Goal: Task Accomplishment & Management: Manage account settings

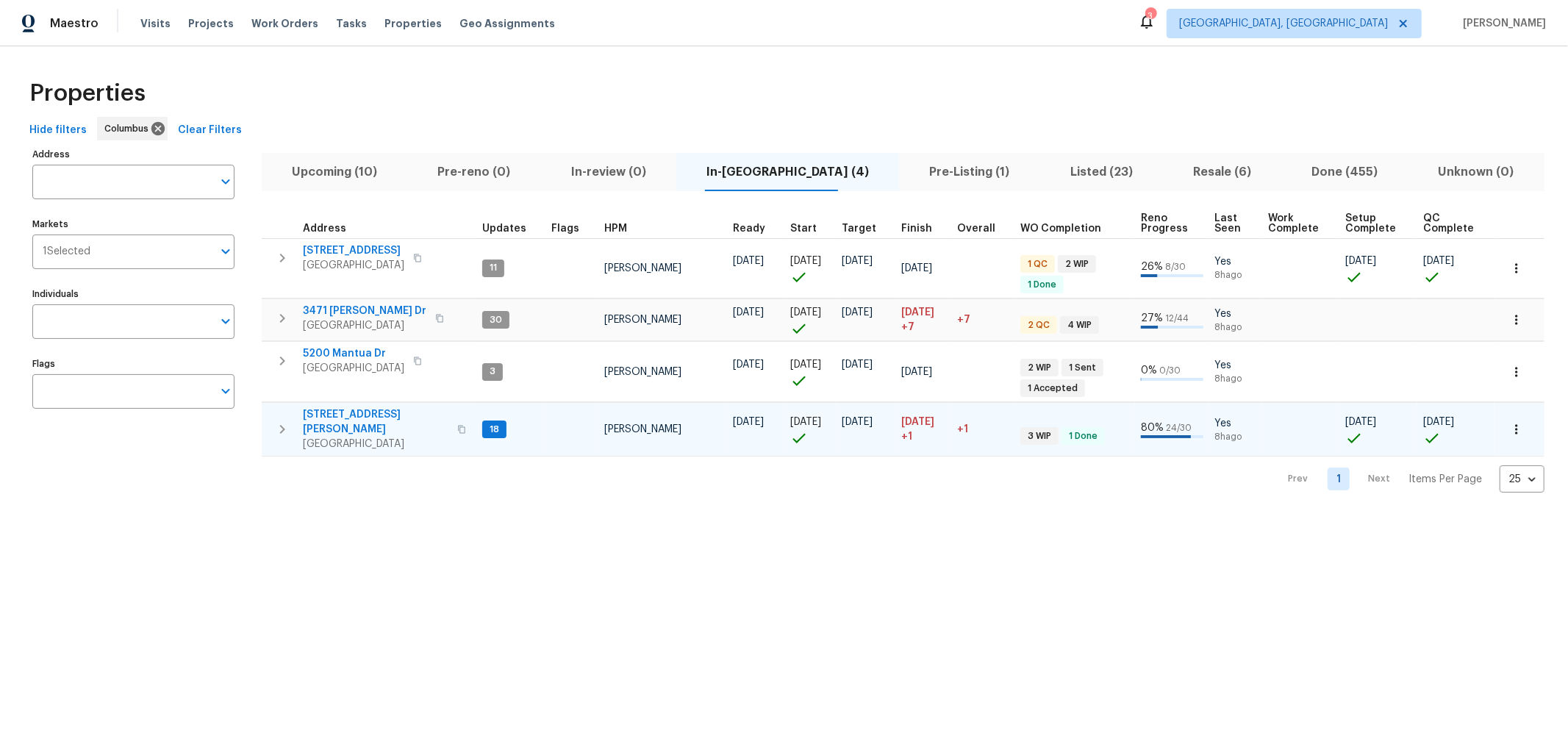
click at [352, 409] on span "5365 Sherry Ct" at bounding box center [375, 422] width 146 height 29
click at [277, 316] on icon "button" at bounding box center [282, 318] width 17 height 17
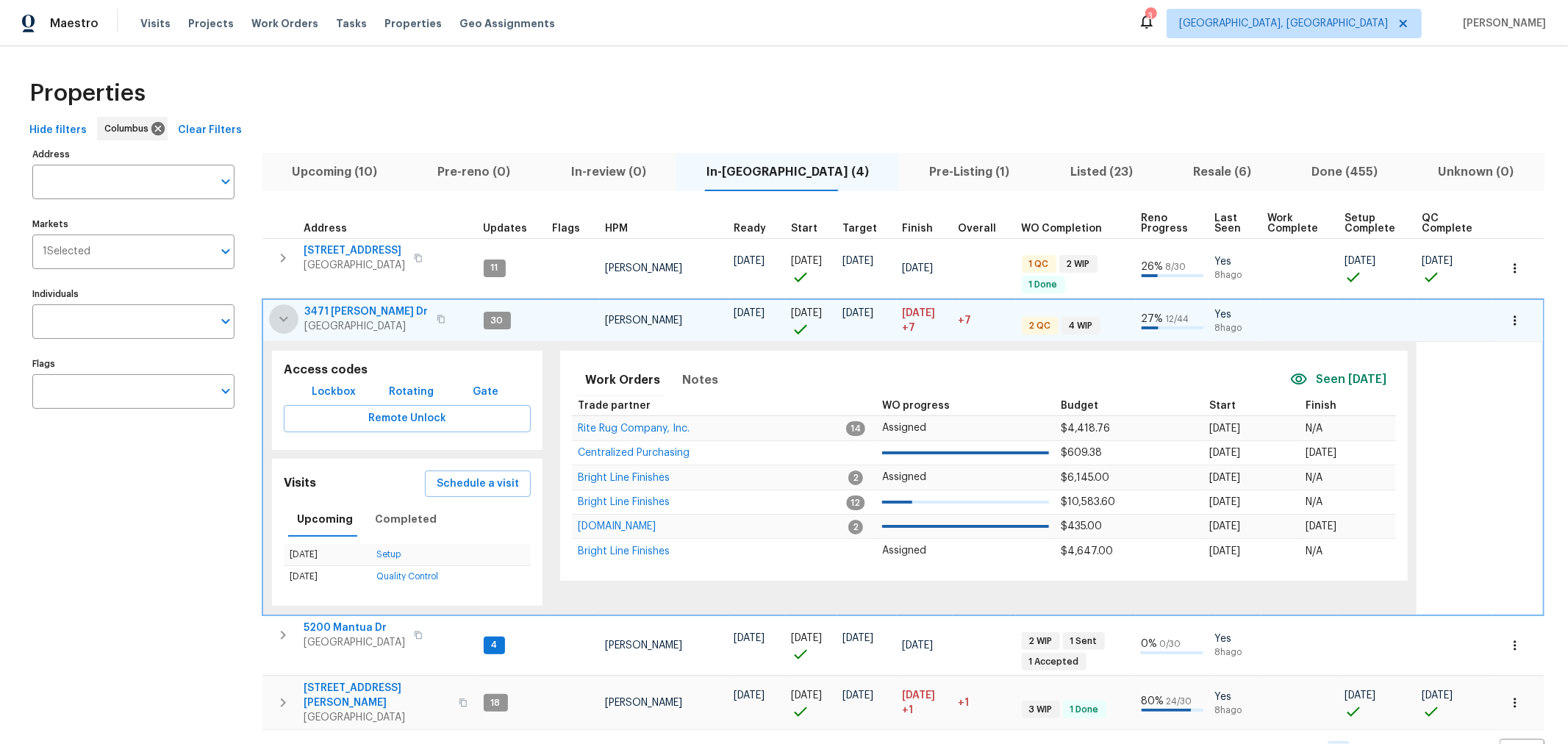
click at [279, 314] on icon "button" at bounding box center [283, 318] width 17 height 17
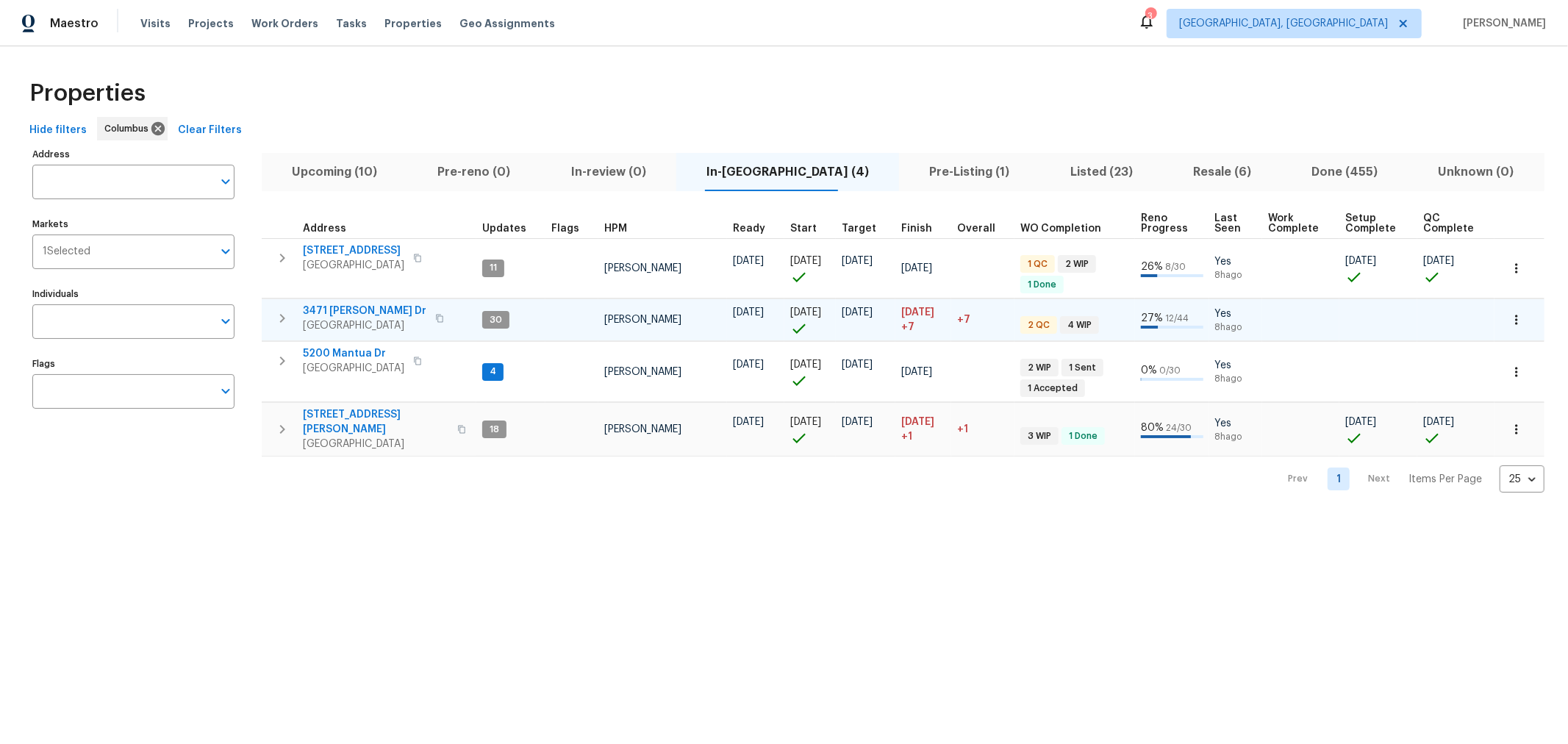
click at [823, 516] on html "Maestro Visits Projects Work Orders Tasks Properties Geo Assignments 3 Columbus…" at bounding box center [784, 258] width 1568 height 516
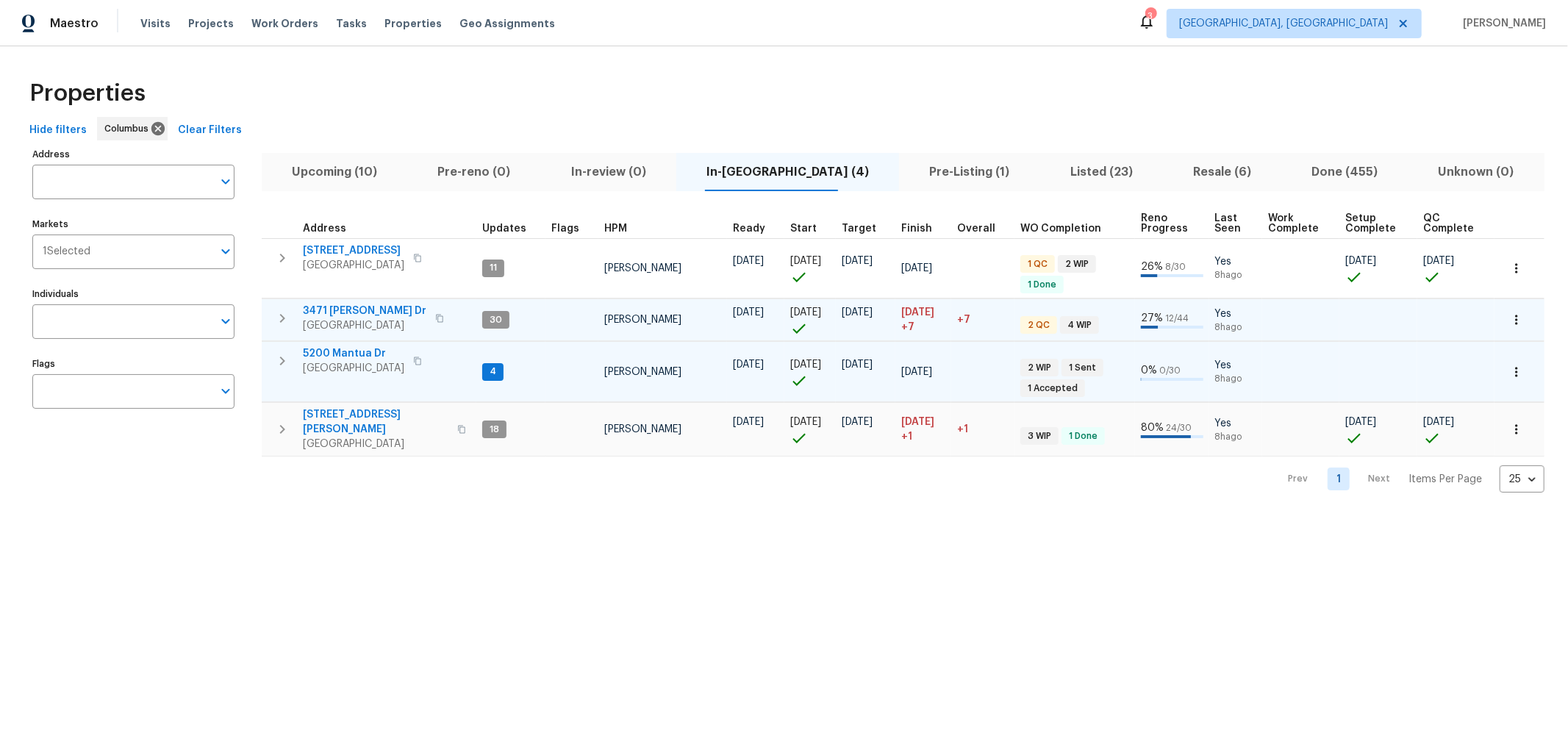
click at [281, 360] on icon "button" at bounding box center [282, 361] width 17 height 17
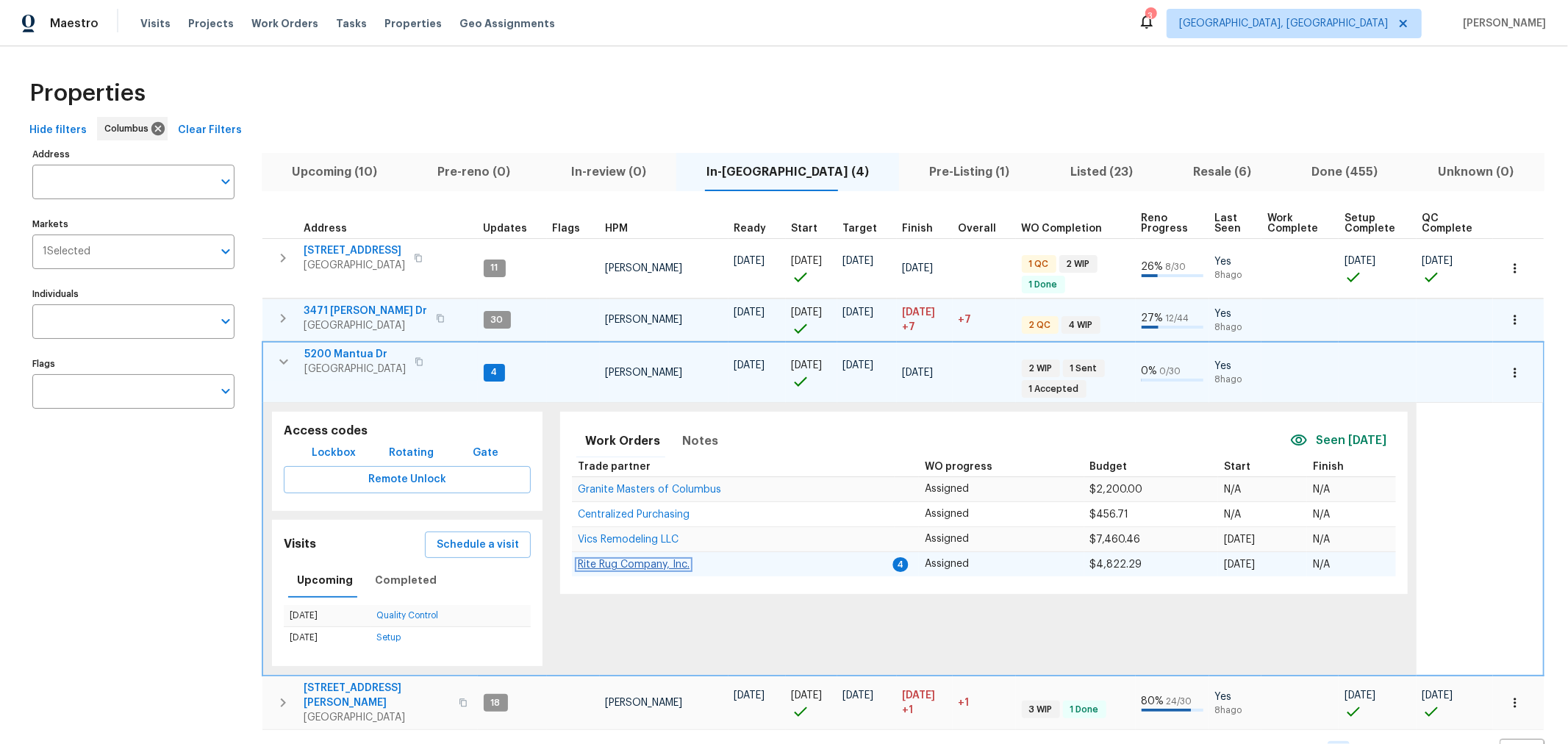
click at [640, 562] on span "Rite Rug Company, Inc." at bounding box center [634, 564] width 112 height 10
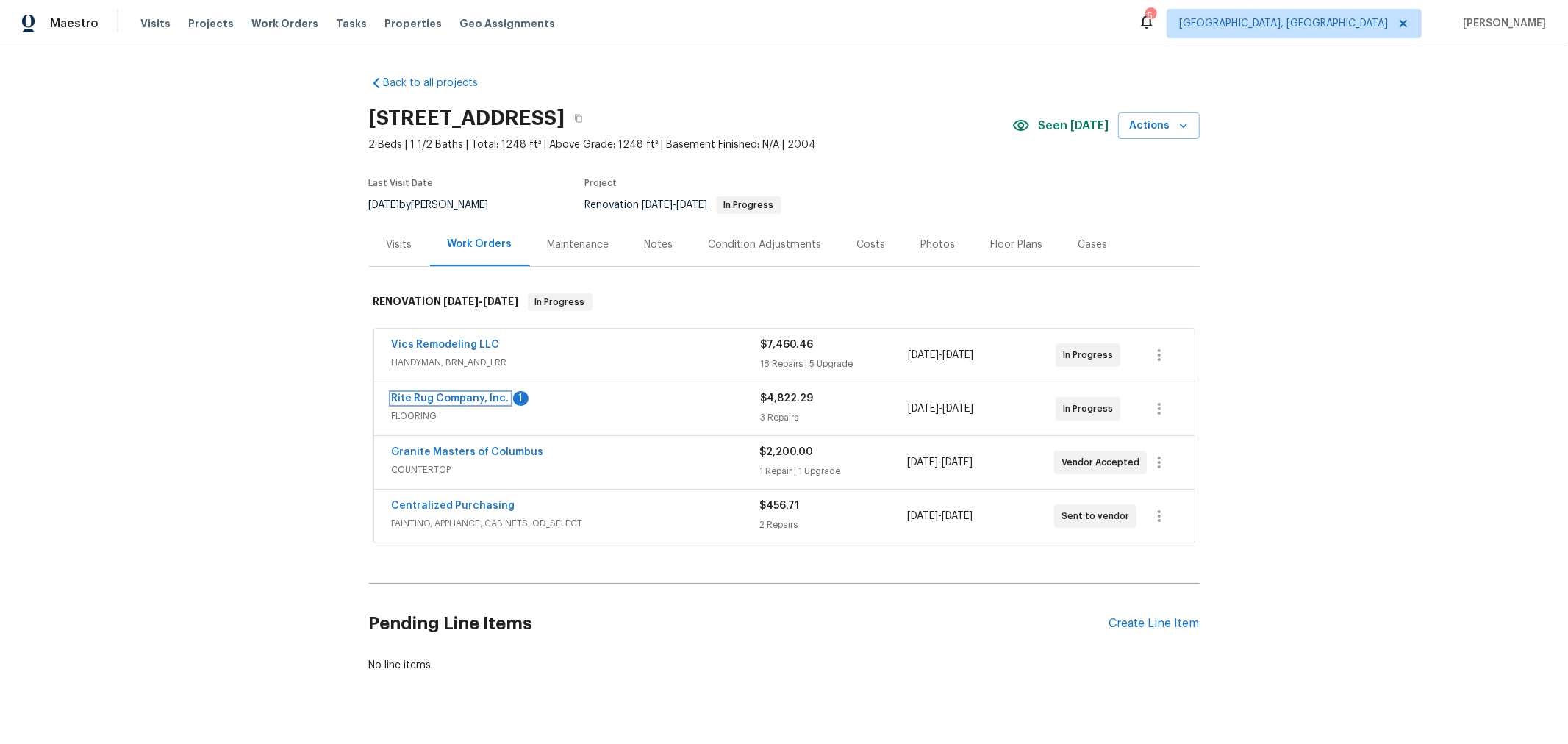
click at [446, 395] on link "Rite Rug Company, Inc." at bounding box center [450, 398] width 117 height 10
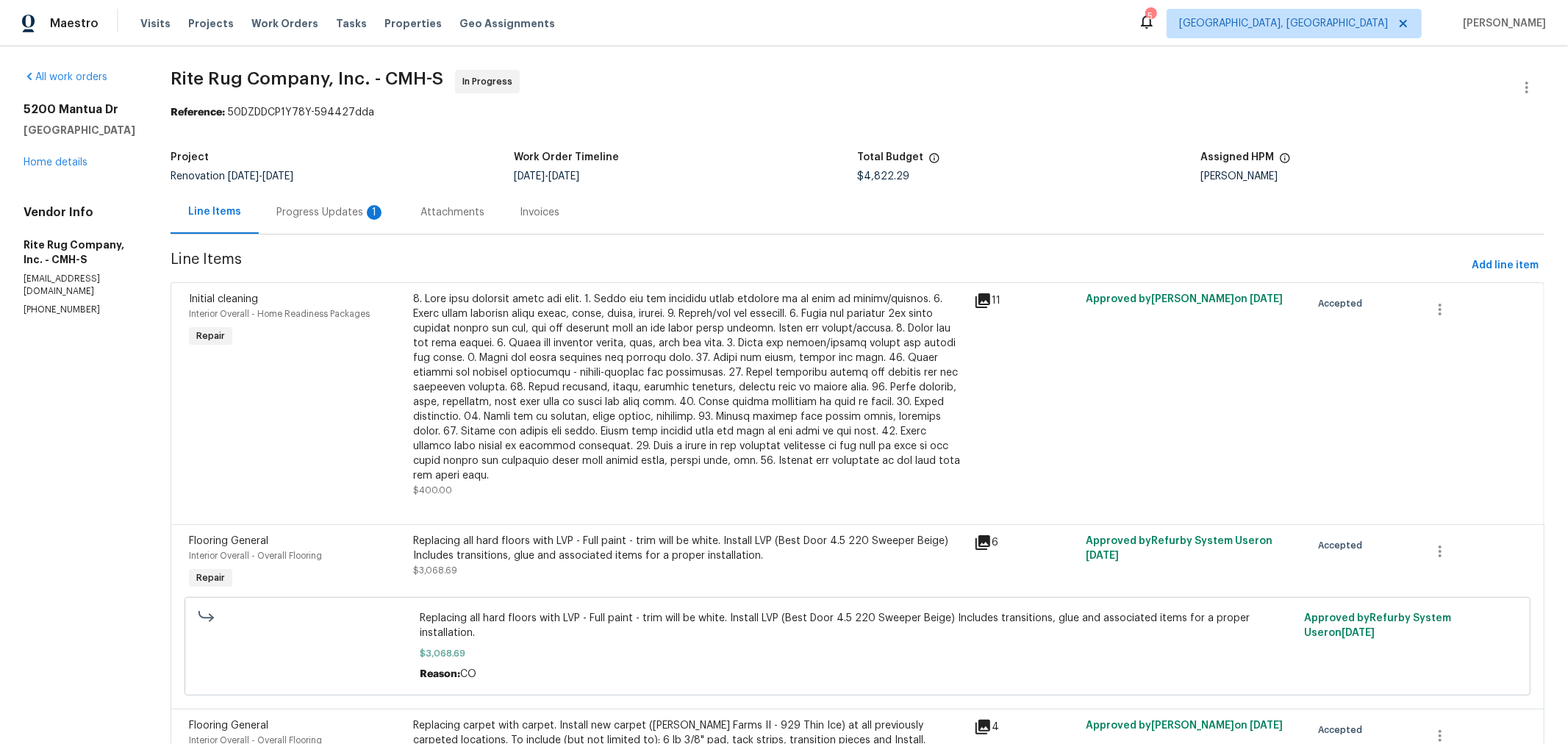
click at [343, 211] on div "Progress Updates 1" at bounding box center [331, 213] width 109 height 15
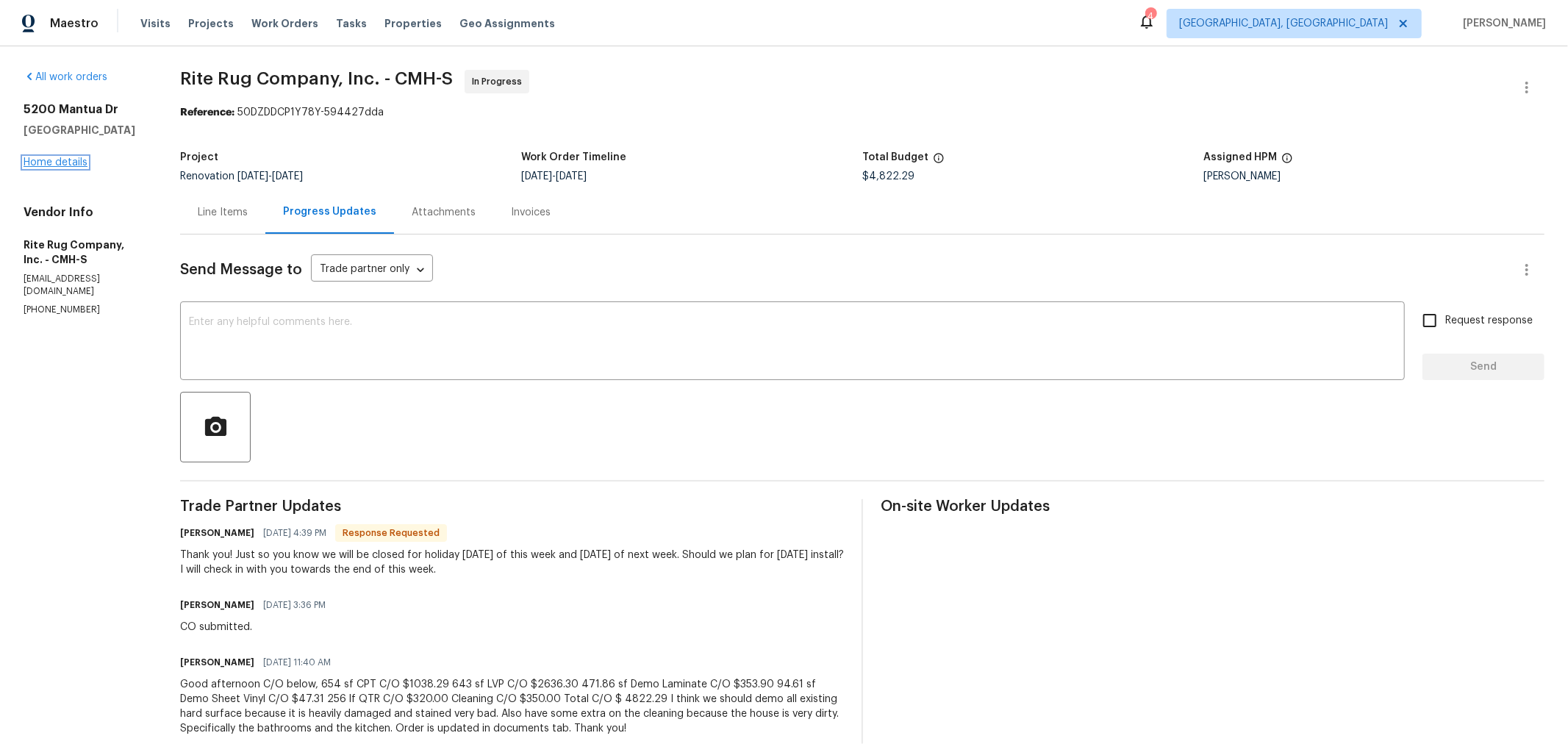
click at [64, 168] on link "Home details" at bounding box center [56, 162] width 64 height 10
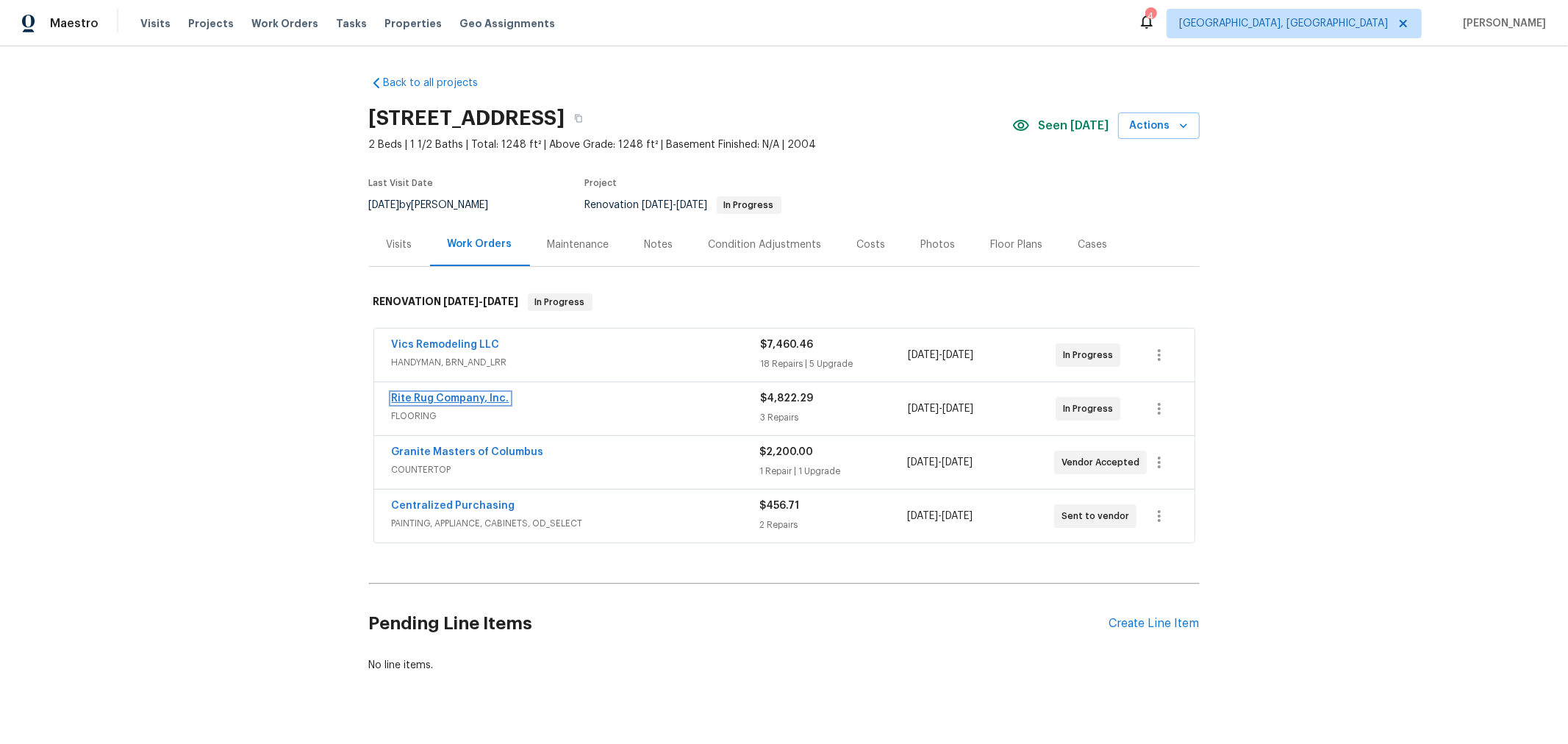
click at [466, 394] on link "Rite Rug Company, Inc." at bounding box center [450, 398] width 117 height 10
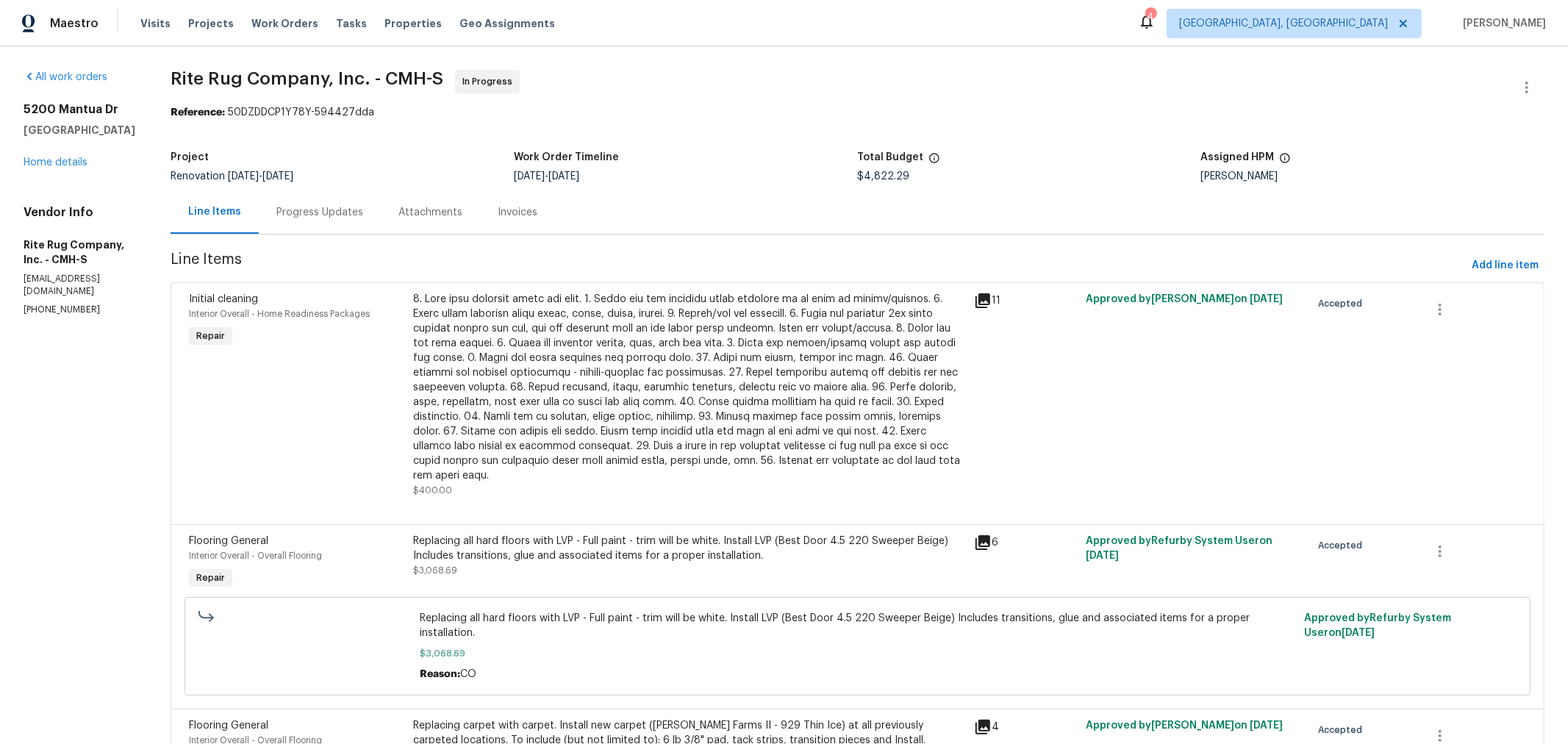
click at [43, 170] on div "5200 Mantua Dr Canal Winchester, OH 43110 Home details" at bounding box center [80, 136] width 112 height 68
click at [45, 168] on link "Home details" at bounding box center [56, 162] width 64 height 10
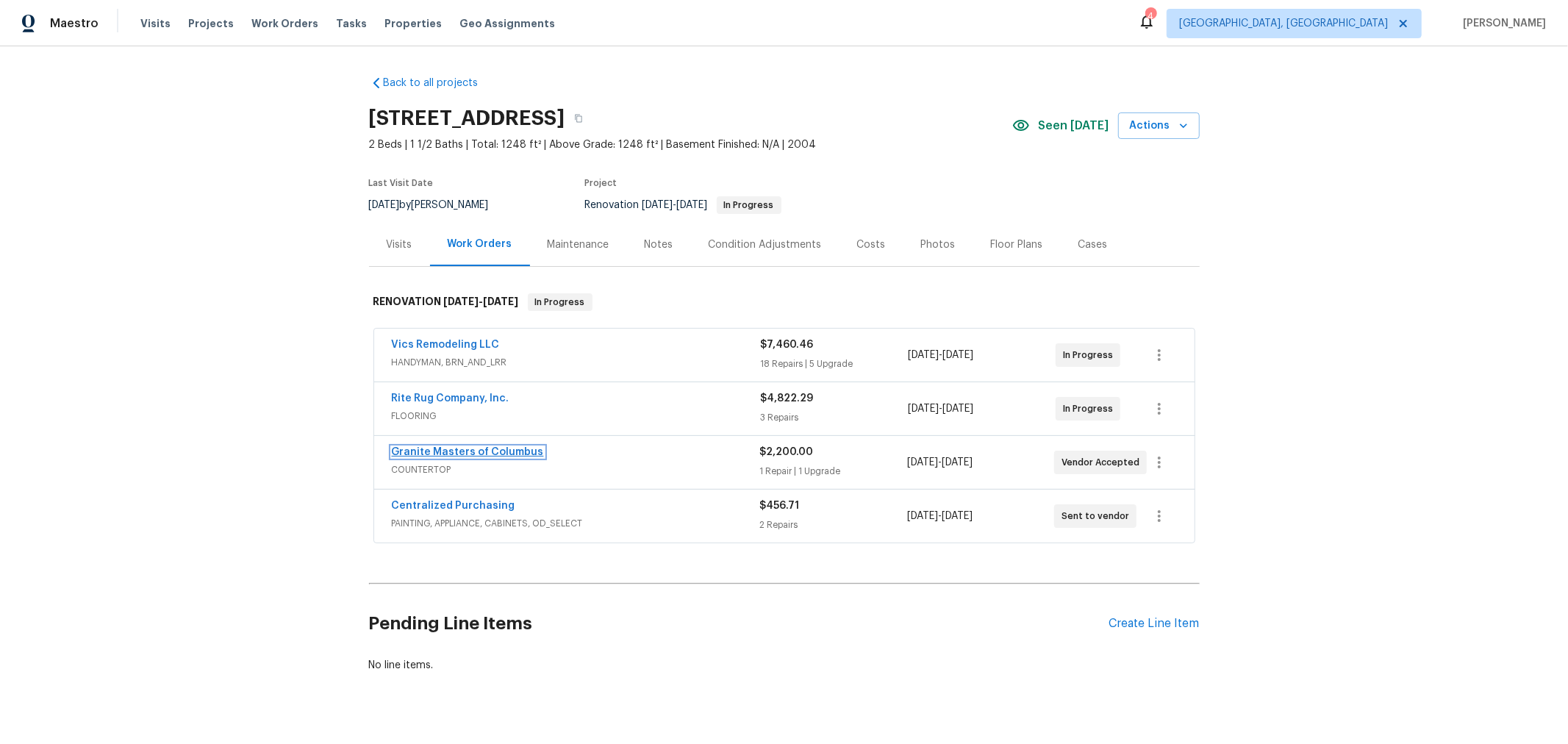
click at [502, 451] on link "Granite Masters of Columbus" at bounding box center [468, 452] width 152 height 10
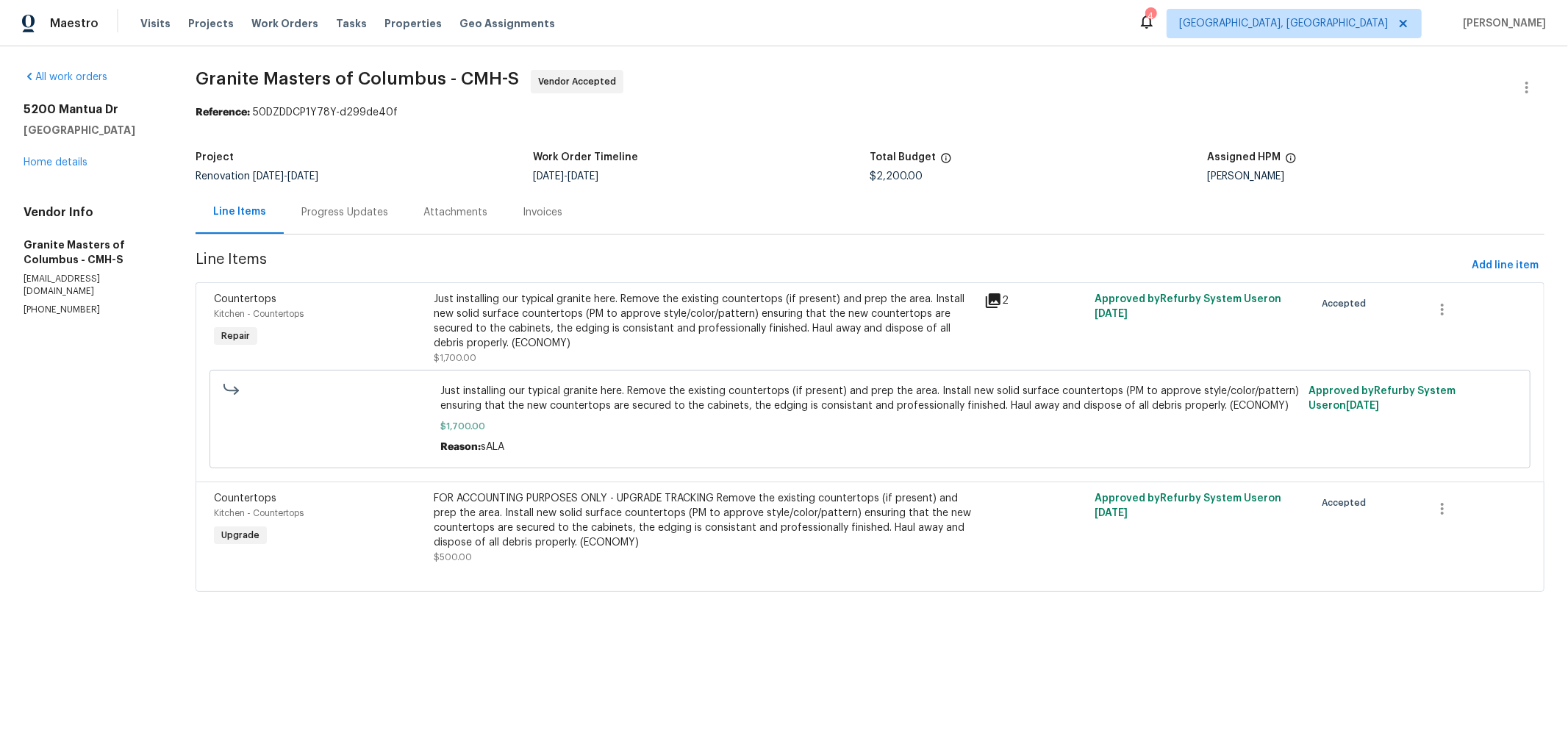
click at [348, 223] on div "Progress Updates" at bounding box center [345, 212] width 122 height 43
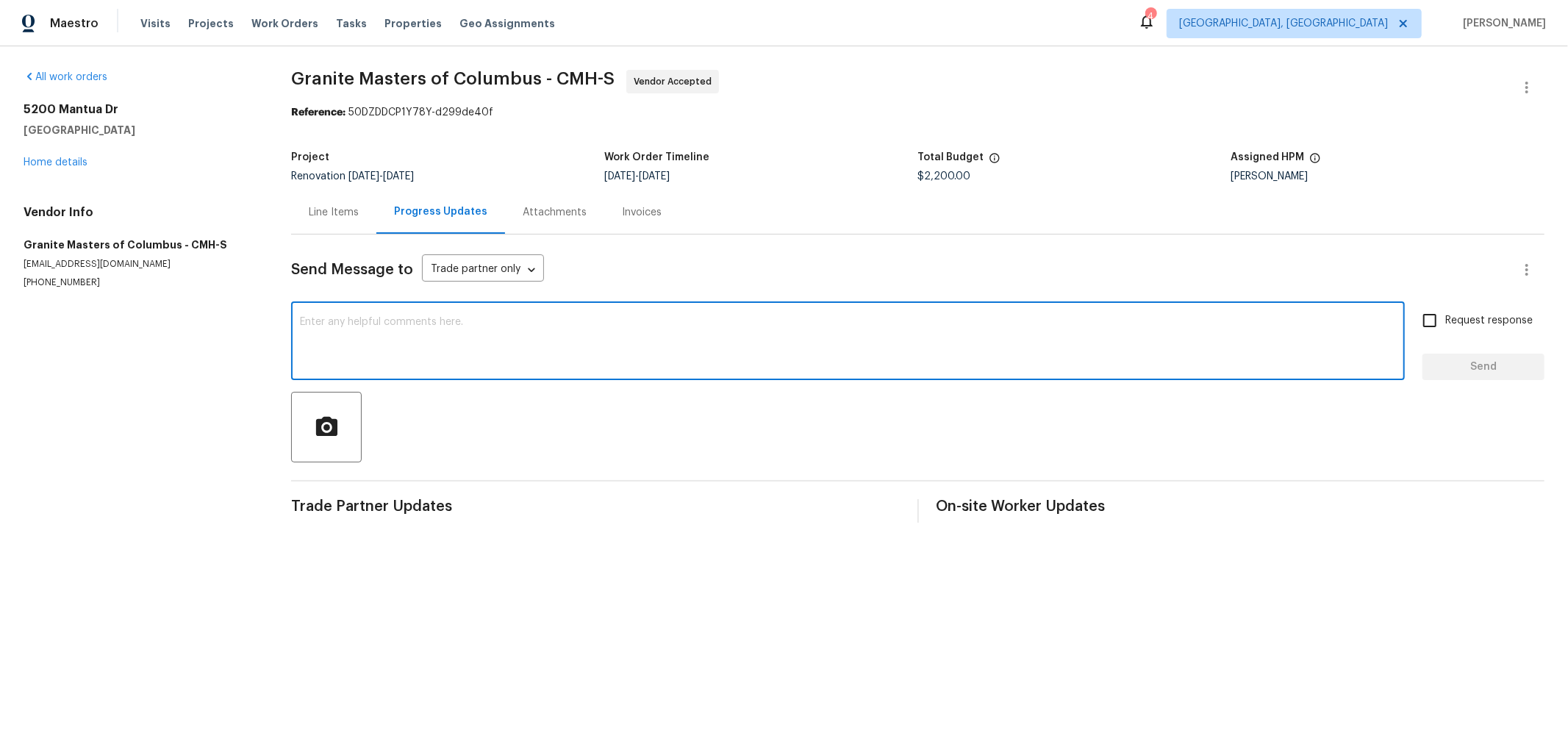
click at [430, 332] on textarea at bounding box center [848, 343] width 1097 height 51
type textarea "We'll play it by ear. This GC often completes the work ahead of schedule. We ma…"
click at [577, 330] on textarea "We'll play it by ear. This GC often completes the work ahead of schedule. We ma…" at bounding box center [848, 343] width 1097 height 51
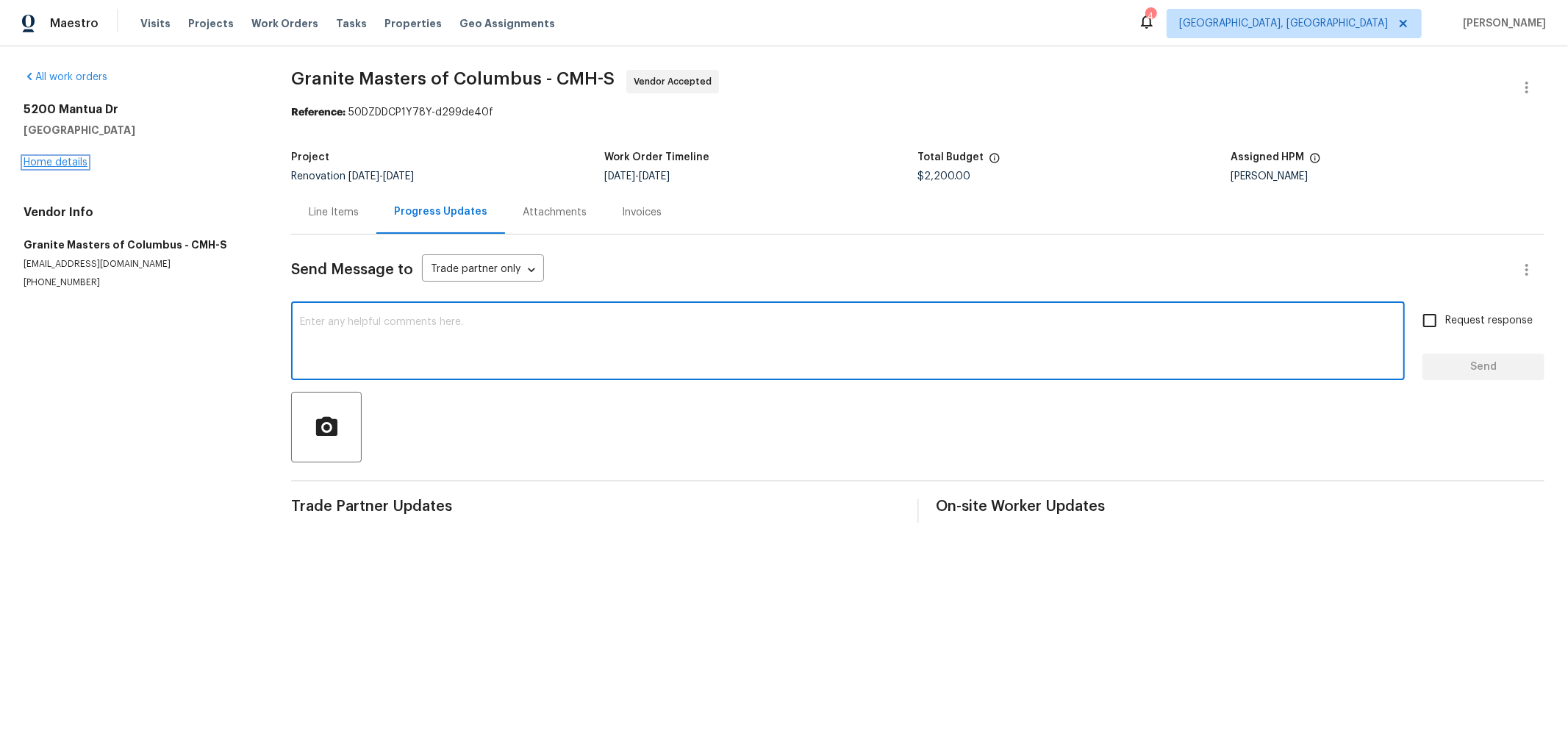
click at [67, 158] on link "Home details" at bounding box center [56, 162] width 64 height 10
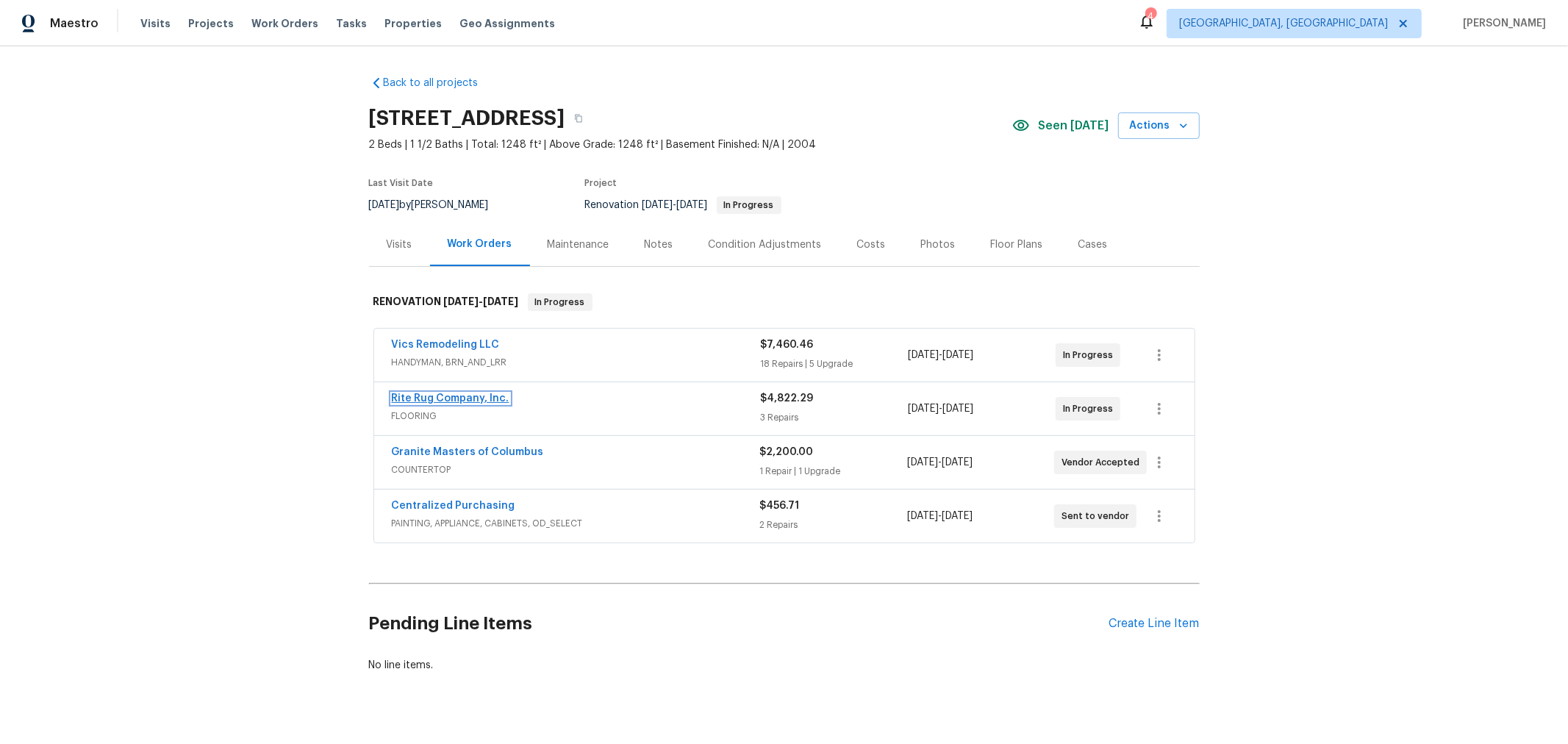
click at [457, 399] on link "Rite Rug Company, Inc." at bounding box center [450, 398] width 117 height 10
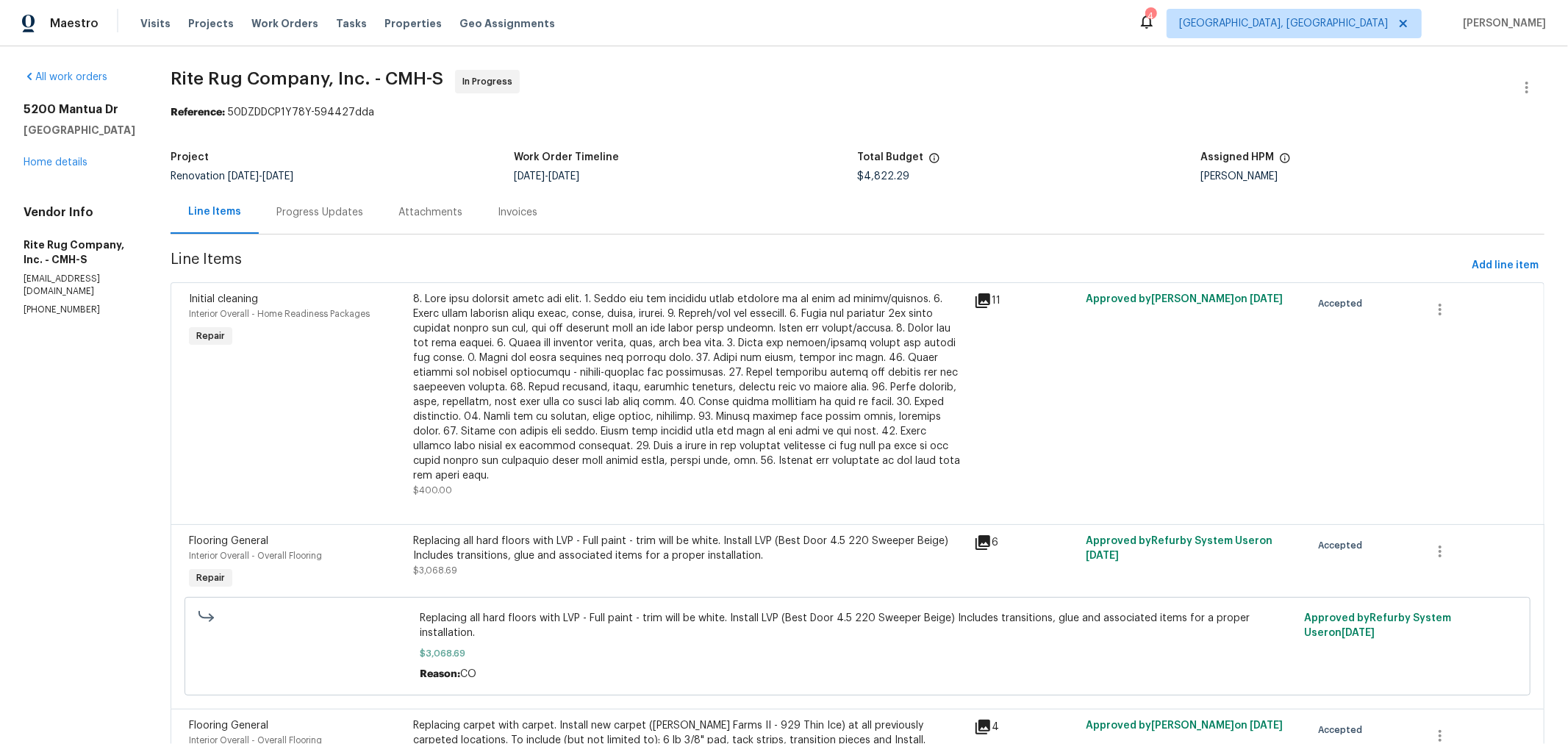
click at [353, 210] on div "Progress Updates" at bounding box center [320, 213] width 87 height 15
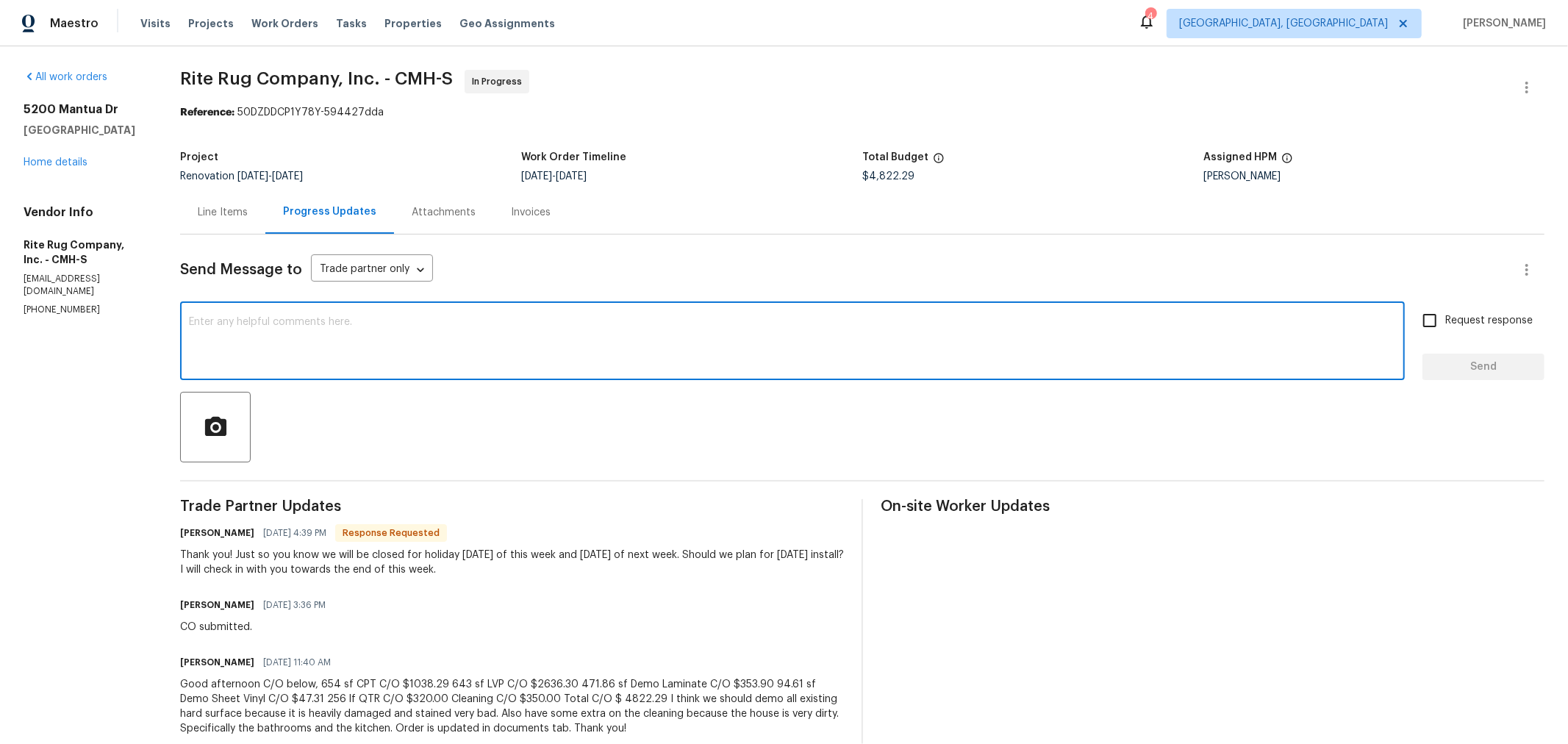
drag, startPoint x: 477, startPoint y: 353, endPoint x: 370, endPoint y: 339, distance: 107.9
click at [370, 339] on textarea at bounding box center [792, 343] width 1208 height 51
click at [377, 335] on textarea at bounding box center [792, 343] width 1208 height 51
paste textarea "We'll play it by ear. This GC often completes the work ahead of schedule. We ma…"
type textarea "We'll play it by ear. This GC often completes the work ahead of schedule. We ma…"
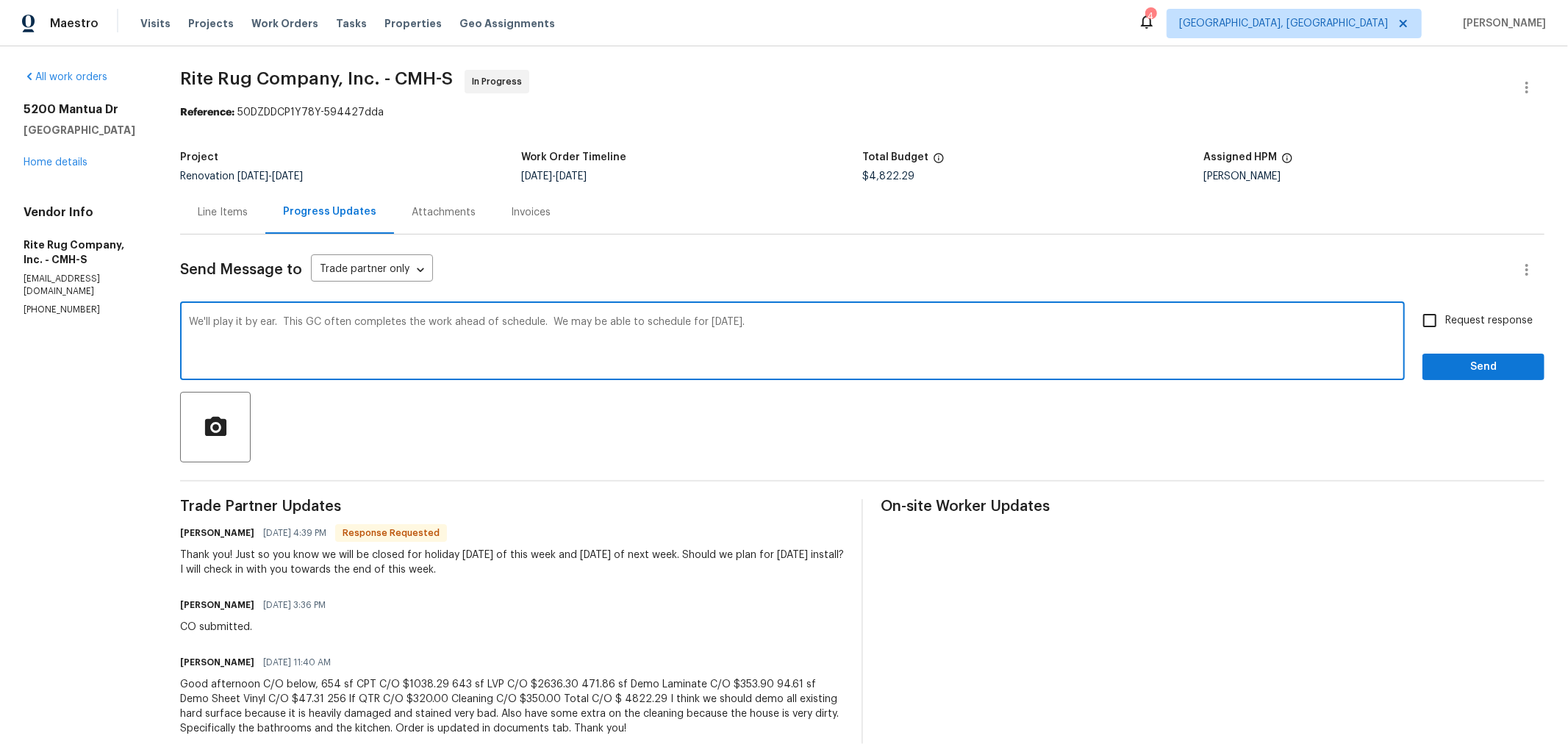
click at [1453, 326] on span "Request response" at bounding box center [1488, 321] width 87 height 16
click at [1445, 326] on input "Request response" at bounding box center [1430, 321] width 31 height 31
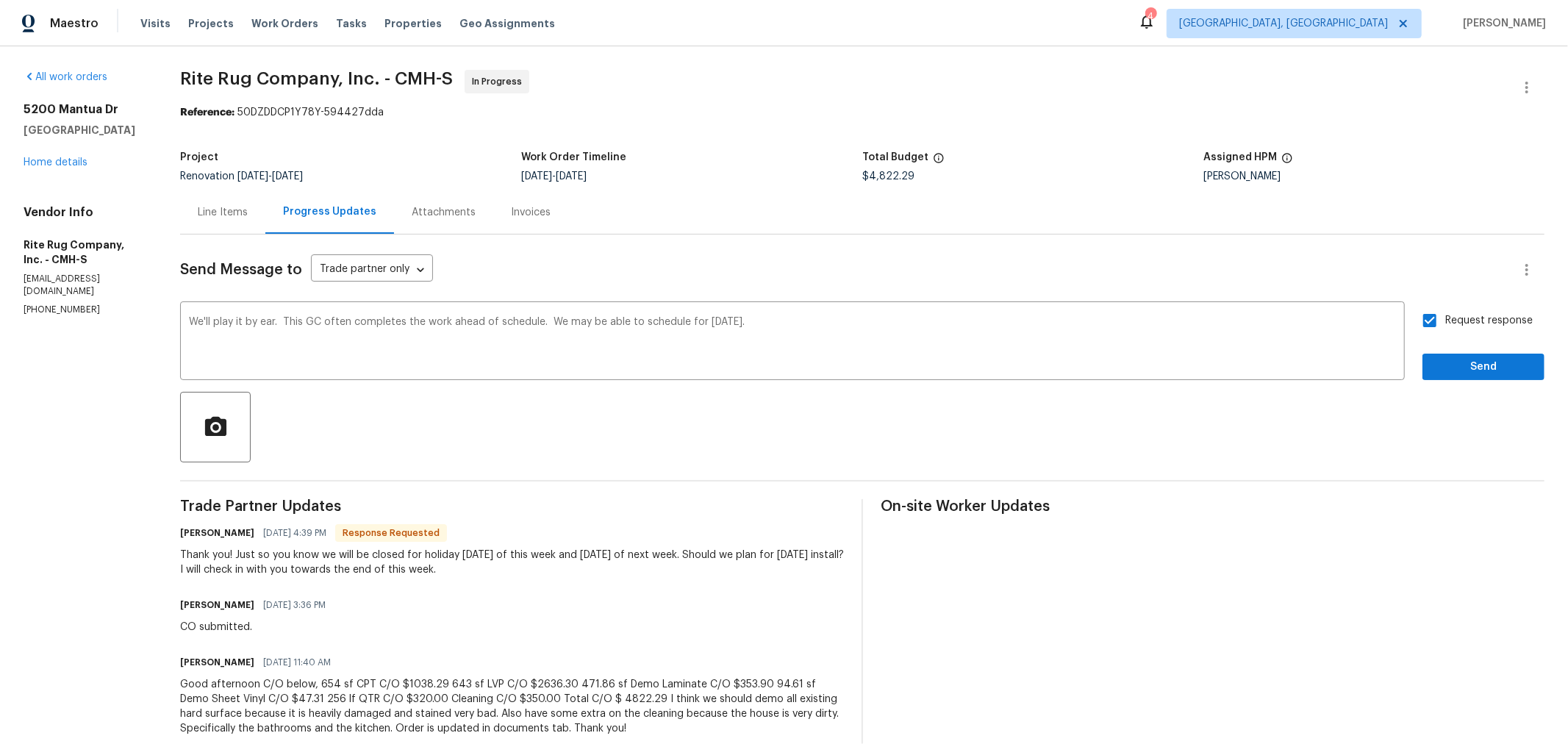
click at [1451, 322] on span "Request response" at bounding box center [1488, 321] width 87 height 16
click at [1445, 322] on input "Request response" at bounding box center [1430, 321] width 31 height 31
checkbox input "false"
click at [1456, 377] on button "Send" at bounding box center [1484, 368] width 122 height 28
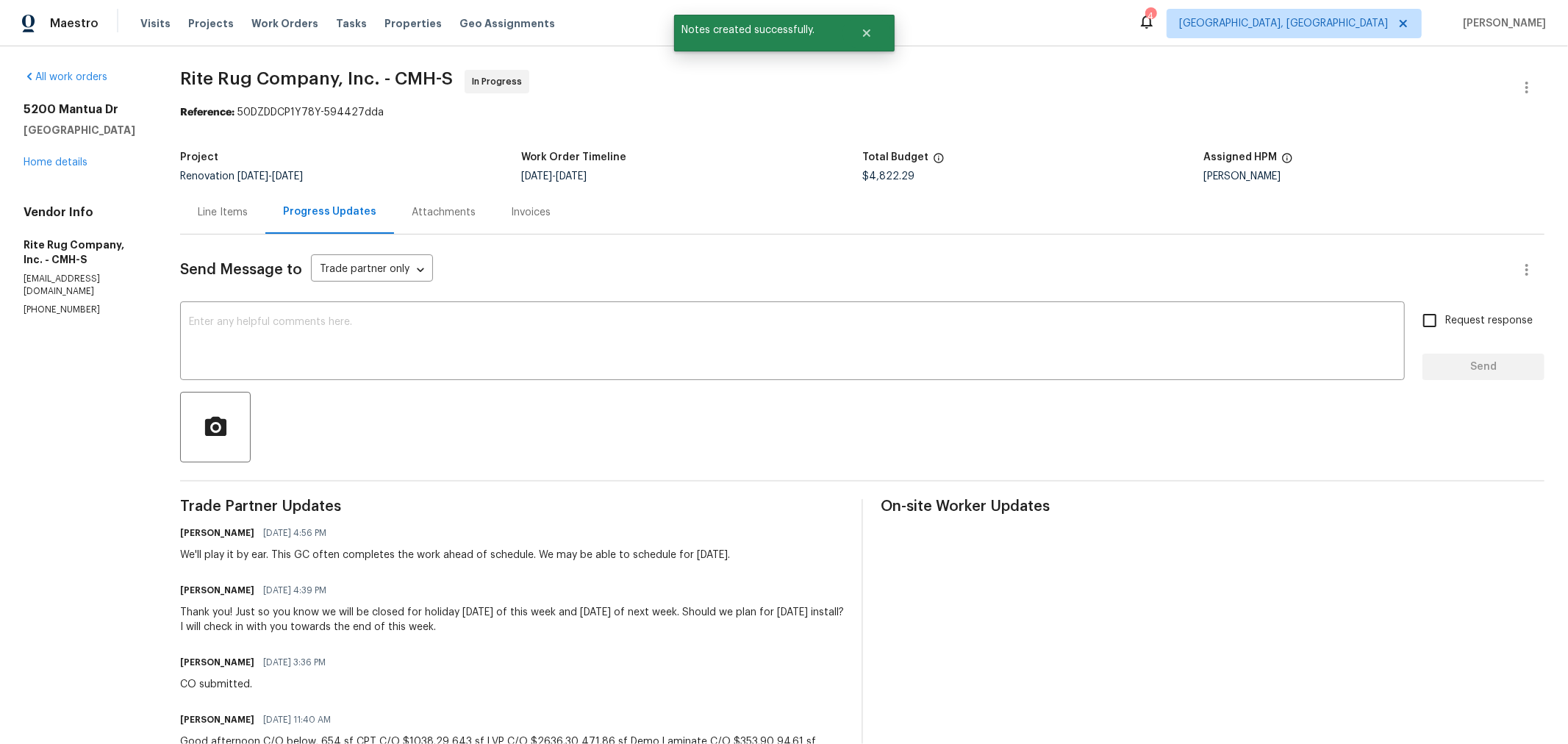
click at [73, 185] on div "All work orders 5200 Mantua Dr Canal Winchester, OH 43110 Home details Vendor I…" at bounding box center [84, 193] width 121 height 247
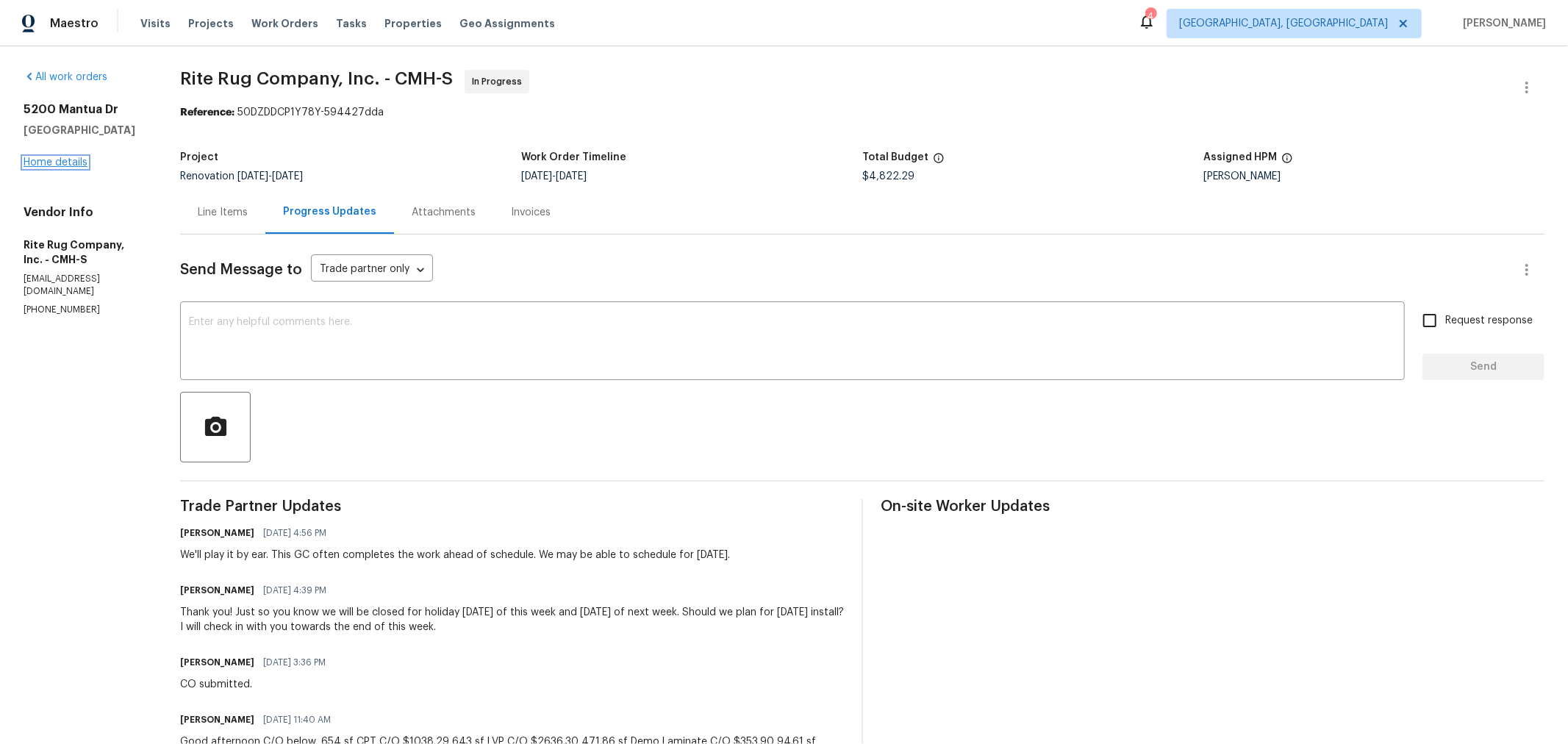
click at [71, 168] on link "Home details" at bounding box center [56, 162] width 64 height 10
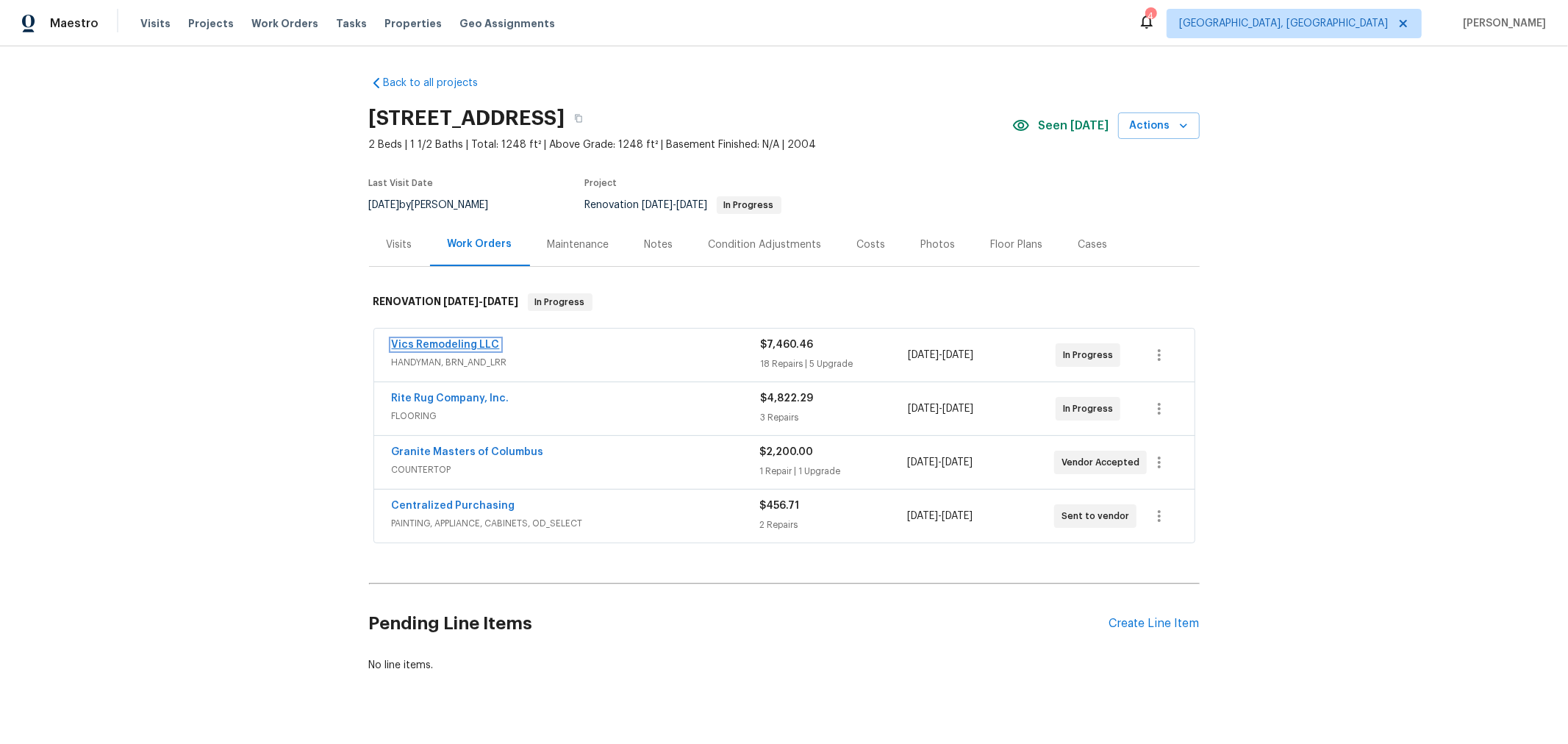
click at [458, 346] on link "Vics Remodeling LLC" at bounding box center [446, 344] width 108 height 10
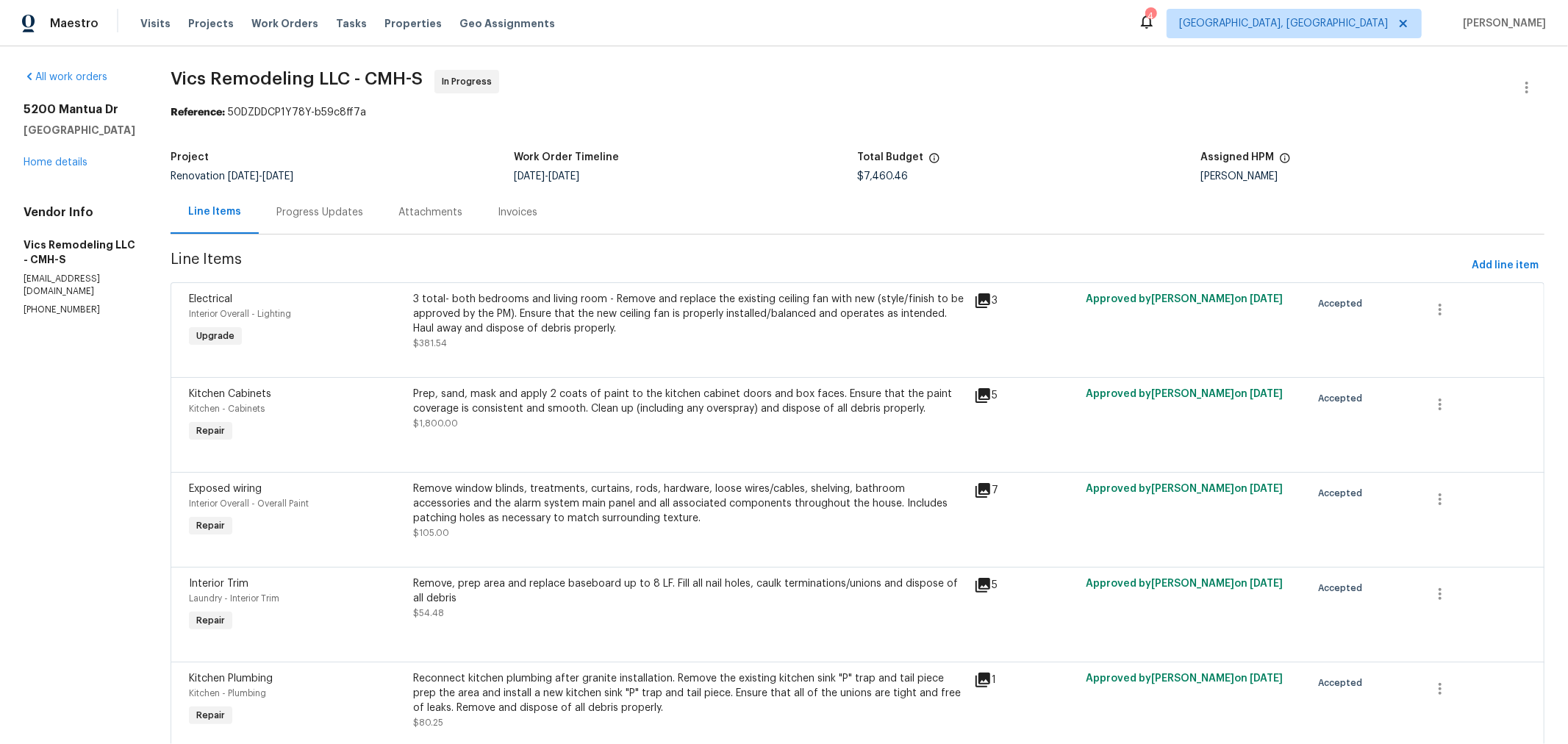
click at [316, 225] on div "Progress Updates" at bounding box center [319, 212] width 122 height 43
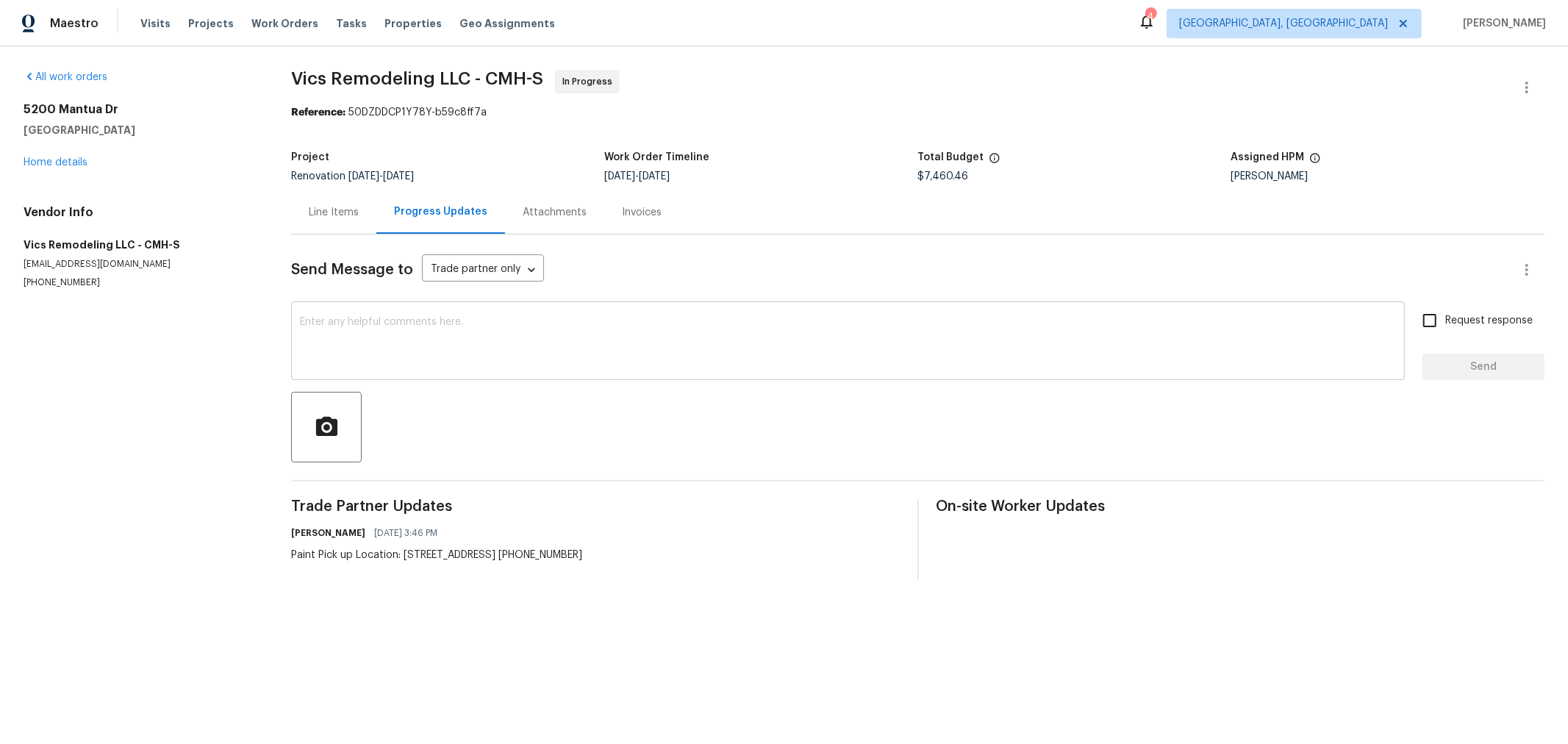
click at [436, 316] on div "x ​" at bounding box center [848, 343] width 1114 height 75
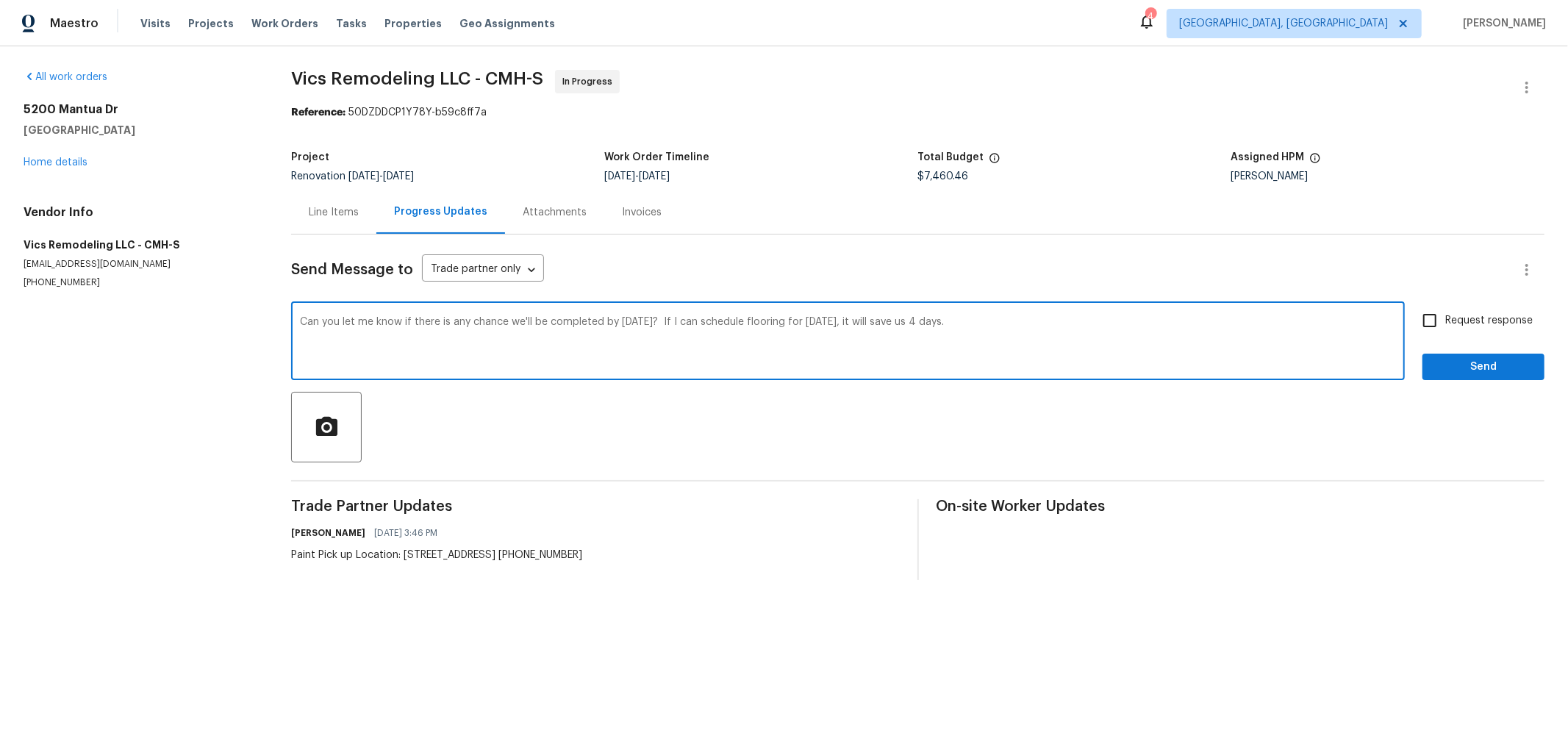
click at [564, 324] on textarea "Can you let me know if there is any chance we'll be completed by Friday? If I c…" at bounding box center [848, 343] width 1097 height 51
type textarea "Can you let me know if there is any chance we'll be in position to install floo…"
click at [1353, 416] on div at bounding box center [918, 427] width 1253 height 71
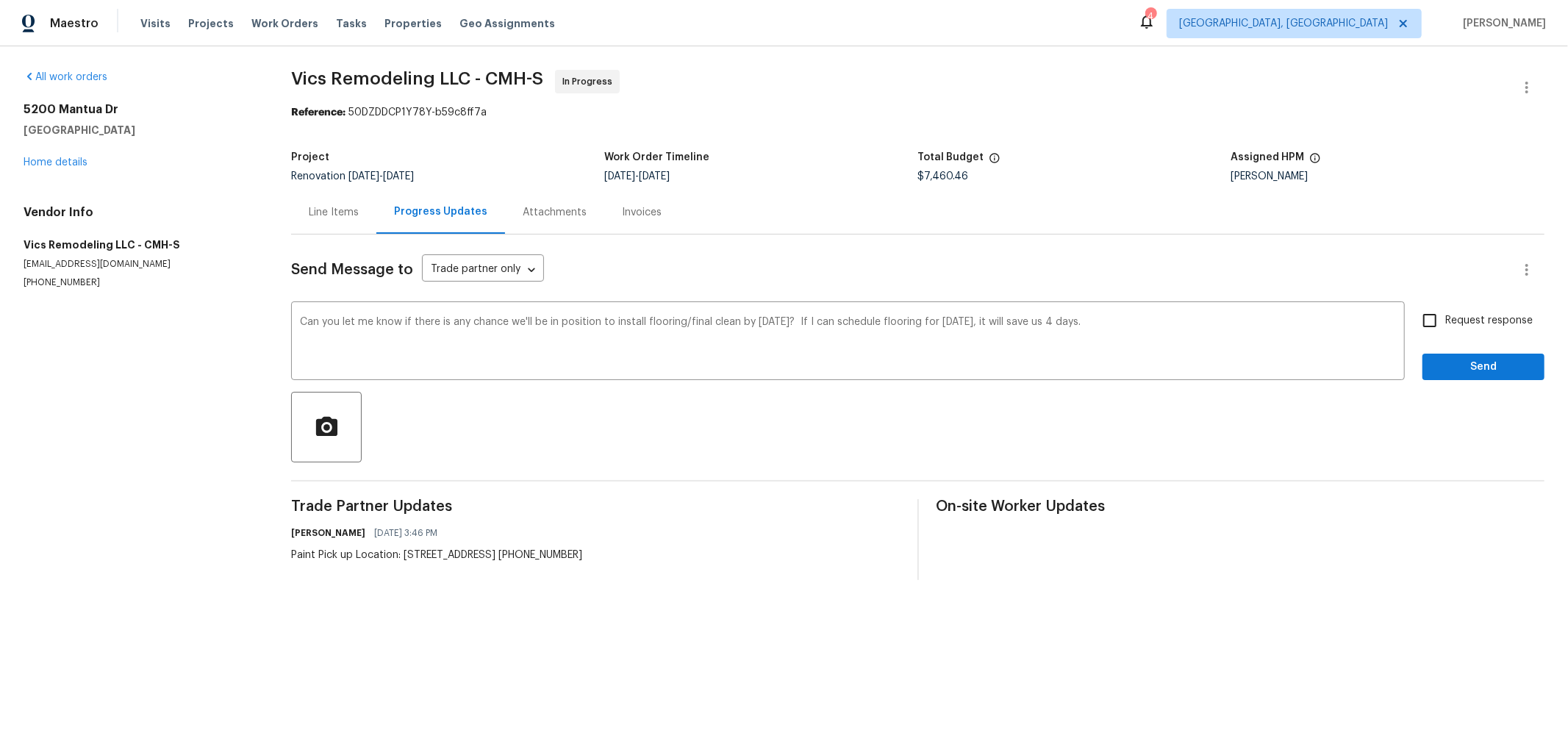
click at [1430, 320] on input "Request response" at bounding box center [1430, 321] width 31 height 31
checkbox input "true"
click at [1463, 365] on span "Send" at bounding box center [1483, 368] width 98 height 18
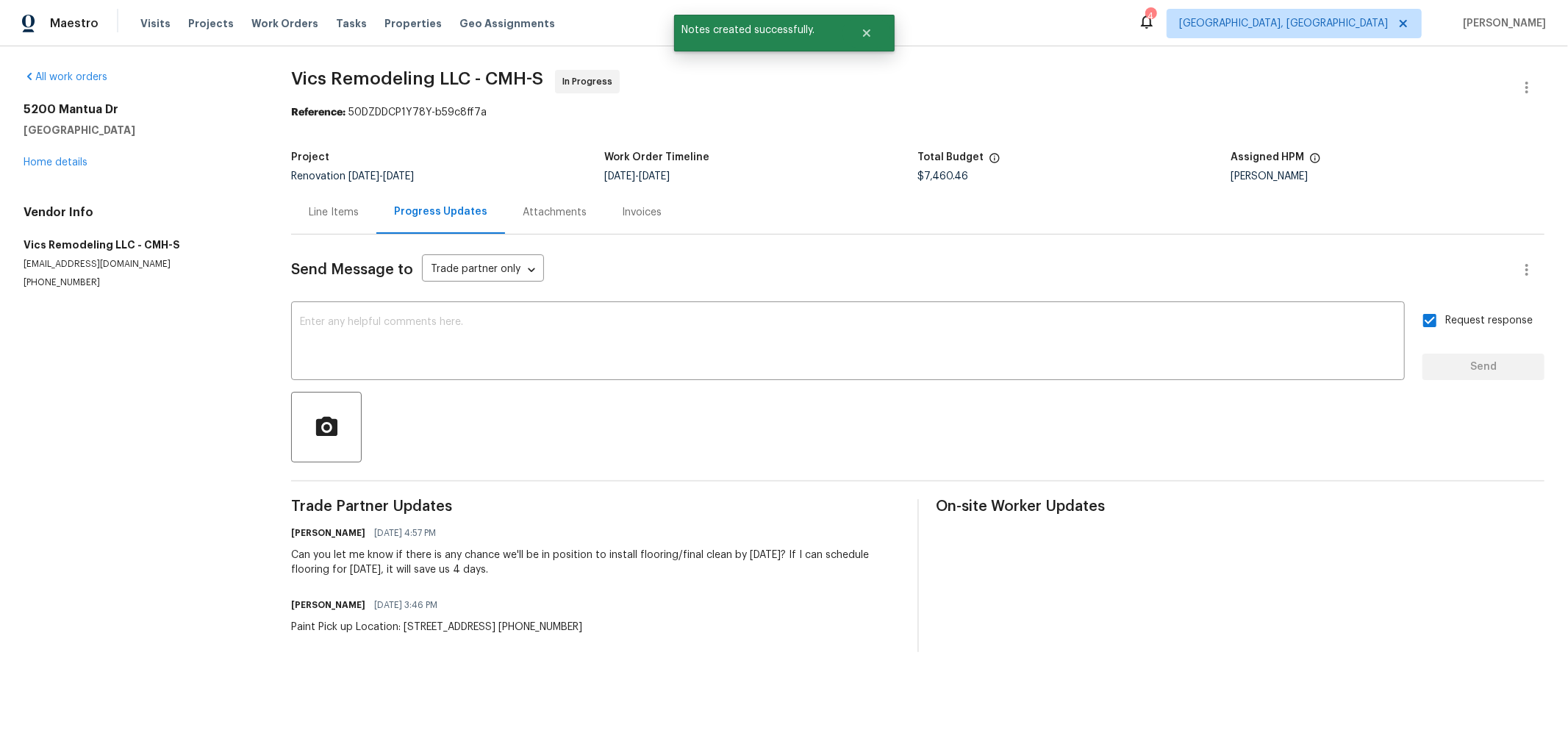
click at [745, 555] on div "Can you let me know if there is any chance we'll be in position to install floo…" at bounding box center [596, 562] width 609 height 29
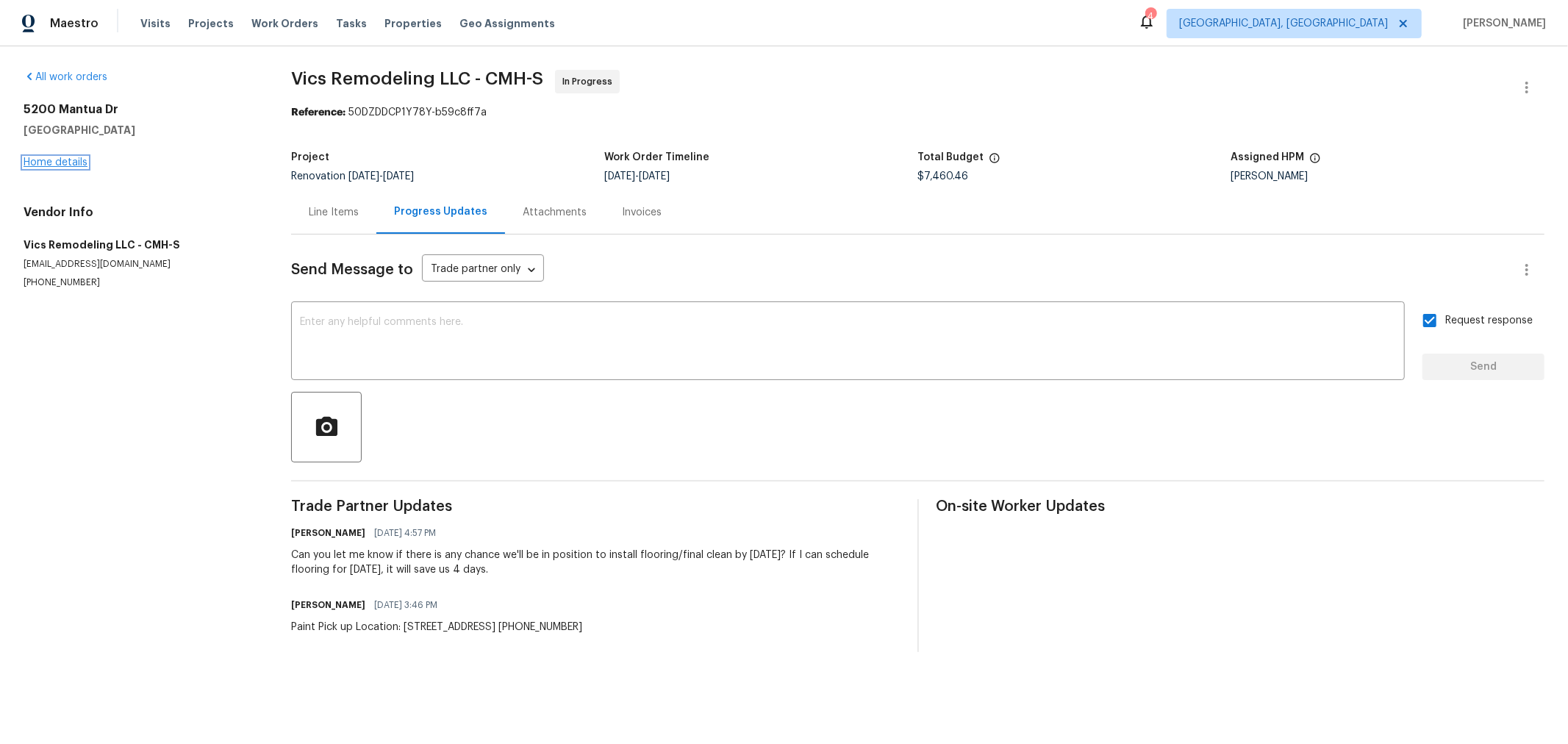
click at [78, 164] on link "Home details" at bounding box center [56, 162] width 64 height 10
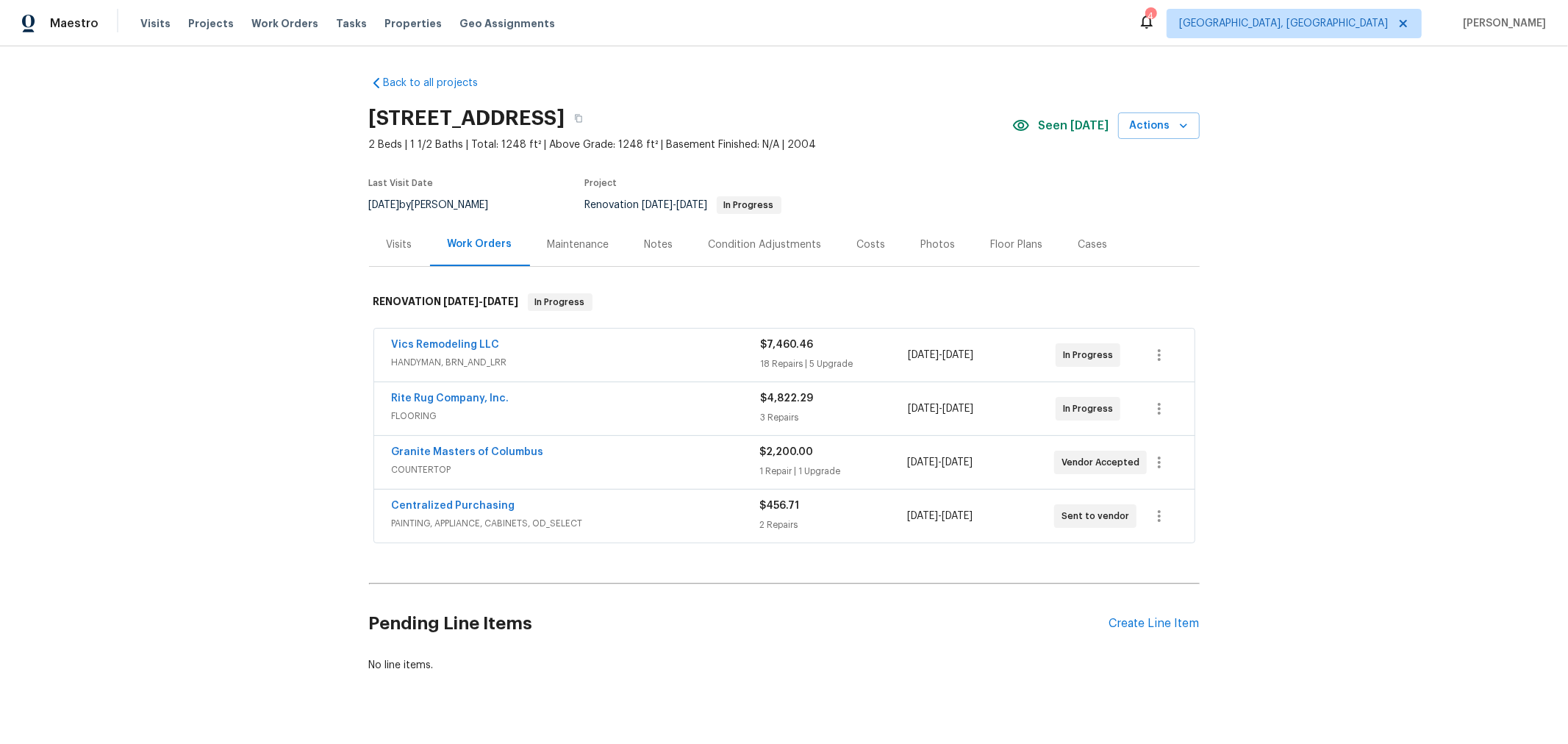
click at [857, 167] on section "5200 Mantua Dr, Canal Winchester, OH 43110 2 Beds | 1 1/2 Baths | Total: 1248 f…" at bounding box center [785, 161] width 831 height 124
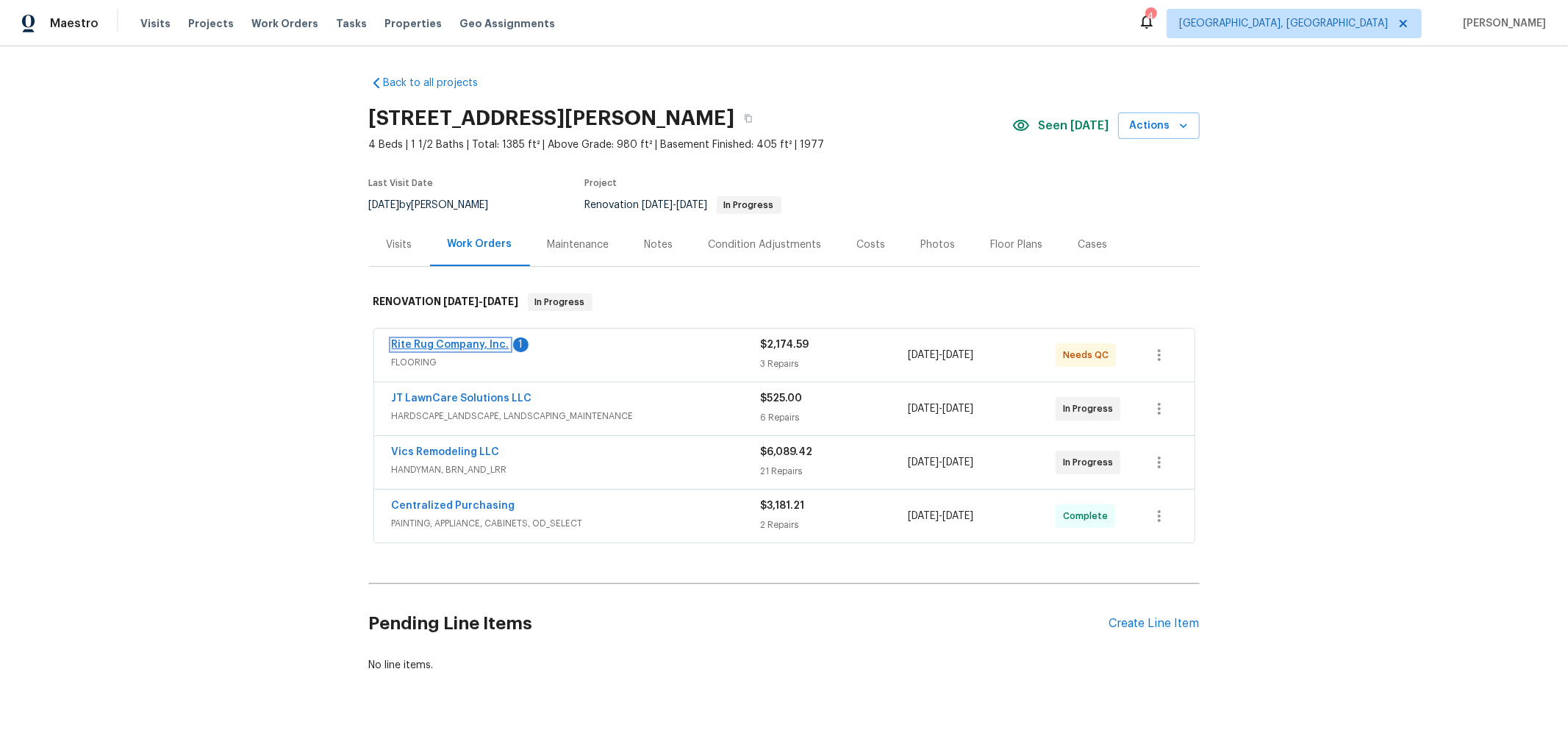
click at [465, 339] on link "Rite Rug Company, Inc." at bounding box center [450, 344] width 117 height 10
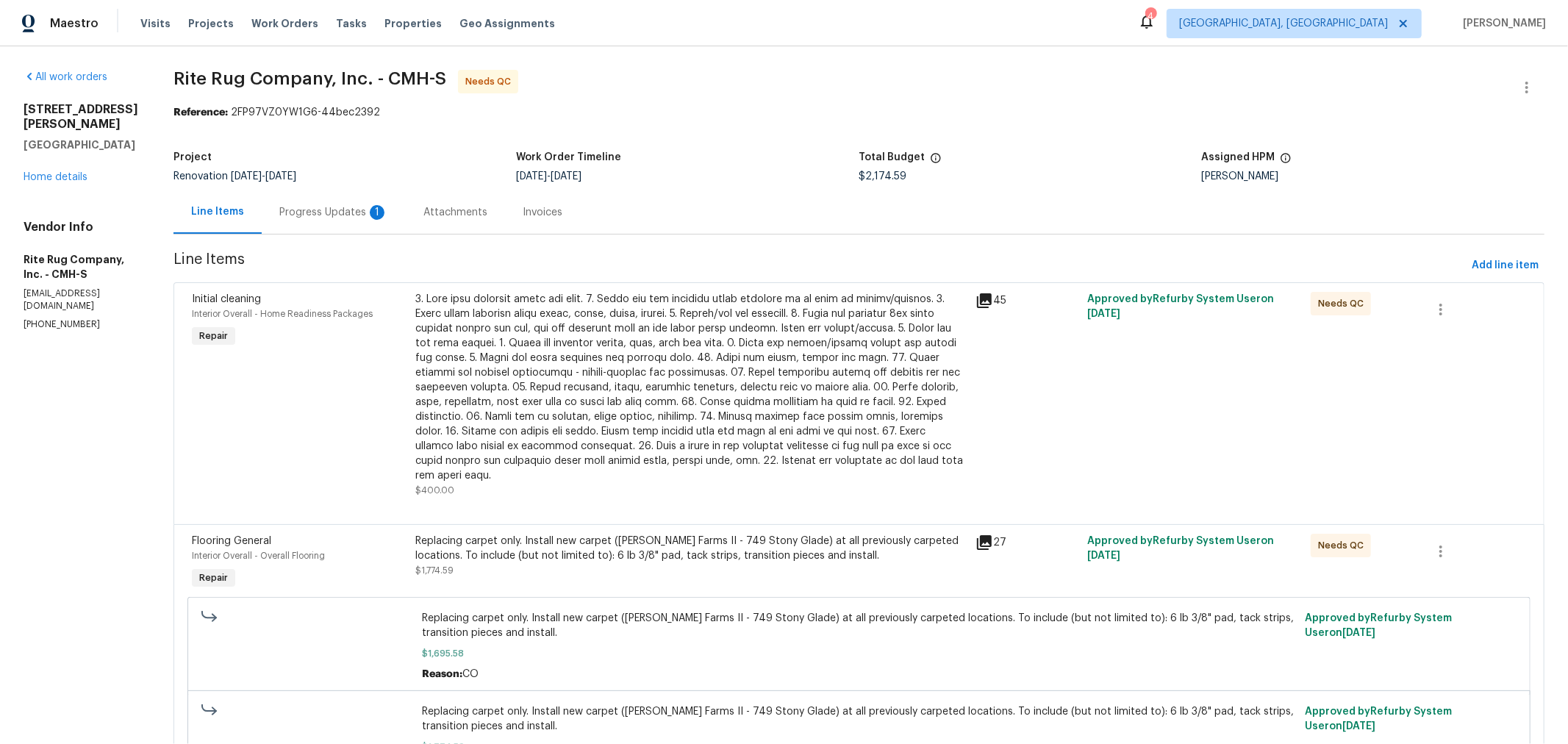
click at [347, 219] on div "Progress Updates 1" at bounding box center [334, 213] width 109 height 15
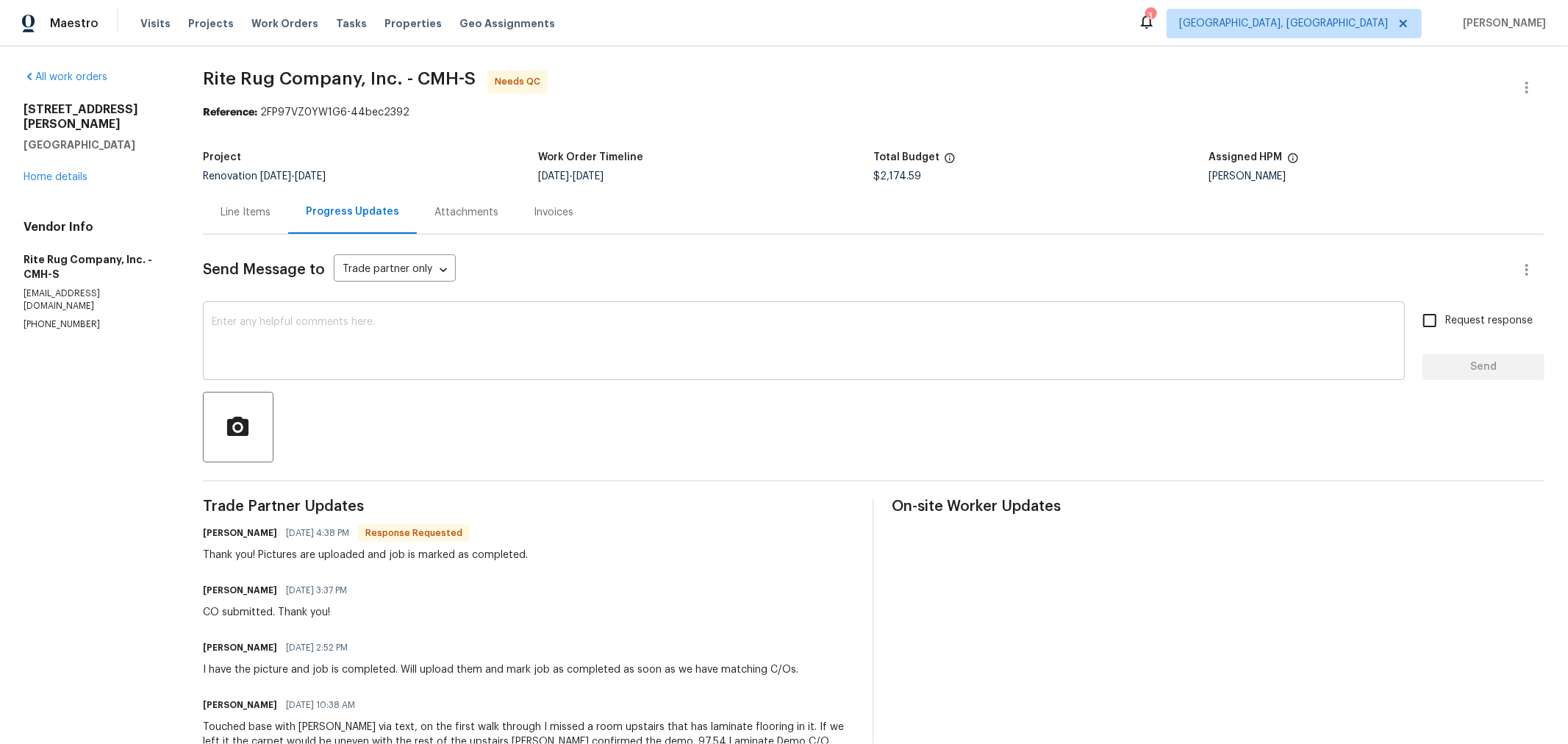
click at [600, 350] on textarea at bounding box center [804, 343] width 1185 height 51
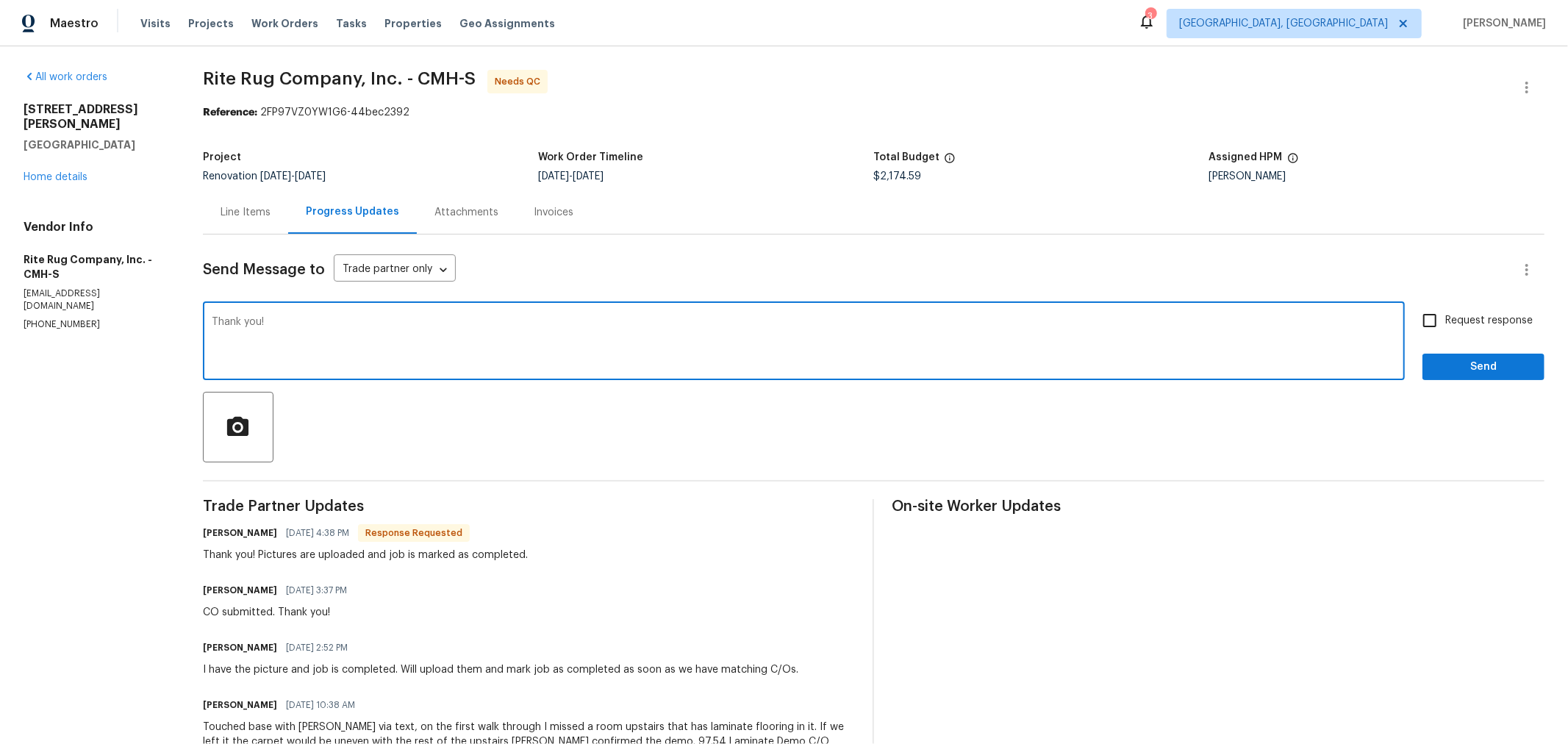
type textarea "Thank you!"
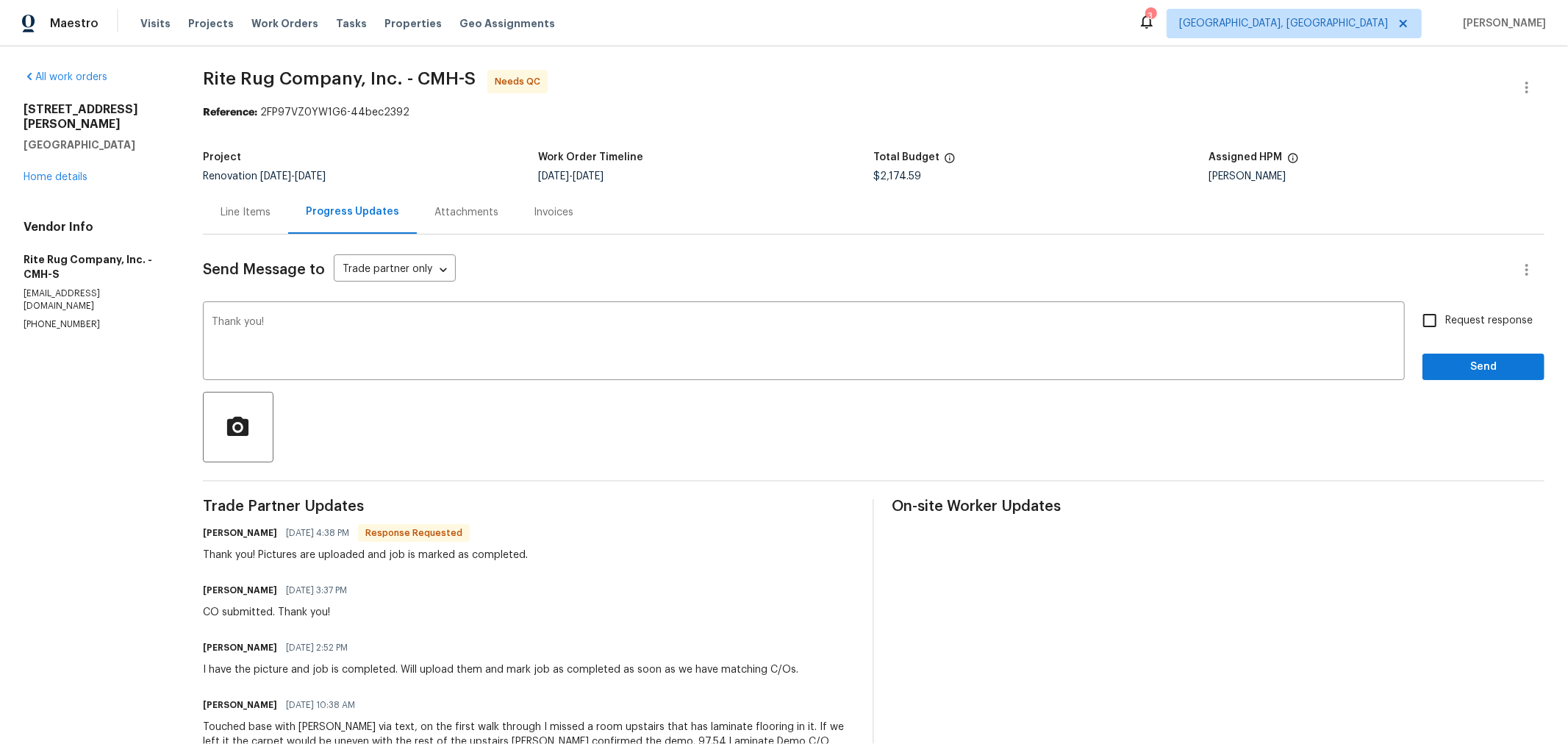
click at [1445, 321] on span "Request response" at bounding box center [1488, 321] width 87 height 16
click at [1440, 321] on input "Request response" at bounding box center [1430, 321] width 31 height 31
checkbox input "true"
click at [1450, 364] on span "Send" at bounding box center [1483, 368] width 98 height 18
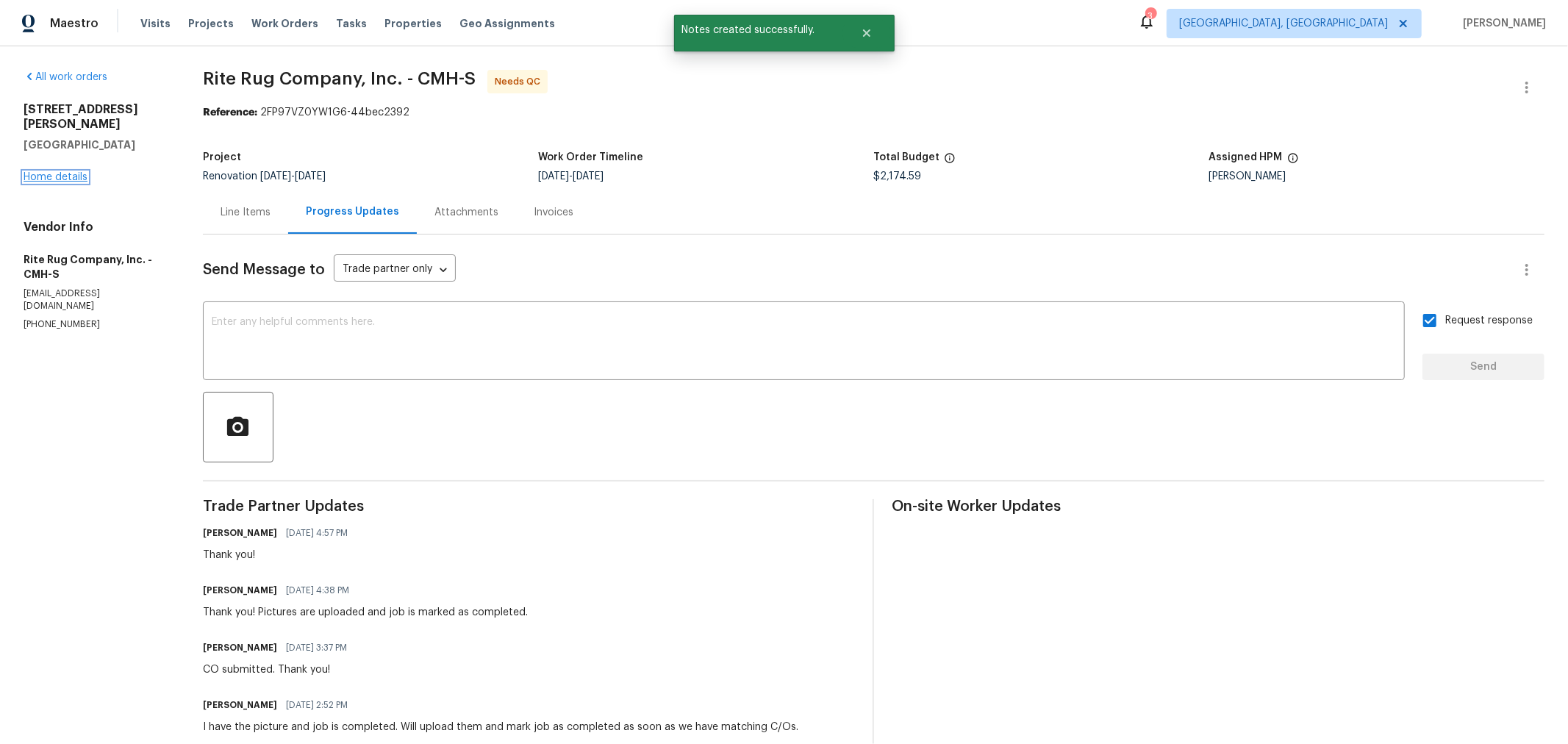
click at [66, 172] on link "Home details" at bounding box center [56, 177] width 64 height 10
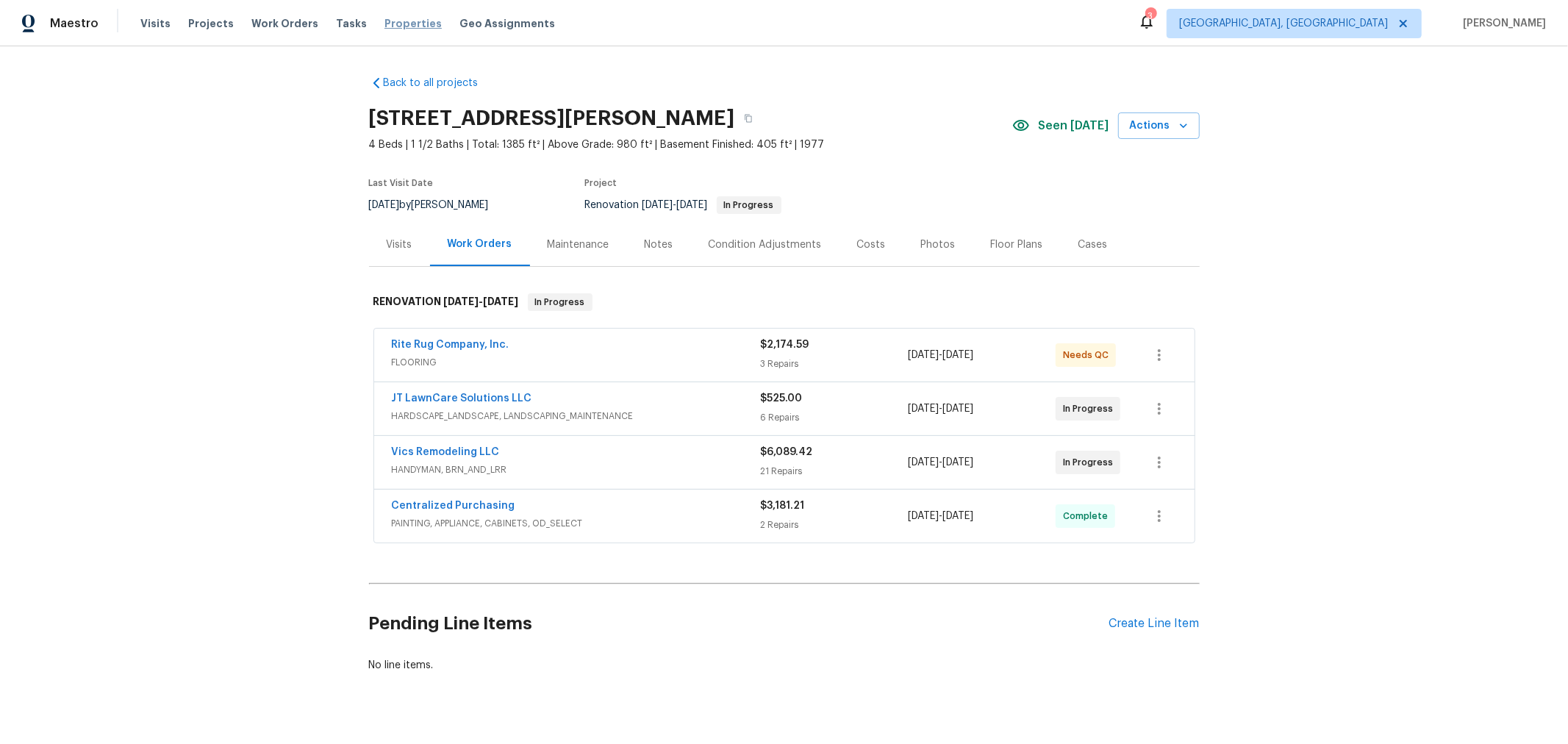
click at [384, 23] on span "Properties" at bounding box center [413, 24] width 58 height 15
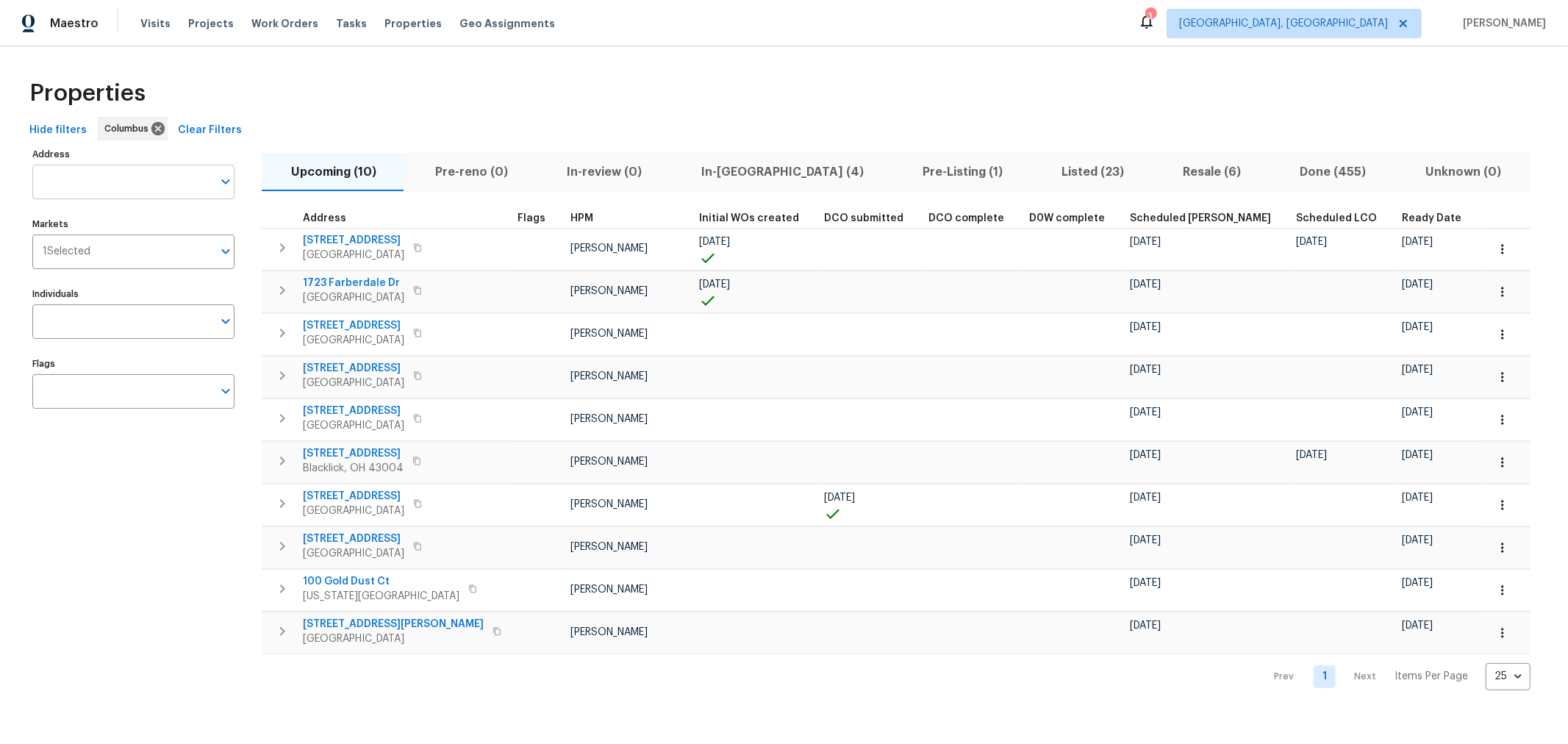
click at [140, 183] on input "Address" at bounding box center [122, 183] width 180 height 35
type input "1701 e whittier"
click at [125, 216] on li "1701 E Whittier St # 1703 Columbus OH 43206" at bounding box center [132, 220] width 203 height 24
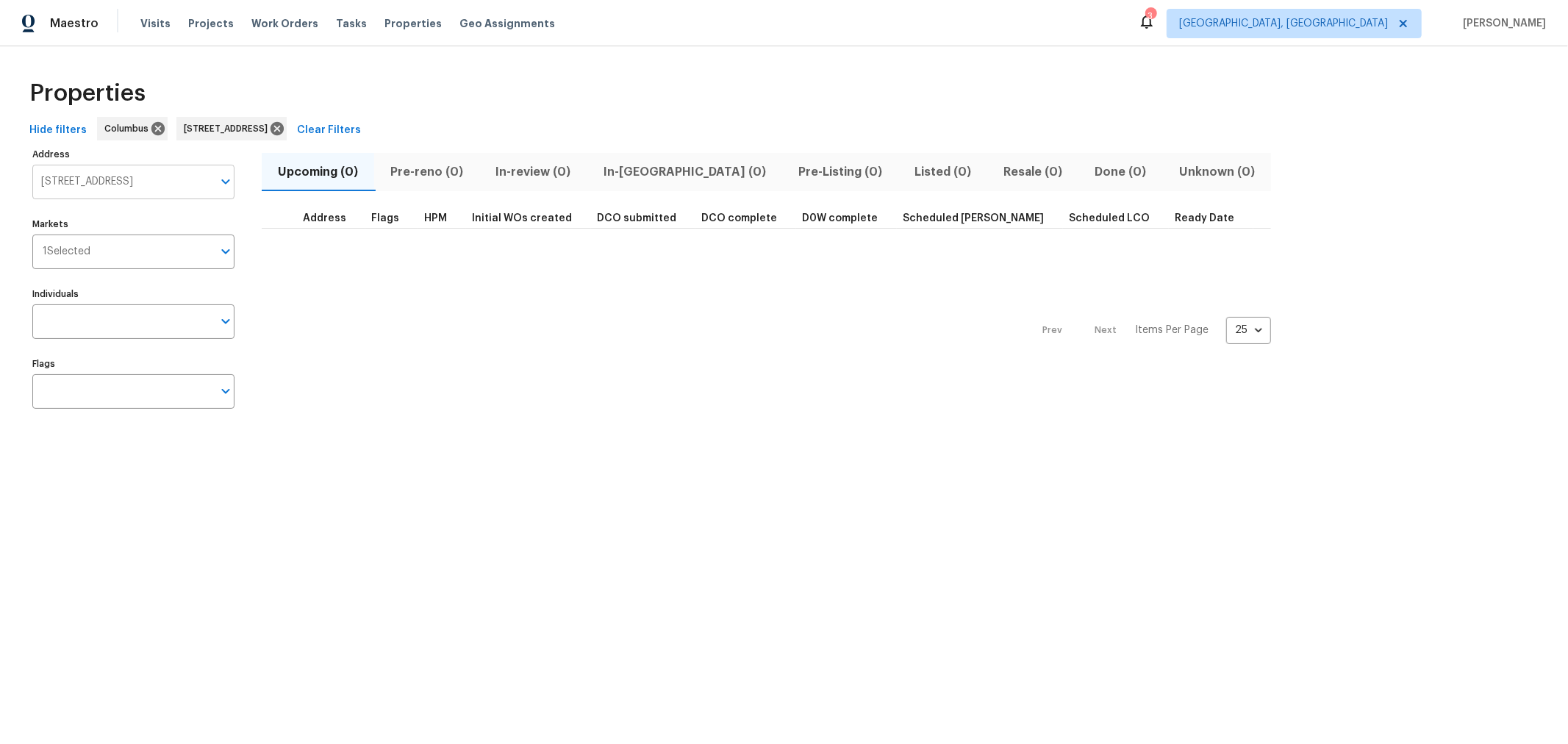
click at [194, 188] on input "1701 E Whittier St # 1703 Columbus OH 43206" at bounding box center [122, 183] width 180 height 35
type input "1701 e"
click at [168, 305] on li "1701 E Whittier St Columbus OH 43206" at bounding box center [132, 293] width 203 height 24
click at [1090, 168] on span "Done (1)" at bounding box center [1121, 172] width 63 height 20
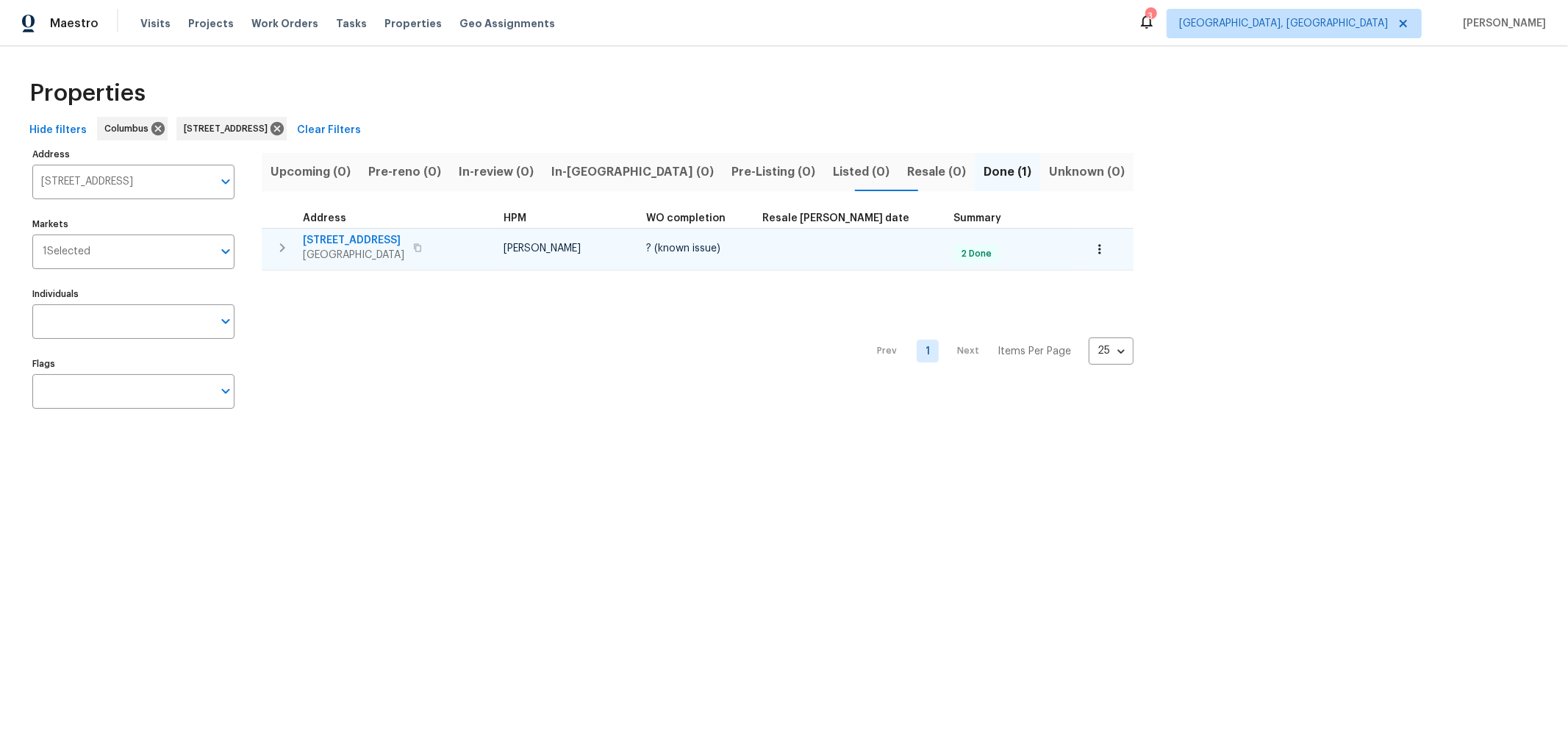
click at [353, 239] on span "1701 E Whittier St" at bounding box center [353, 240] width 102 height 15
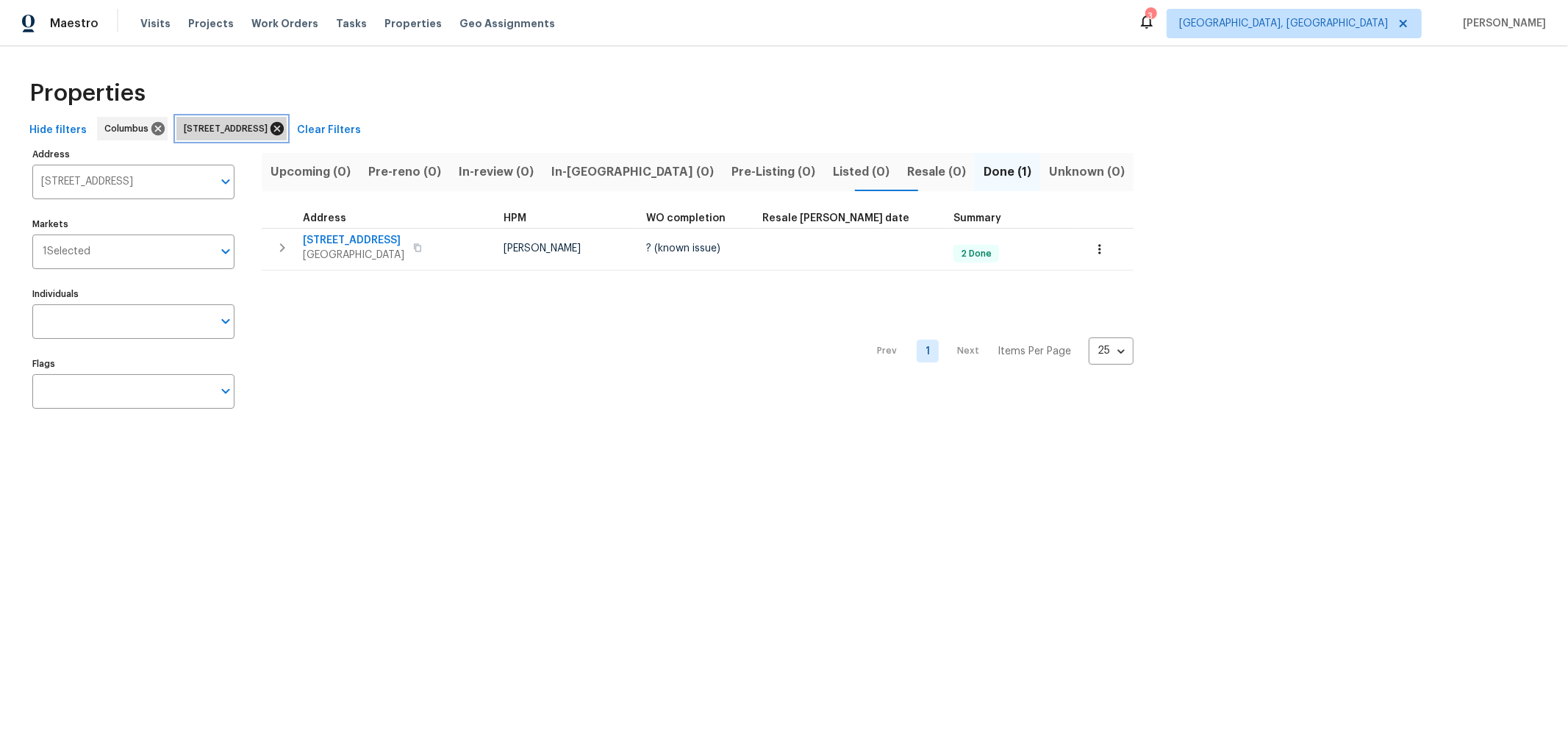
click at [284, 133] on icon at bounding box center [277, 128] width 13 height 13
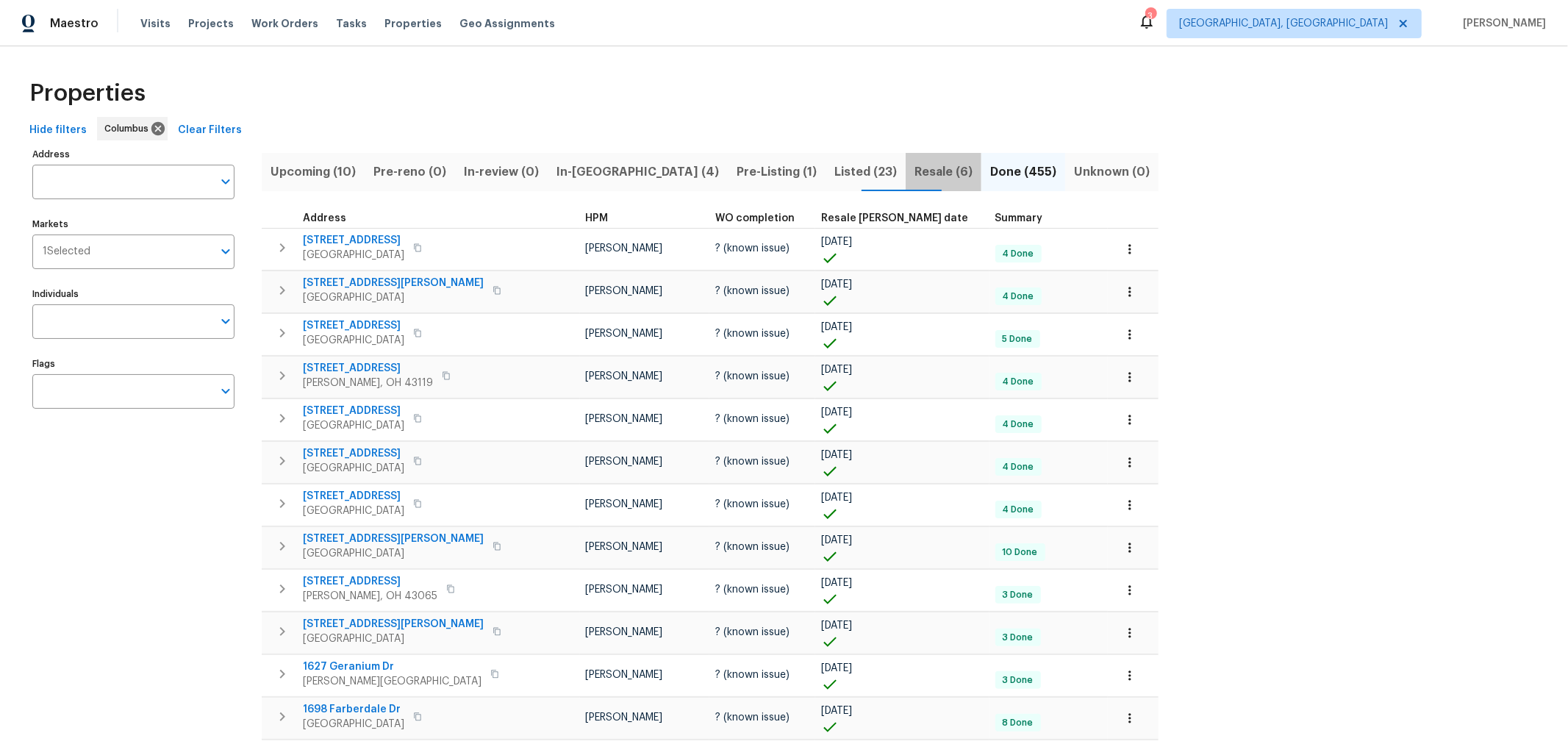
click at [915, 175] on span "Resale (6)" at bounding box center [944, 172] width 58 height 20
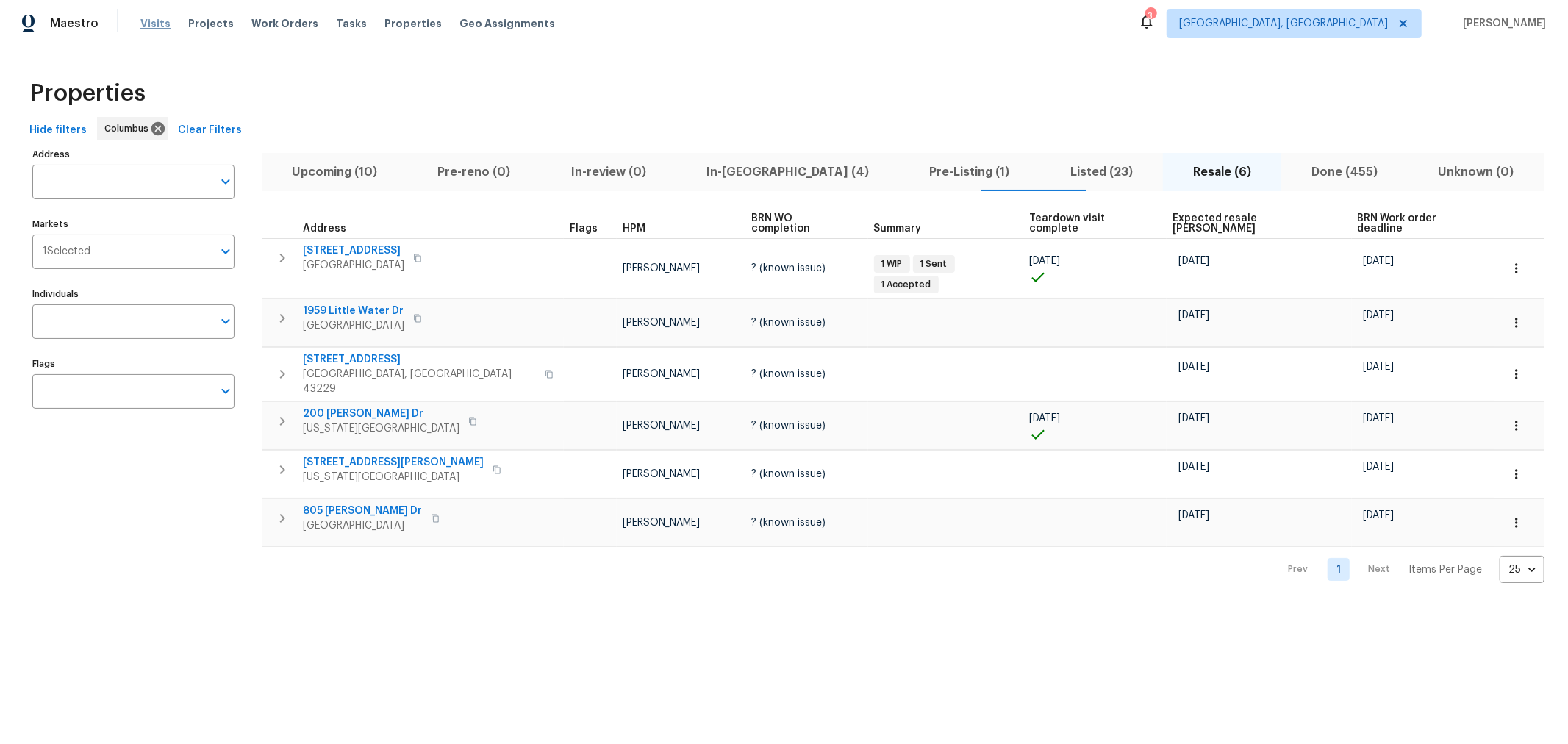
click at [156, 20] on span "Visits" at bounding box center [155, 24] width 30 height 15
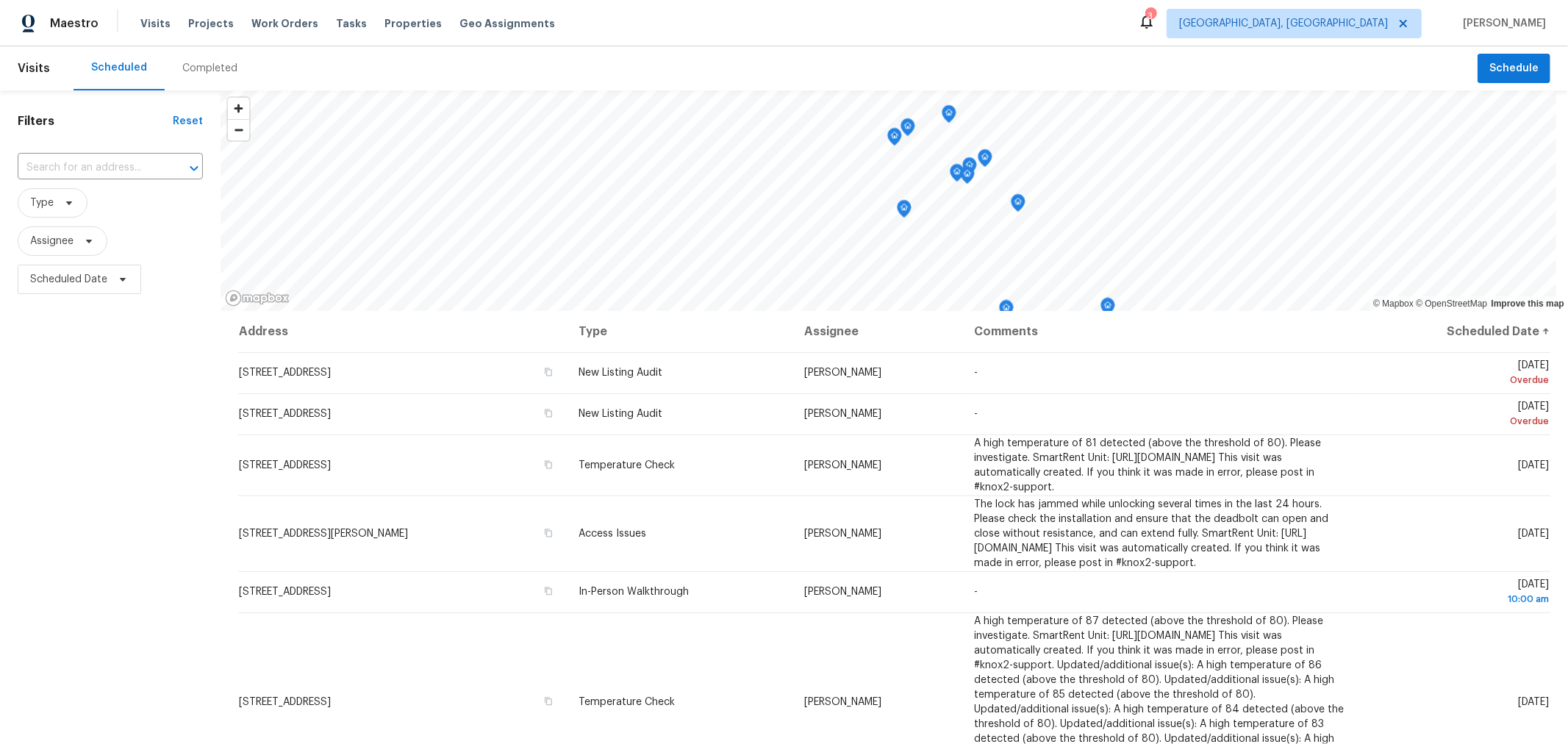
click at [204, 71] on div "Completed" at bounding box center [210, 69] width 55 height 15
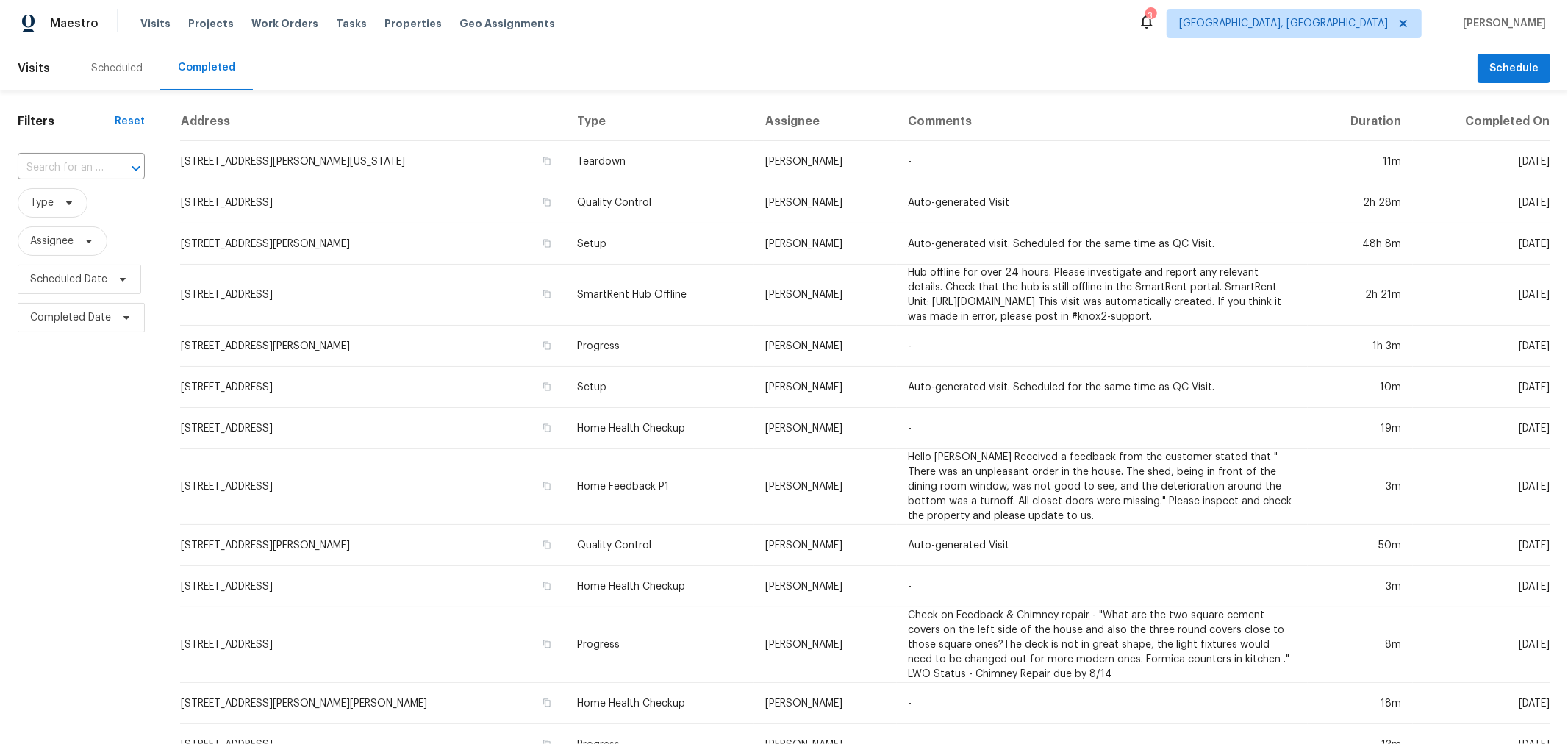
click at [105, 58] on div "Scheduled" at bounding box center [116, 69] width 87 height 44
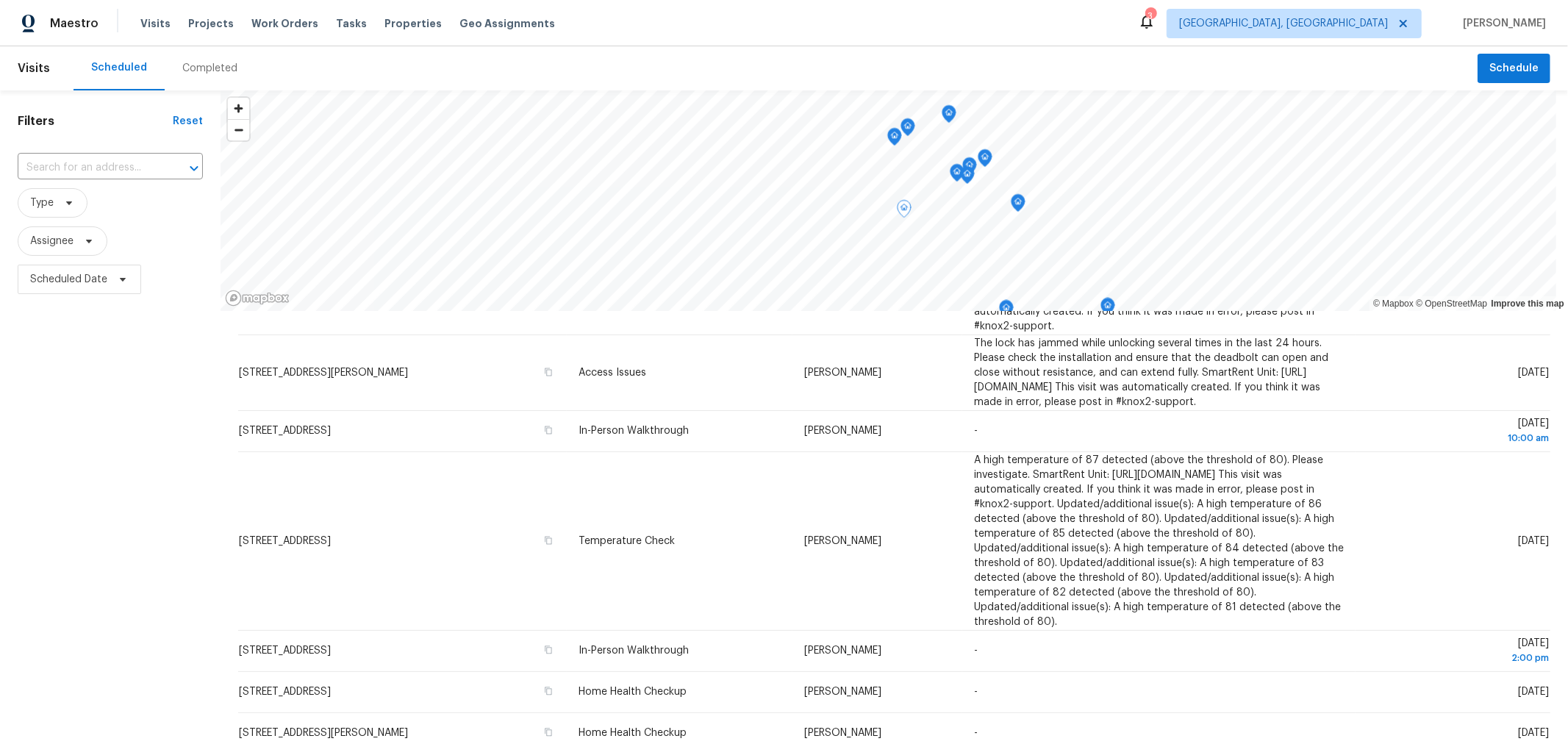
scroll to position [161, 0]
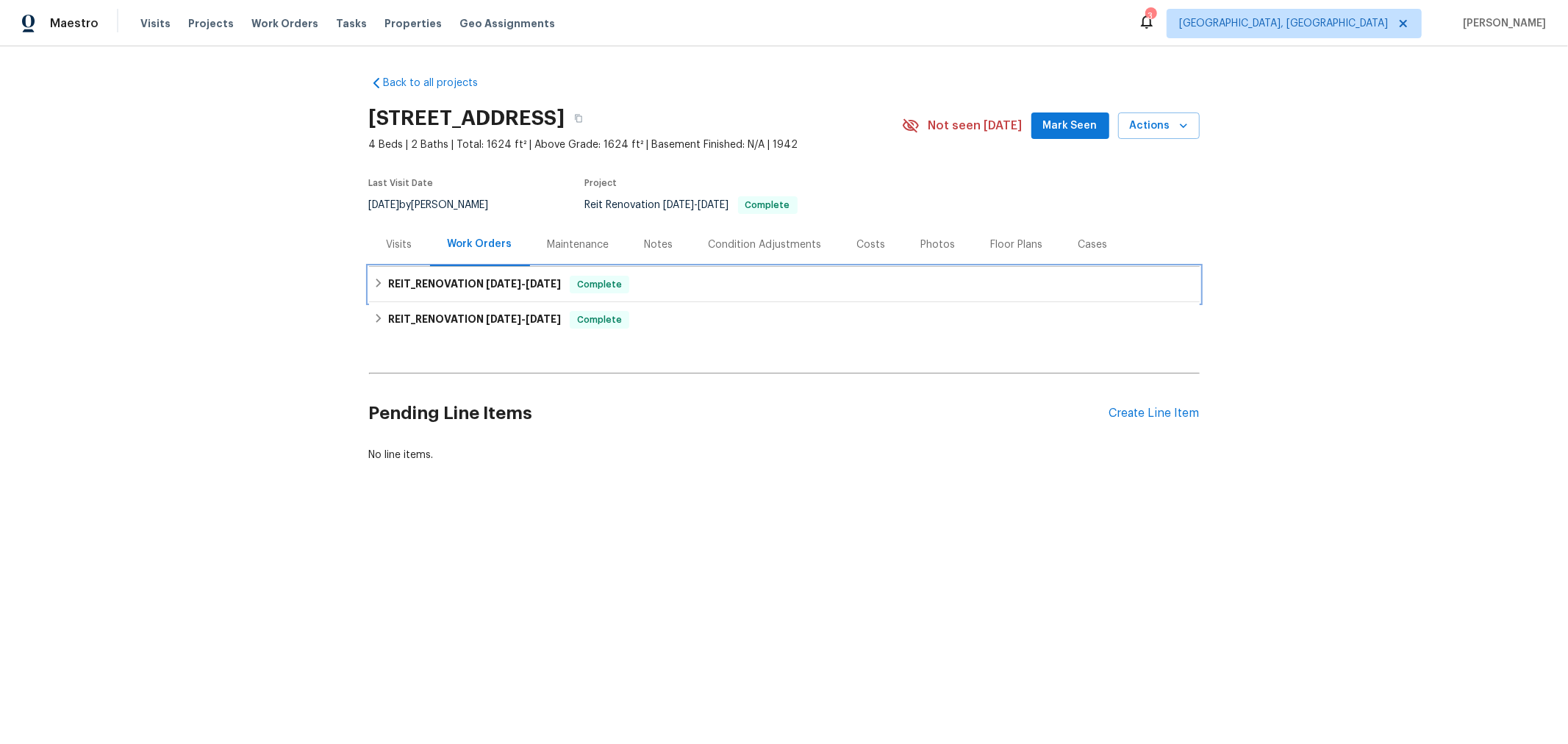
click at [472, 277] on h6 "REIT_RENOVATION [DATE] - [DATE]" at bounding box center [474, 284] width 172 height 17
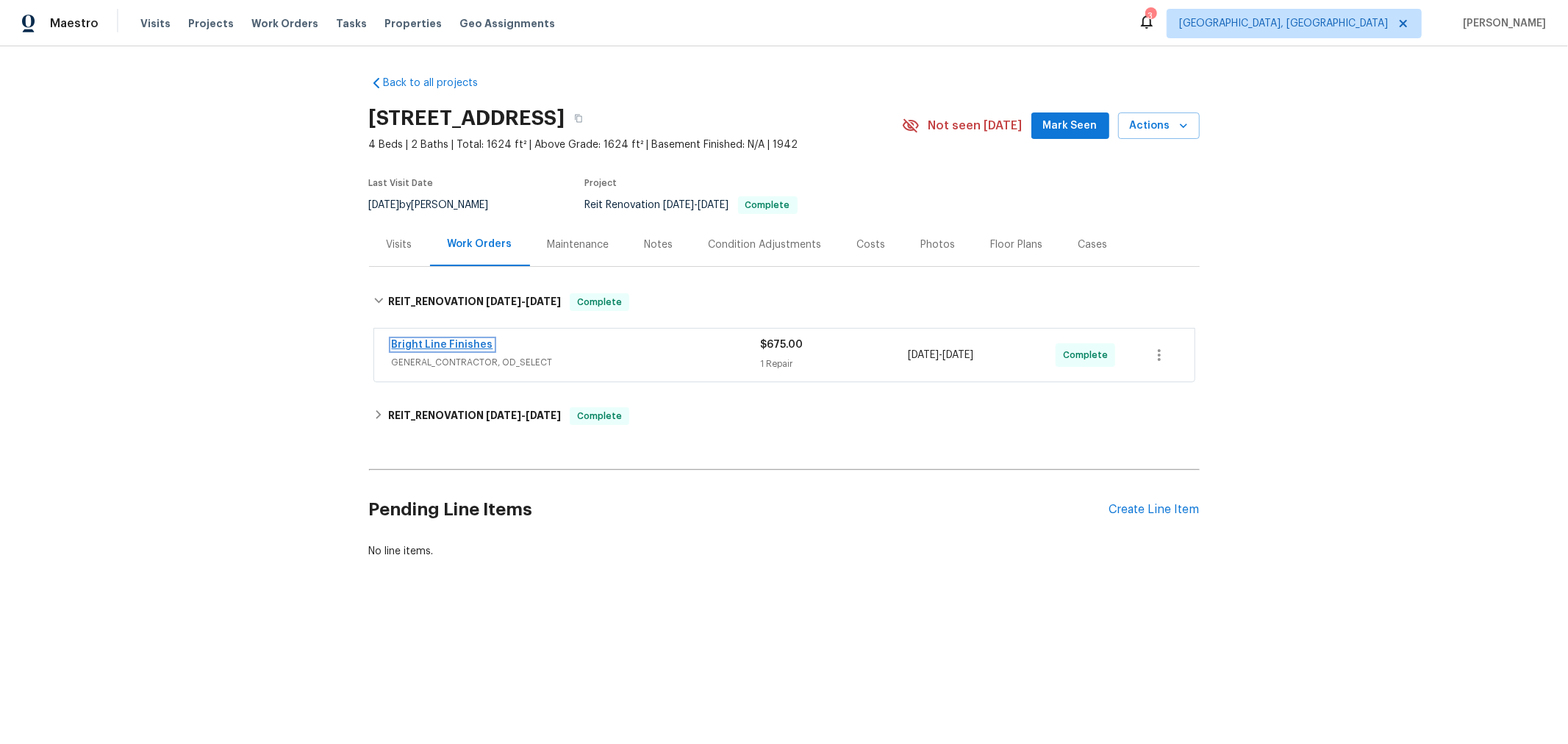
click at [439, 343] on link "Bright Line Finishes" at bounding box center [442, 344] width 102 height 10
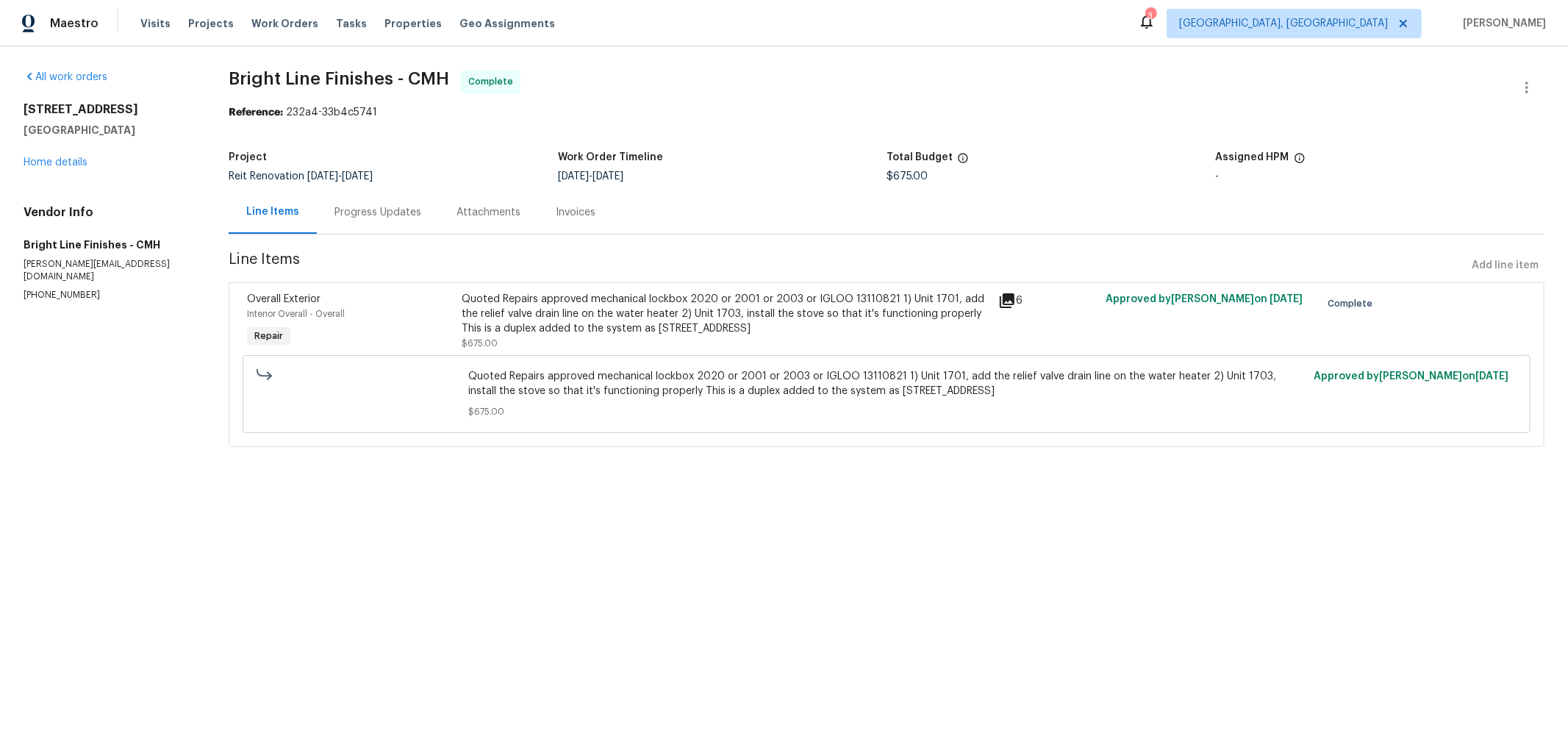
click at [907, 314] on div "Quoted Repairs approved mechanical lockbox 2020 or 2001 or 2003 or IGLOO 131108…" at bounding box center [726, 314] width 528 height 44
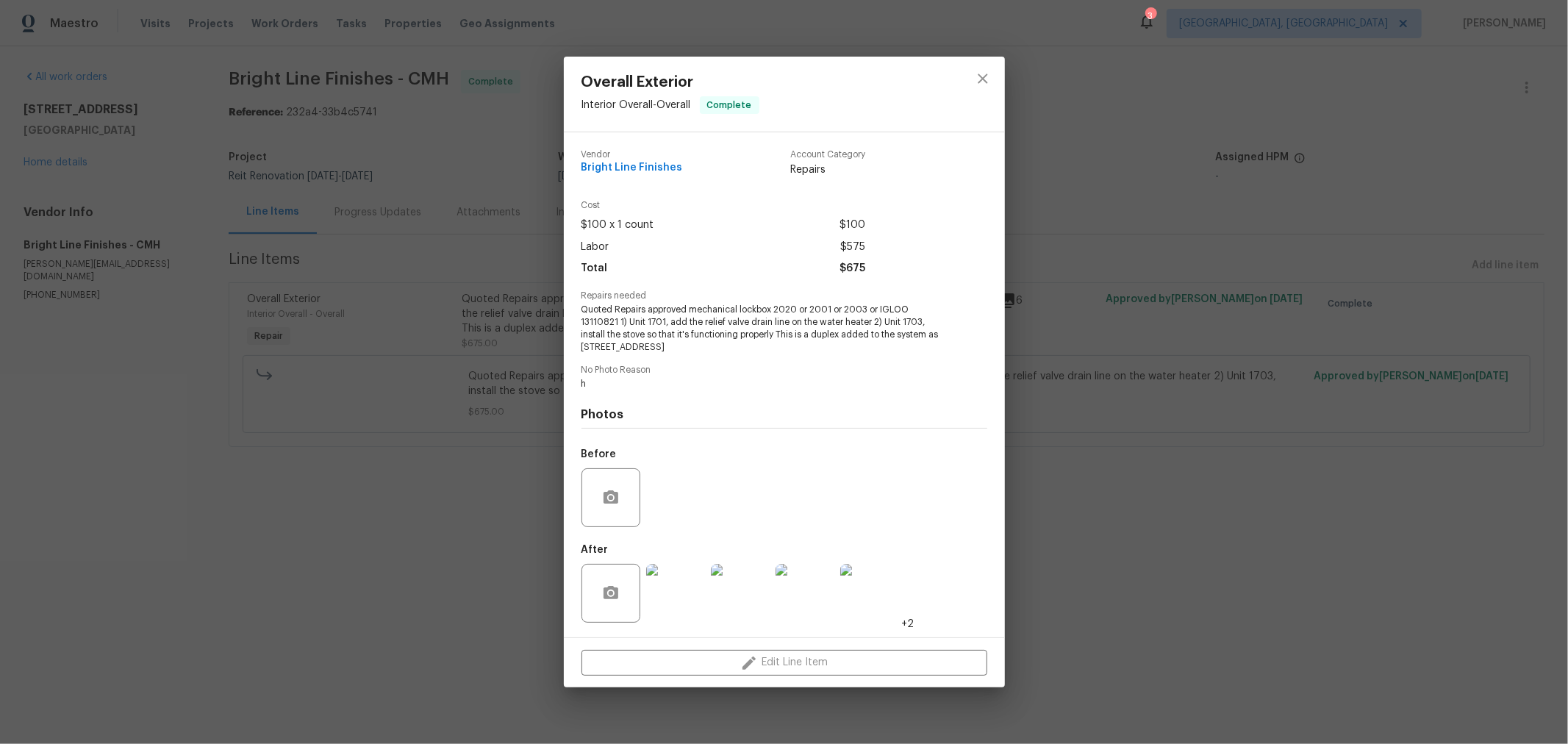
click at [746, 602] on img at bounding box center [740, 594] width 59 height 59
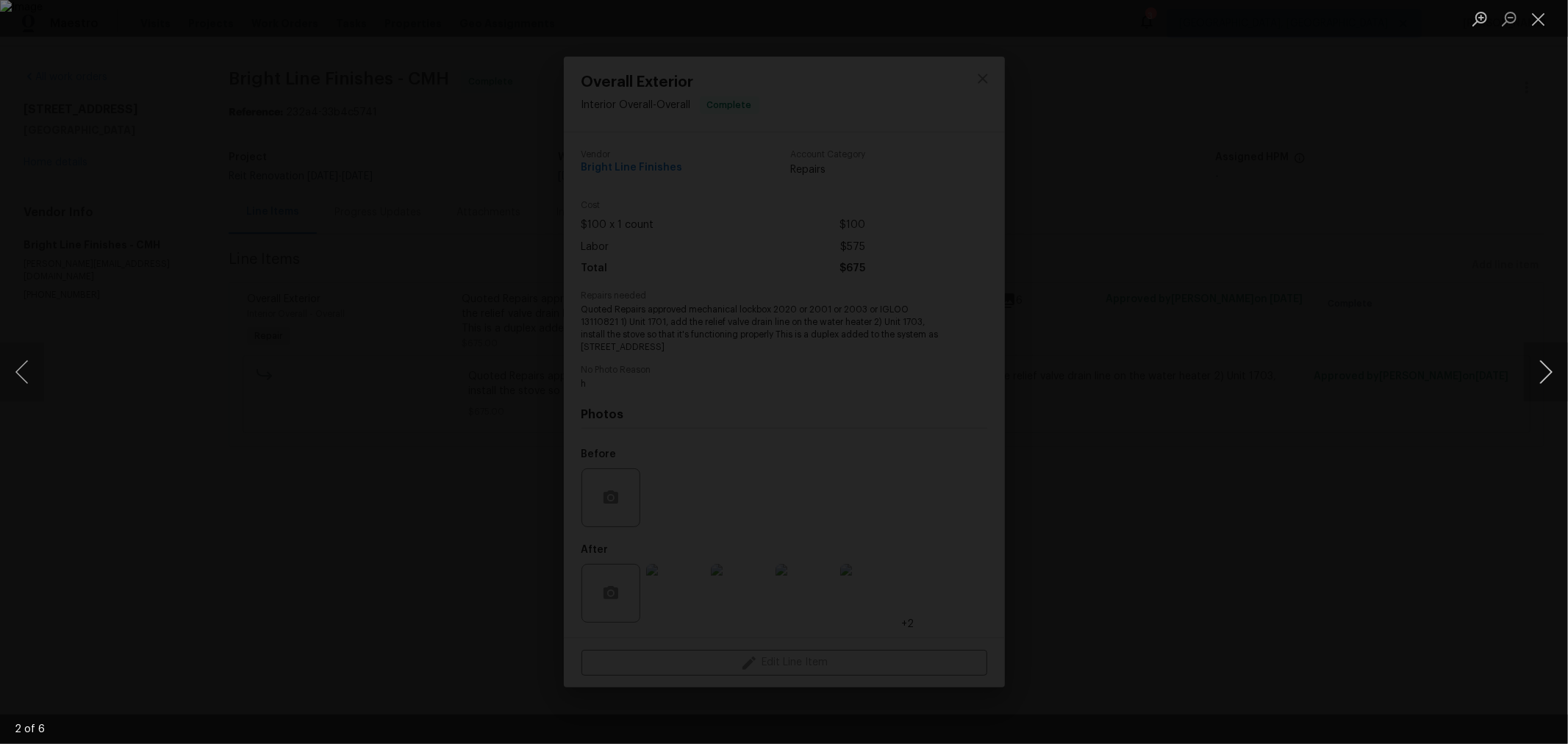
click at [1527, 383] on button "Next image" at bounding box center [1546, 372] width 44 height 59
click at [1549, 20] on button "Close lightbox" at bounding box center [1539, 18] width 29 height 26
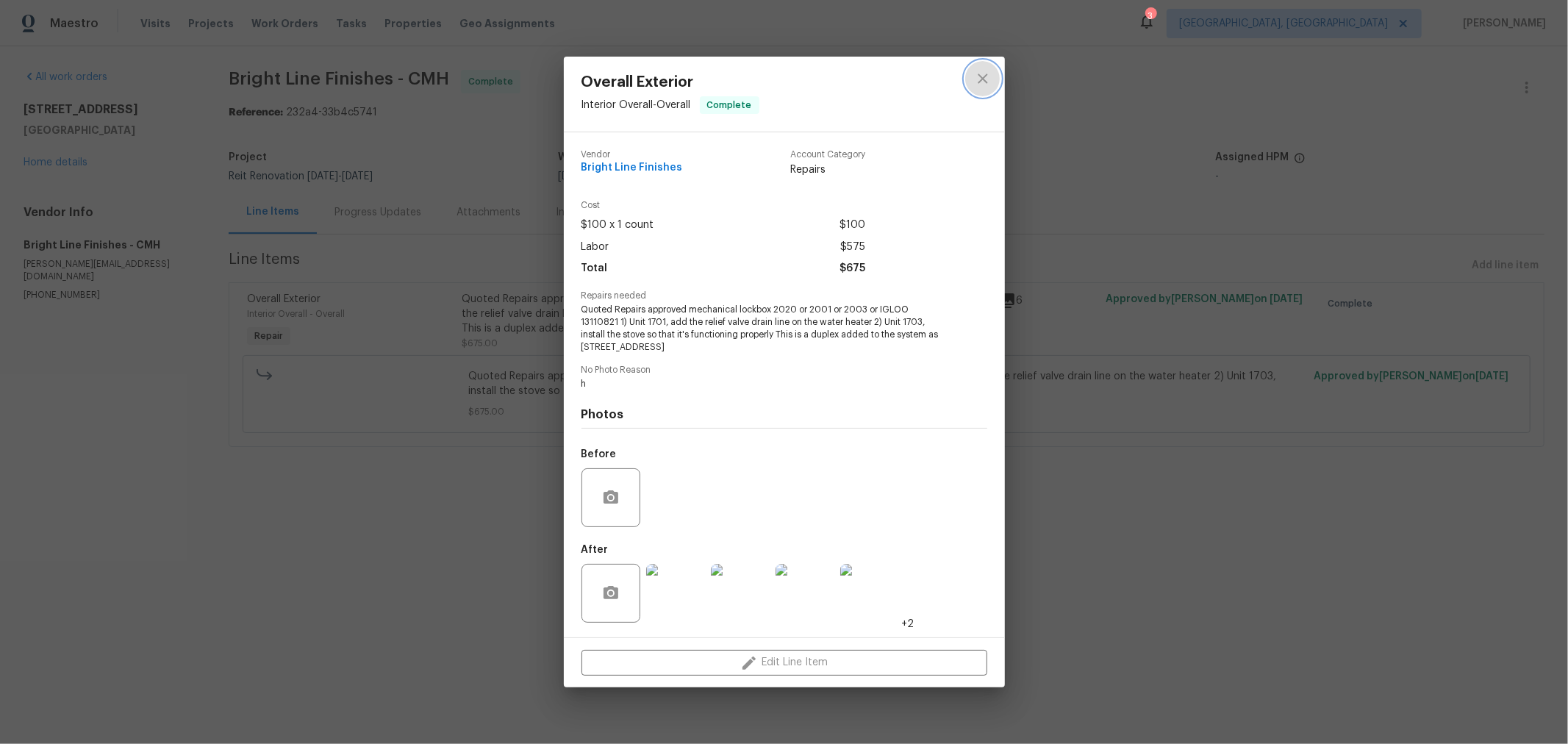
click at [980, 80] on icon "close" at bounding box center [982, 79] width 9 height 9
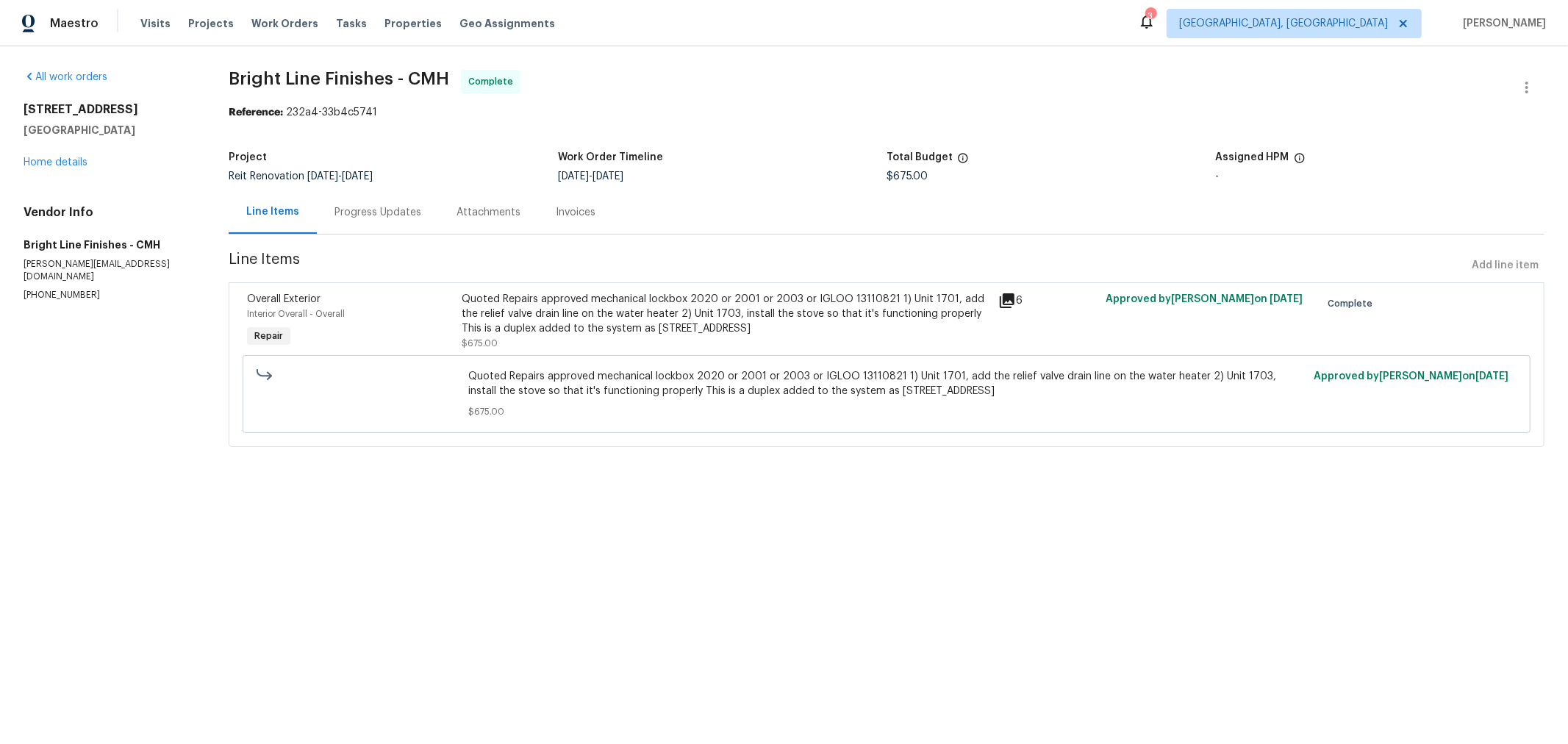
click at [381, 214] on div "Progress Updates" at bounding box center [378, 213] width 87 height 15
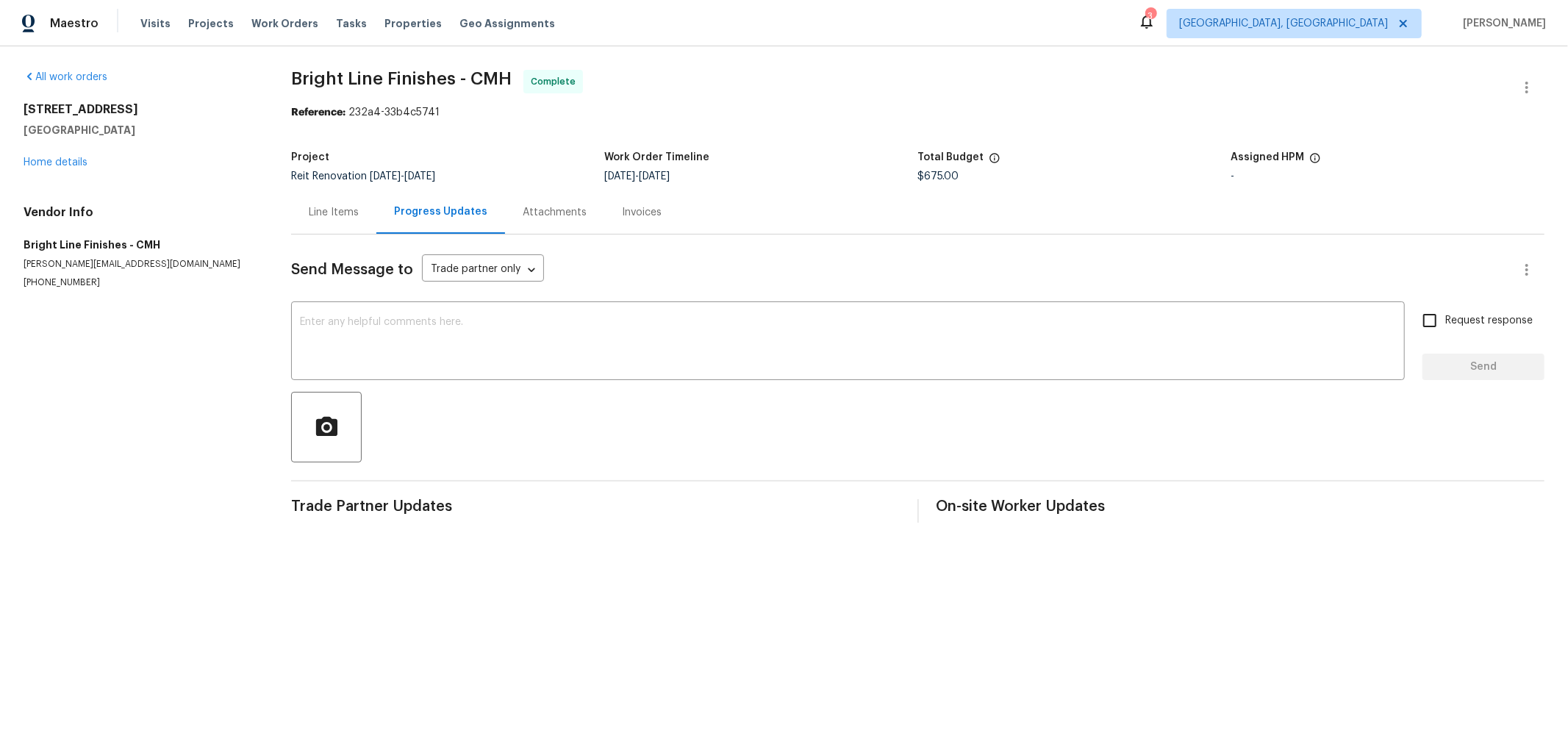
click at [344, 214] on div "Line Items" at bounding box center [334, 213] width 50 height 15
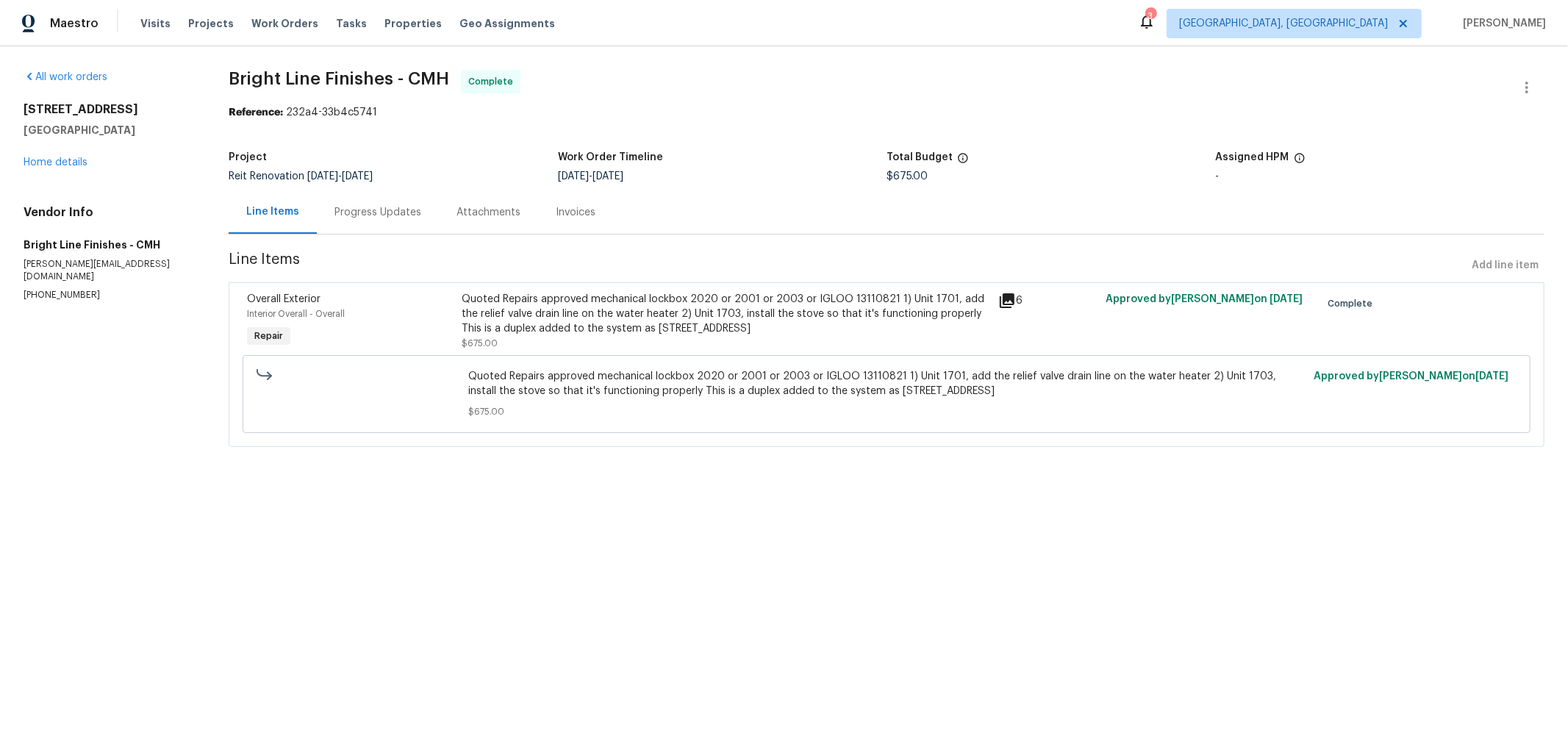
click at [375, 207] on div "Progress Updates" at bounding box center [378, 213] width 87 height 15
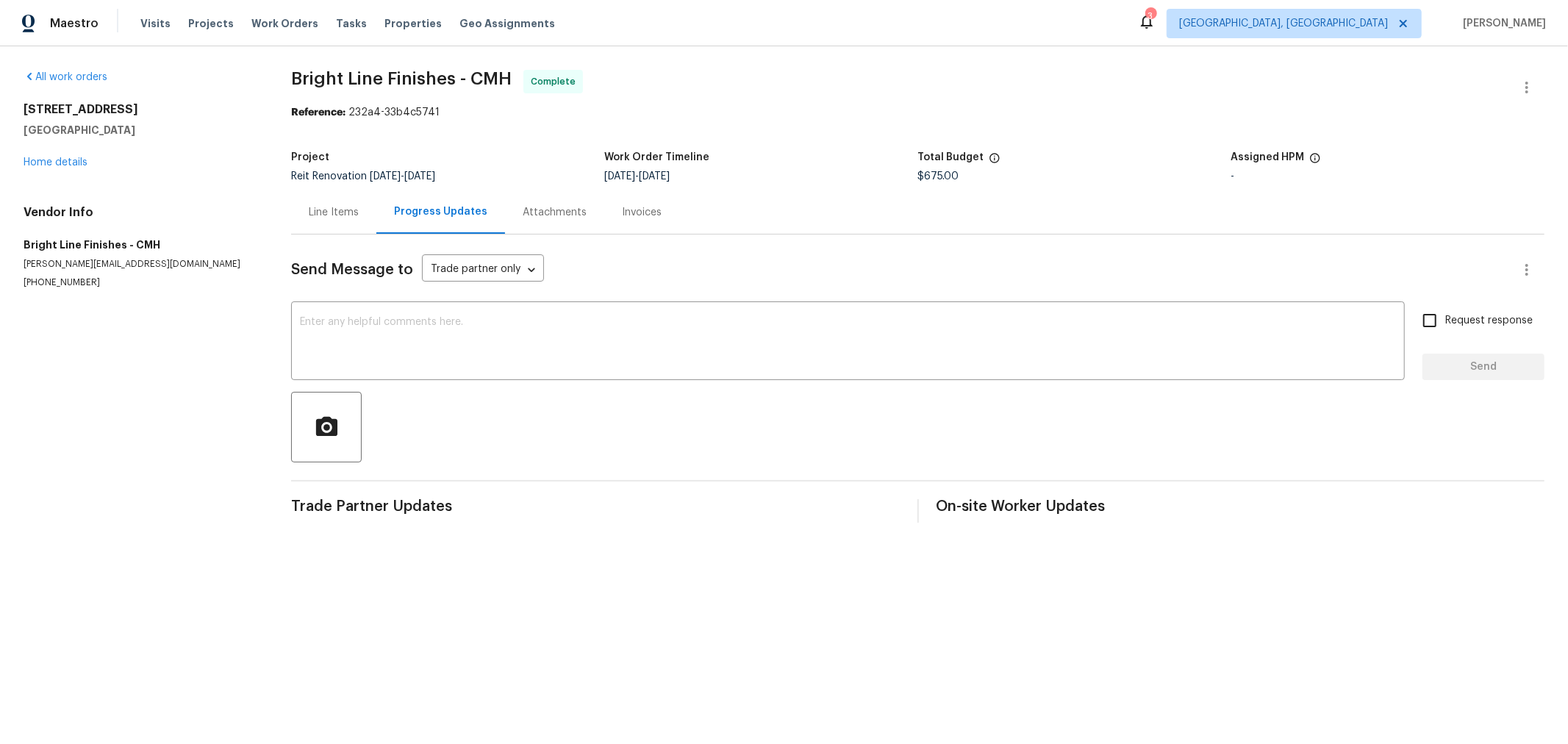
click at [354, 212] on div "Line Items" at bounding box center [334, 213] width 50 height 15
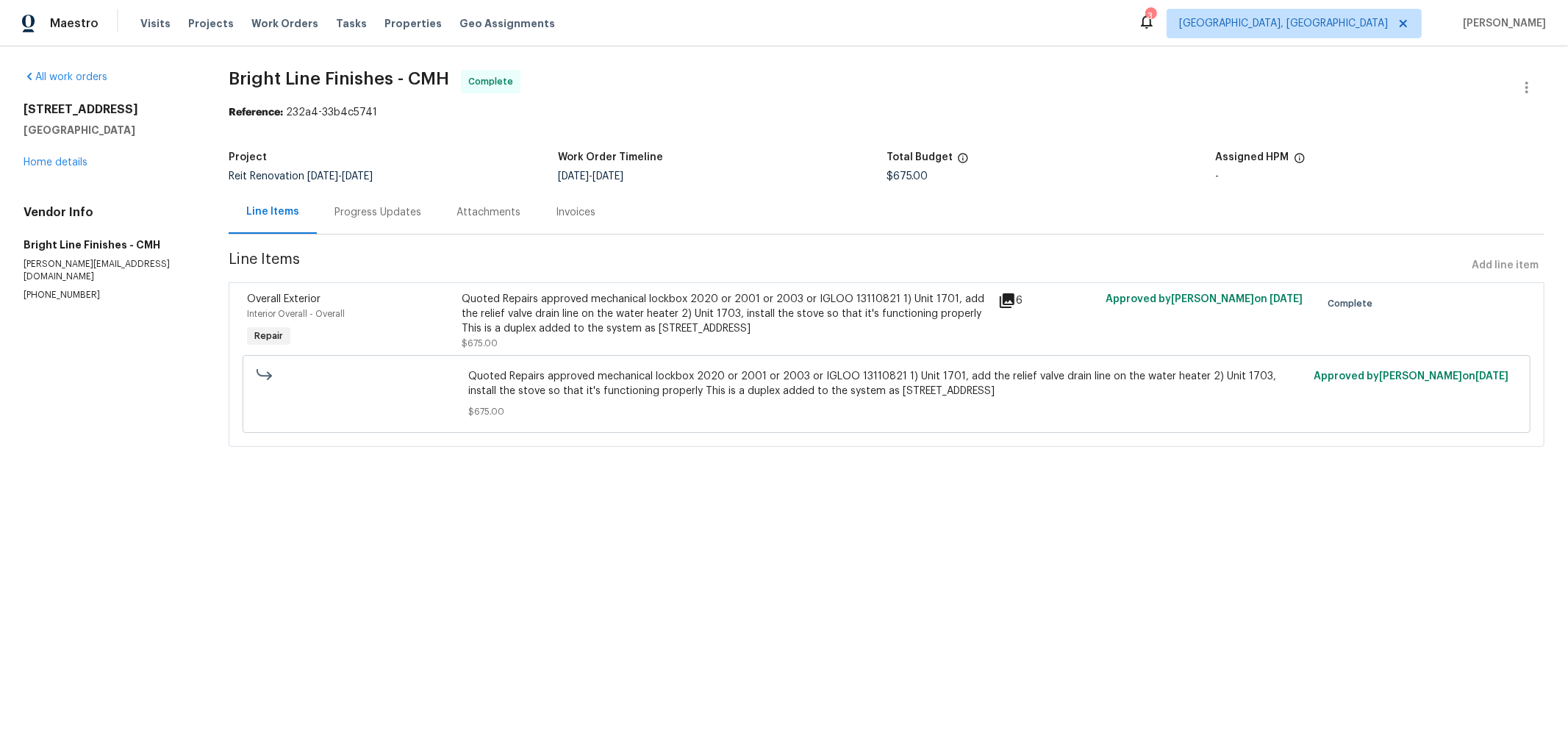
click at [547, 329] on div "Quoted Repairs approved mechanical lockbox 2020 or 2001 or 2003 or IGLOO 131108…" at bounding box center [726, 314] width 528 height 44
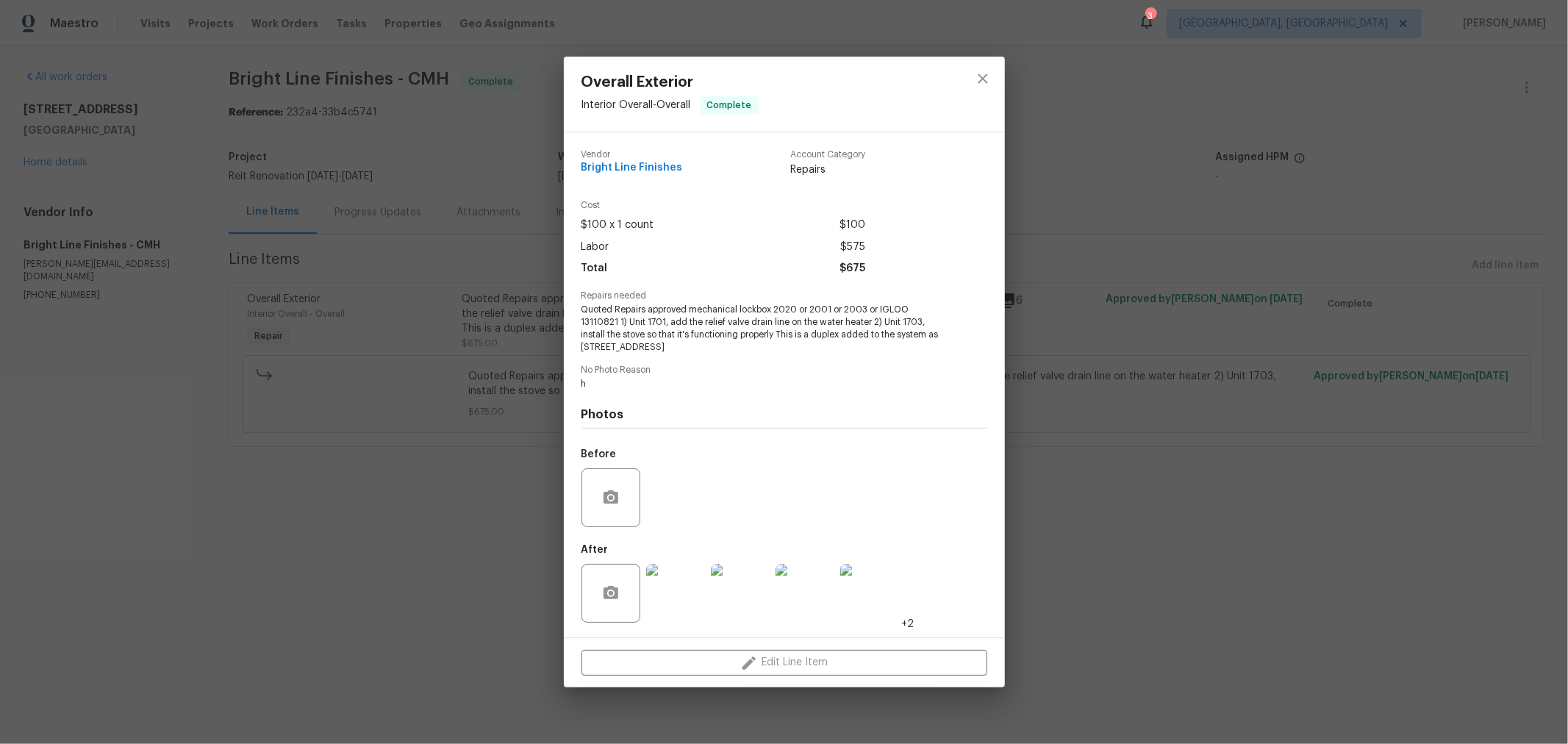
drag, startPoint x: 576, startPoint y: 307, endPoint x: 910, endPoint y: 343, distance: 335.9
click at [910, 343] on div "Vendor Bright Line Finishes Account Category Repairs Cost $100 x 1 count $100 L…" at bounding box center [784, 384] width 441 height 505
copy span "Quoted Repairs approved mechanical lockbox 2020 or 2001 or 2003 or IGLOO 131108…"
click at [293, 483] on div "Overall Exterior Interior Overall - Overall Complete Vendor Bright Line Finishe…" at bounding box center [784, 372] width 1568 height 744
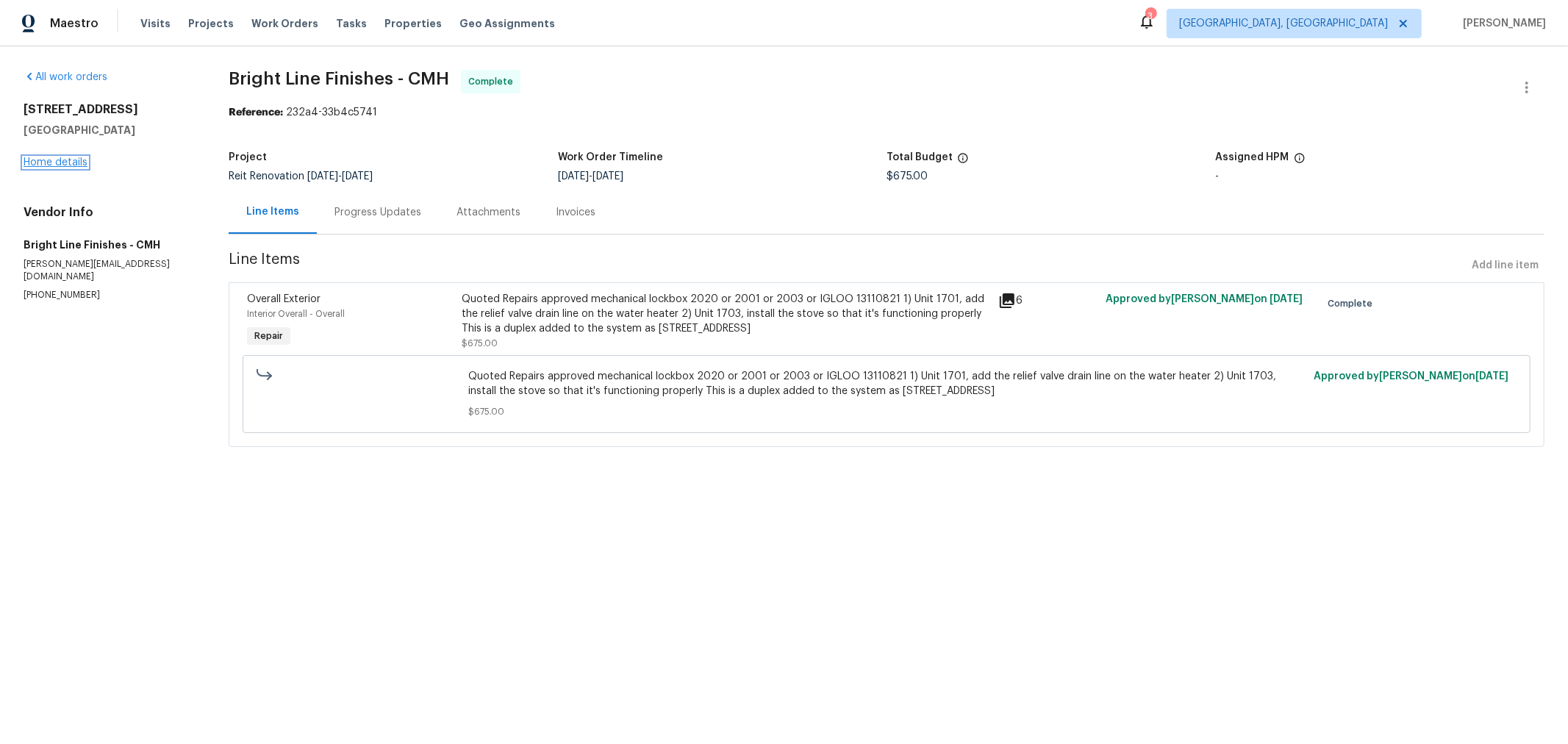
click at [76, 161] on link "Home details" at bounding box center [56, 162] width 64 height 10
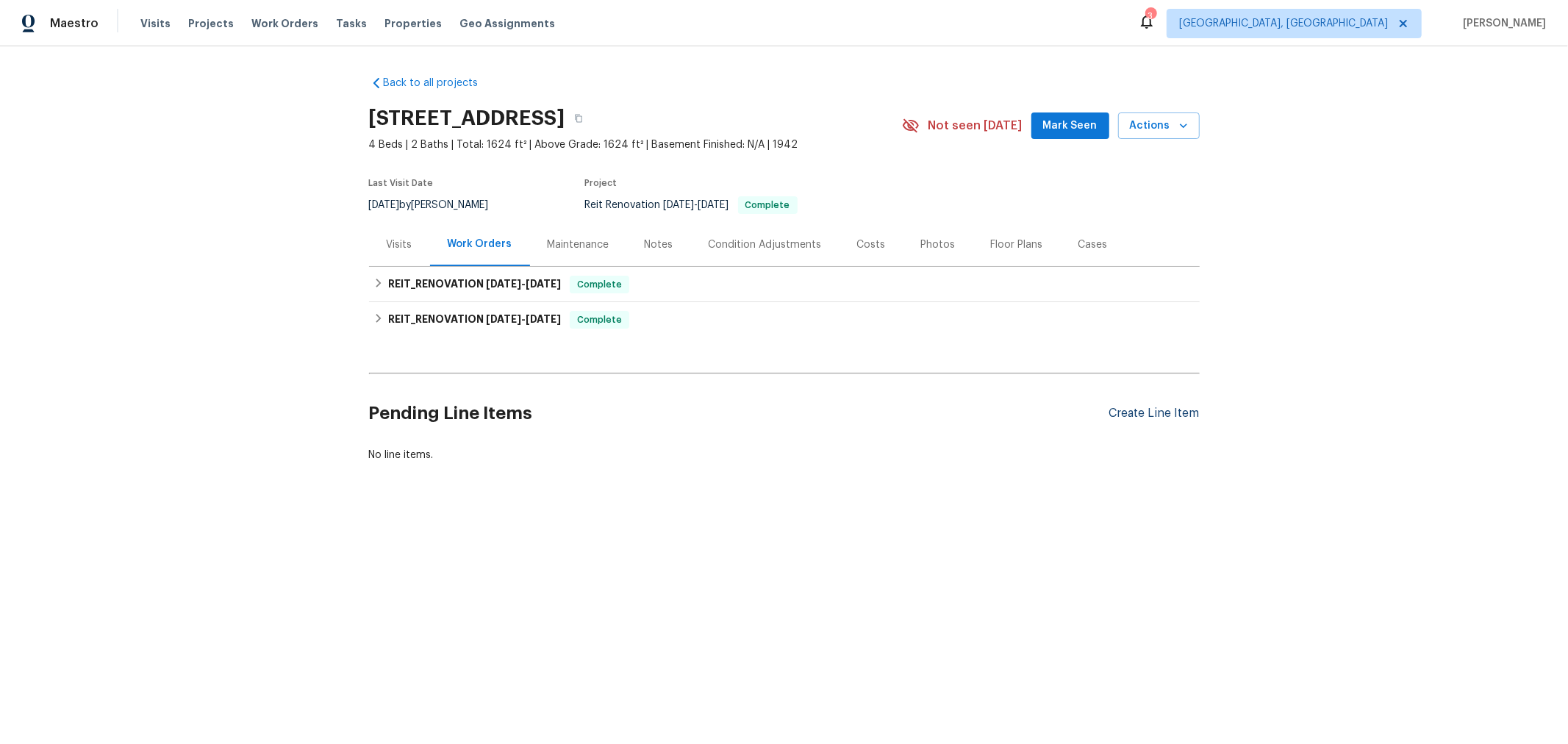
click at [1115, 407] on div "Create Line Item" at bounding box center [1154, 413] width 91 height 14
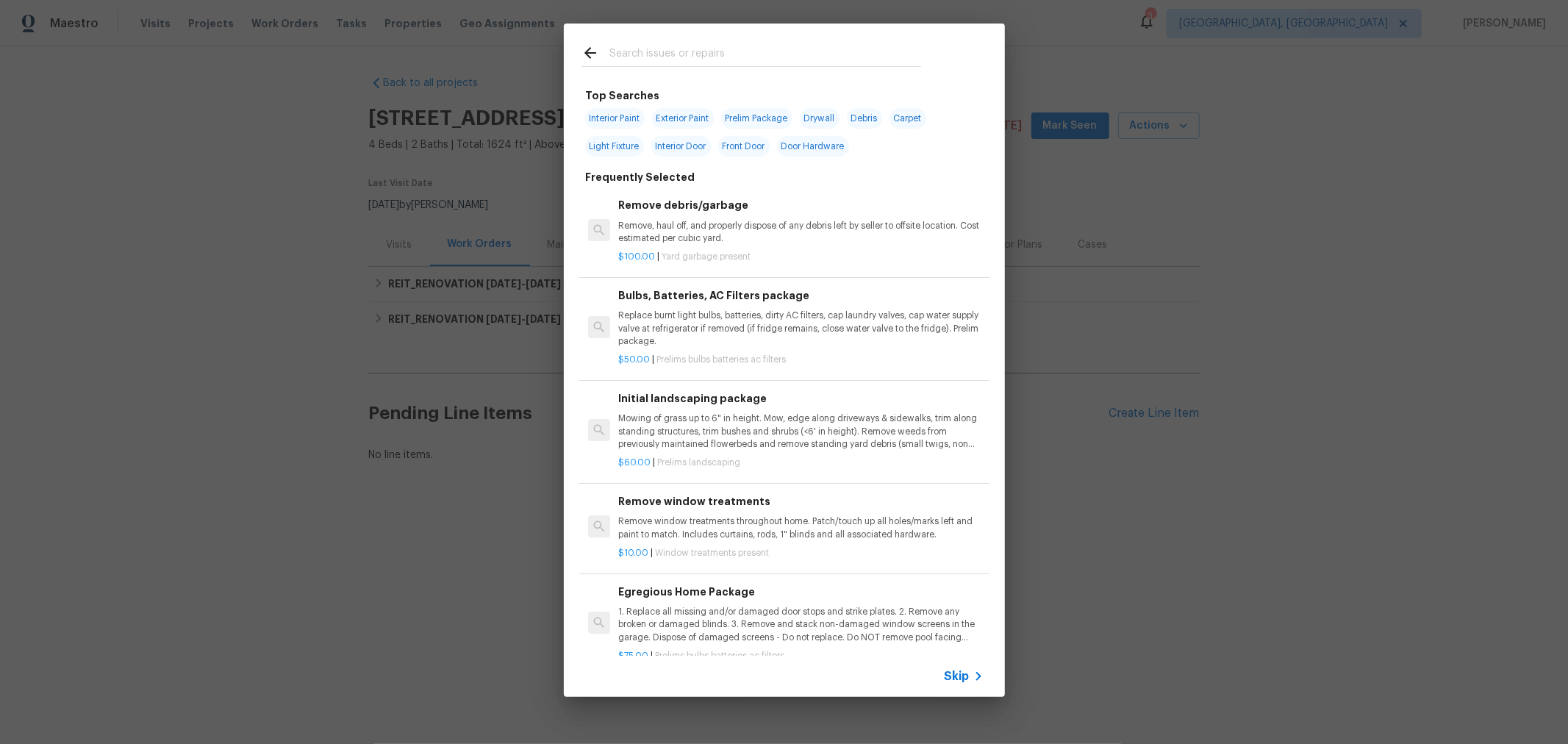
click at [743, 54] on input "text" at bounding box center [766, 55] width 312 height 22
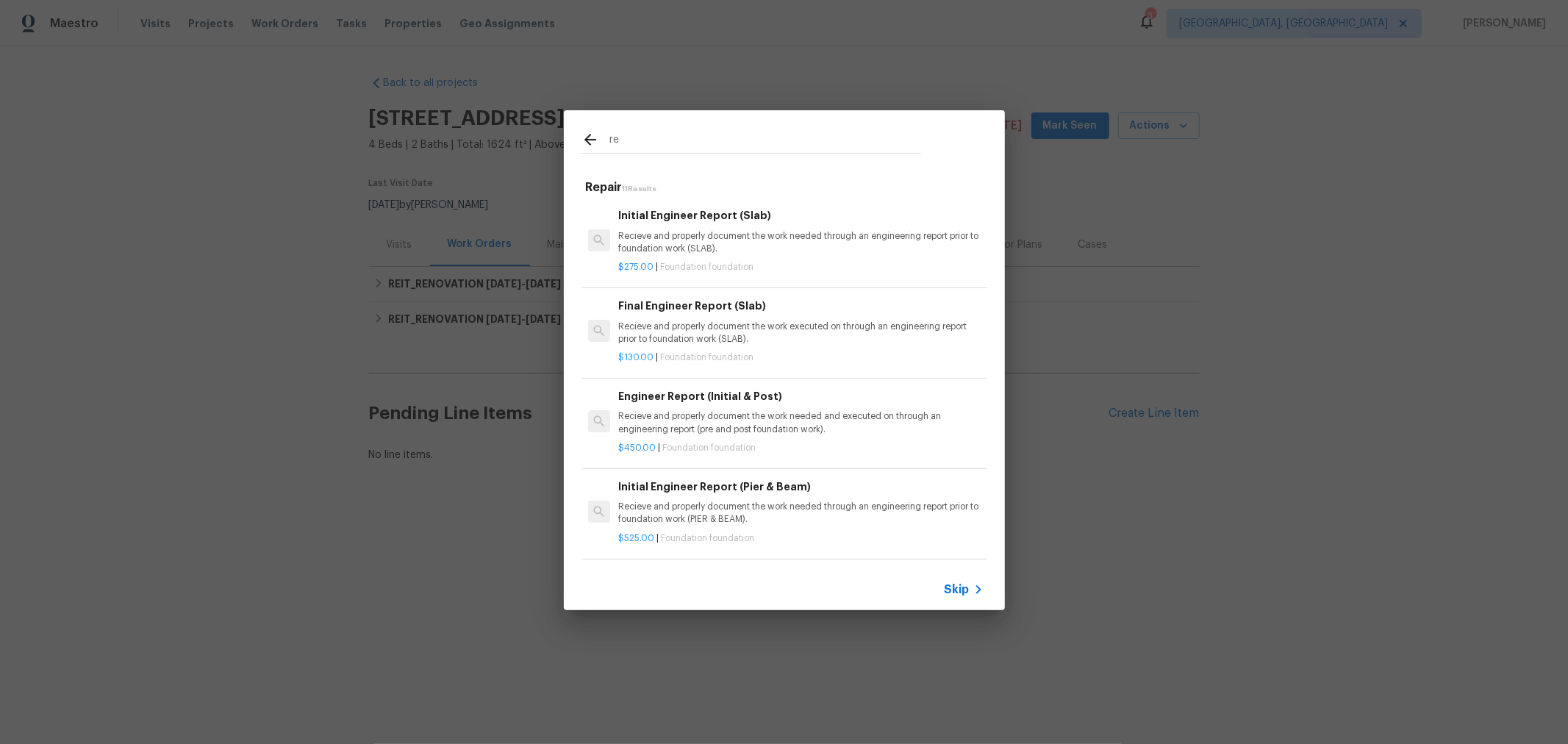
type input "r"
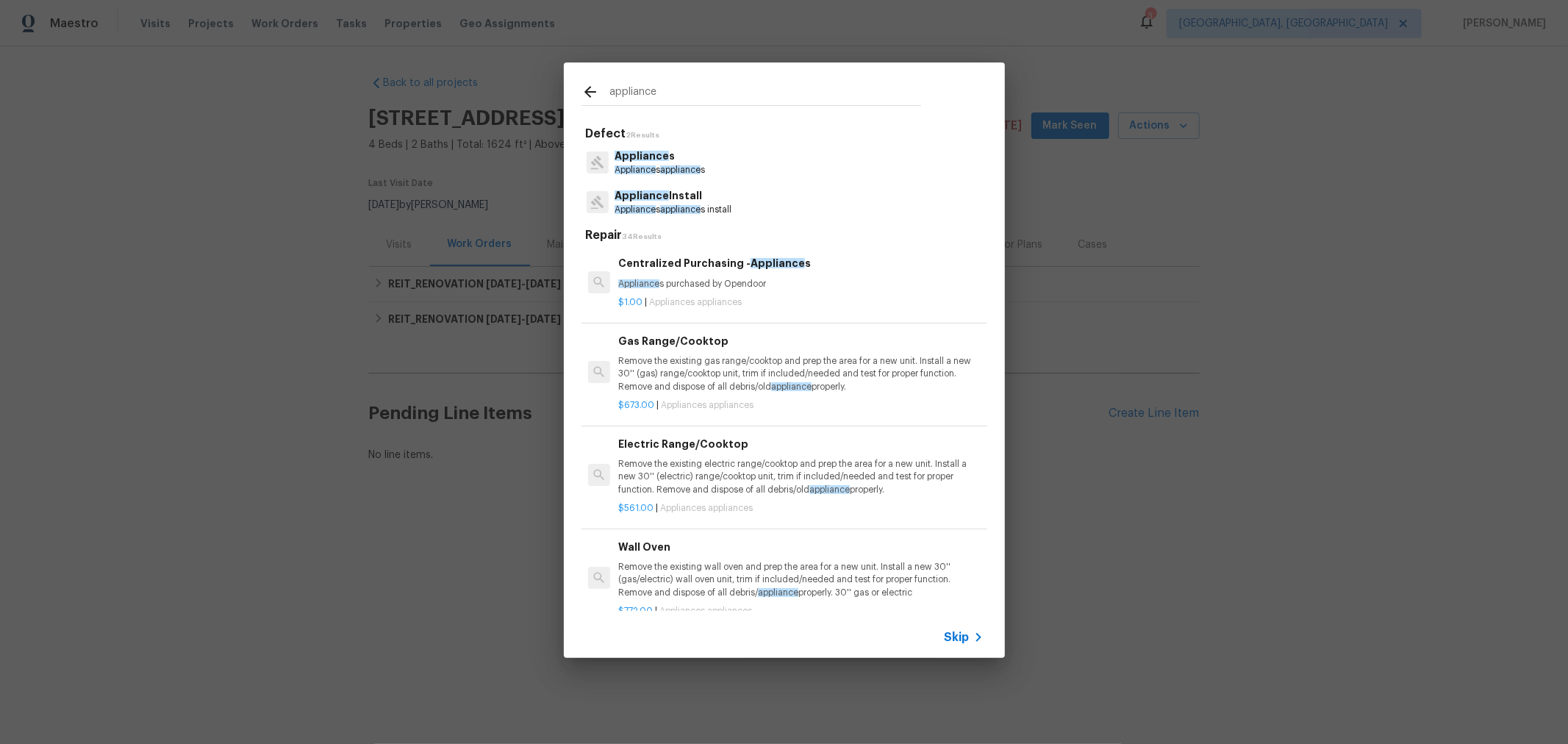
type input "appliance"
click at [703, 199] on p "Appliance Install" at bounding box center [672, 195] width 116 height 16
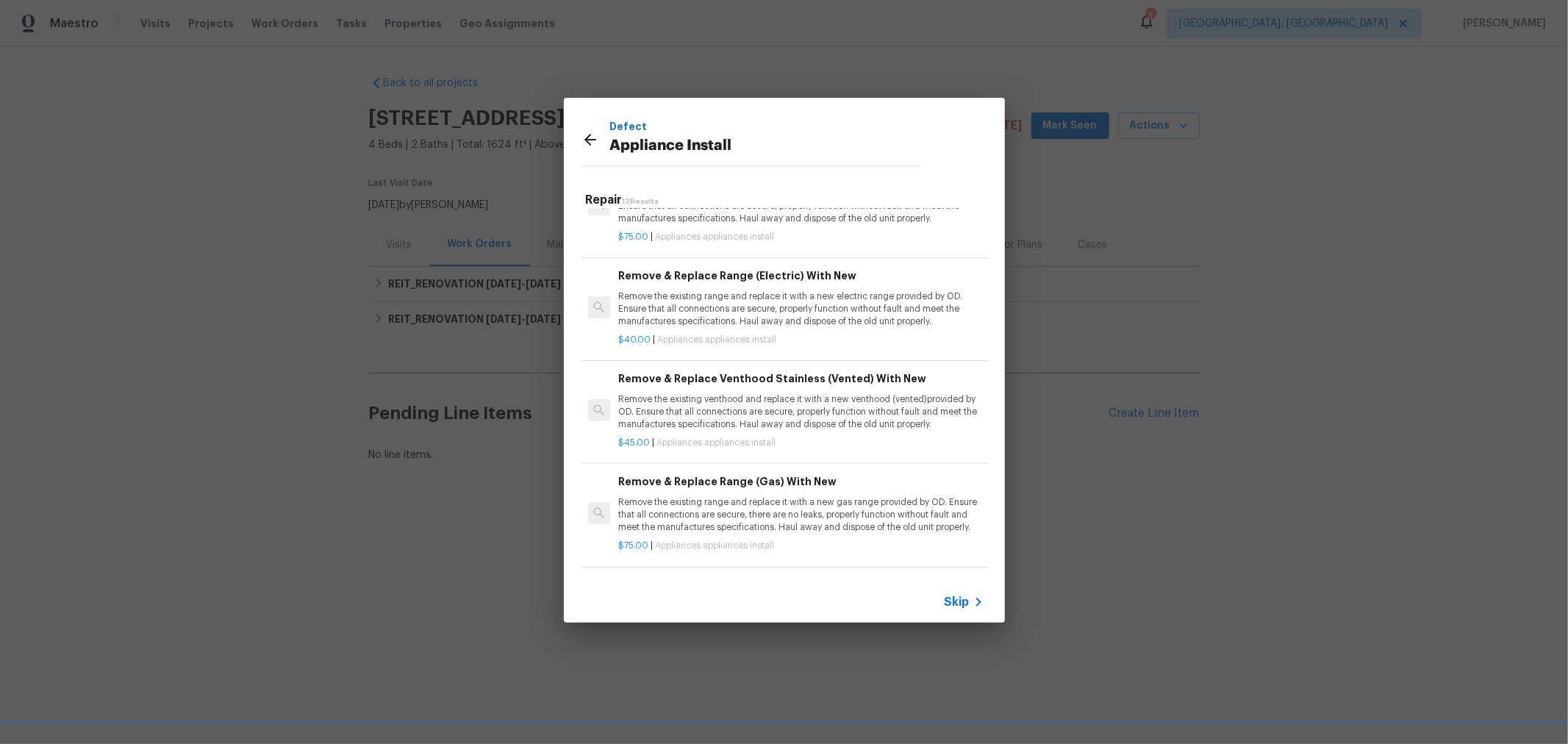
scroll to position [571, 0]
click at [892, 317] on p "Remove the existing range and replace it with a new electric range provided by …" at bounding box center [801, 308] width 365 height 38
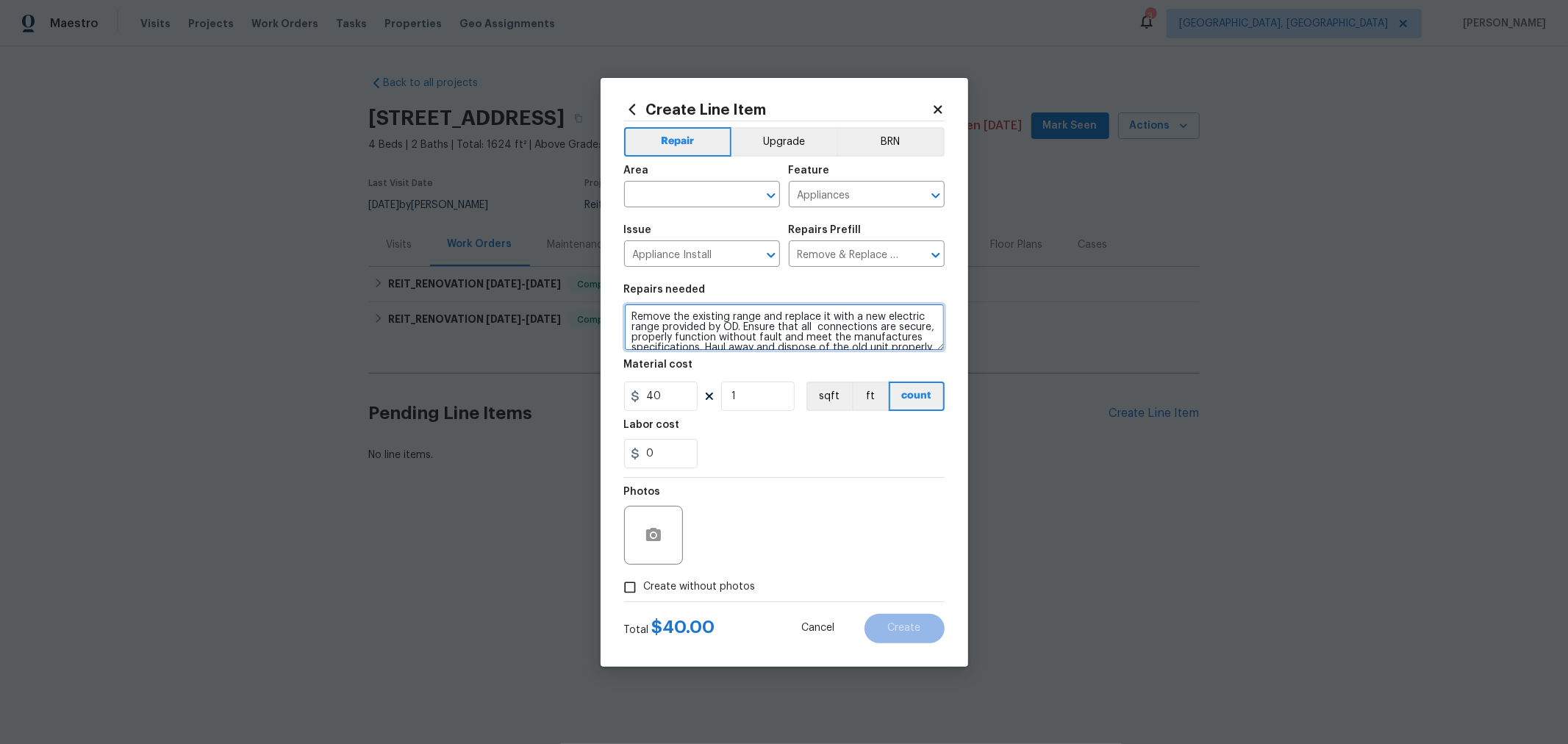
scroll to position [20, 0]
drag, startPoint x: 631, startPoint y: 325, endPoint x: 977, endPoint y: 375, distance: 349.6
click at [977, 375] on div "Create Line Item Repair Upgrade BRN Area ​ Feature Appliances ​ Issue Appliance…" at bounding box center [784, 372] width 1568 height 744
paste textarea "Quoted Repairs approved mechanical lockbox 2020 or 2001 or 2003 or IGLOO 131108…"
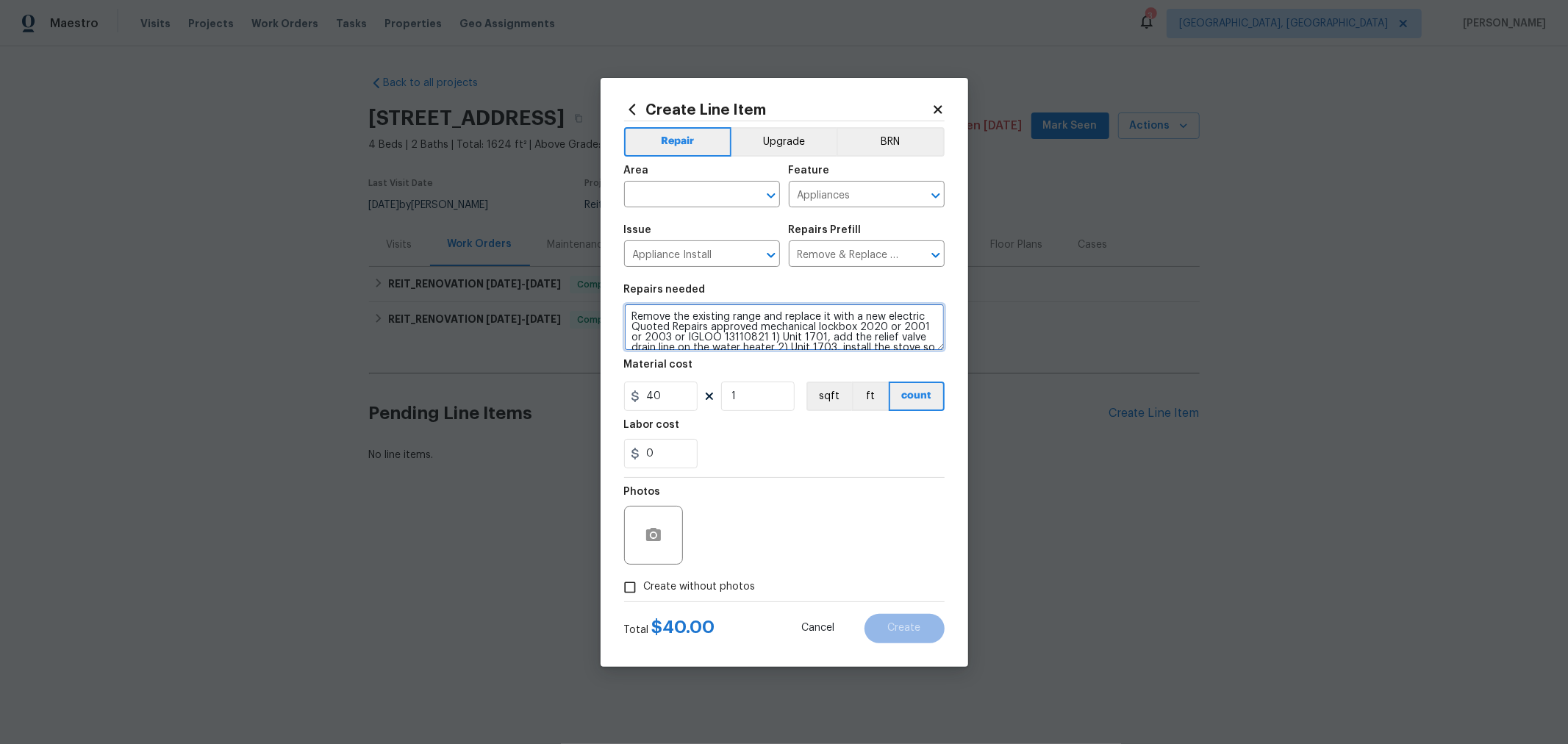
click at [629, 313] on textarea "Remove the existing range and replace it with a new electric Quoted Repairs app…" at bounding box center [785, 327] width 321 height 47
drag, startPoint x: 631, startPoint y: 314, endPoint x: 931, endPoint y: 315, distance: 300.0
click at [931, 315] on textarea "Remove the existing range and replace it with a new electric Quoted Repairs app…" at bounding box center [785, 327] width 321 height 47
click at [916, 325] on textarea "***REWORK - IT APPEARS WE REPAIRED THE WRONG STOVE. THE STOVE SHOULD HAVE BEEN …" at bounding box center [785, 327] width 321 height 47
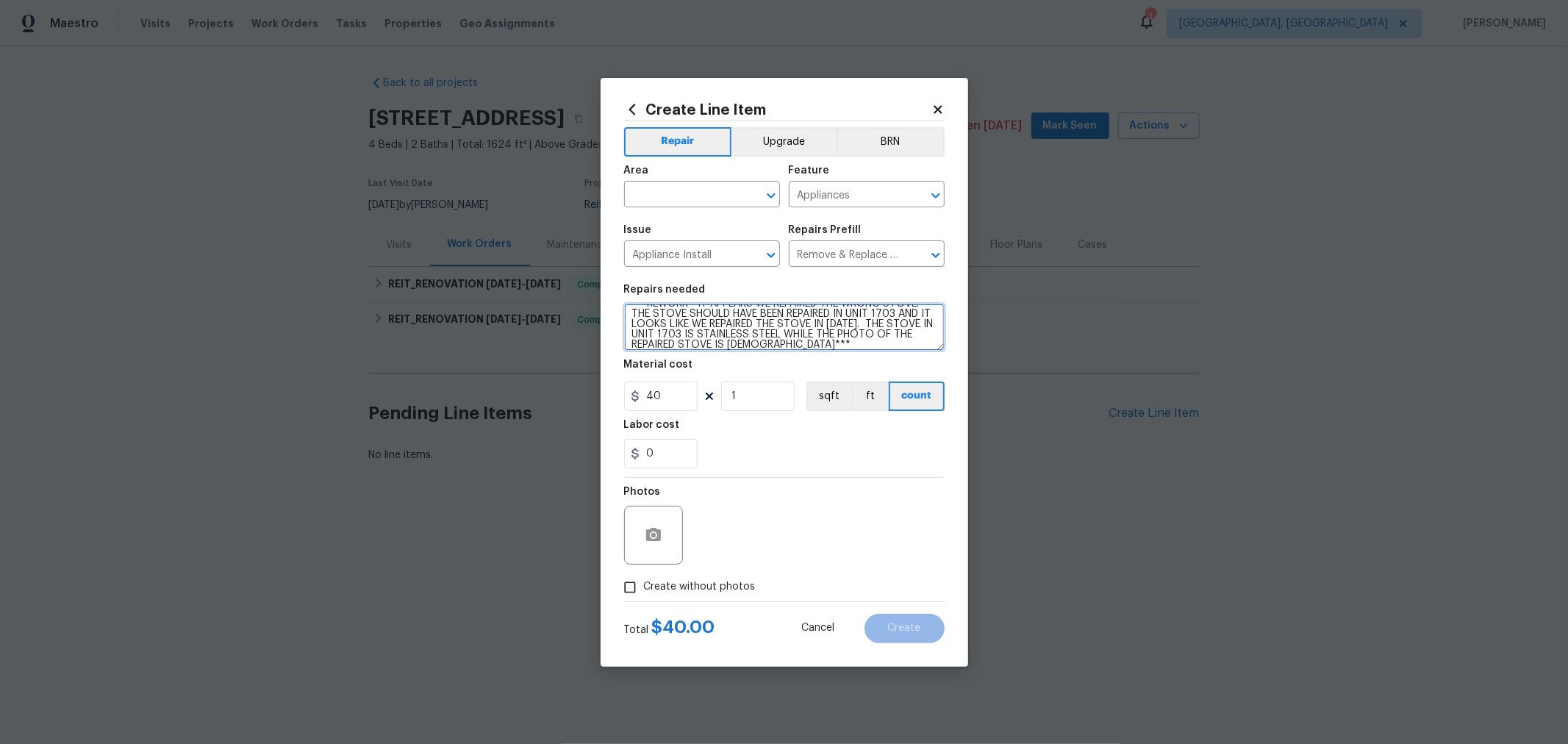
type textarea "***REWORK - IT APPEARS WE REPAIRED THE WRONG STOVE. THE STOVE SHOULD HAVE BEEN …"
drag, startPoint x: 680, startPoint y: 392, endPoint x: 580, endPoint y: 403, distance: 100.6
click at [580, 403] on div "Create Line Item Repair Upgrade BRN Area ​ Feature Appliances ​ Issue Appliance…" at bounding box center [784, 372] width 1568 height 744
type input "0"
click at [714, 586] on span "Create without photos" at bounding box center [700, 587] width 112 height 16
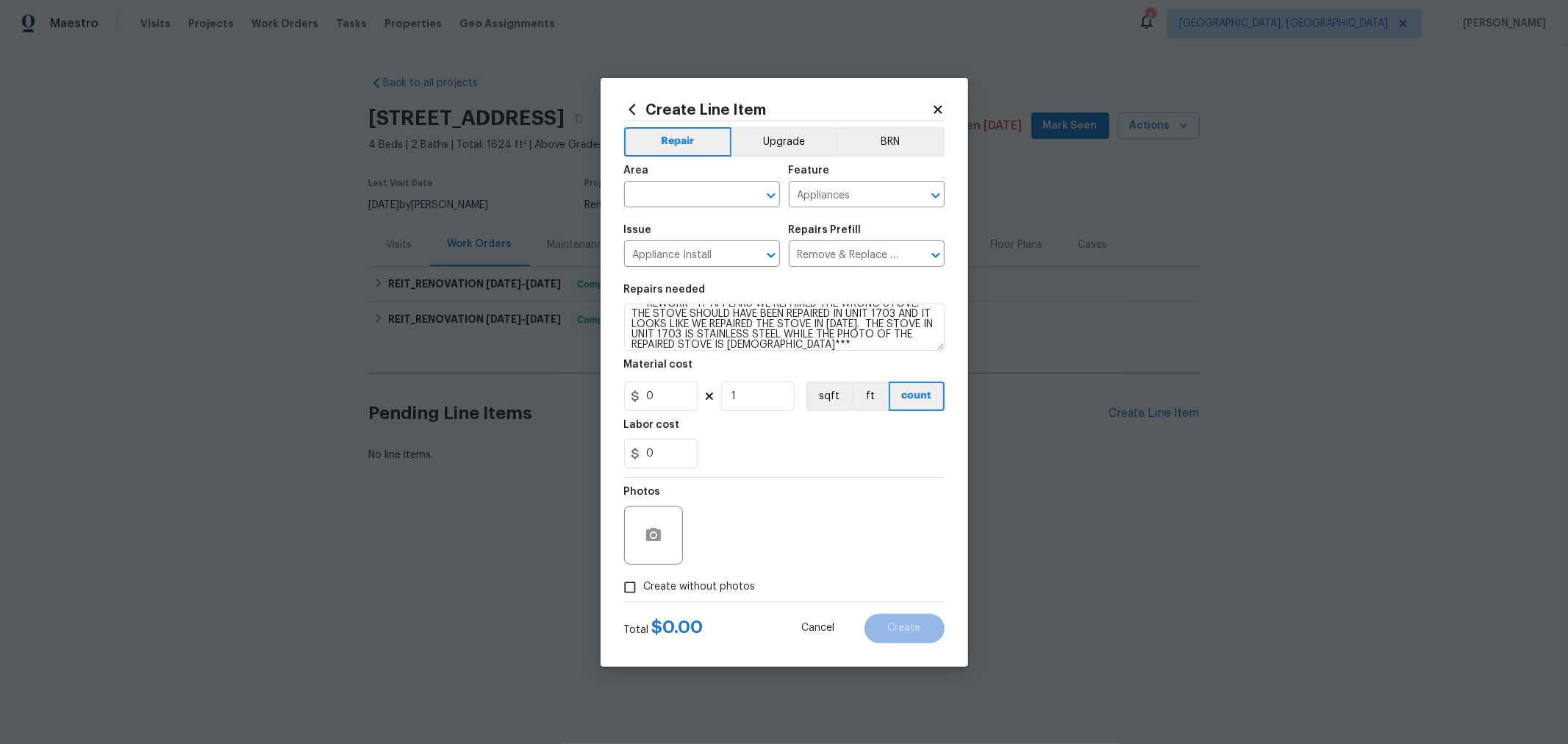
click at [644, 586] on input "Create without photos" at bounding box center [630, 587] width 28 height 28
click at [771, 538] on textarea at bounding box center [820, 536] width 250 height 59
click at [653, 546] on button "button" at bounding box center [654, 536] width 35 height 35
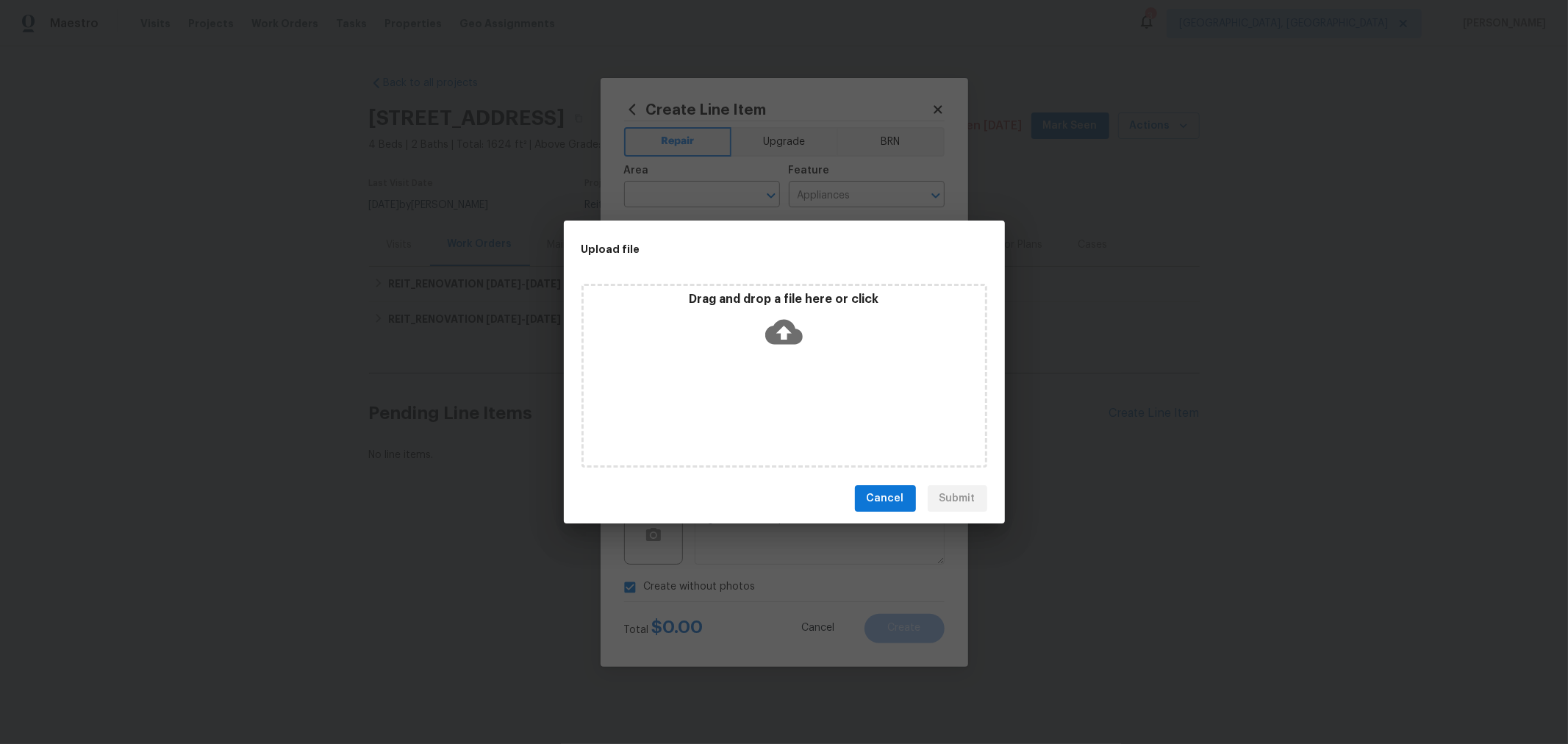
click at [711, 311] on div "Drag and drop a file here or click" at bounding box center [785, 323] width 402 height 63
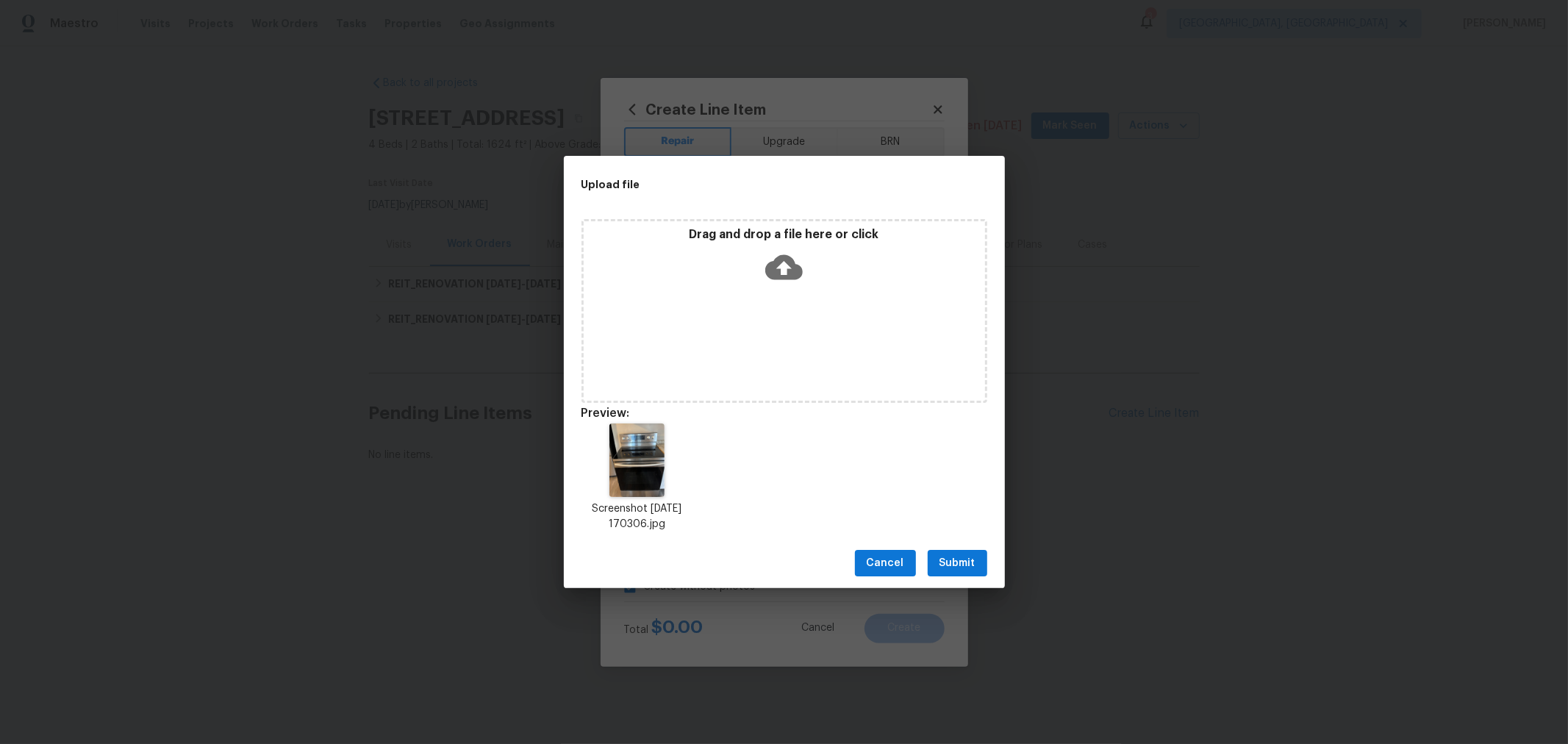
click at [946, 561] on span "Submit" at bounding box center [957, 564] width 36 height 18
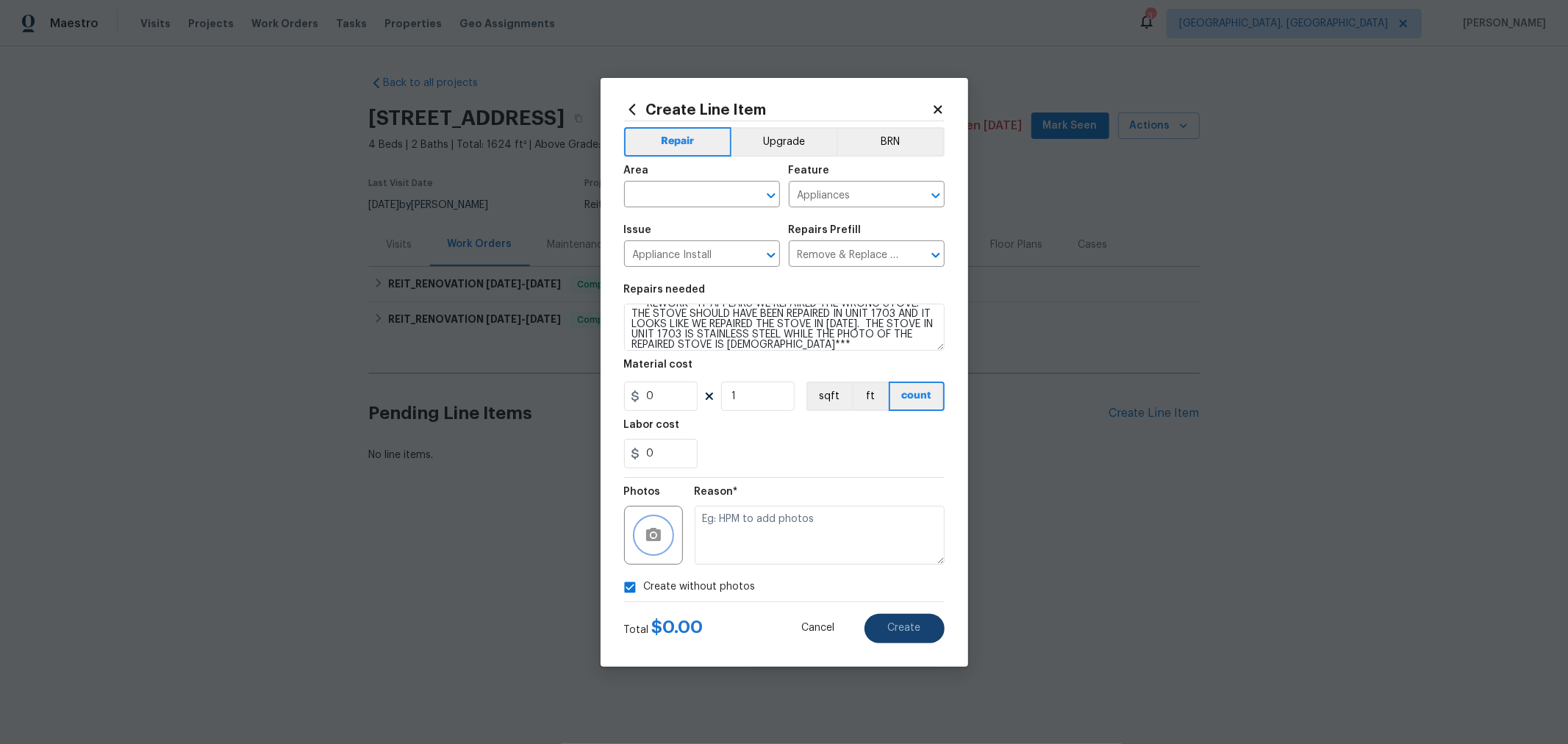
checkbox input "false"
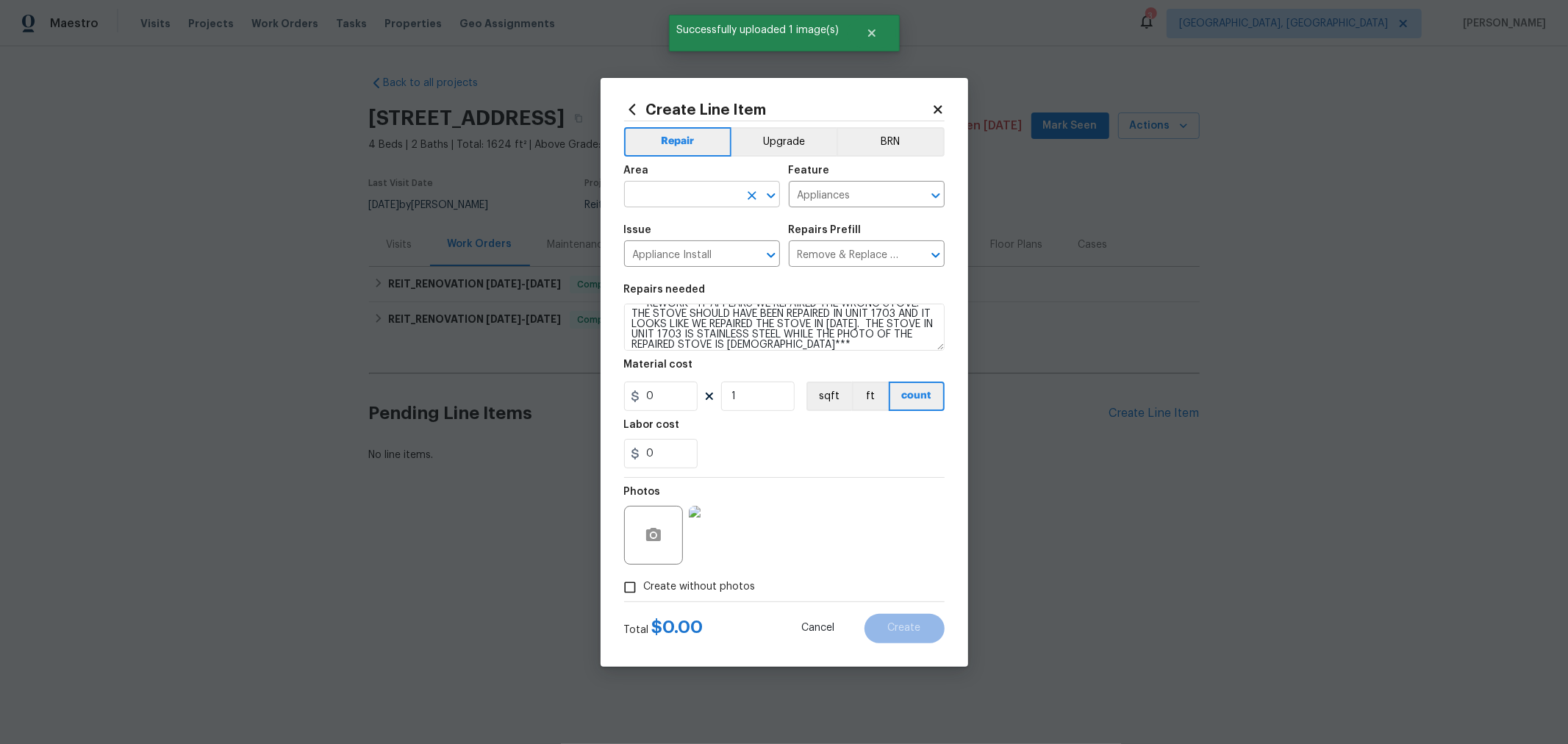
click at [697, 188] on input "text" at bounding box center [681, 195] width 115 height 23
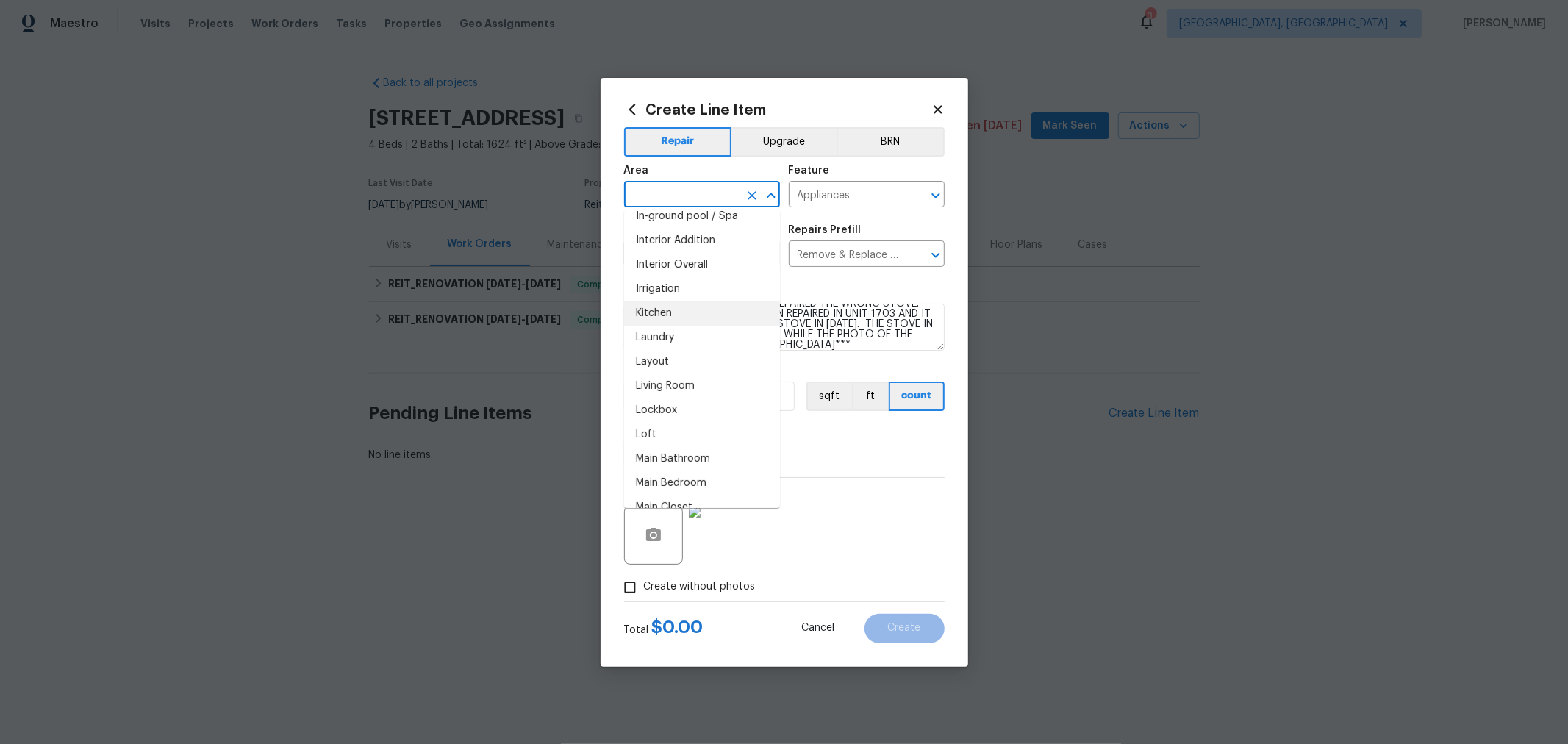
scroll to position [571, 0]
click at [662, 303] on li "Kitchen" at bounding box center [702, 313] width 156 height 24
type input "Kitchen"
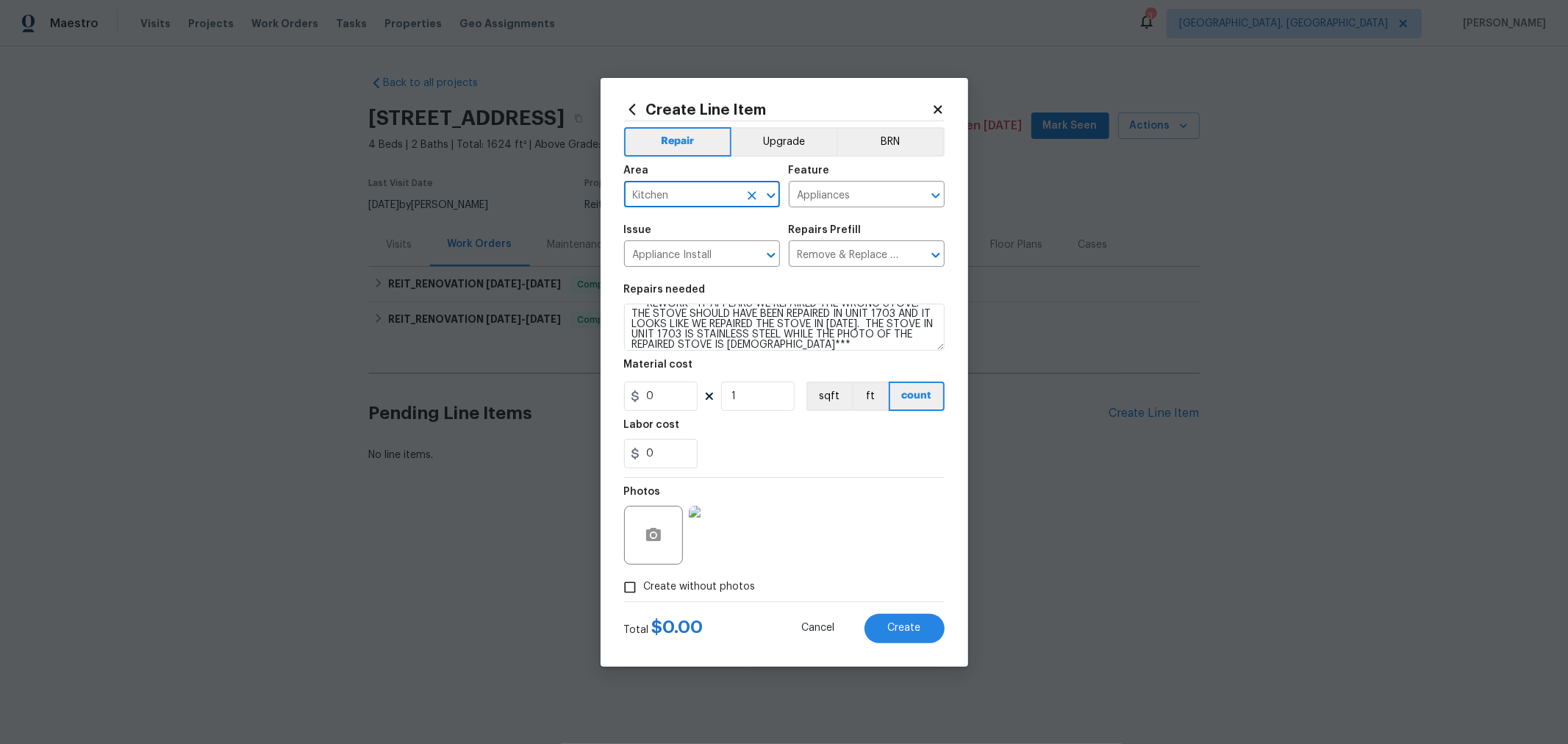
click at [815, 495] on div "Photos" at bounding box center [785, 526] width 321 height 95
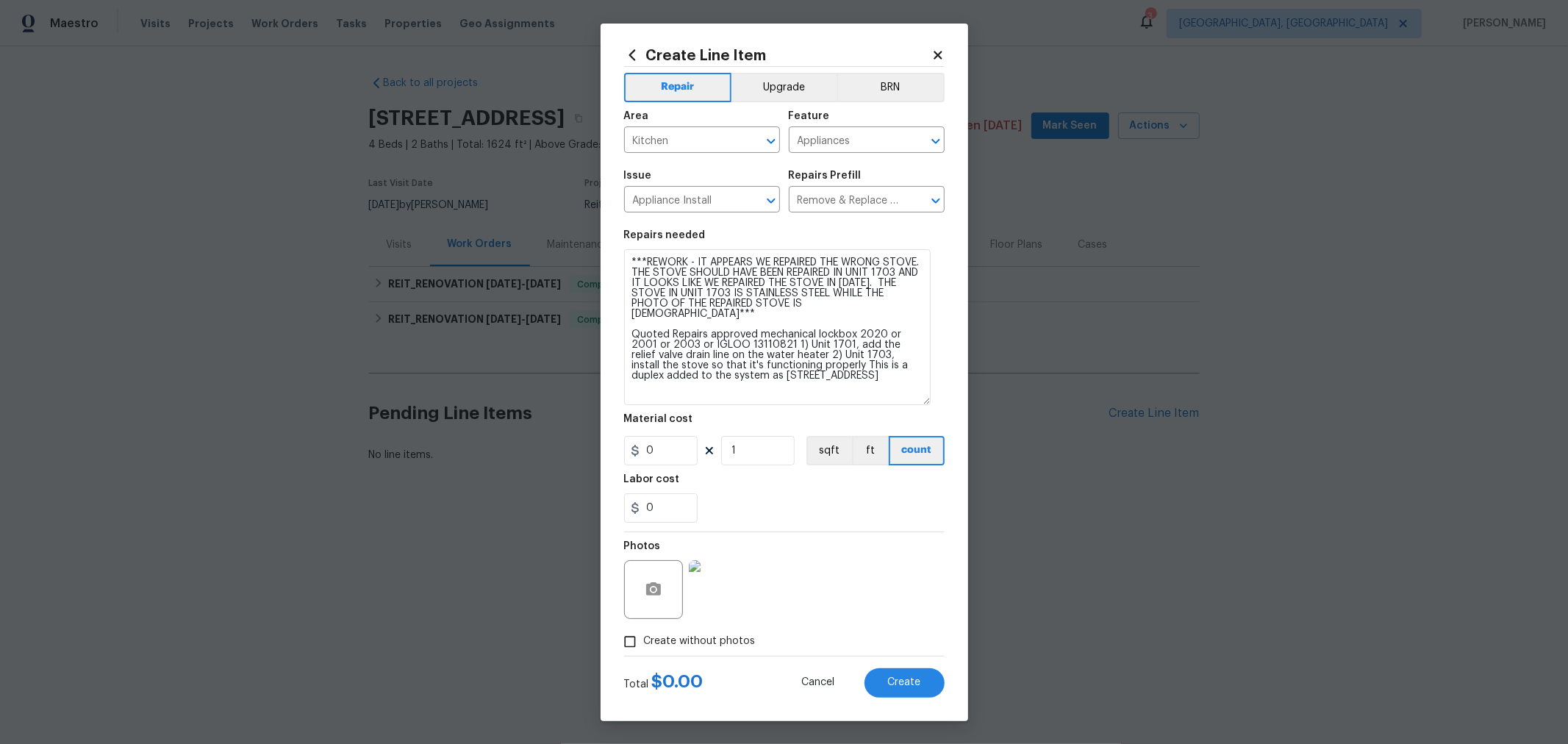
drag, startPoint x: 937, startPoint y: 349, endPoint x: 923, endPoint y: 459, distance: 110.9
click at [923, 459] on section "Repairs needed ***REWORK - IT APPEARS WE REPAIRED THE WRONG STOVE. THE STOVE SH…" at bounding box center [785, 376] width 321 height 310
click at [852, 314] on textarea "***REWORK - IT APPEARS WE REPAIRED THE WRONG STOVE. THE STOVE SHOULD HAVE BEEN …" at bounding box center [778, 328] width 306 height 156
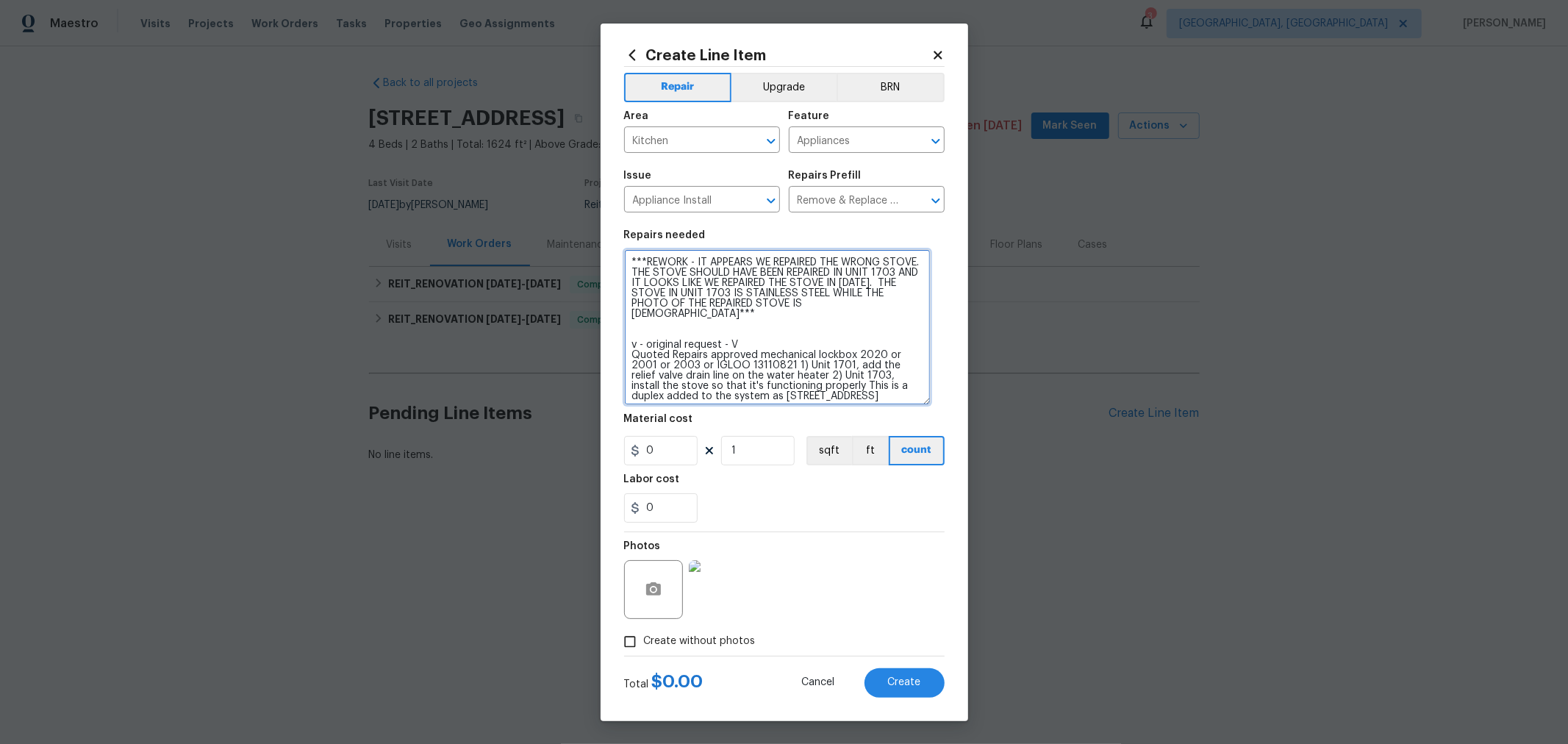
drag, startPoint x: 916, startPoint y: 347, endPoint x: 630, endPoint y: 329, distance: 286.6
click at [630, 329] on textarea "***REWORK - IT APPEARS WE REPAIRED THE WRONG STOVE. THE STOVE SHOULD HAVE BEEN …" at bounding box center [778, 328] width 306 height 156
click at [636, 336] on textarea "***REWORK - IT APPEARS WE REPAIRED THE WRONG STOVE. THE STOVE SHOULD HAVE BEEN …" at bounding box center [778, 328] width 306 height 156
drag, startPoint x: 647, startPoint y: 336, endPoint x: 724, endPoint y: 333, distance: 77.1
click at [724, 333] on textarea "***REWORK - IT APPEARS WE REPAIRED THE WRONG STOVE. THE STOVE SHOULD HAVE BEEN …" at bounding box center [778, 328] width 306 height 156
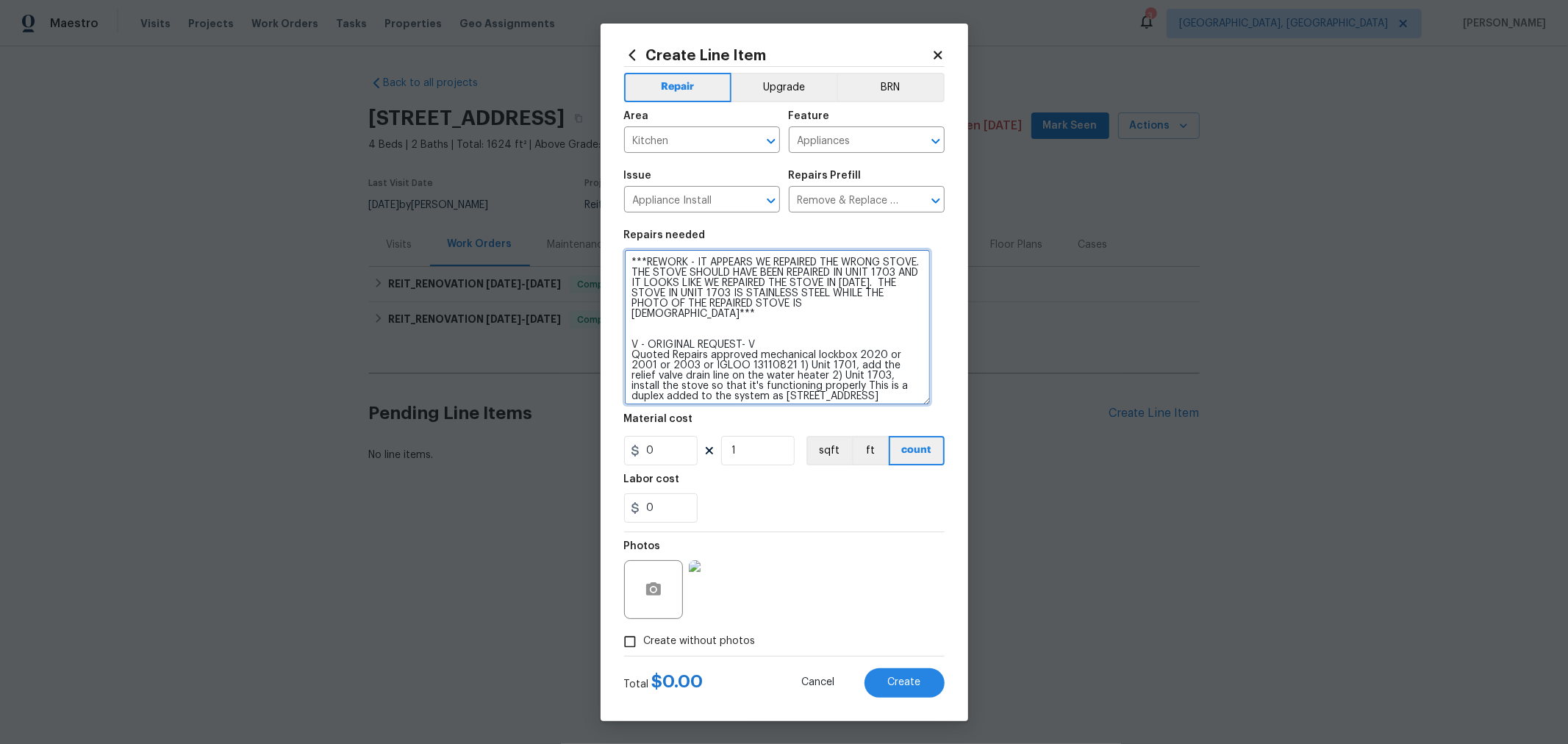
click at [801, 328] on textarea "***REWORK - IT APPEARS WE REPAIRED THE WRONG STOVE. THE STOVE SHOULD HAVE BEEN …" at bounding box center [778, 328] width 306 height 156
type textarea "***REWORK - IT APPEARS WE REPAIRED THE WRONG STOVE. THE STOVE SHOULD HAVE BEEN …"
click at [911, 683] on span "Create" at bounding box center [905, 683] width 33 height 11
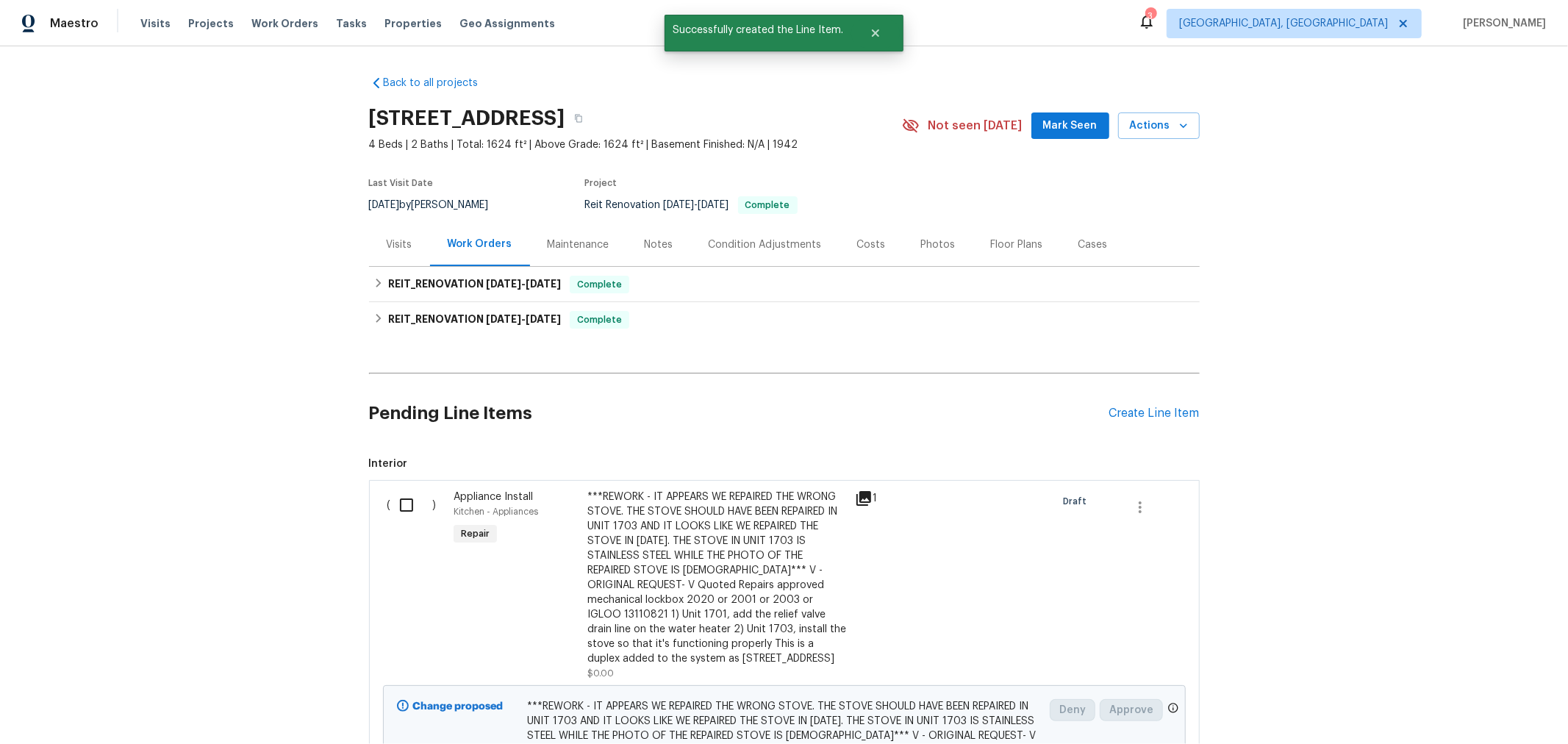
drag, startPoint x: 399, startPoint y: 505, endPoint x: 756, endPoint y: 494, distance: 357.2
click at [399, 504] on input "checkbox" at bounding box center [413, 505] width 42 height 31
checkbox input "true"
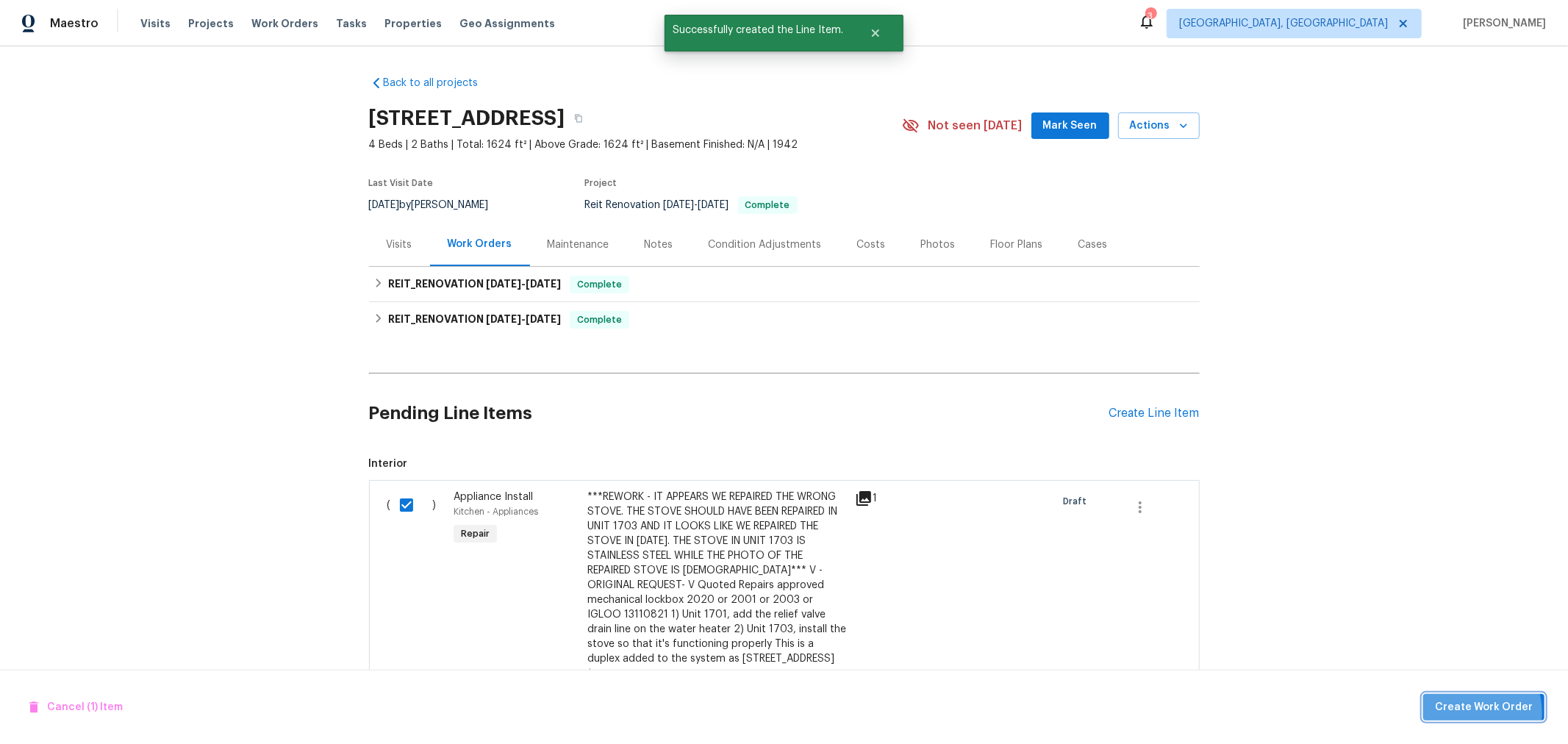
click at [1471, 714] on span "Create Work Order" at bounding box center [1484, 708] width 98 height 18
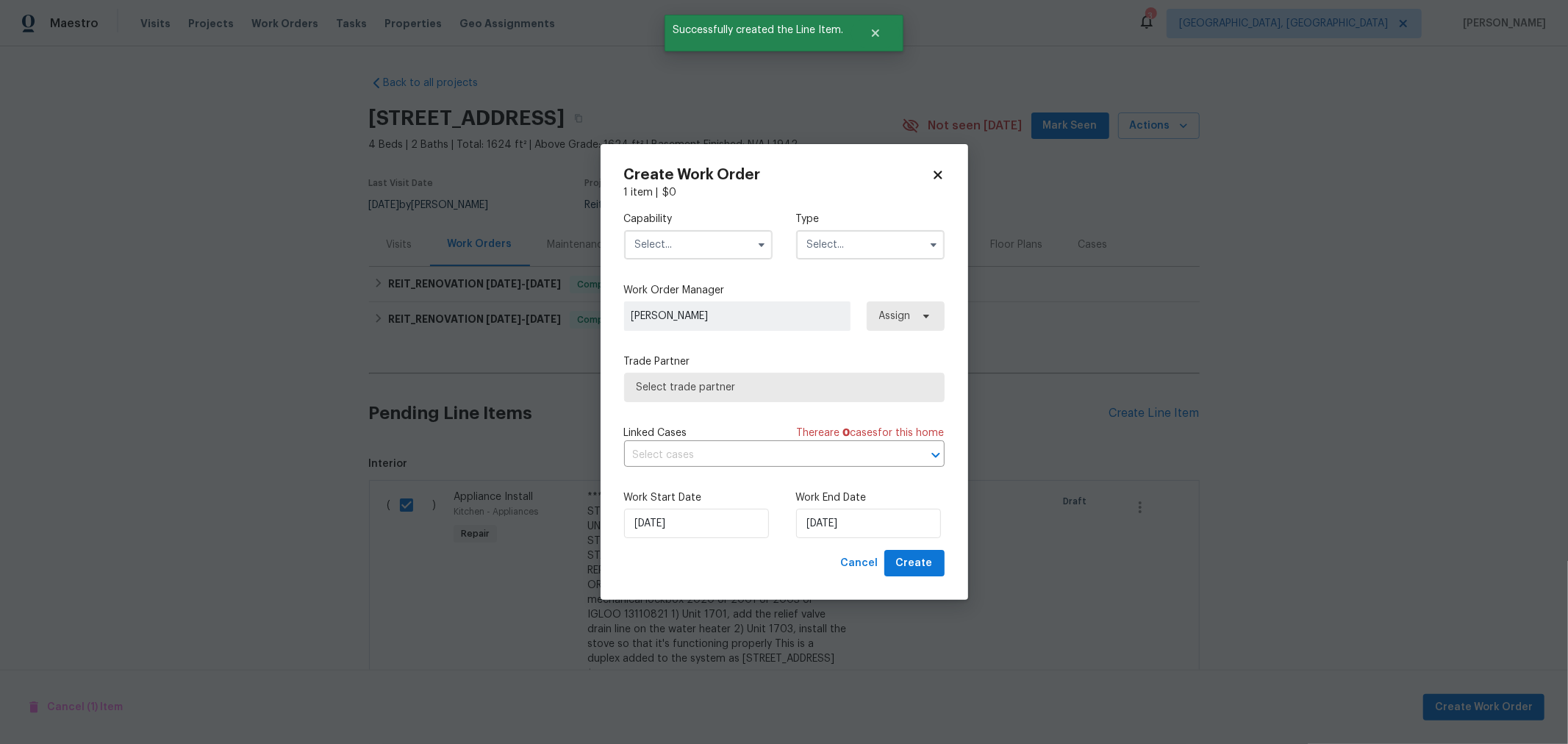
click at [700, 254] on input "text" at bounding box center [699, 245] width 149 height 29
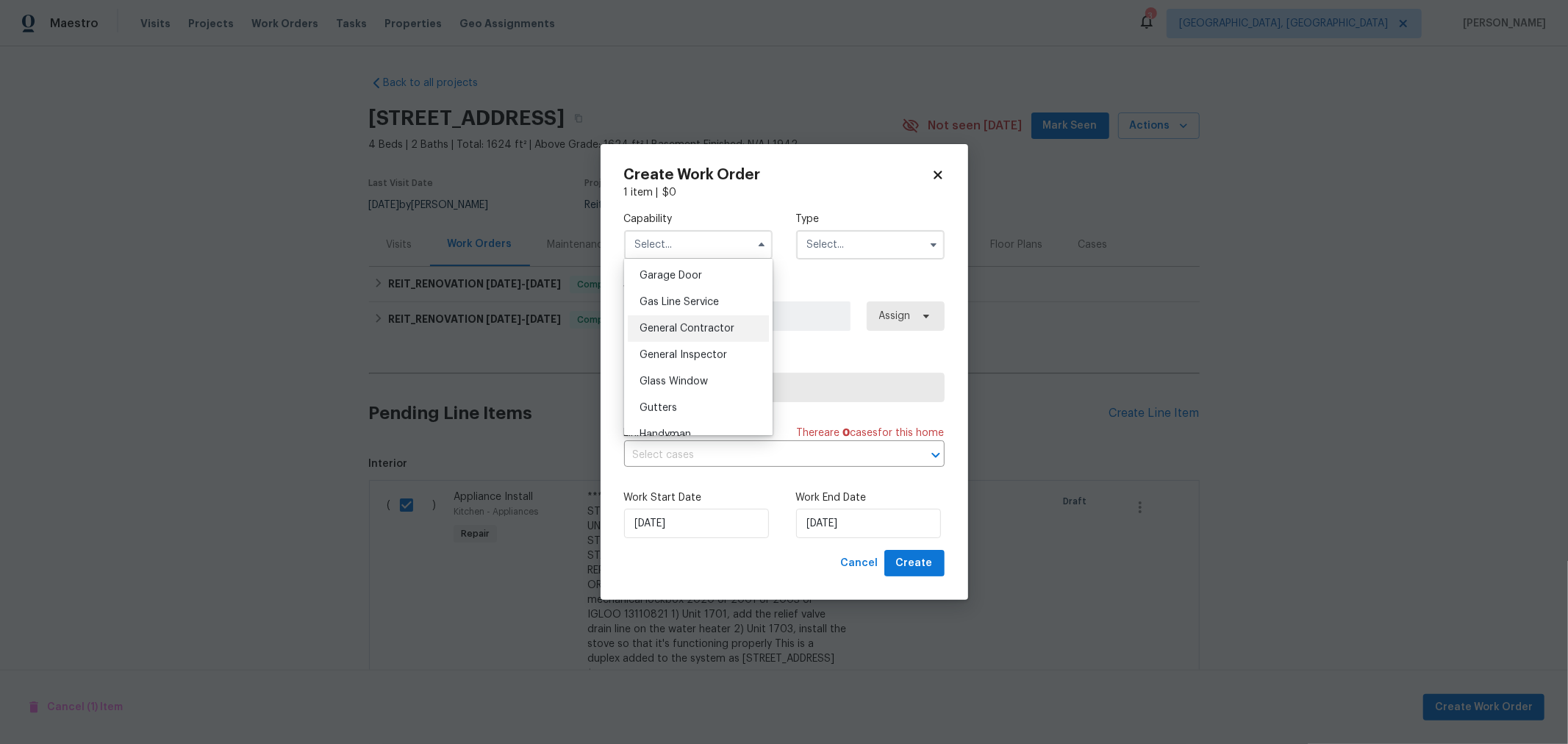
click at [706, 334] on span "General Contractor" at bounding box center [687, 328] width 94 height 10
type input "General Contractor"
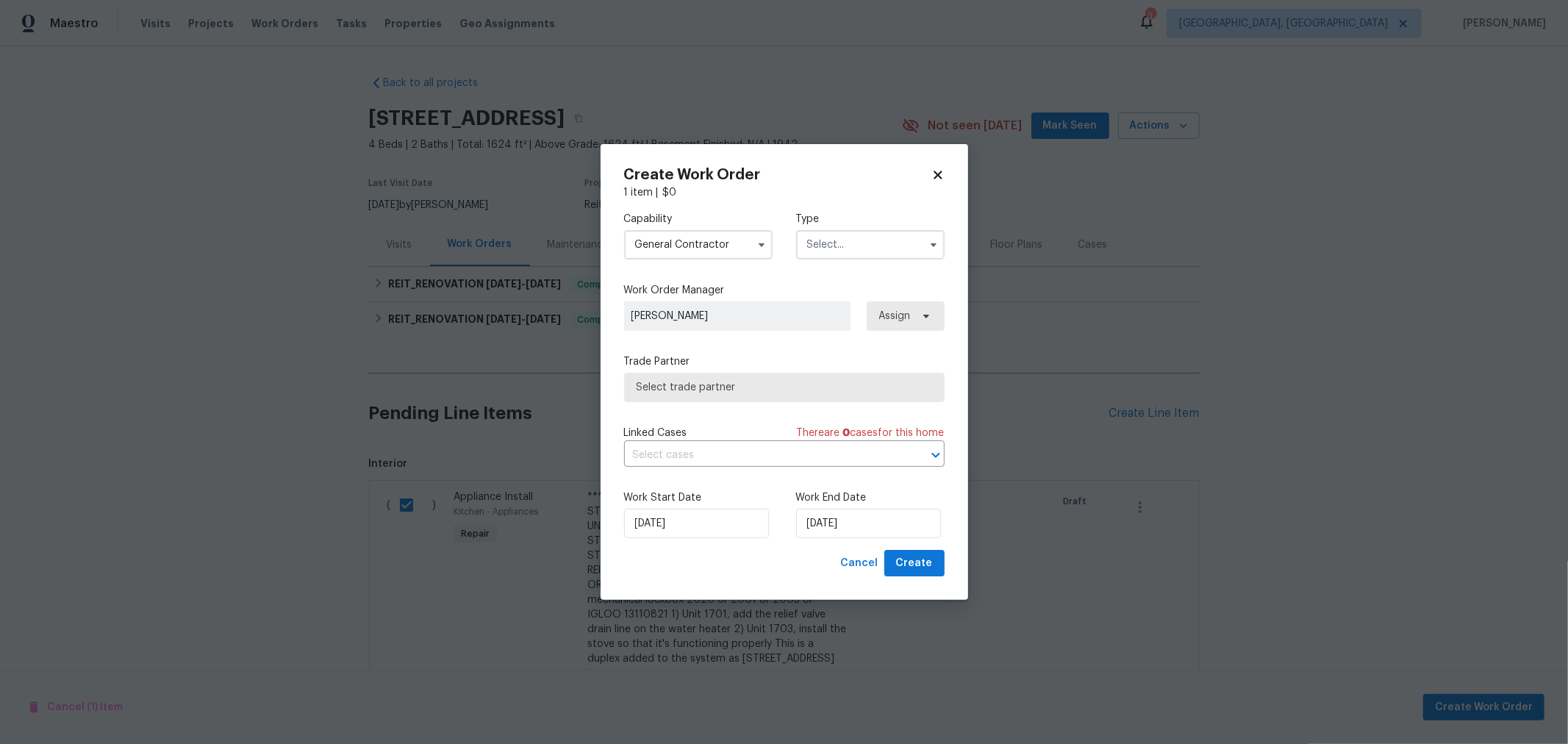
click at [858, 260] on div "Capability General Contractor Type" at bounding box center [785, 236] width 321 height 72
click at [862, 243] on input "text" at bounding box center [870, 245] width 149 height 29
click at [859, 368] on div "Reit Renovation" at bounding box center [870, 375] width 141 height 27
type input "Reit Renovation"
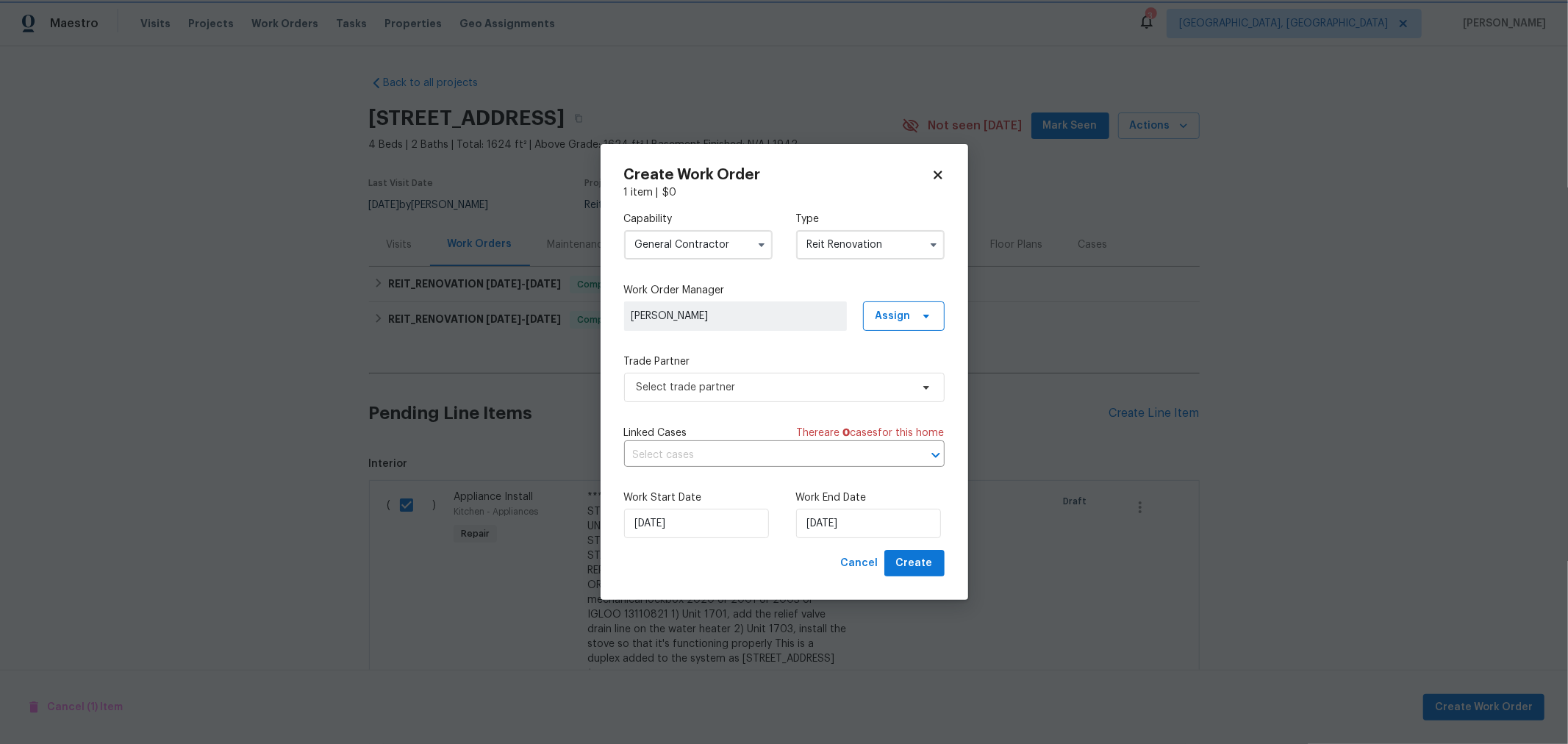
scroll to position [0, 0]
click at [788, 391] on span "Select trade partner" at bounding box center [773, 388] width 274 height 15
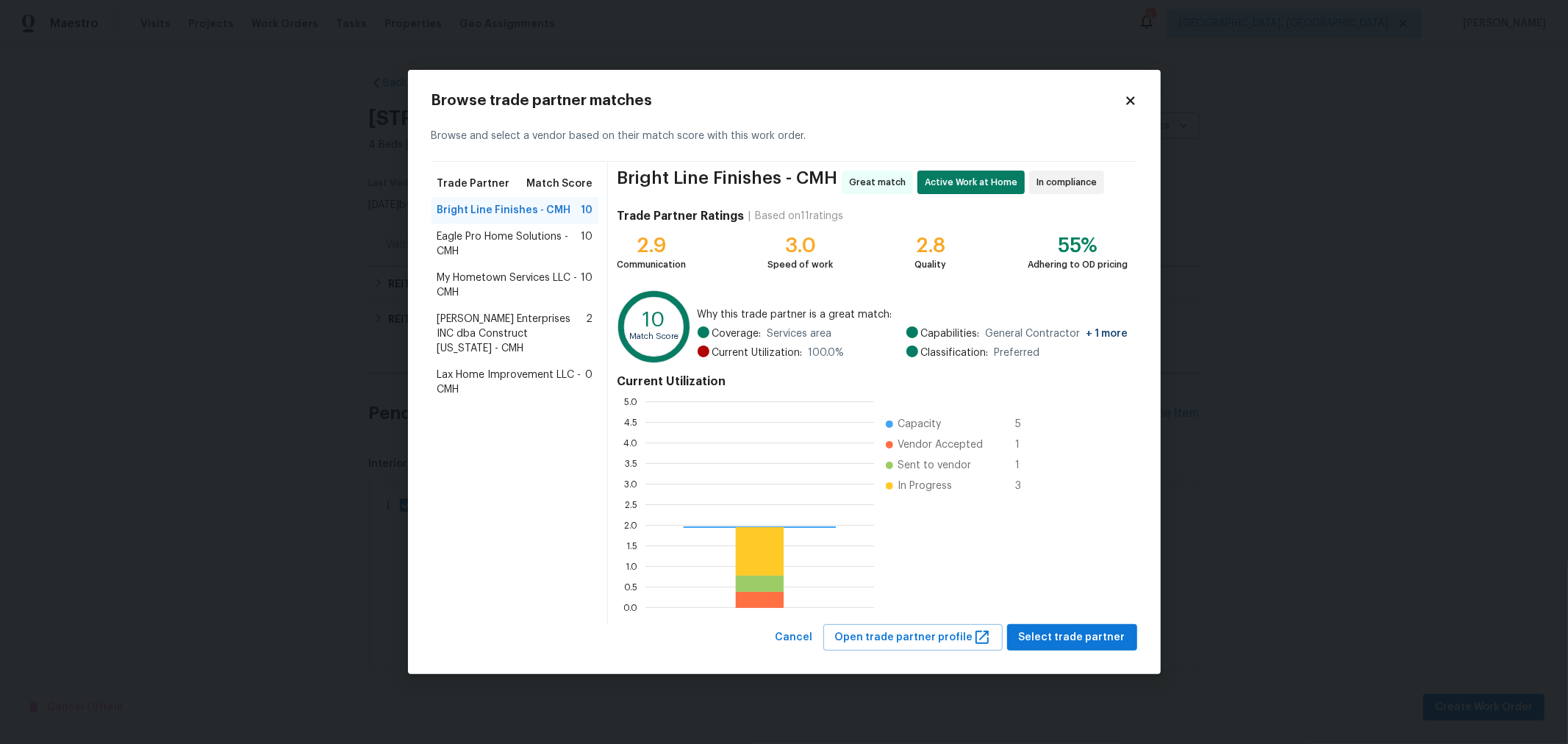
scroll to position [194, 216]
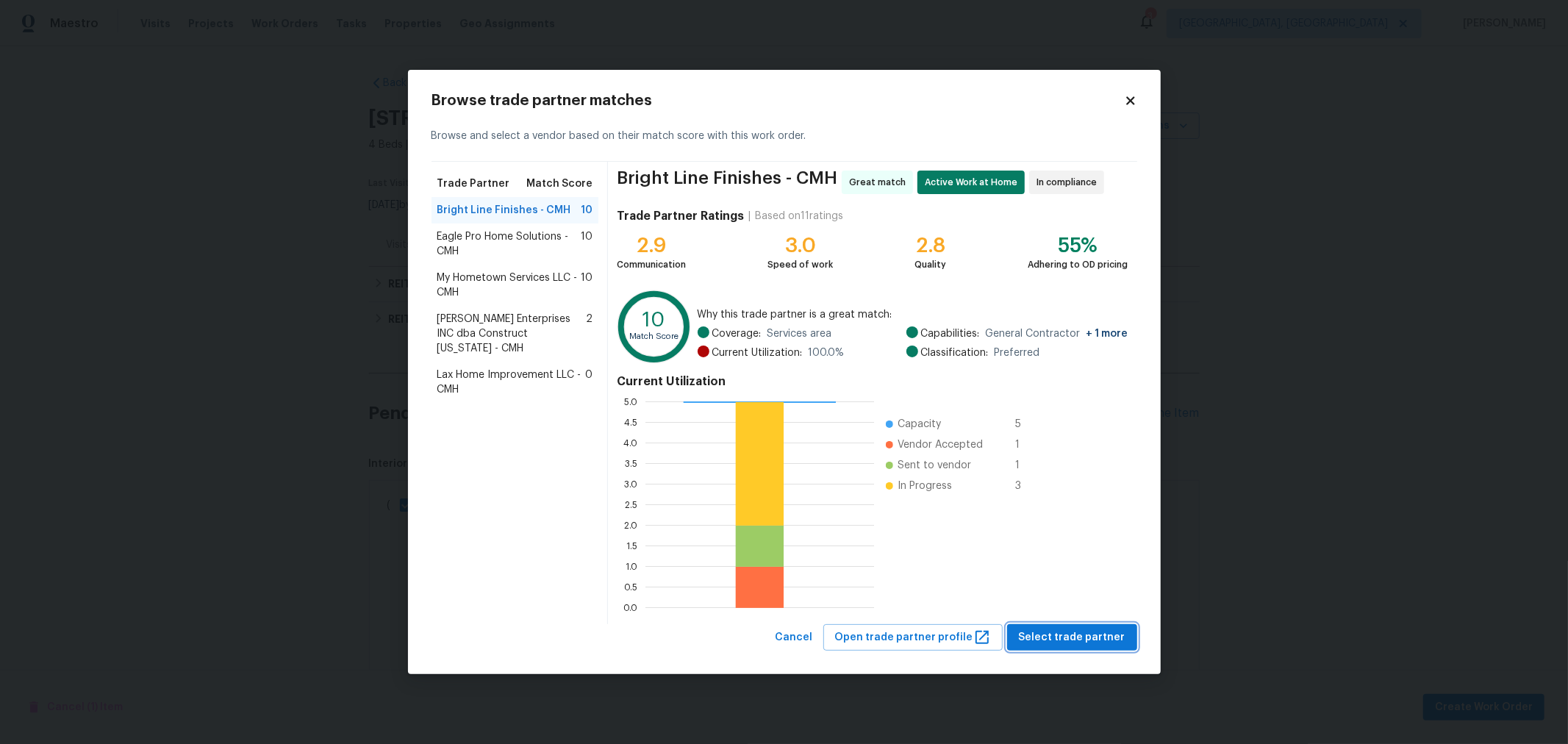
click at [1080, 637] on span "Select trade partner" at bounding box center [1072, 639] width 106 height 18
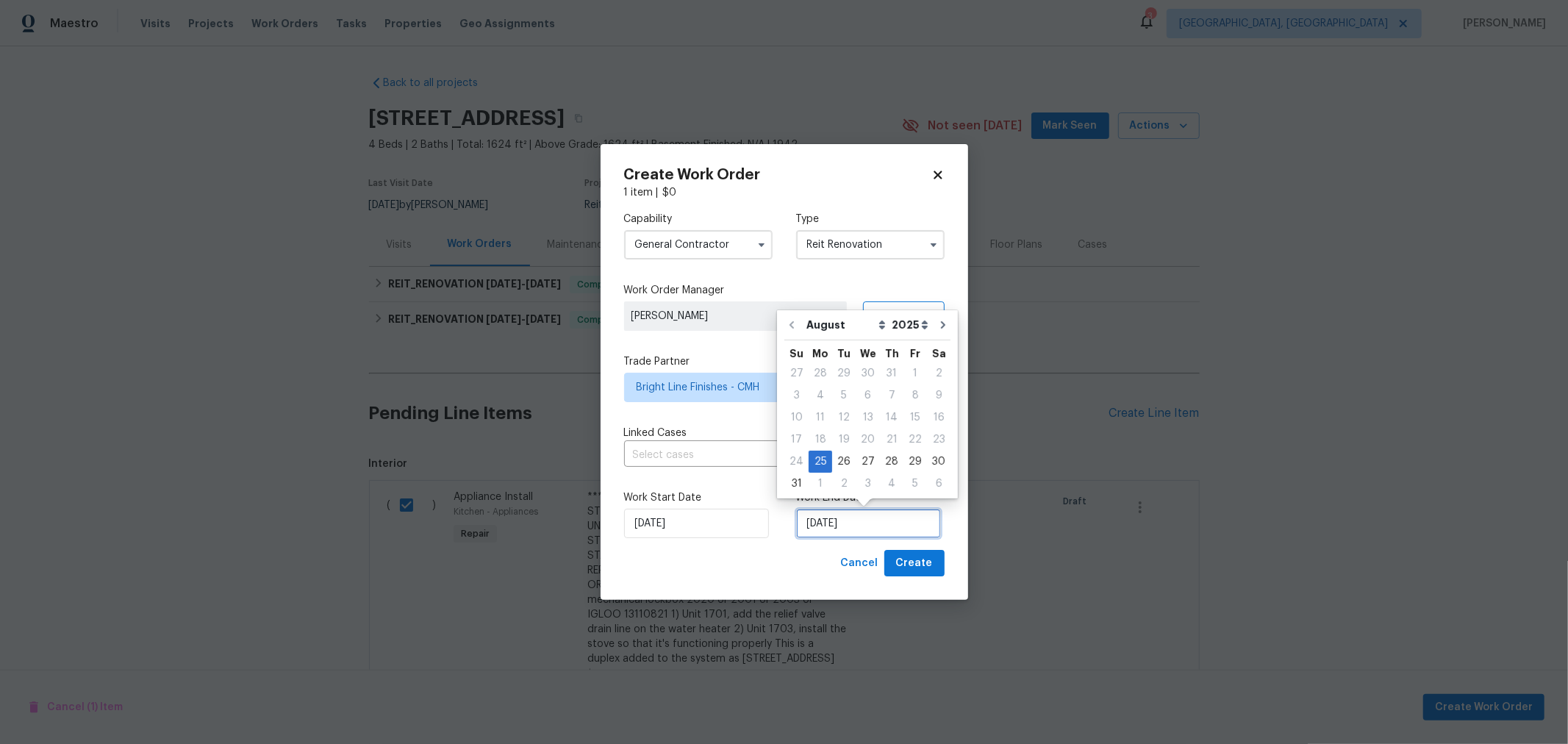
click at [867, 522] on input "8/25/2025" at bounding box center [868, 524] width 145 height 29
click at [842, 461] on div "26" at bounding box center [845, 461] width 24 height 20
type input "8/26/2025"
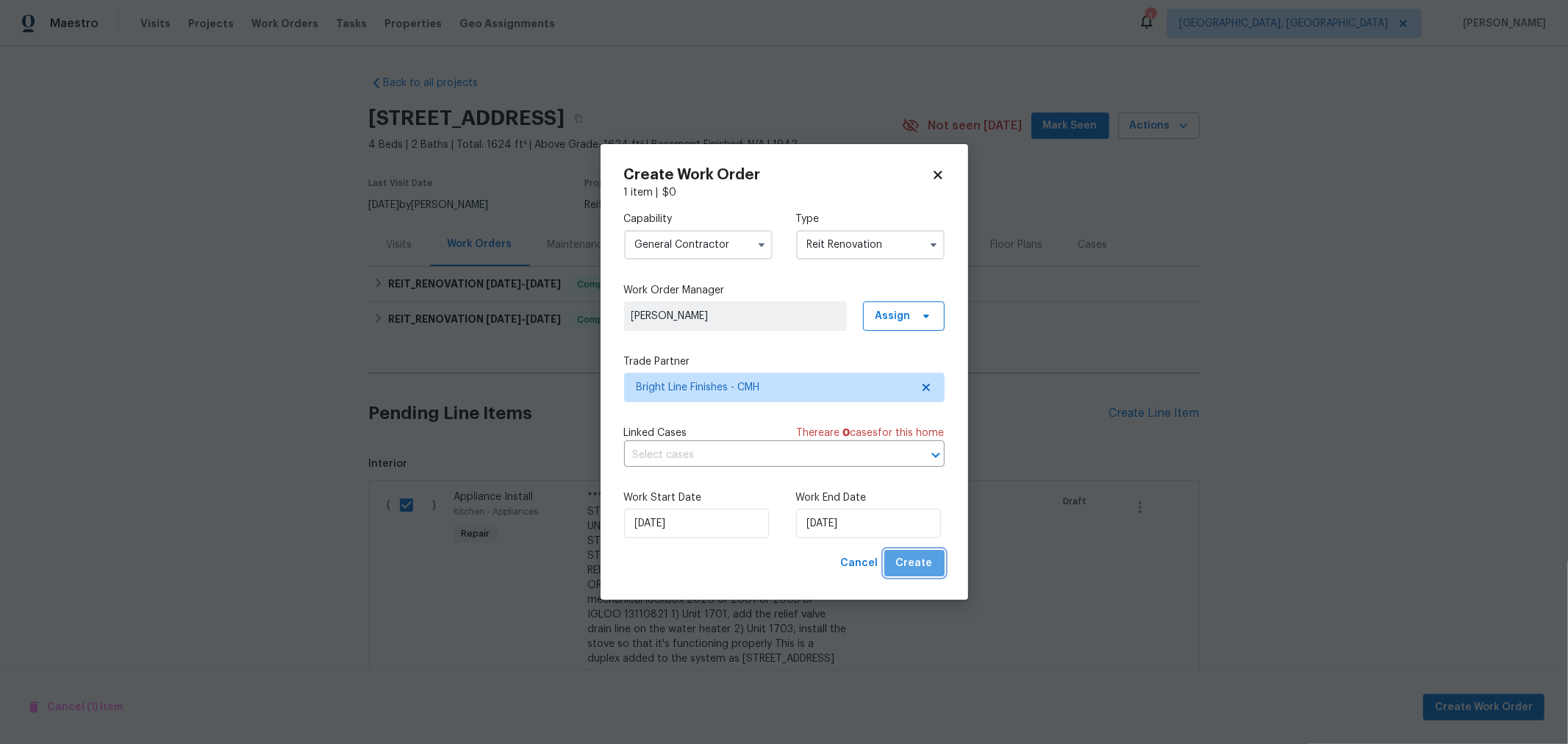
click at [926, 559] on span "Create" at bounding box center [914, 564] width 37 height 18
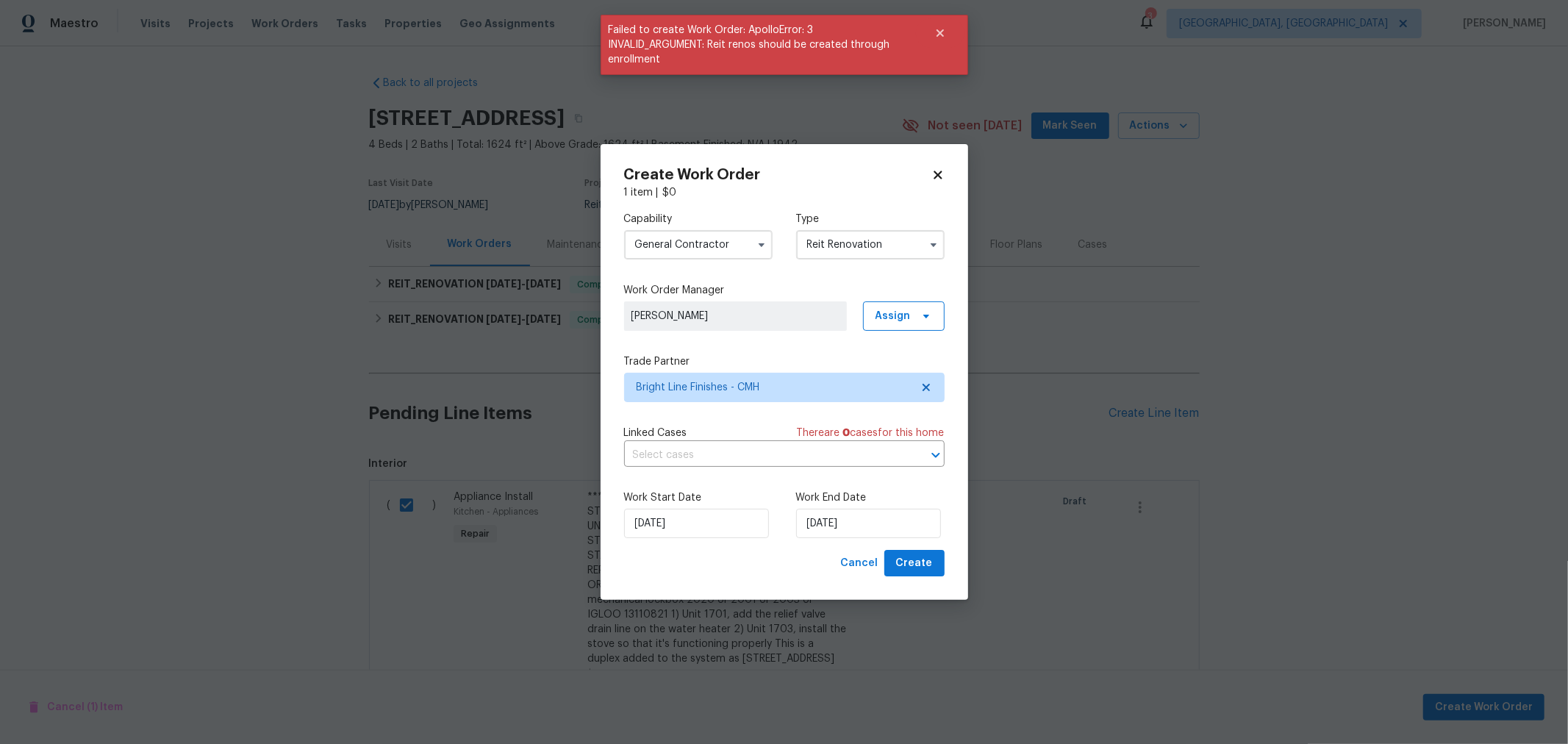
click at [935, 176] on icon at bounding box center [937, 174] width 8 height 8
checkbox input "false"
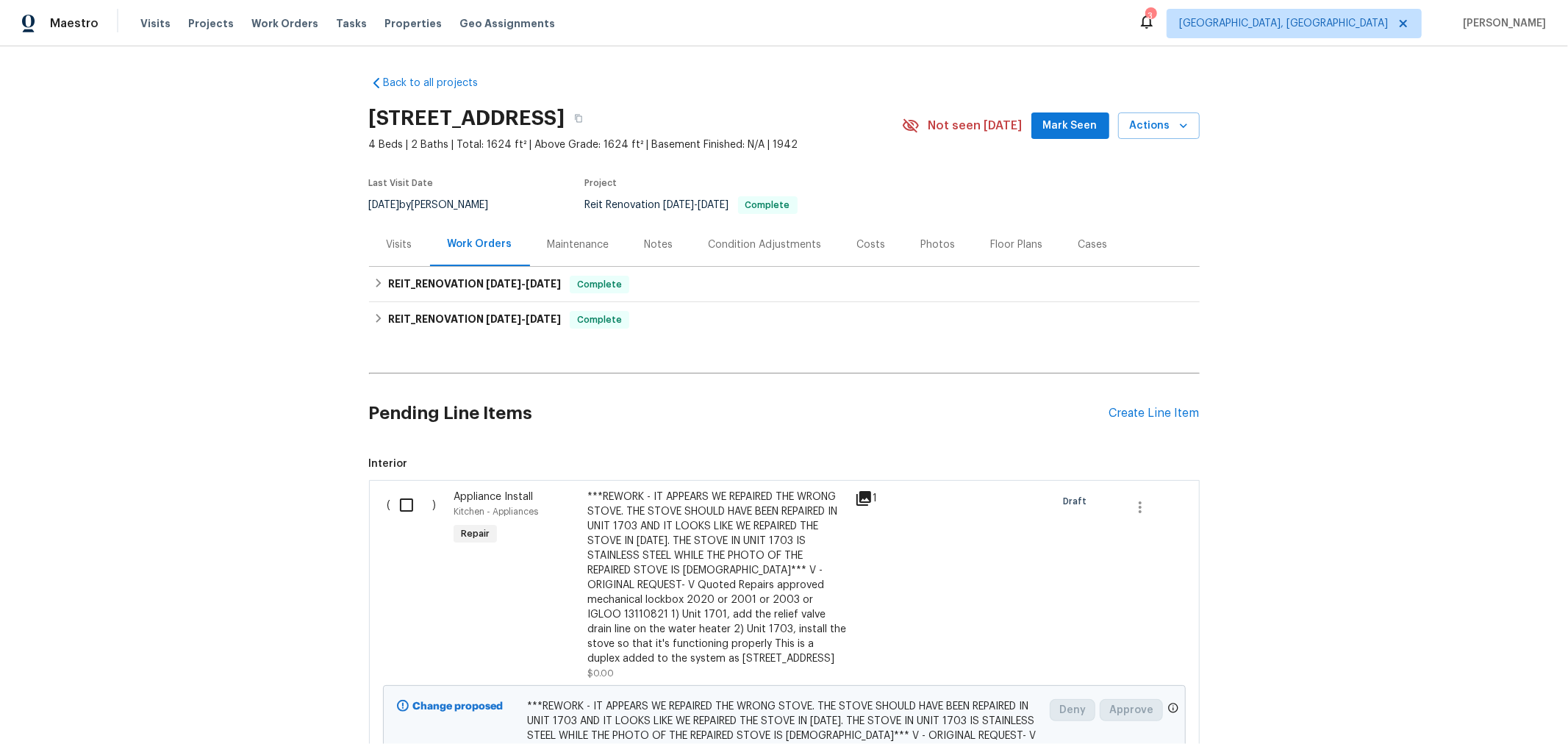
click at [856, 500] on icon at bounding box center [864, 499] width 15 height 15
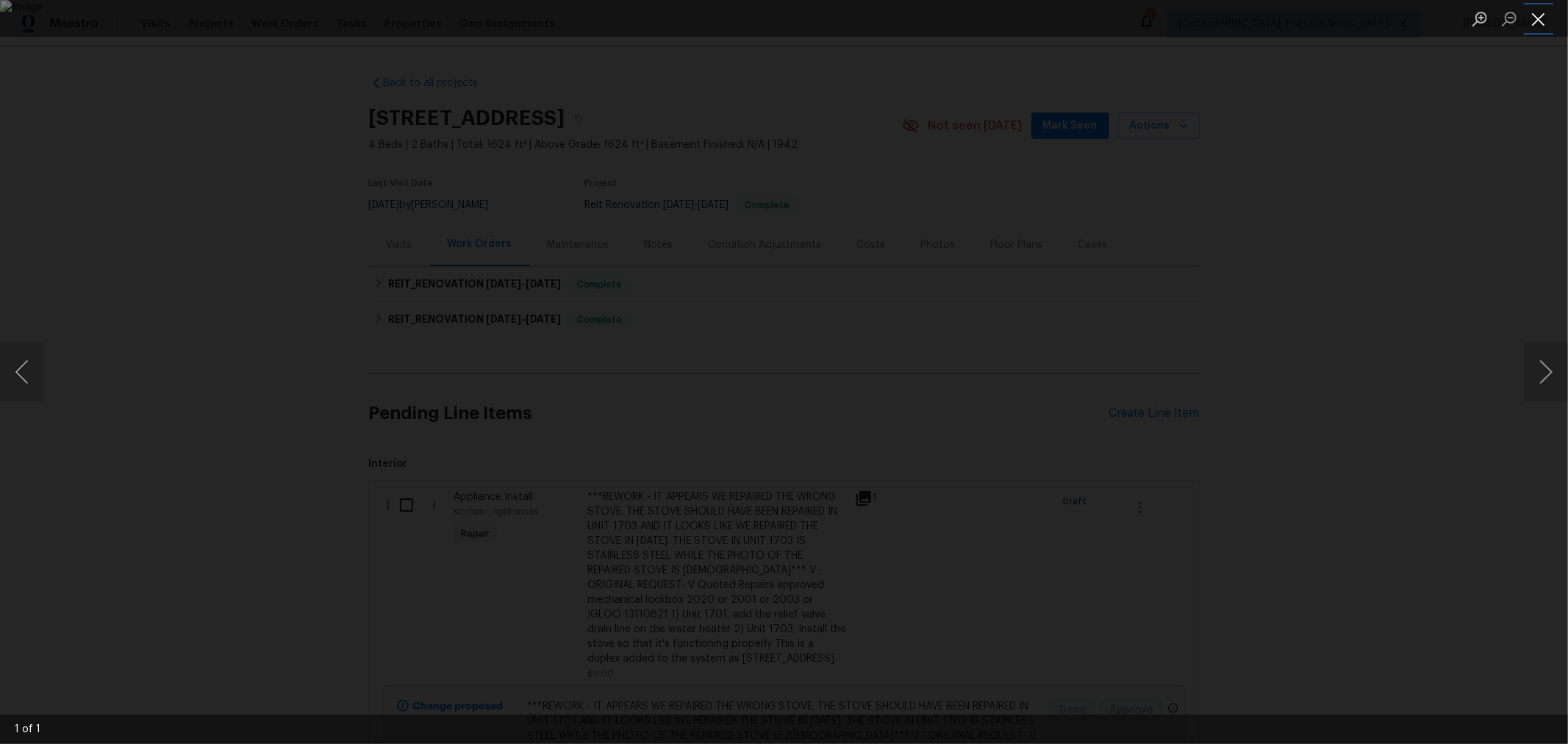
click at [1544, 9] on button "Close lightbox" at bounding box center [1539, 18] width 29 height 26
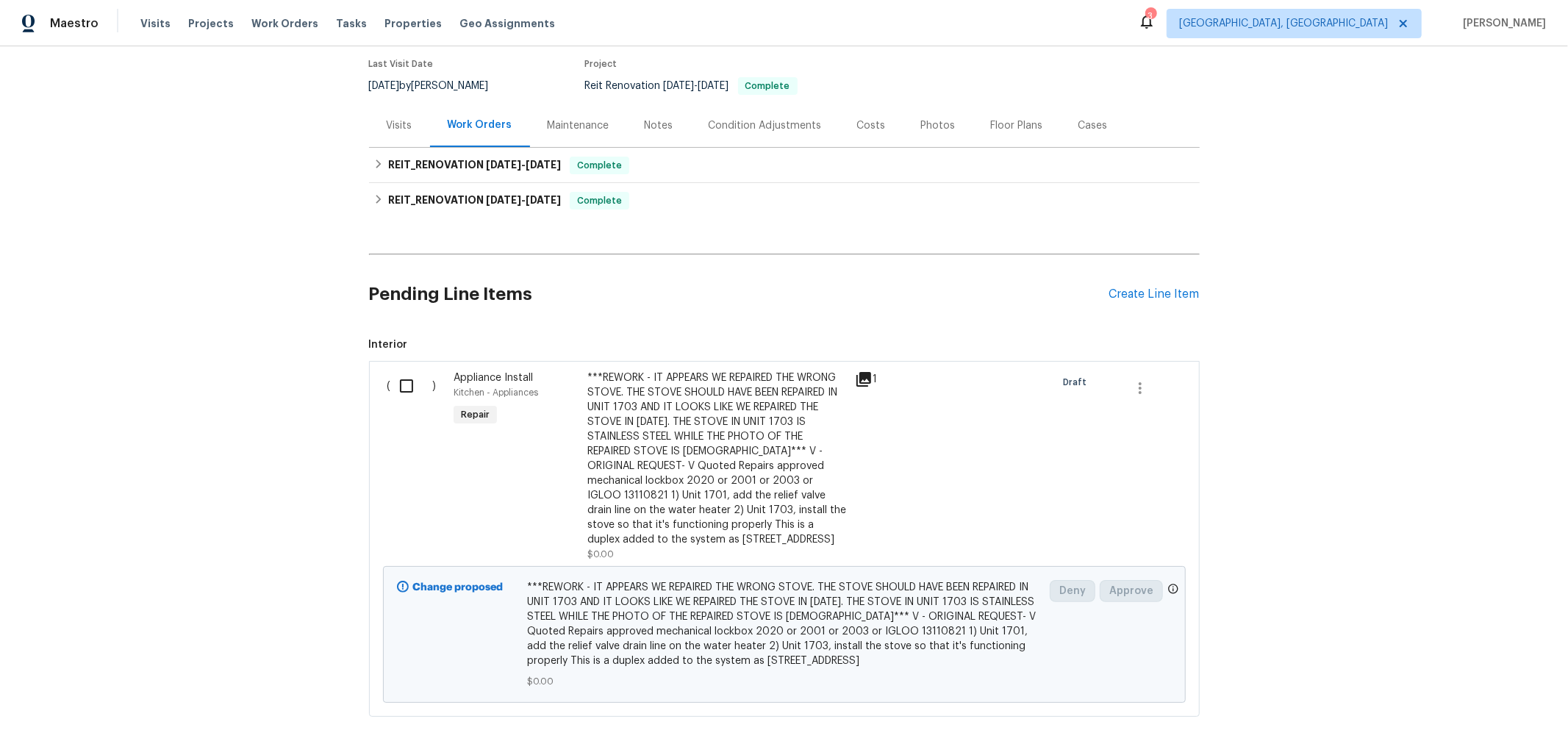
scroll to position [0, 0]
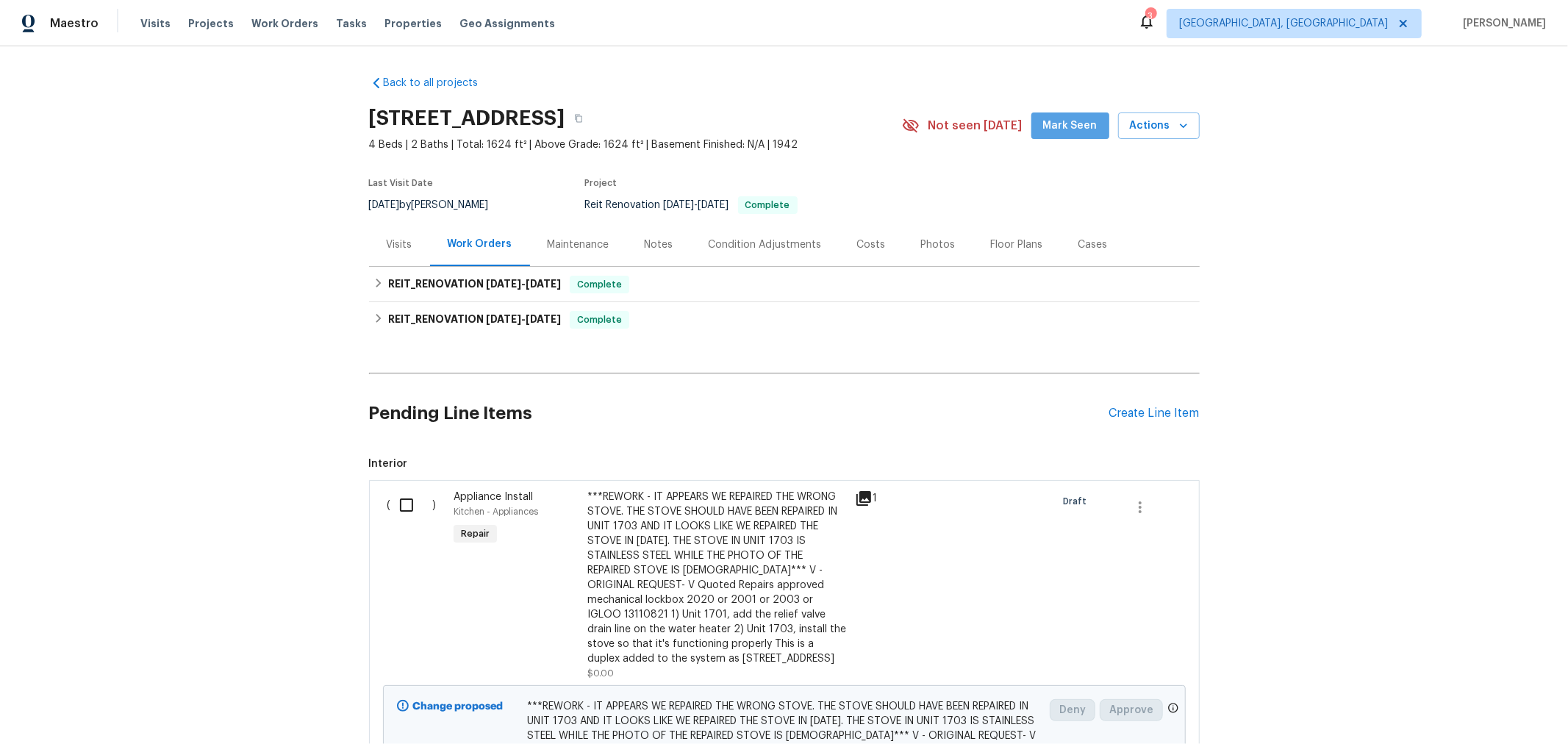
click at [1075, 128] on span "Mark Seen" at bounding box center [1070, 126] width 54 height 18
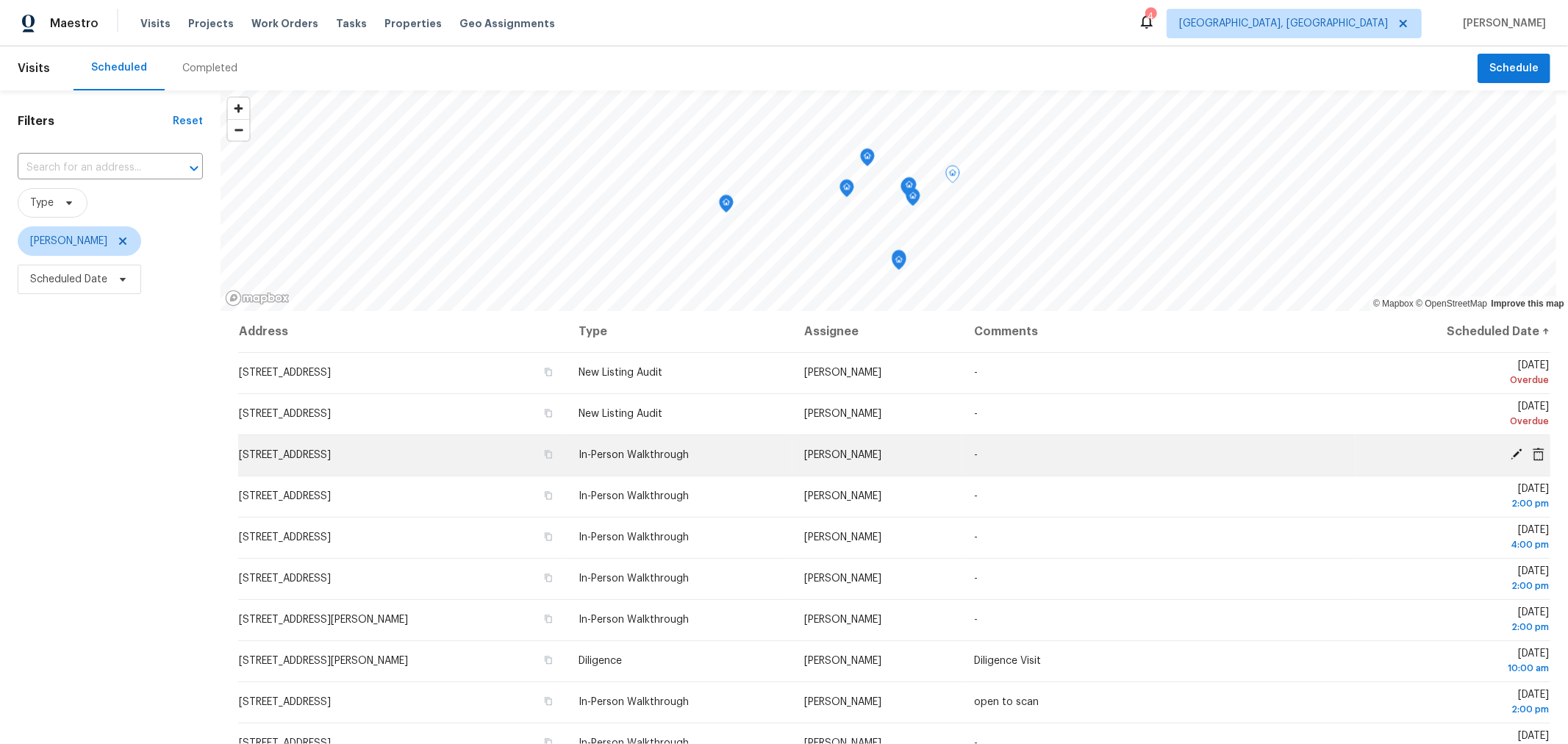
click at [1510, 450] on icon at bounding box center [1517, 454] width 13 height 13
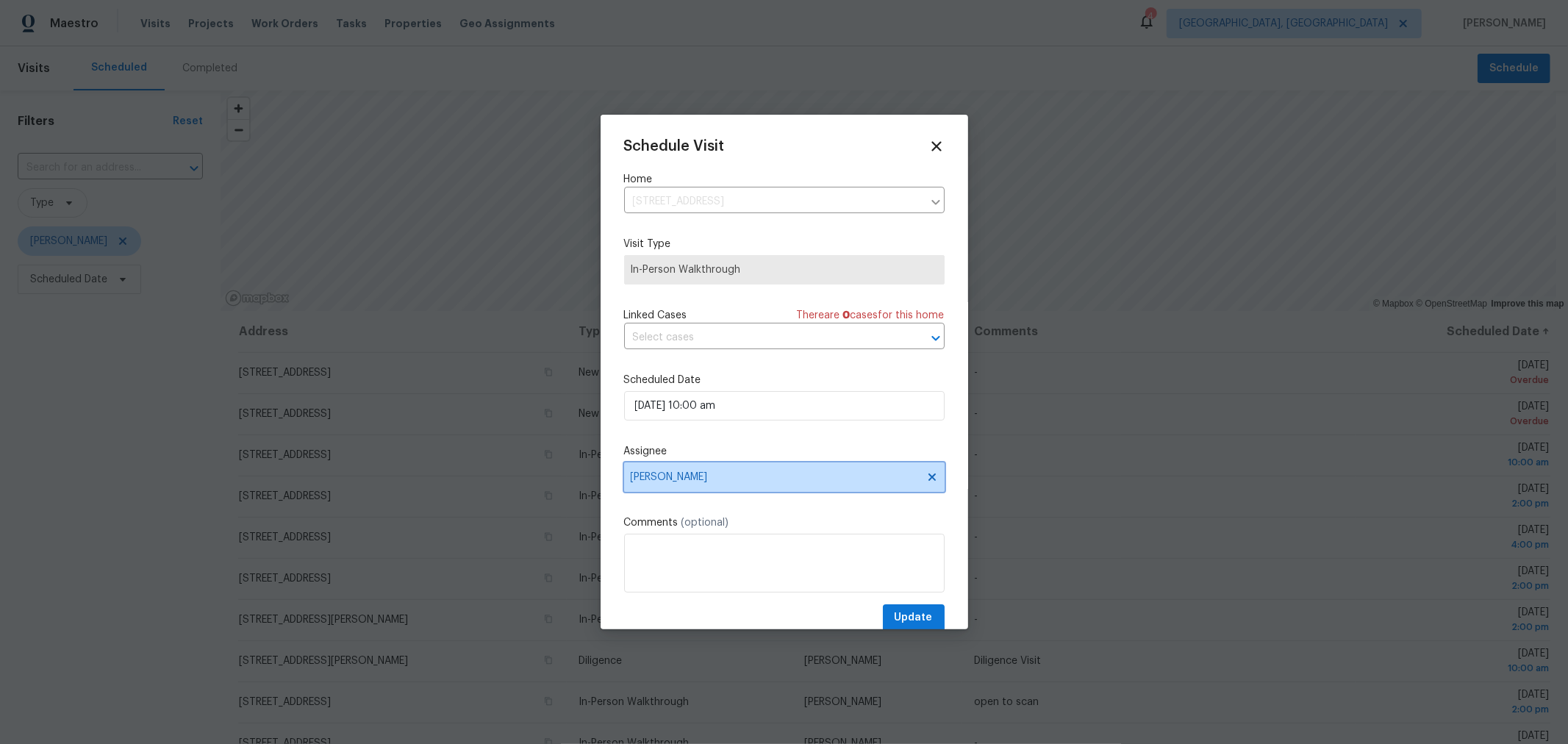
click at [747, 483] on span "[PERSON_NAME]" at bounding box center [775, 477] width 288 height 12
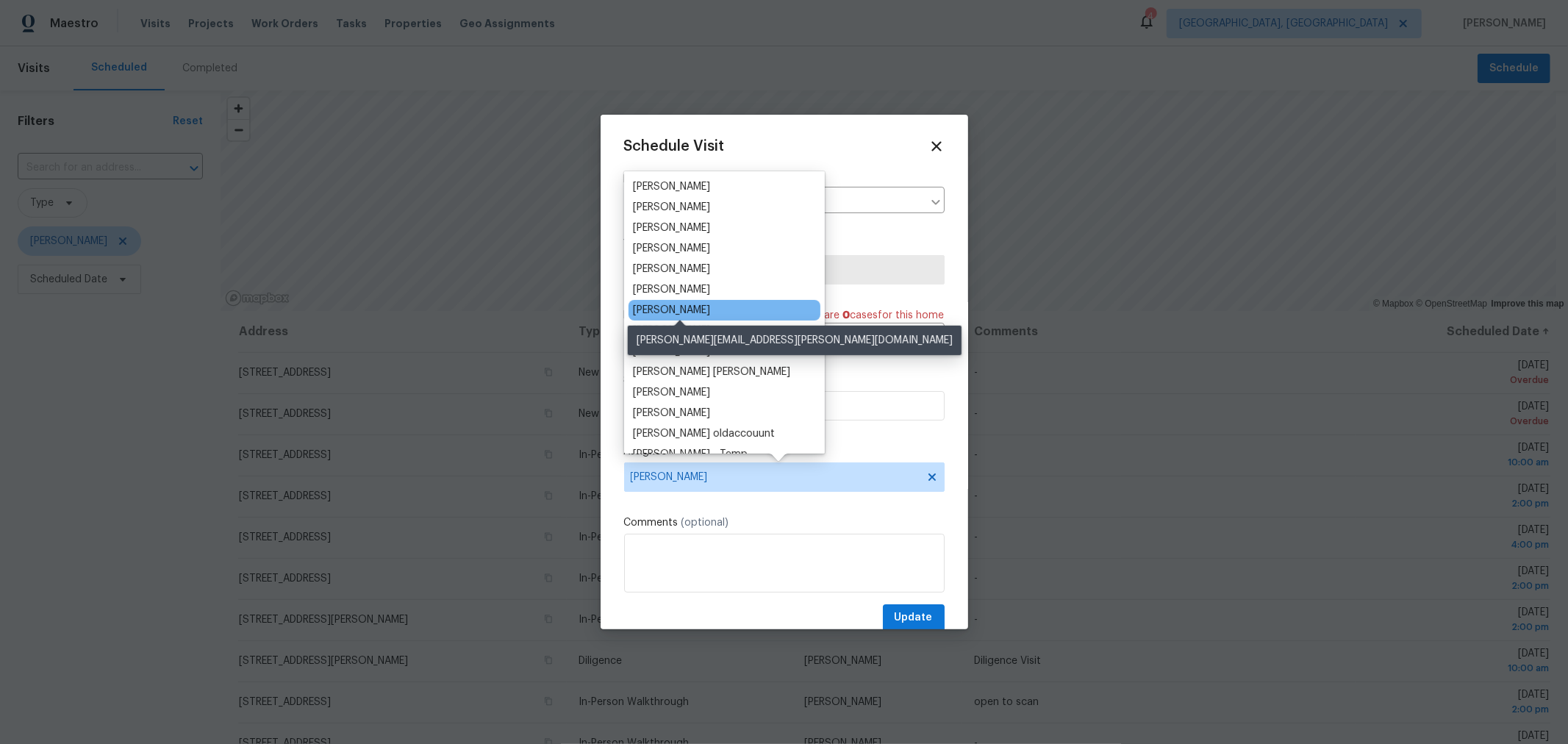
scroll to position [163, 0]
click at [707, 315] on div "[PERSON_NAME]" at bounding box center [671, 310] width 77 height 15
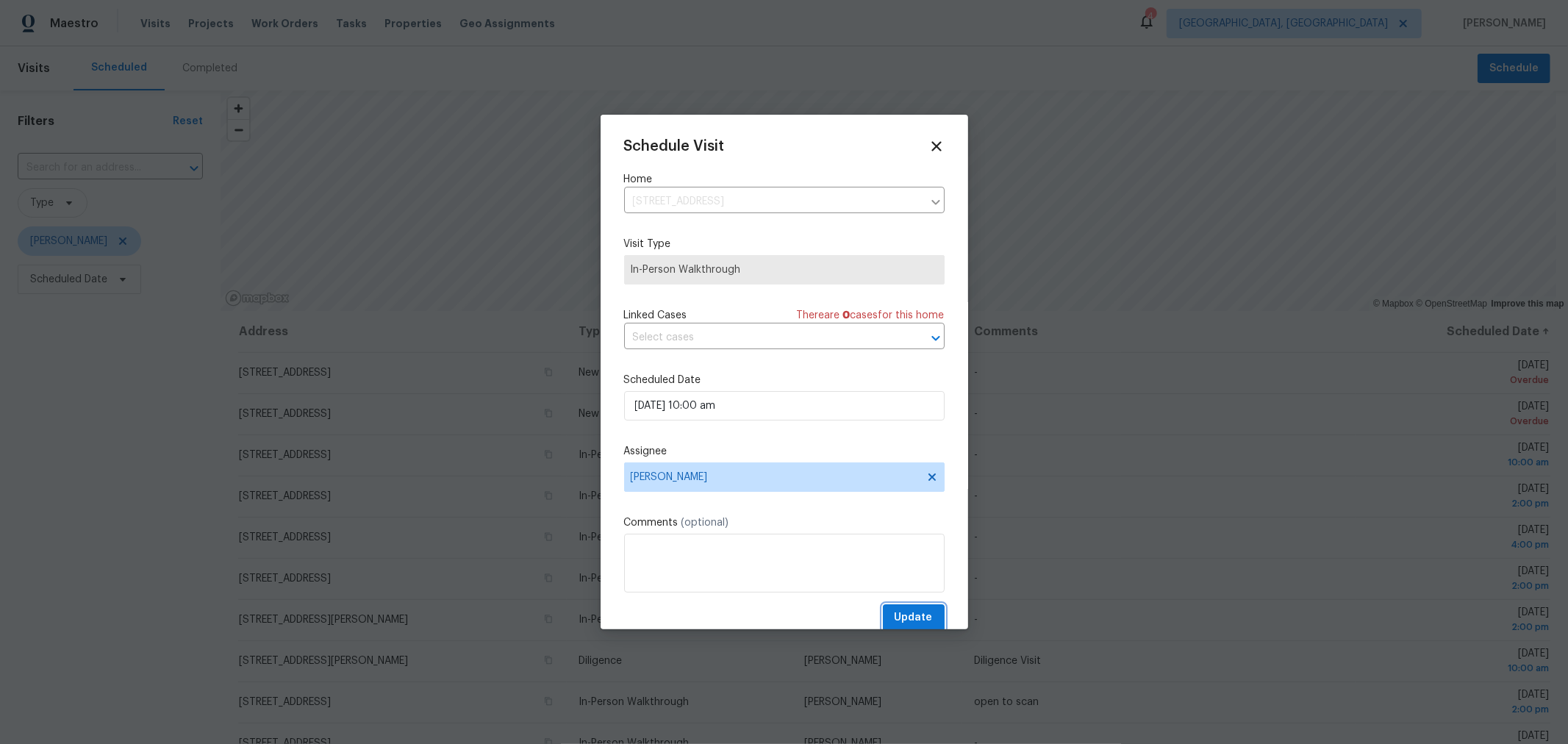
click at [909, 620] on span "Update" at bounding box center [914, 618] width 39 height 18
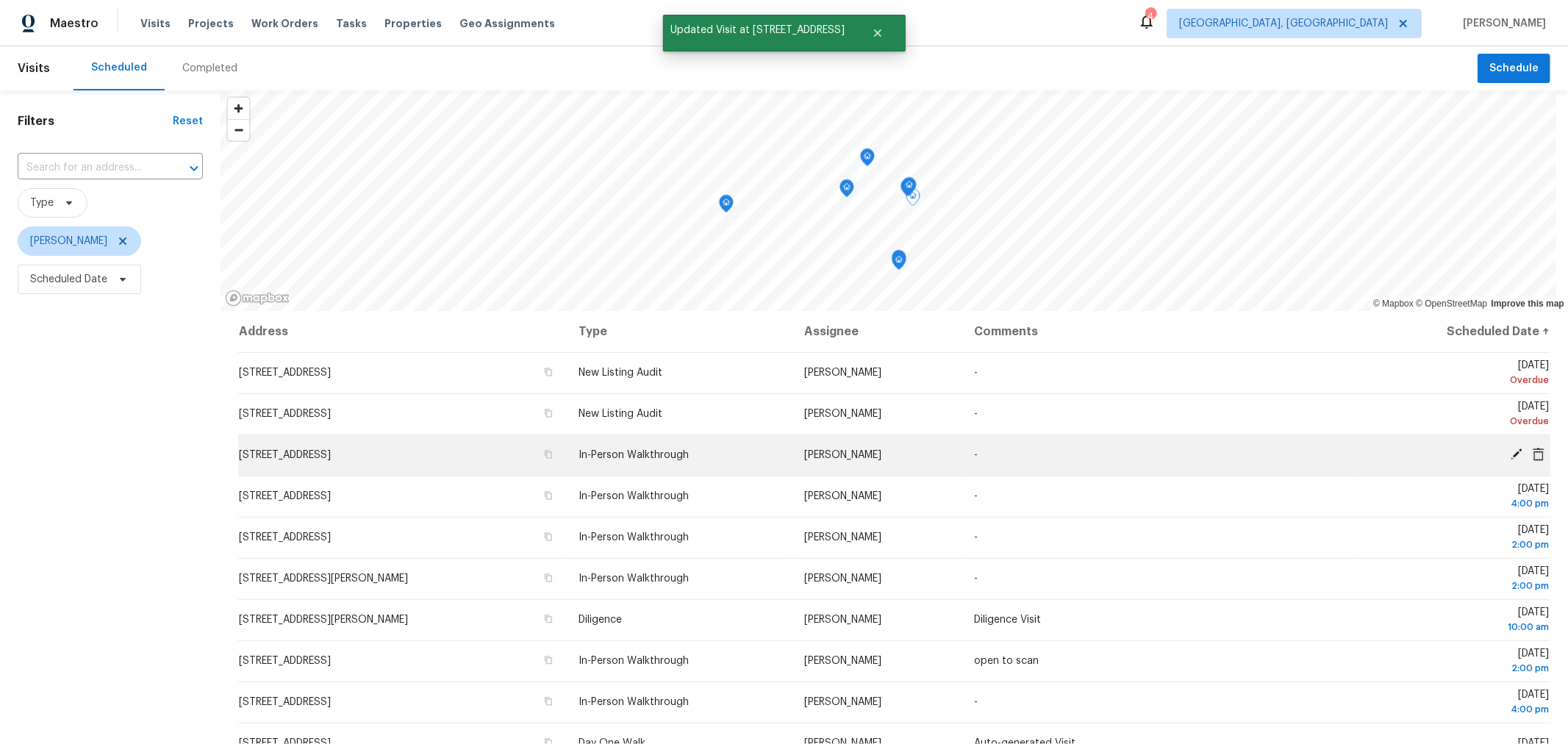
click at [1510, 451] on icon at bounding box center [1517, 454] width 13 height 13
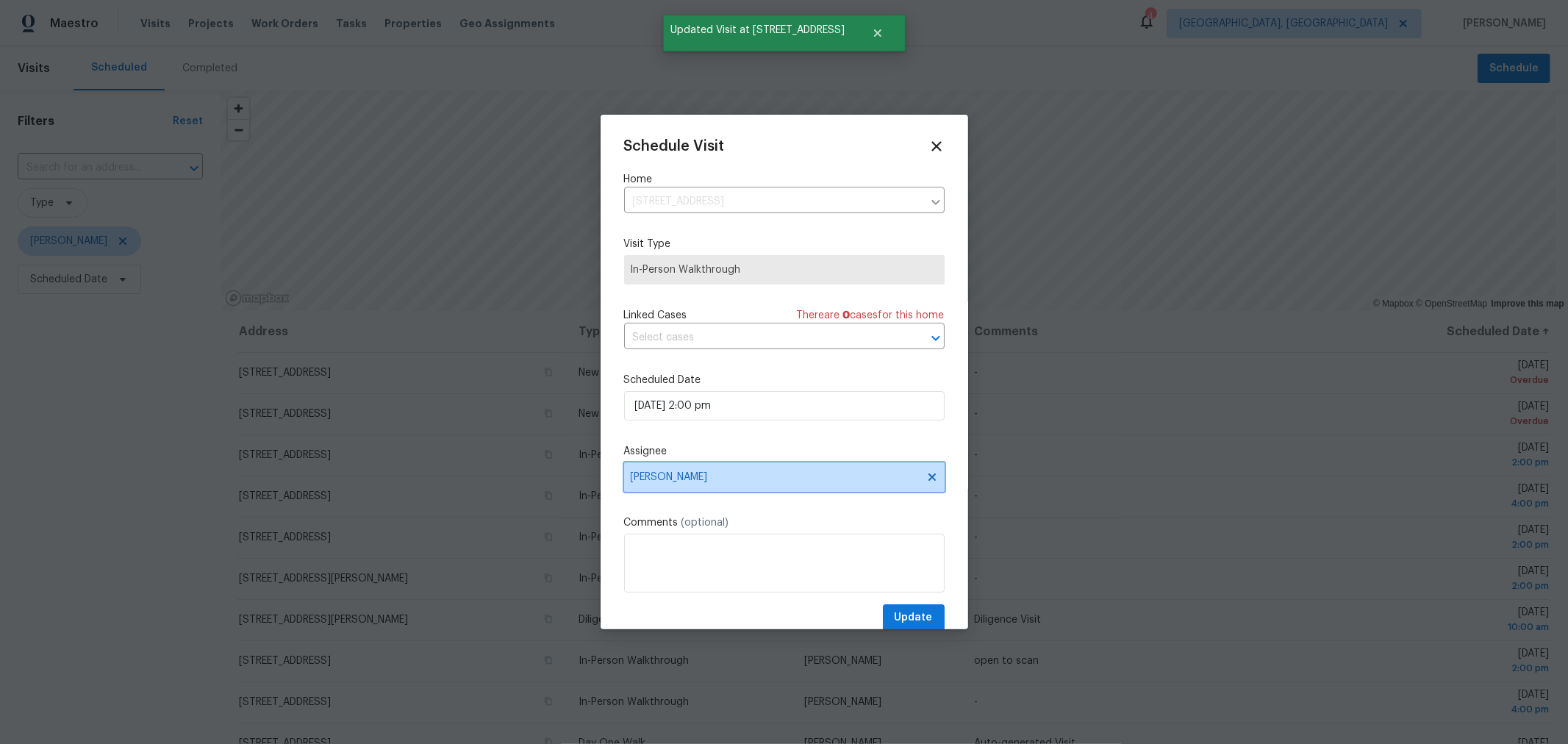
click at [736, 488] on span "[PERSON_NAME]" at bounding box center [785, 477] width 321 height 29
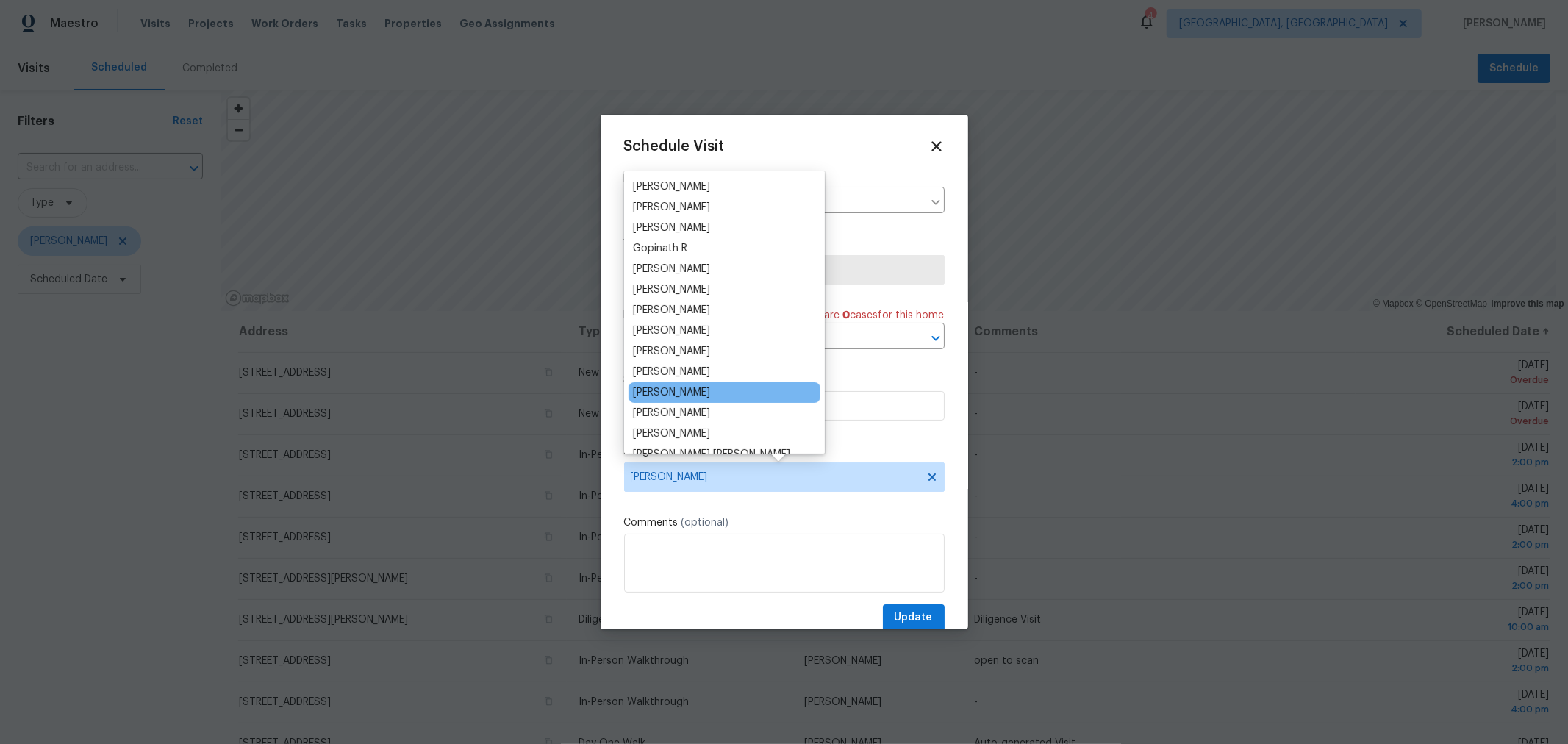
scroll to position [81, 0]
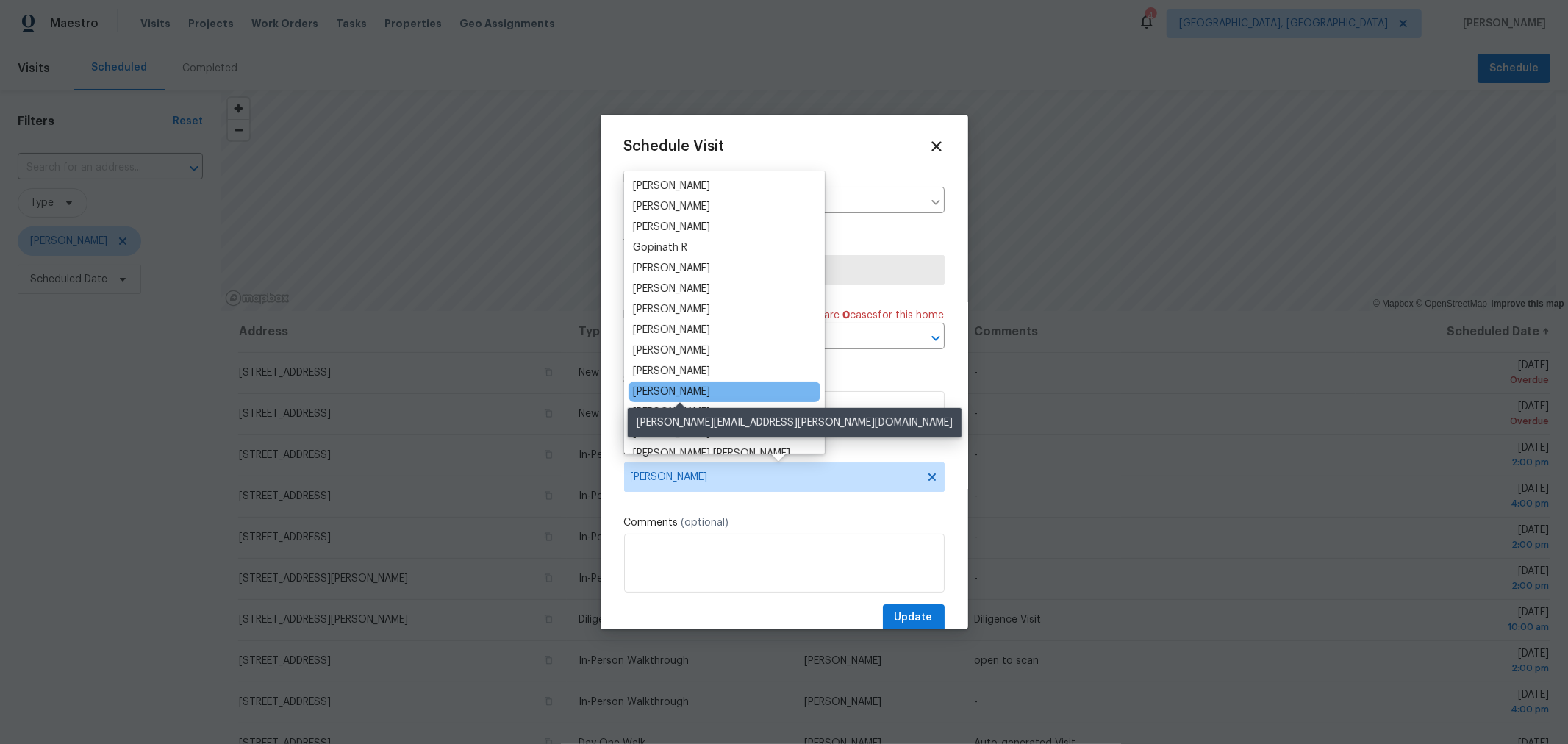
click at [707, 385] on div "[PERSON_NAME]" at bounding box center [671, 392] width 77 height 15
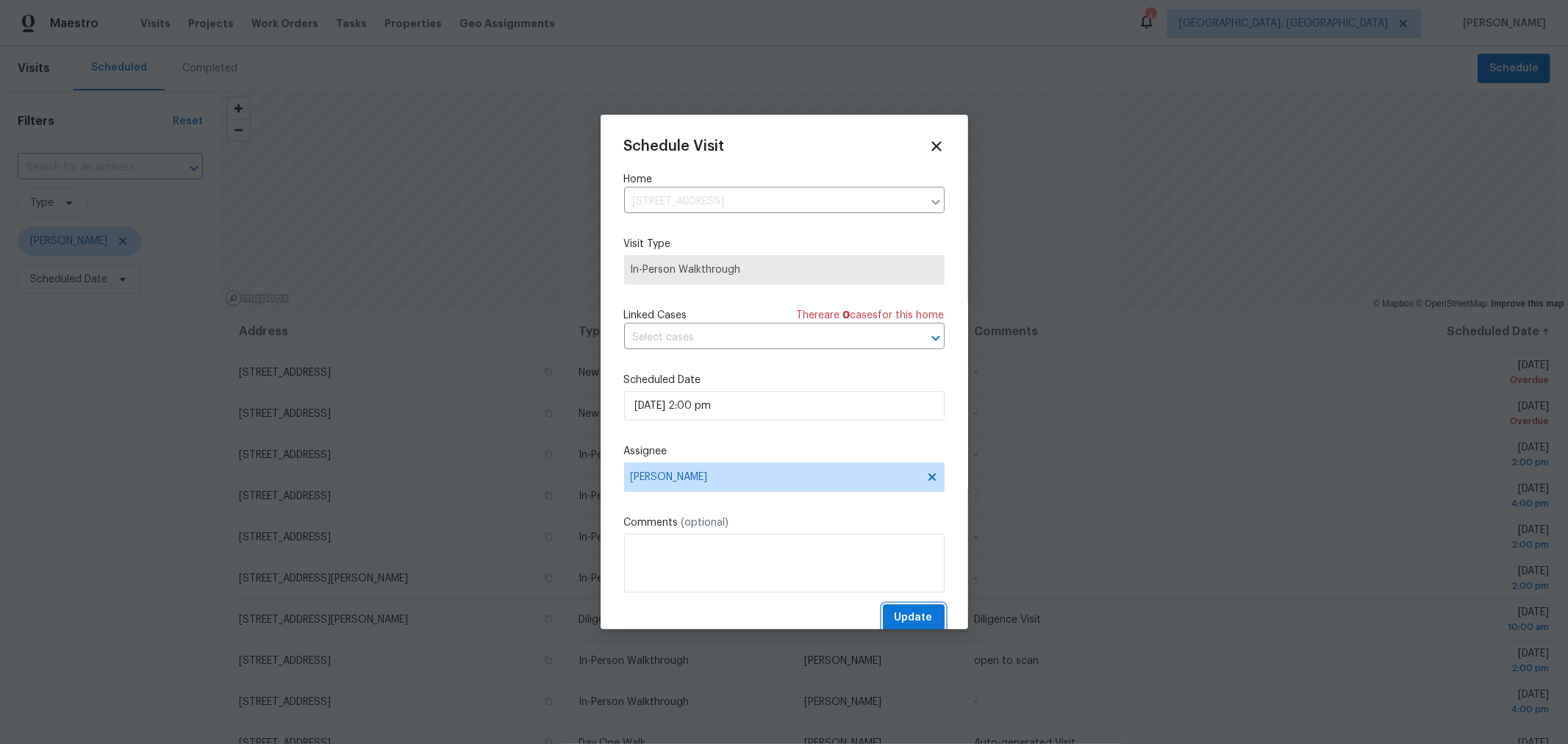
click at [900, 615] on span "Update" at bounding box center [914, 618] width 39 height 18
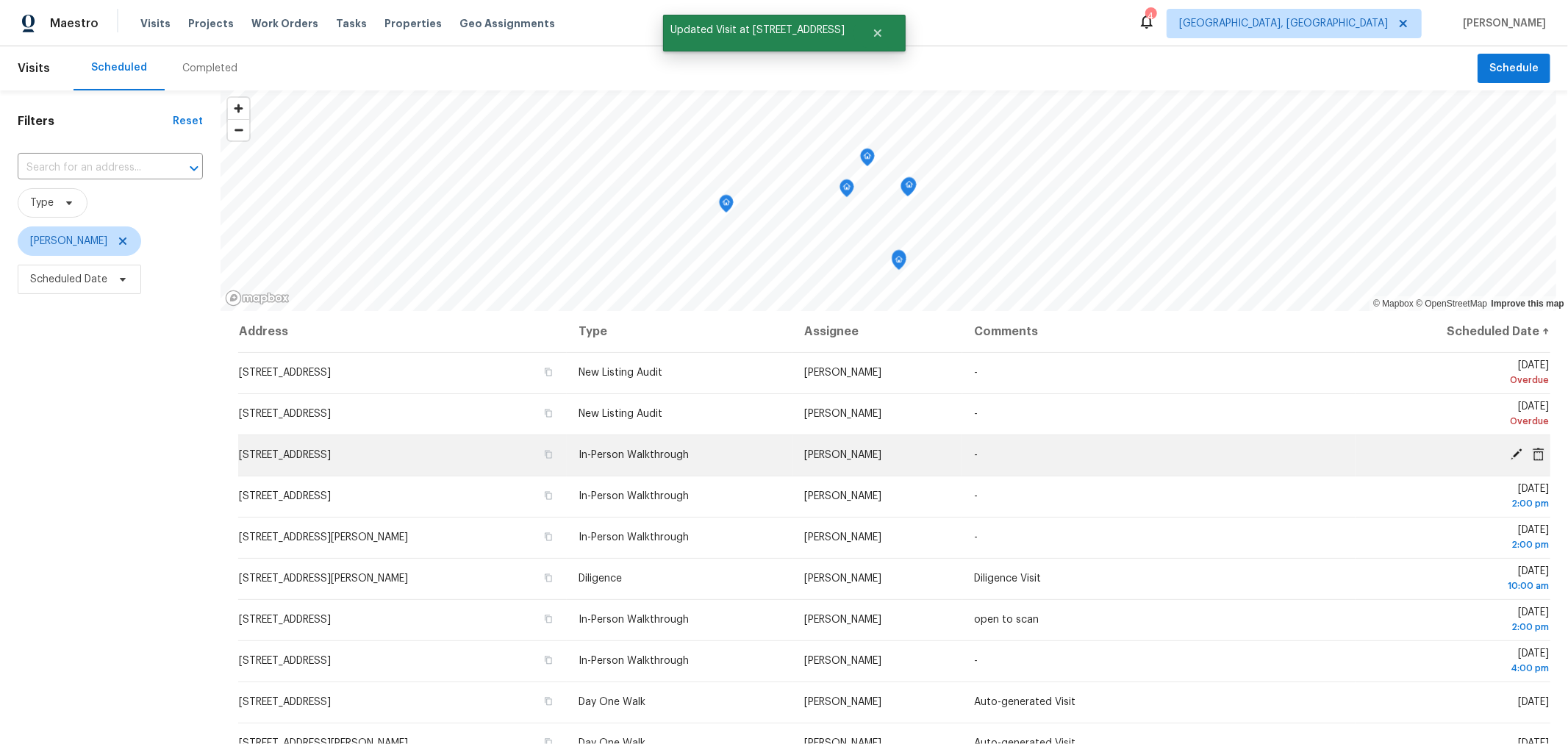
click at [1510, 449] on icon at bounding box center [1517, 454] width 13 height 13
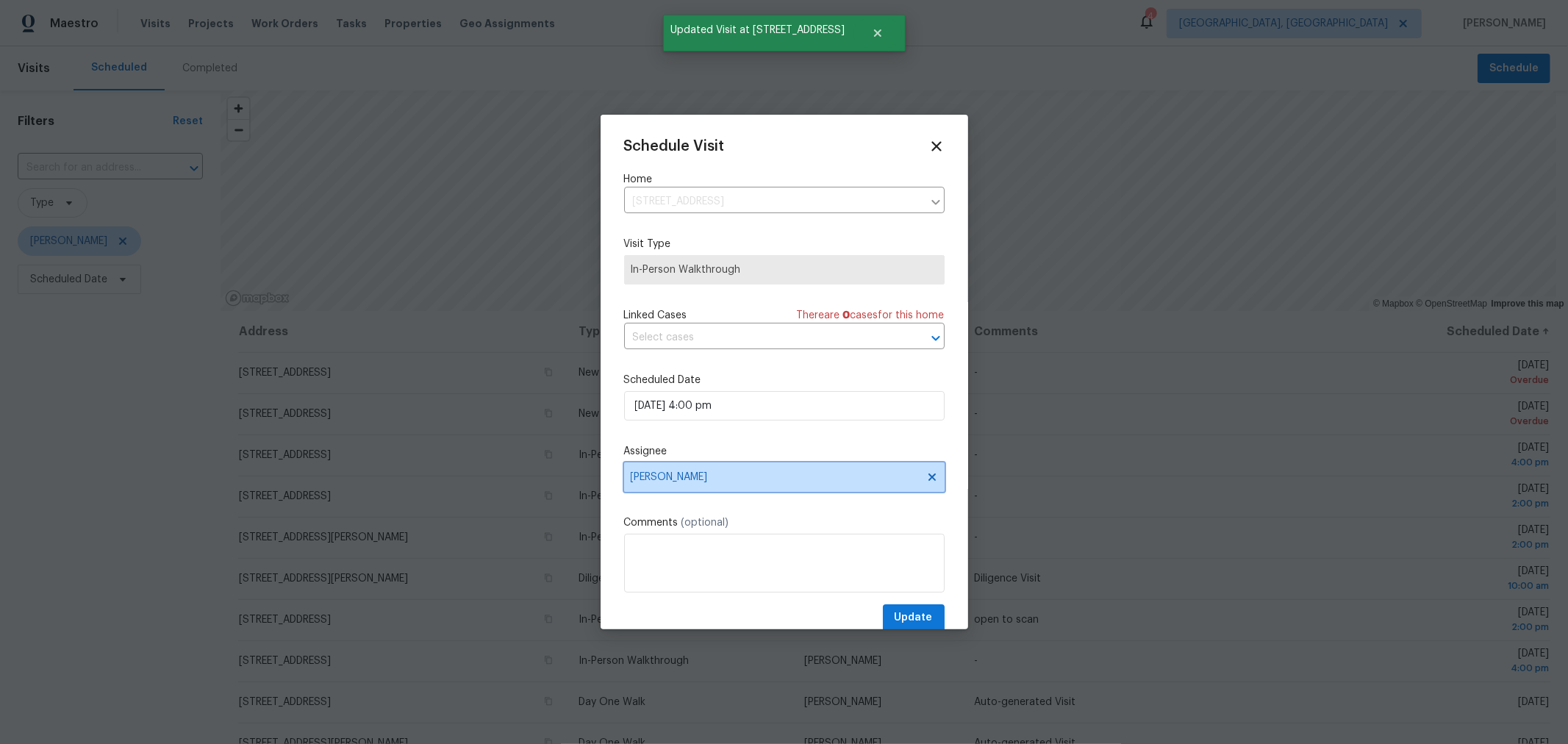
click at [703, 479] on span "[PERSON_NAME]" at bounding box center [775, 477] width 288 height 12
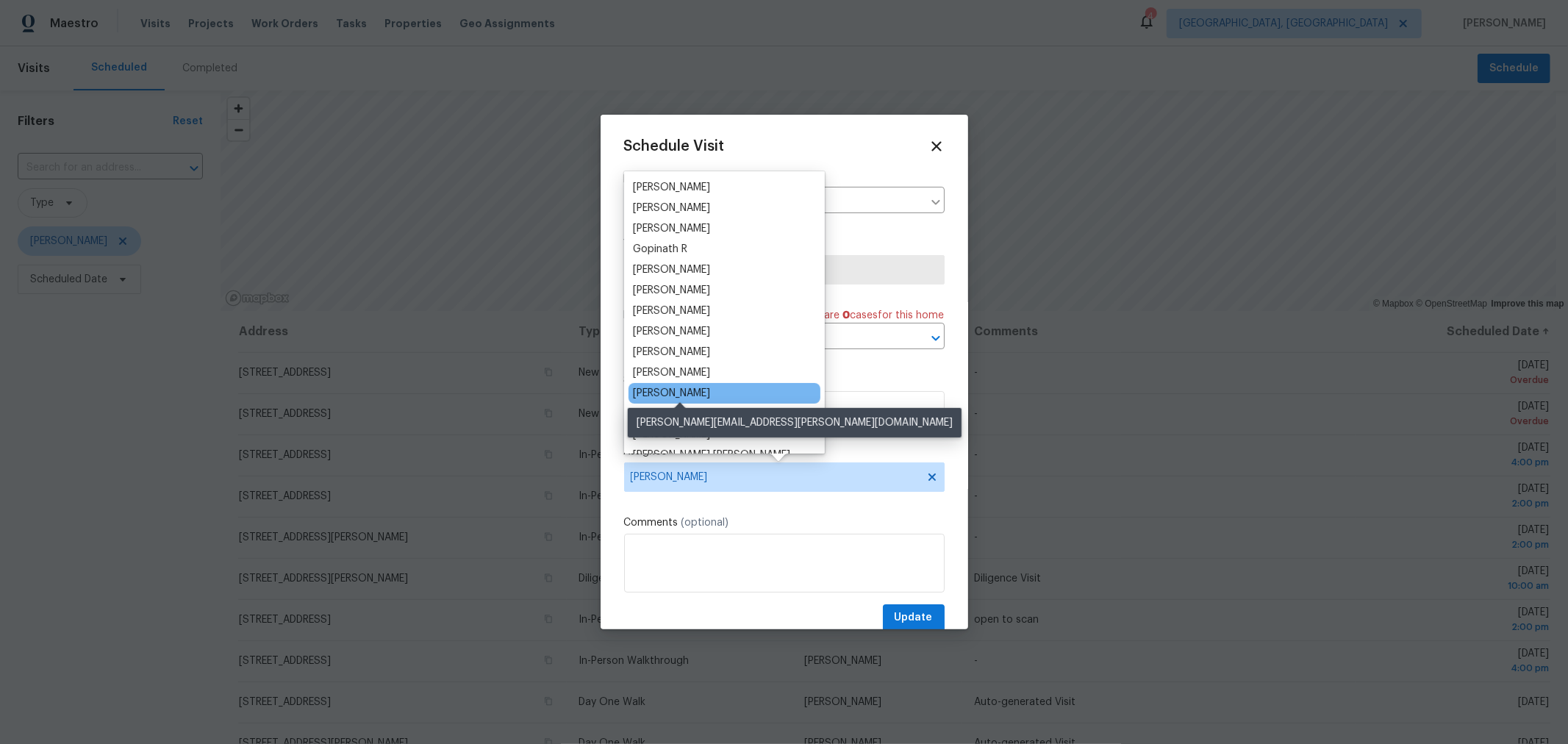
scroll to position [82, 0]
click at [711, 392] on div "[PERSON_NAME]" at bounding box center [671, 392] width 77 height 15
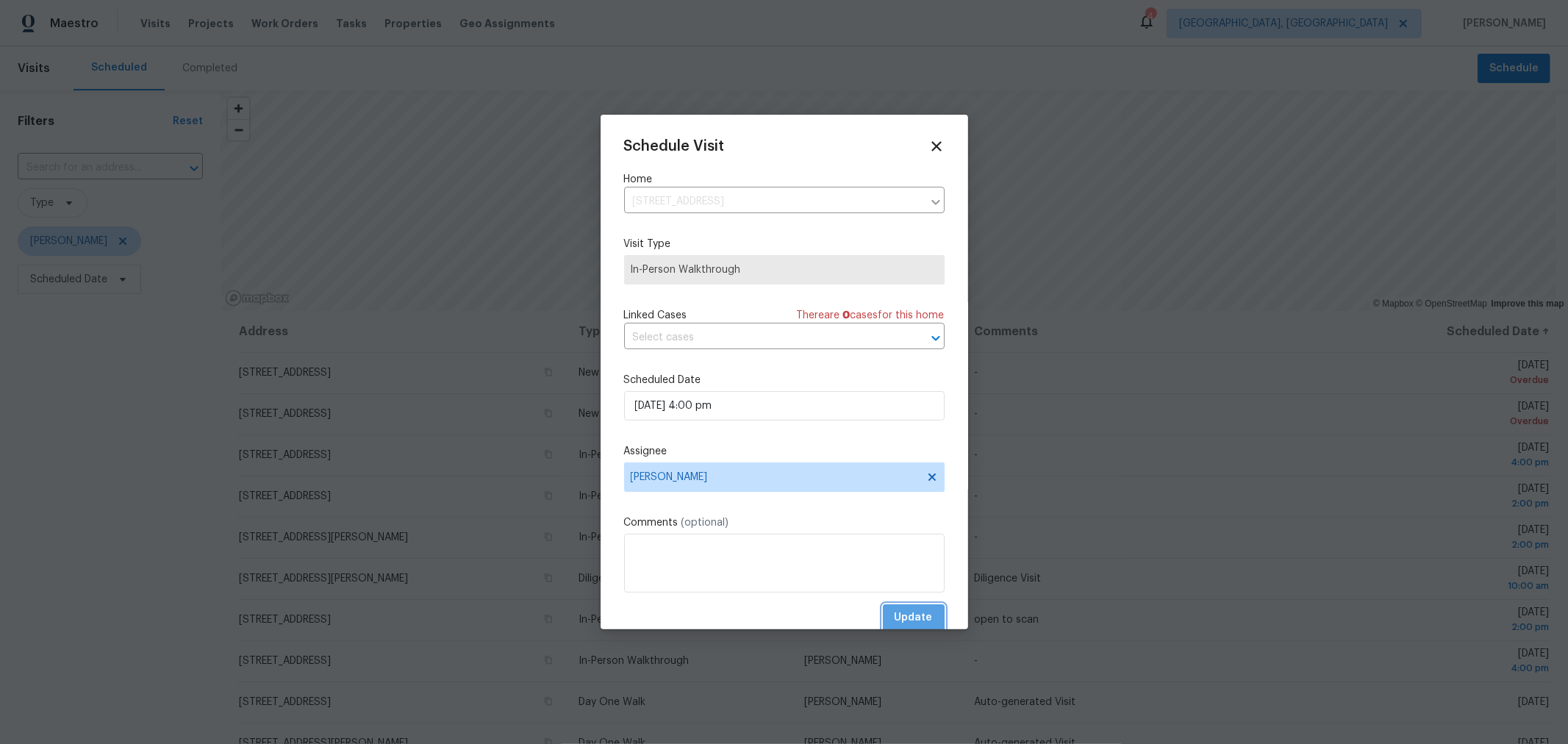
click at [898, 613] on span "Update" at bounding box center [914, 618] width 39 height 18
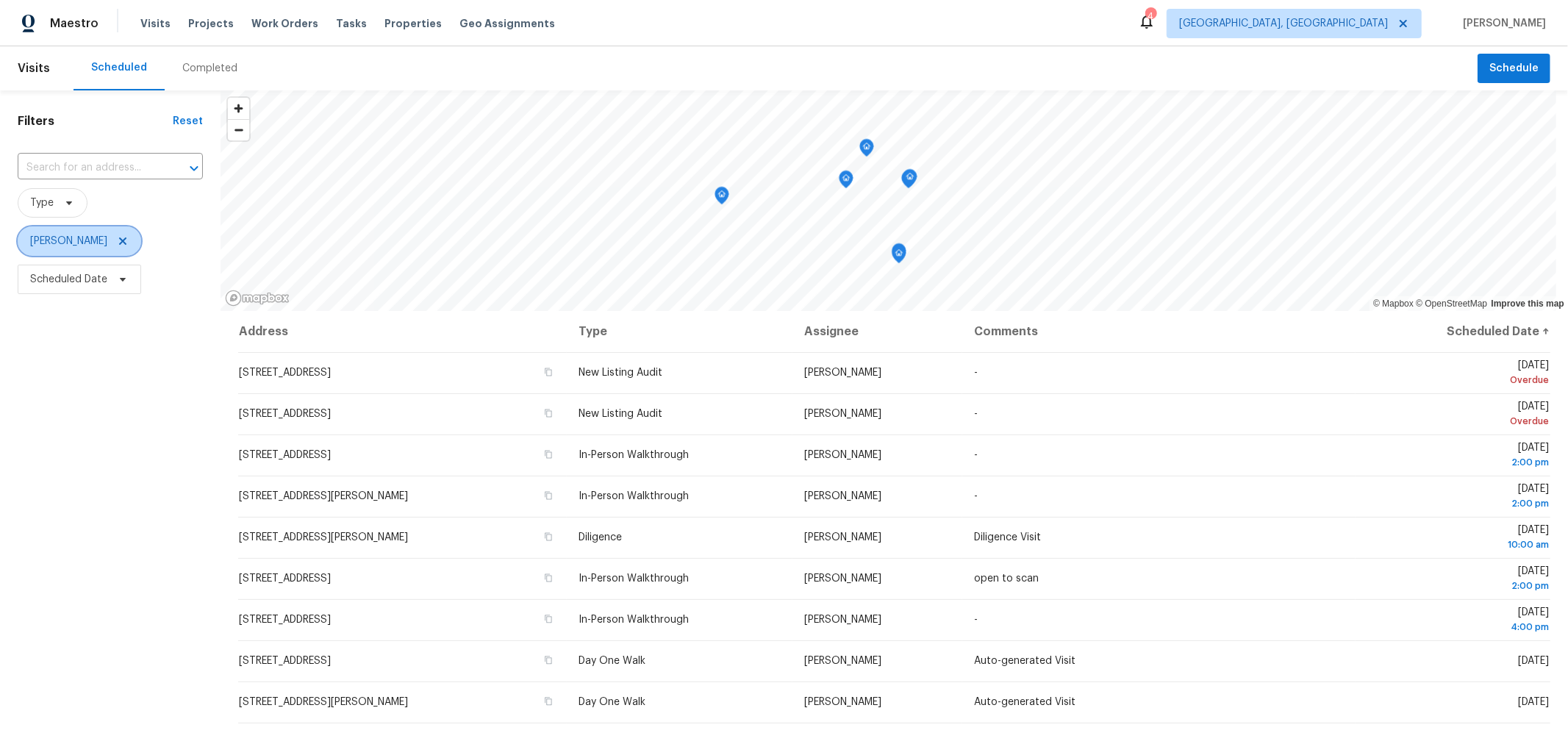
click at [116, 239] on icon at bounding box center [122, 241] width 12 height 12
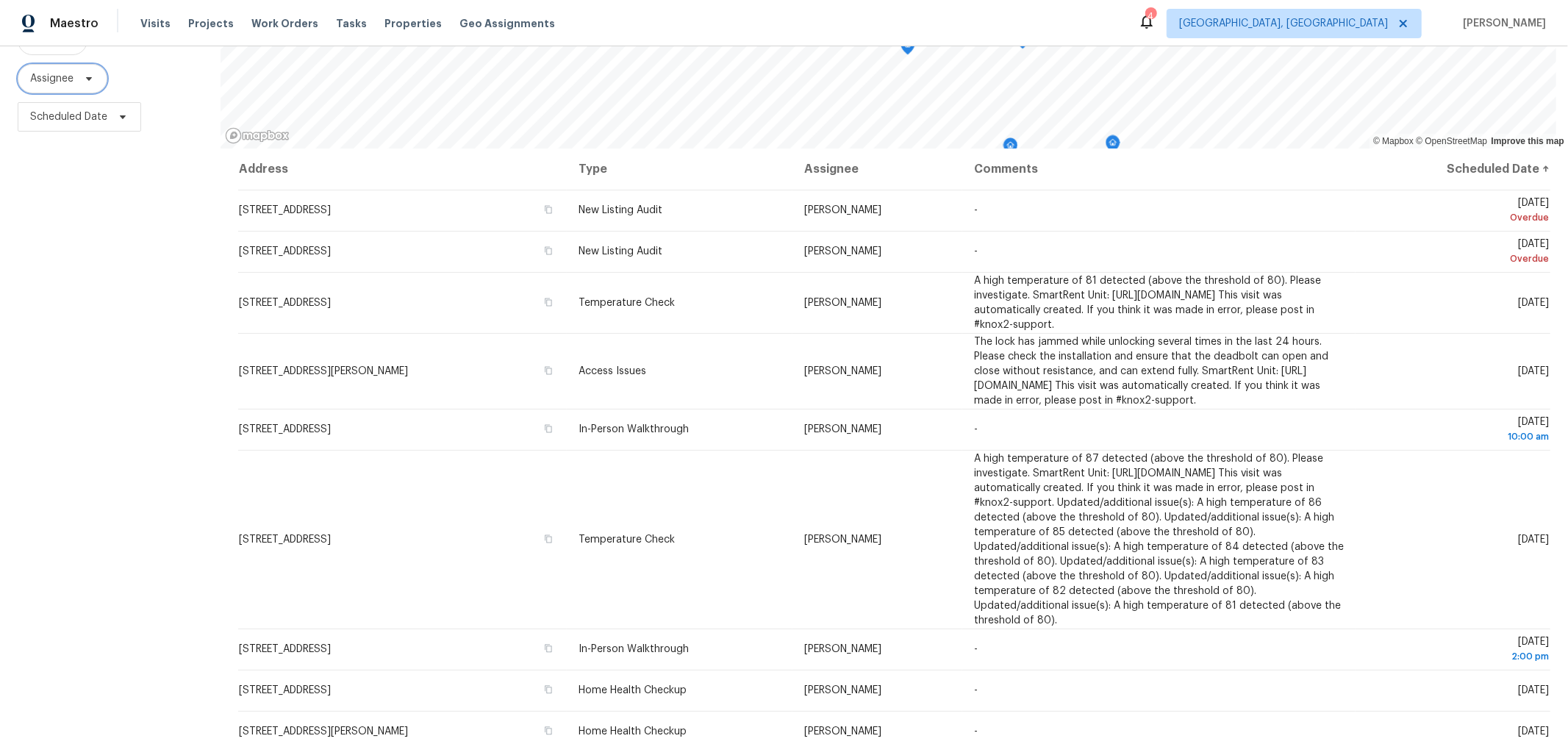
scroll to position [166, 0]
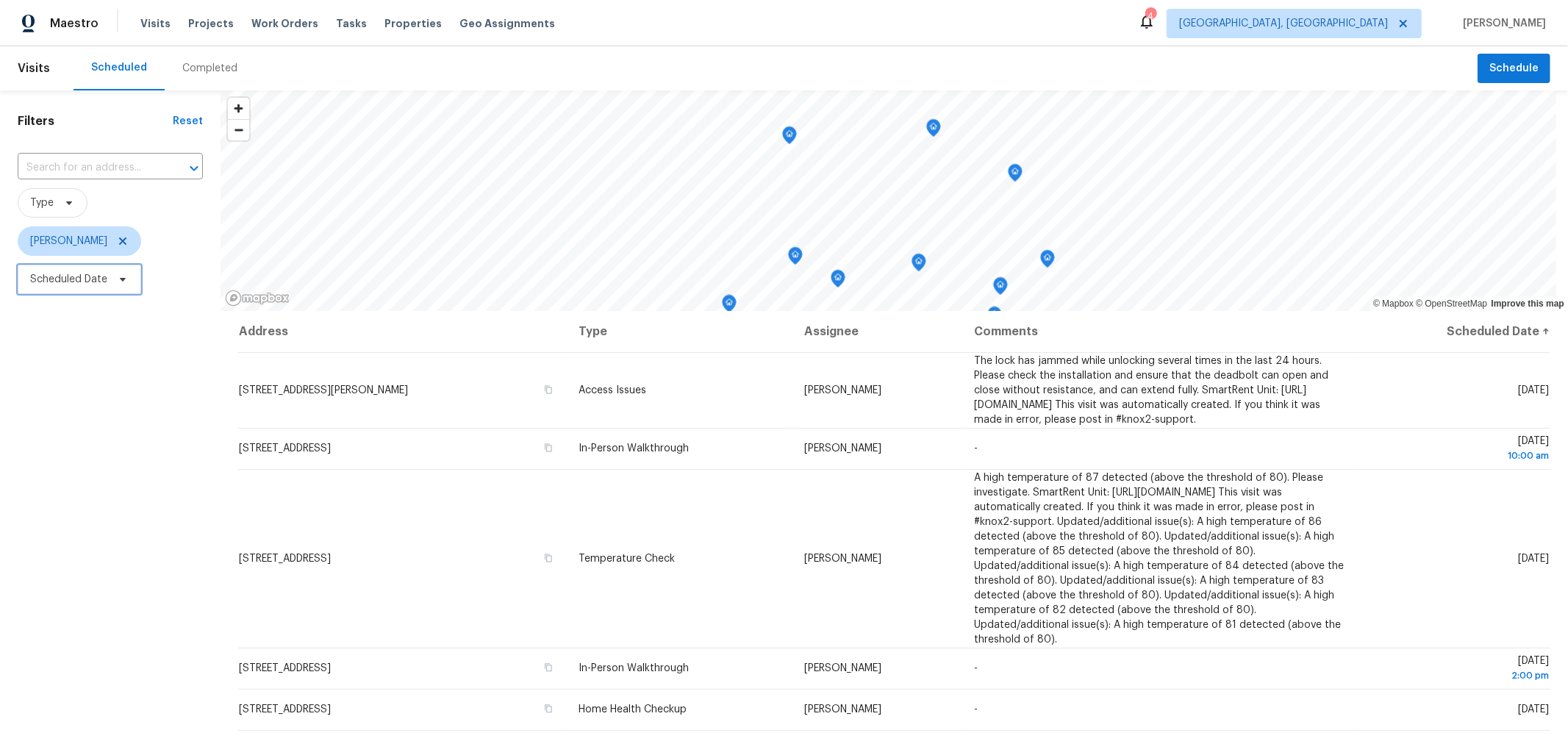
click at [100, 288] on span "Scheduled Date" at bounding box center [79, 280] width 124 height 29
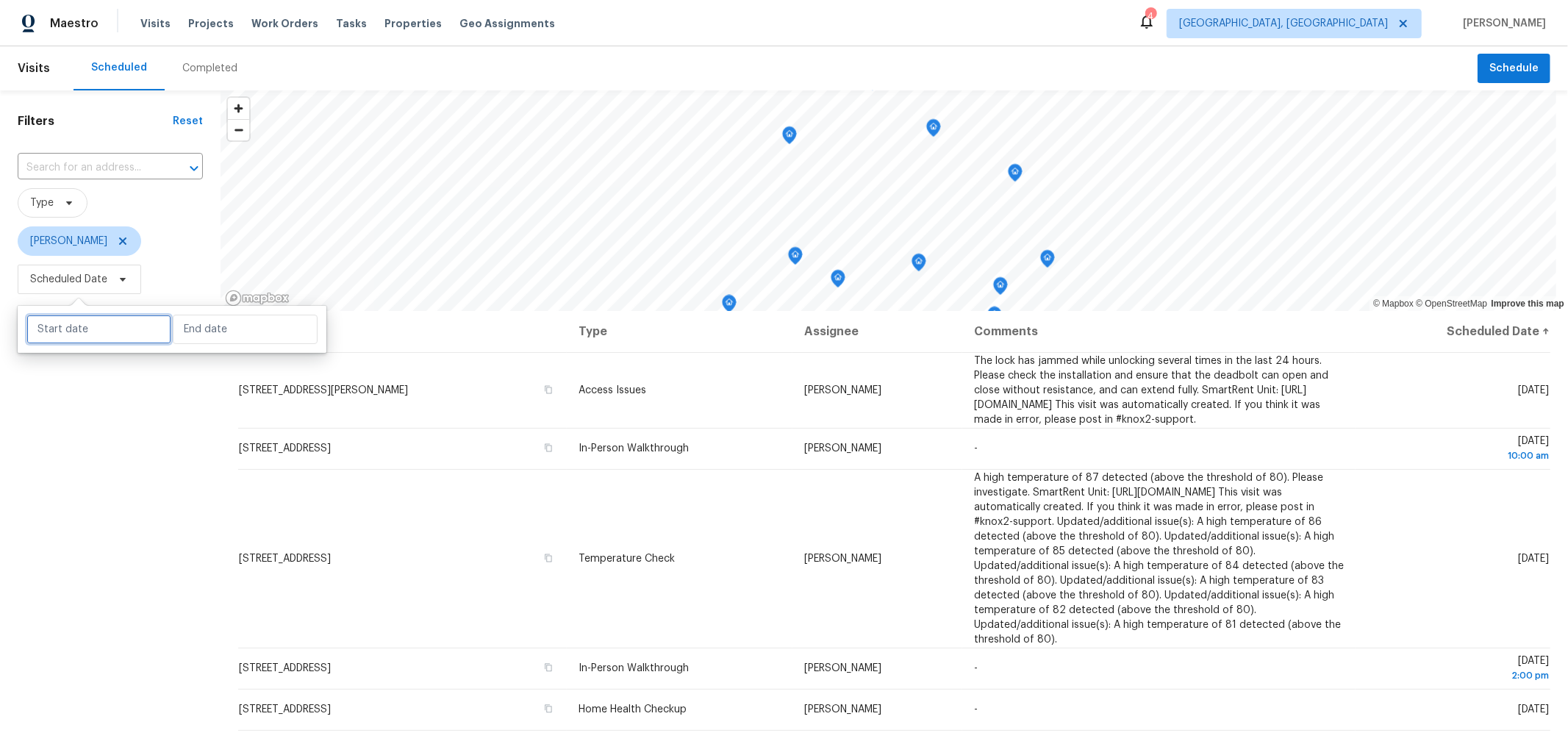
click at [116, 340] on input "text" at bounding box center [99, 329] width 145 height 29
select select "7"
select select "2025"
select select "8"
select select "2025"
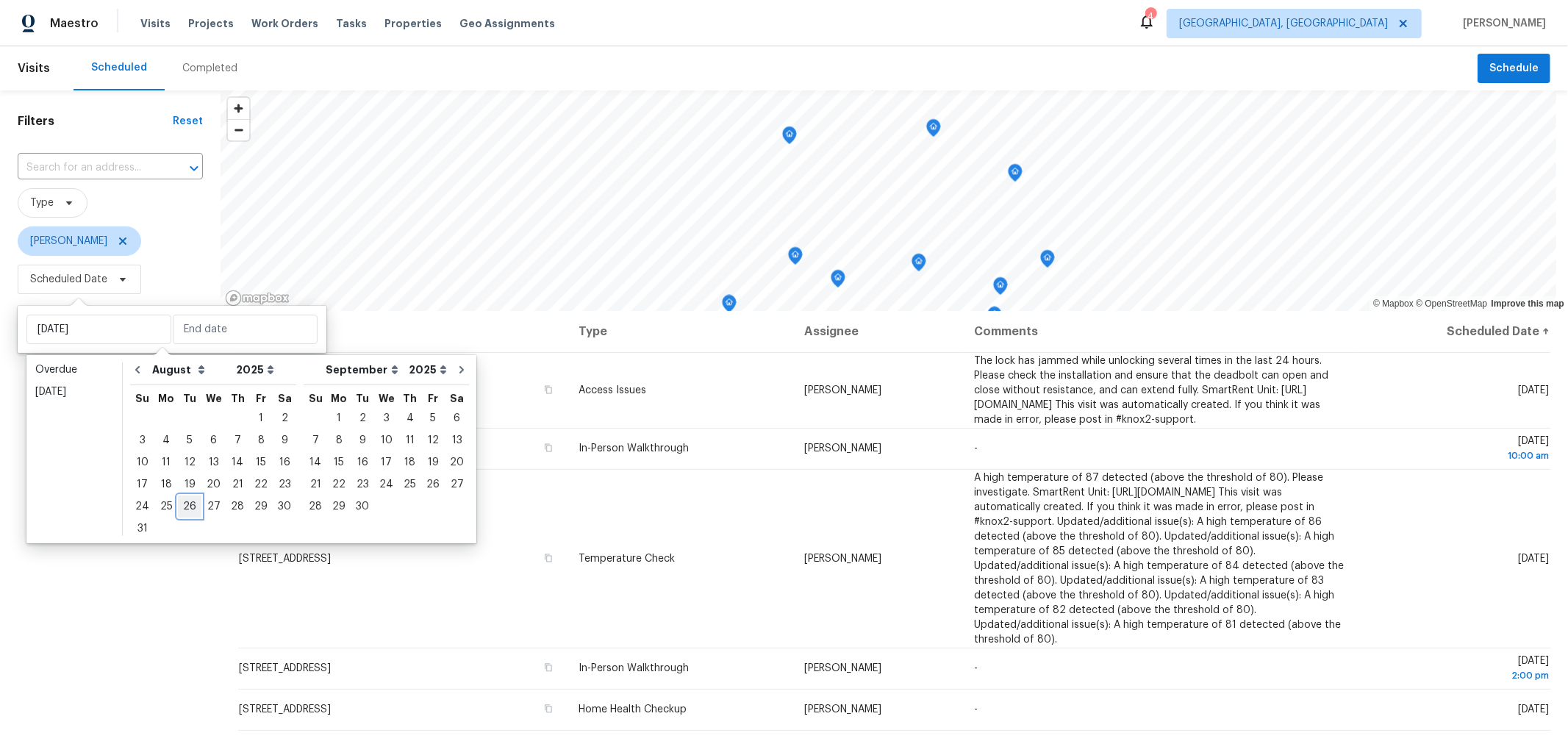
click at [185, 510] on div "26" at bounding box center [190, 506] width 24 height 20
type input "[DATE]"
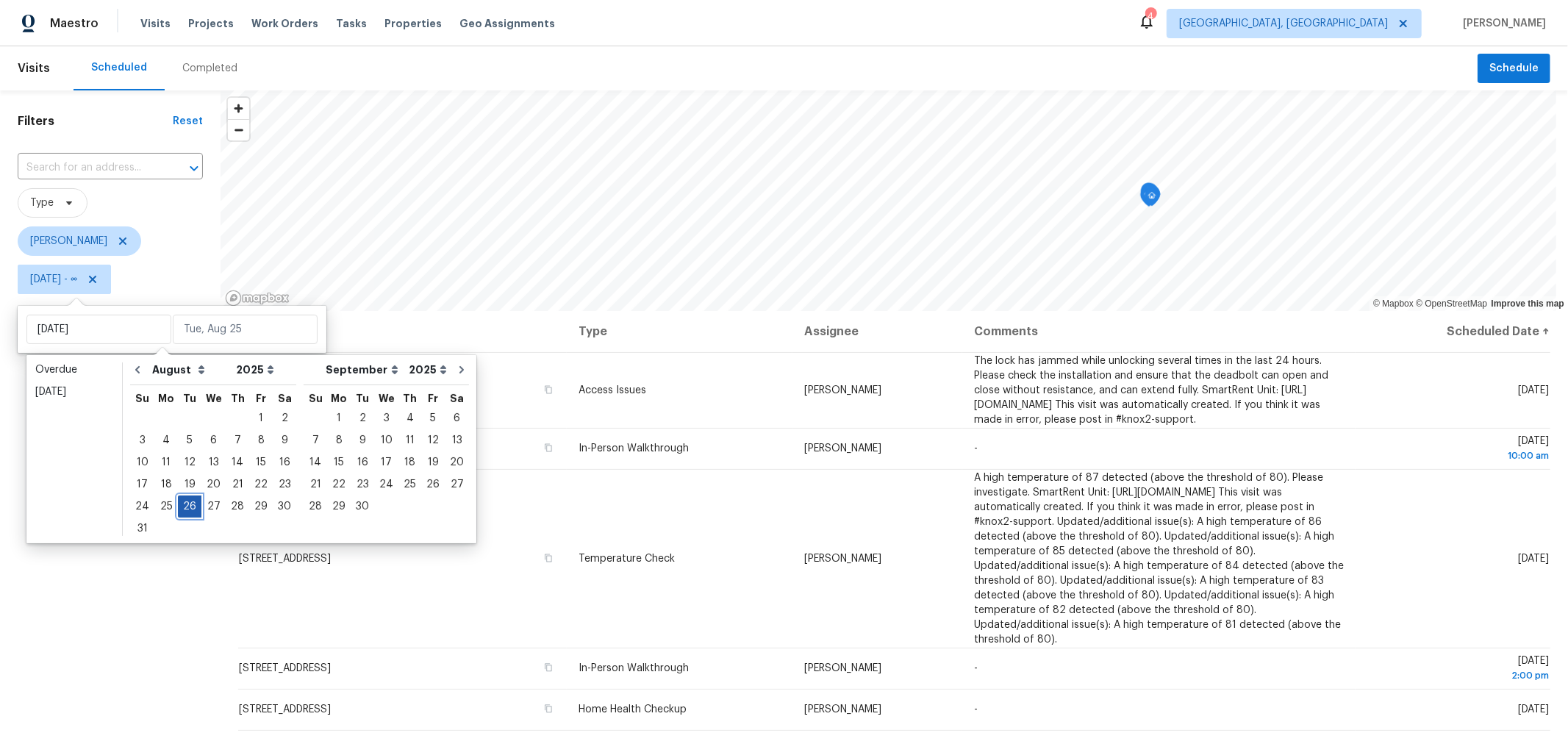
click at [185, 510] on div "26" at bounding box center [190, 506] width 24 height 20
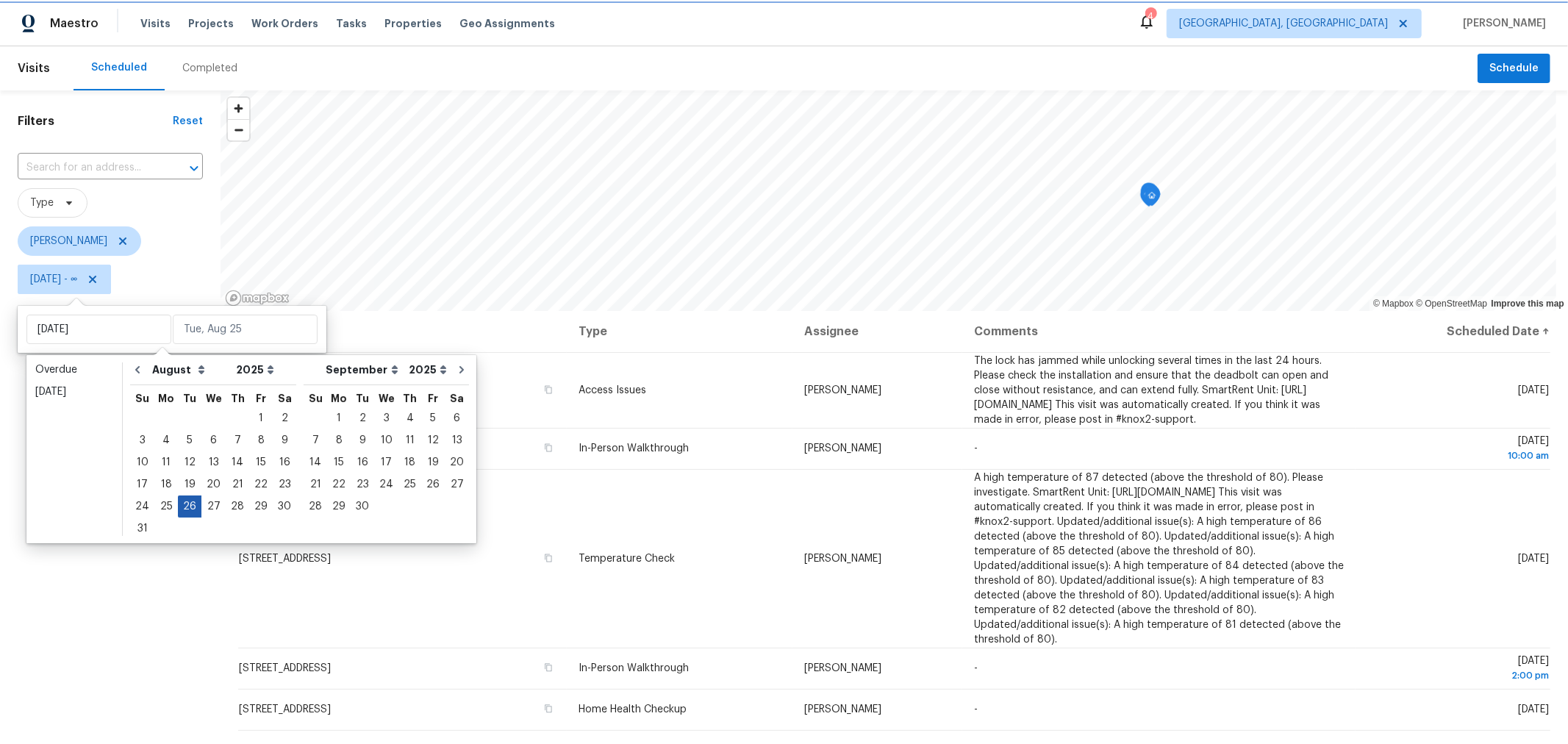
type input "[DATE]"
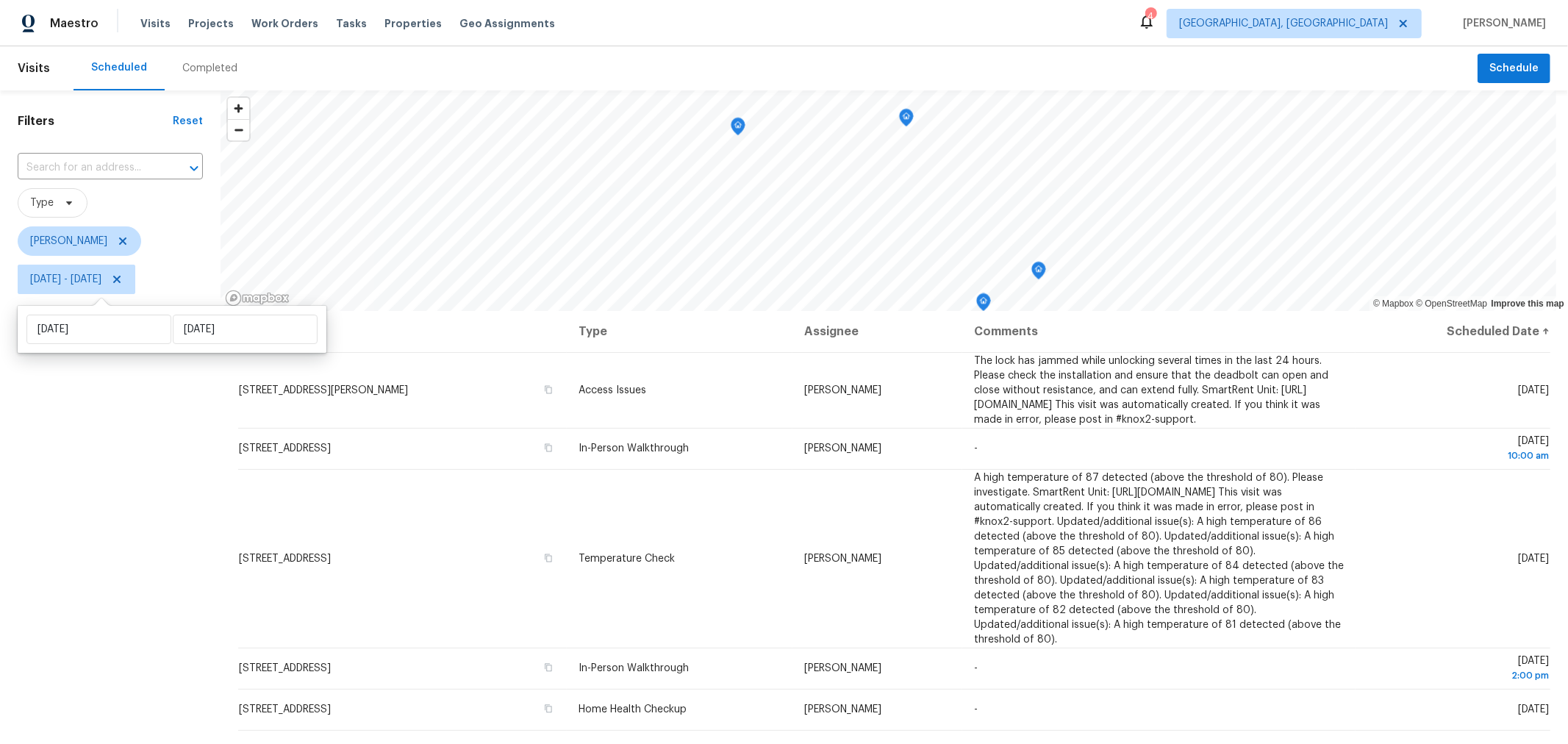
click at [105, 506] on div "Filters Reset ​ Type Keith Hollingsworth Tue, Aug 26 - Tue, Aug 26" at bounding box center [110, 499] width 221 height 816
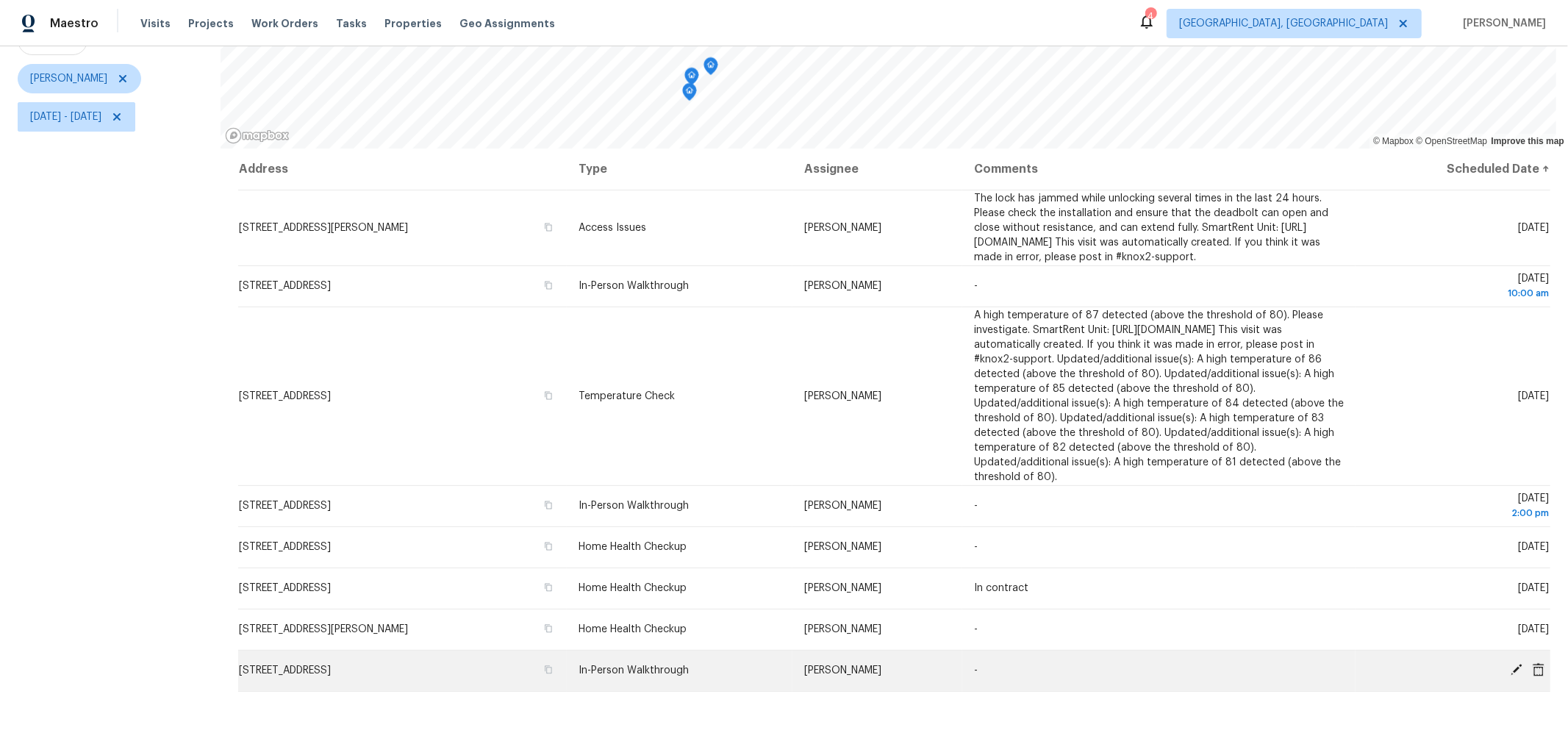
scroll to position [172, 0]
click at [457, 677] on td "3129 Rainier Ave, Columbus, OH 43231" at bounding box center [403, 671] width 328 height 41
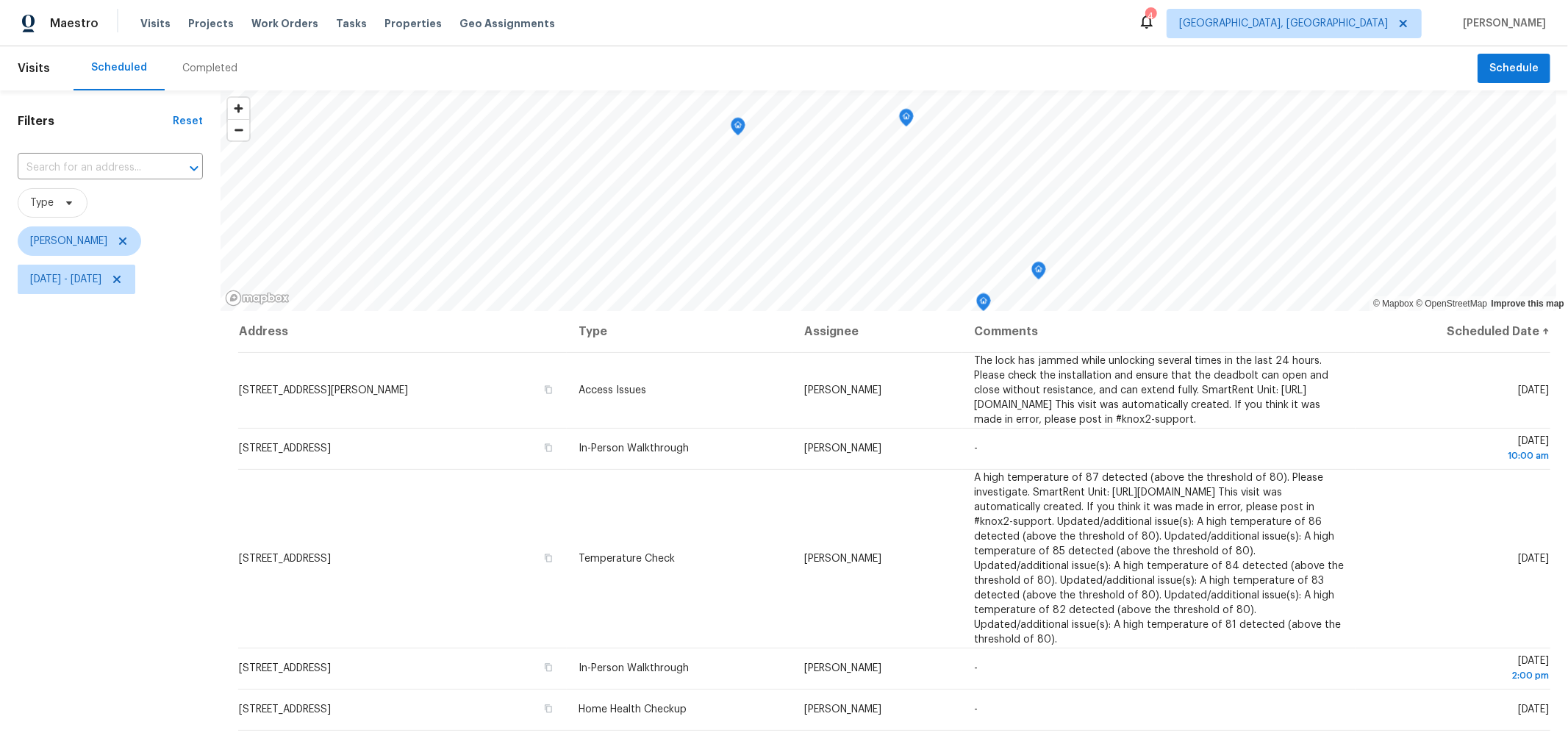
click at [737, 128] on icon "Map marker" at bounding box center [738, 127] width 13 height 17
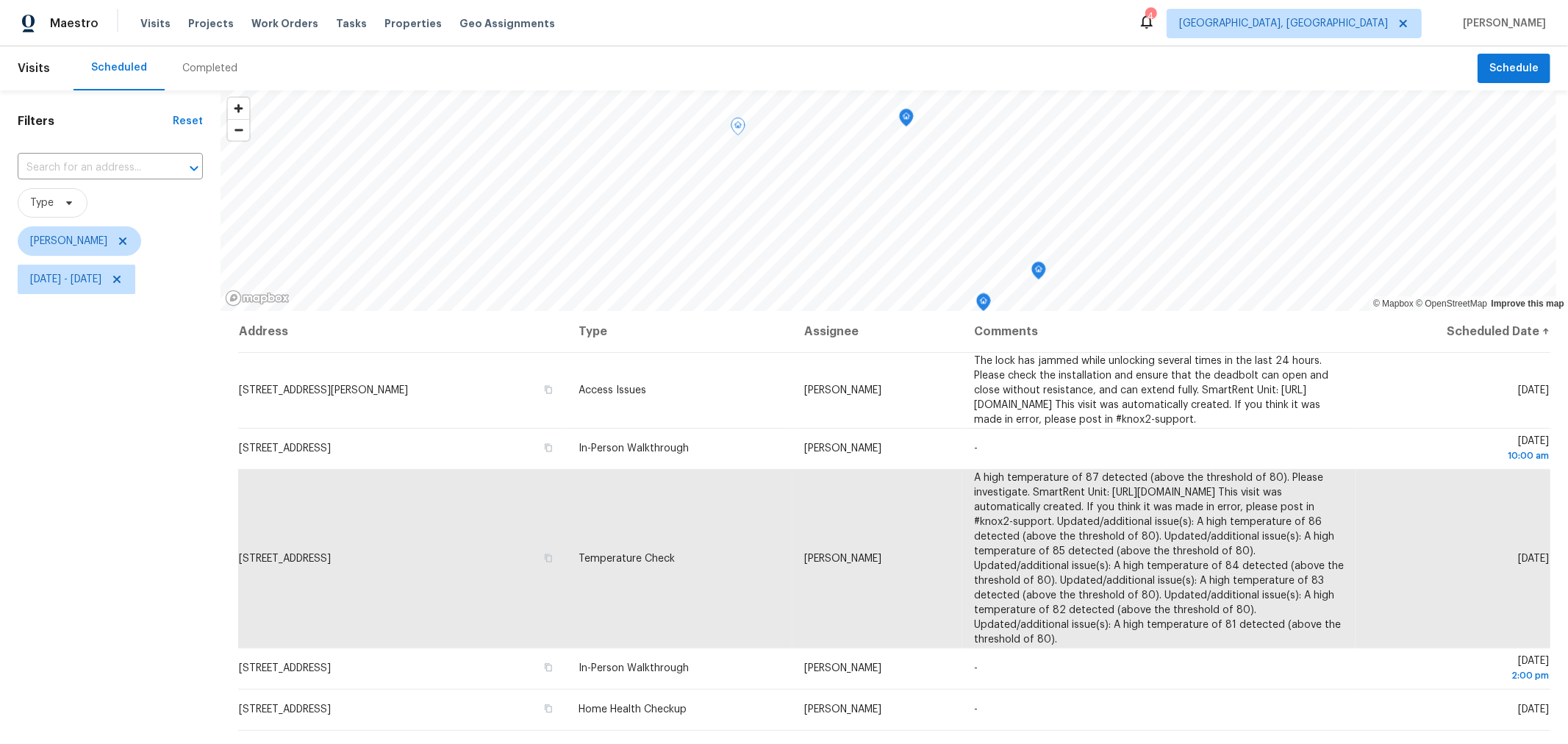
click at [906, 125] on icon "Map marker" at bounding box center [906, 117] width 13 height 17
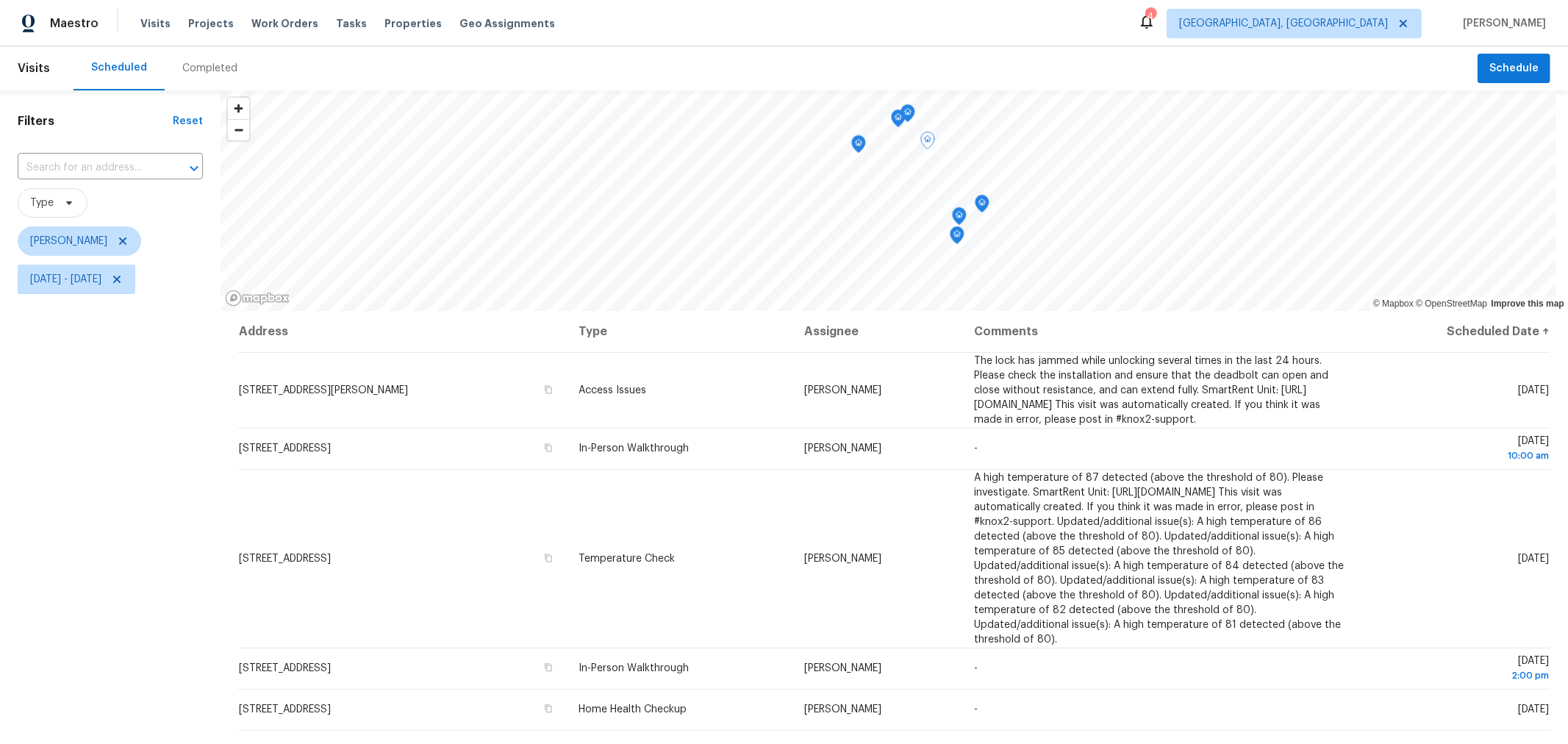
click at [906, 114] on icon "Map marker" at bounding box center [908, 113] width 5 height 4
click at [856, 149] on icon "Map marker" at bounding box center [857, 144] width 13 height 17
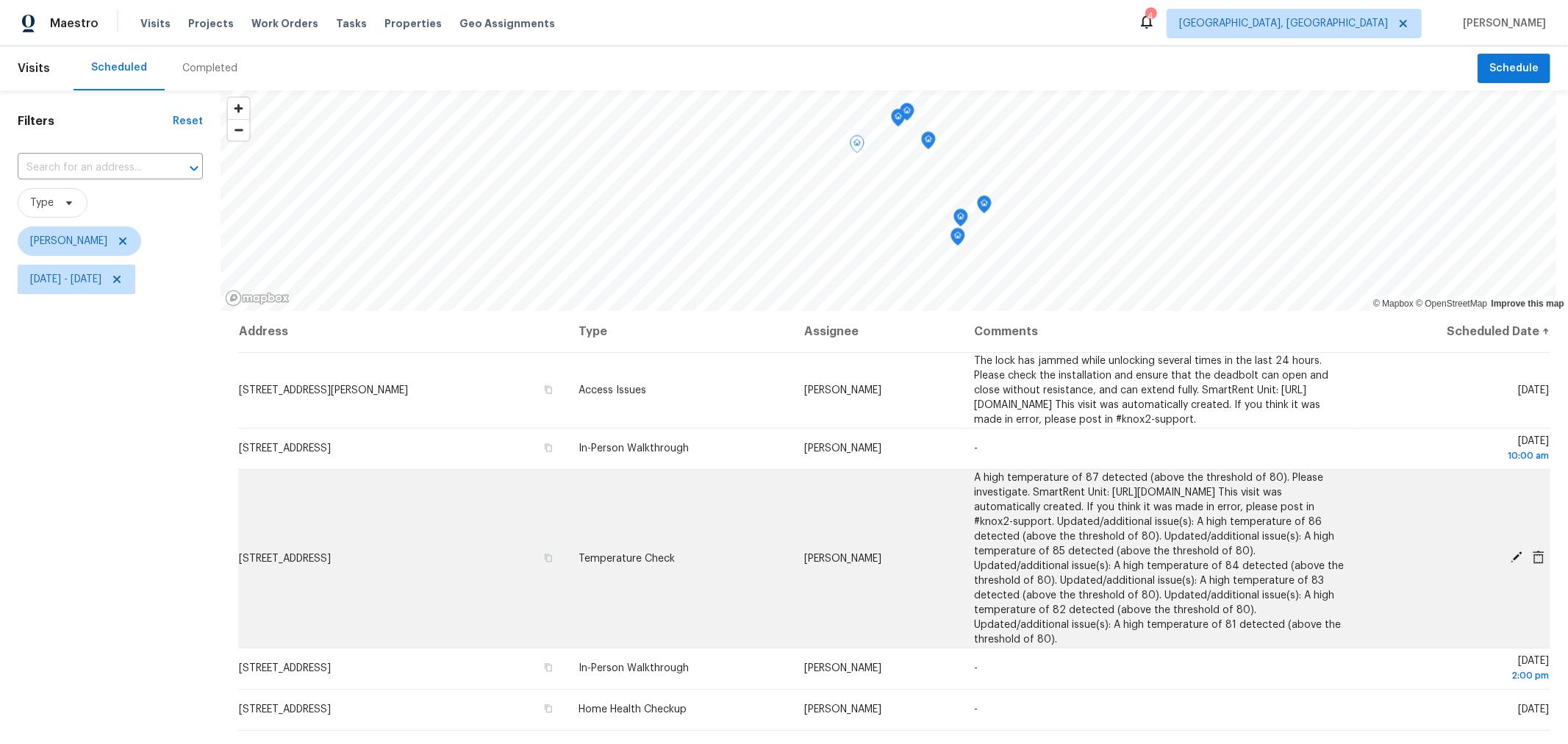
click at [1510, 564] on icon at bounding box center [1517, 558] width 13 height 13
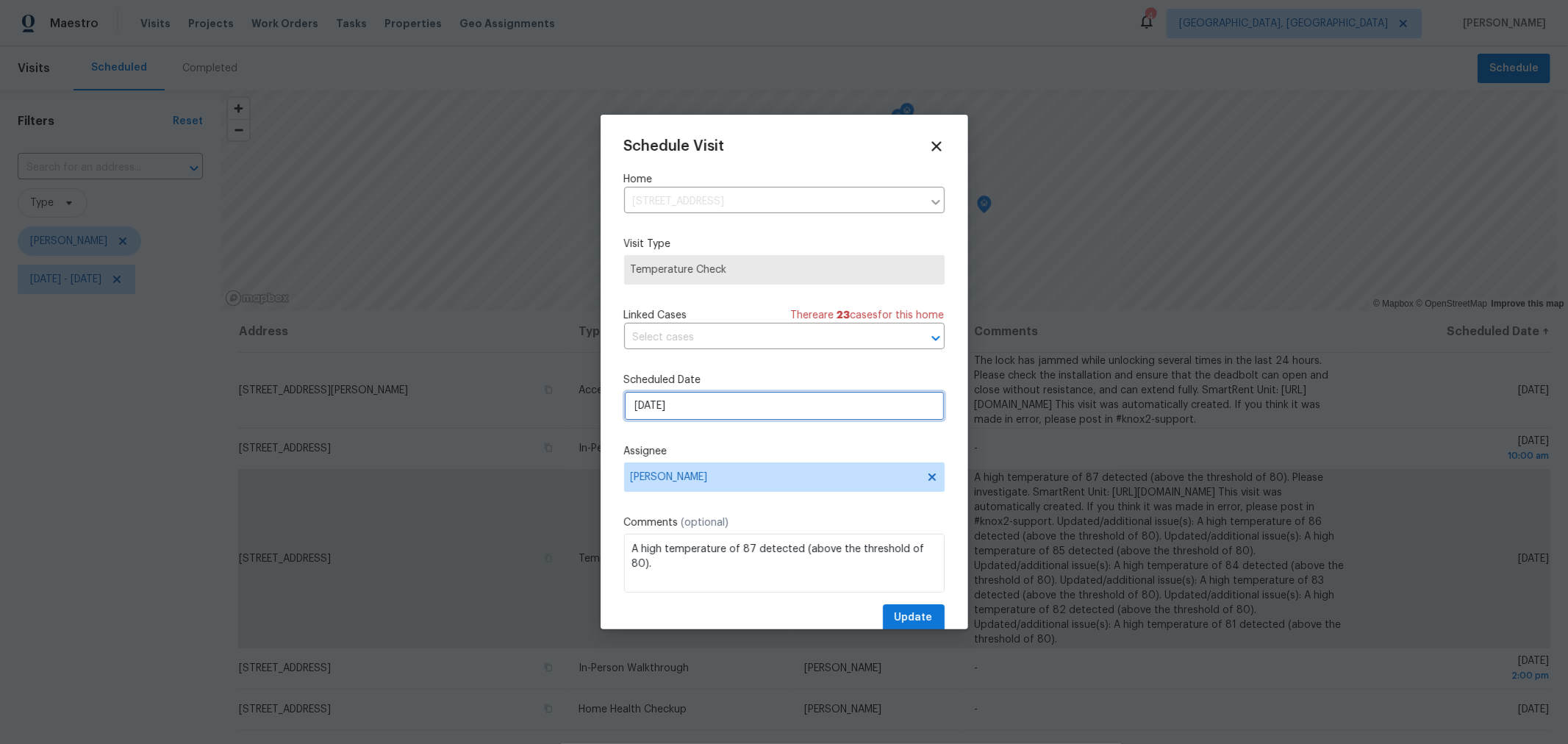
click at [732, 412] on input "[DATE]" at bounding box center [785, 406] width 321 height 29
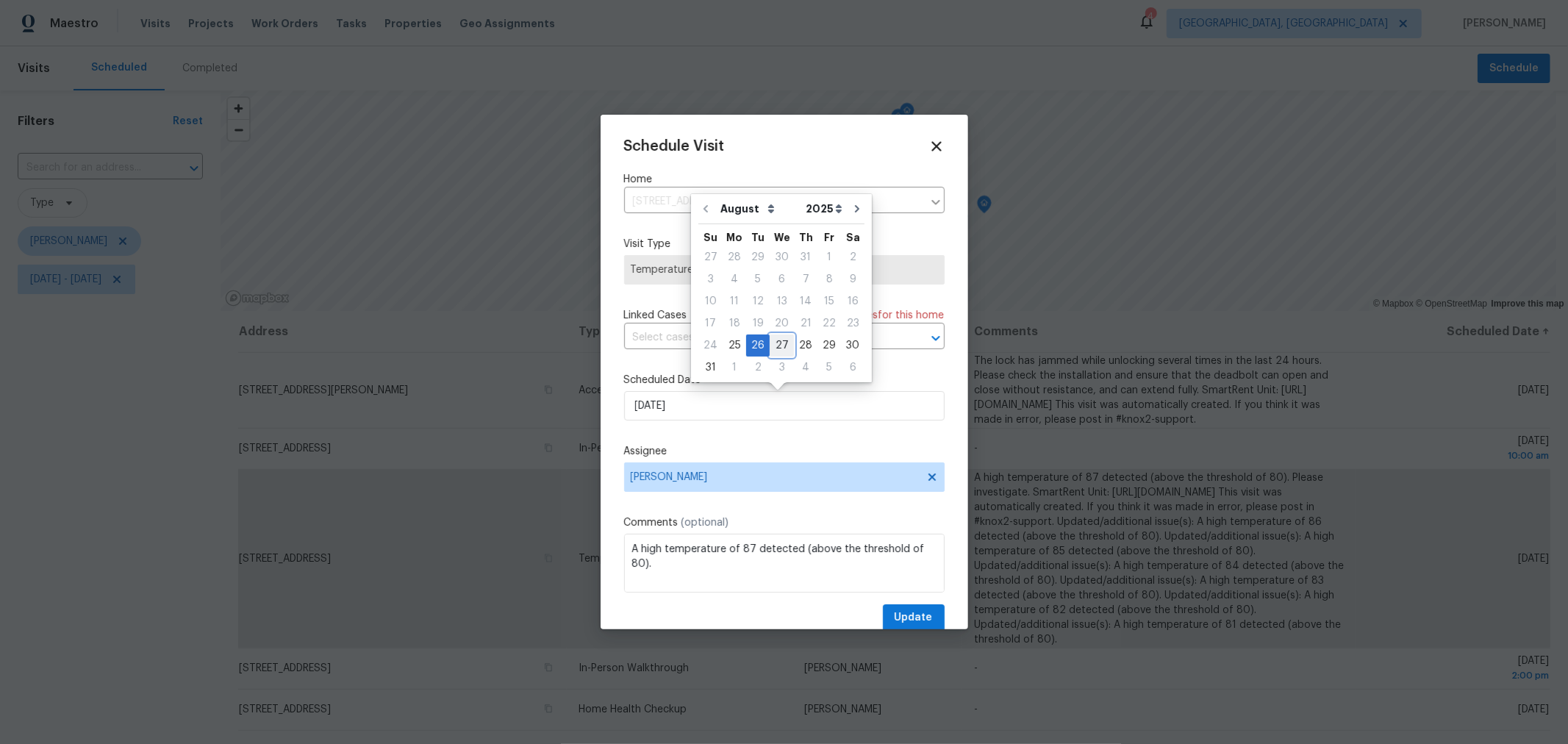
click at [774, 345] on div "27" at bounding box center [782, 346] width 24 height 20
type input "8/27/2025"
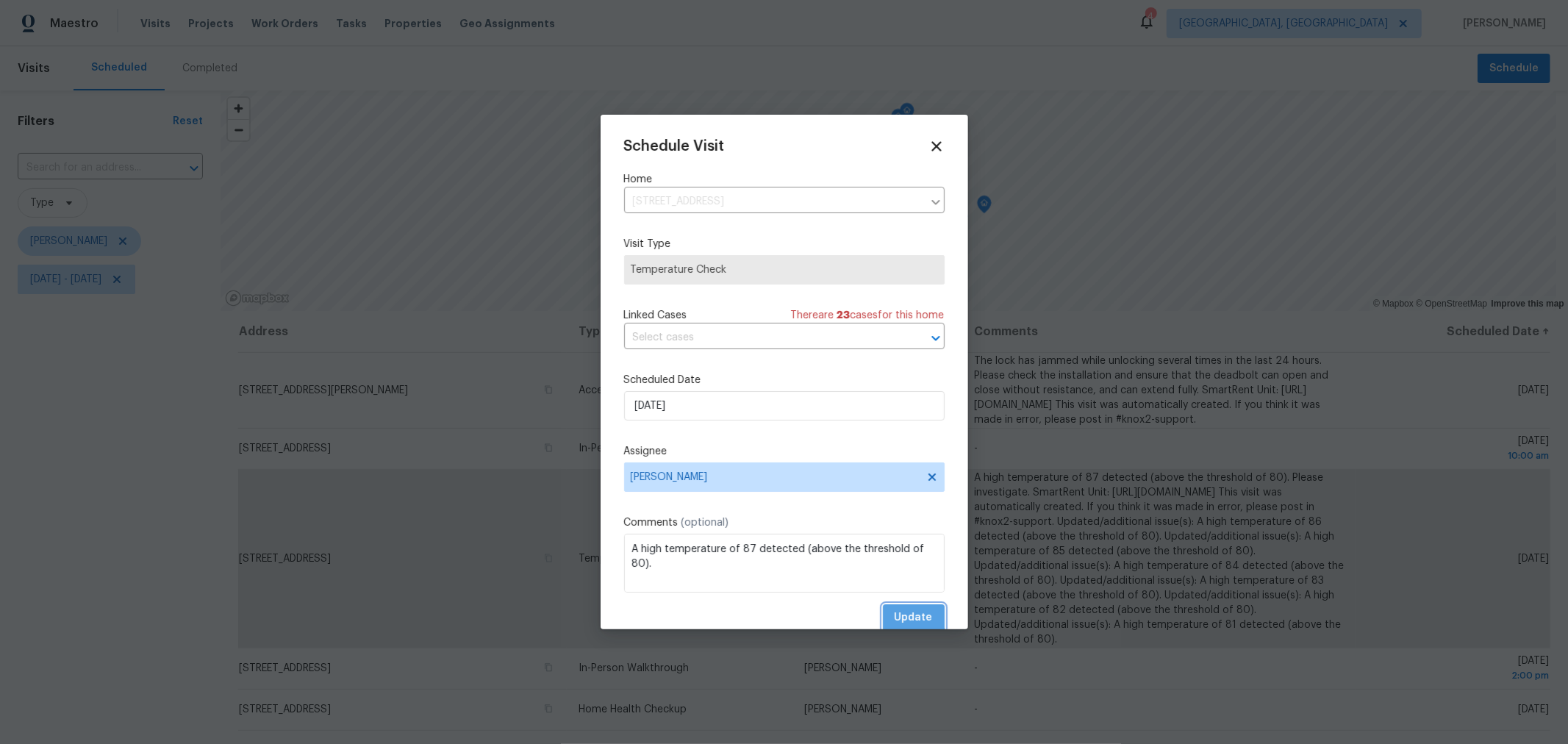
click at [895, 614] on span "Update" at bounding box center [914, 618] width 39 height 18
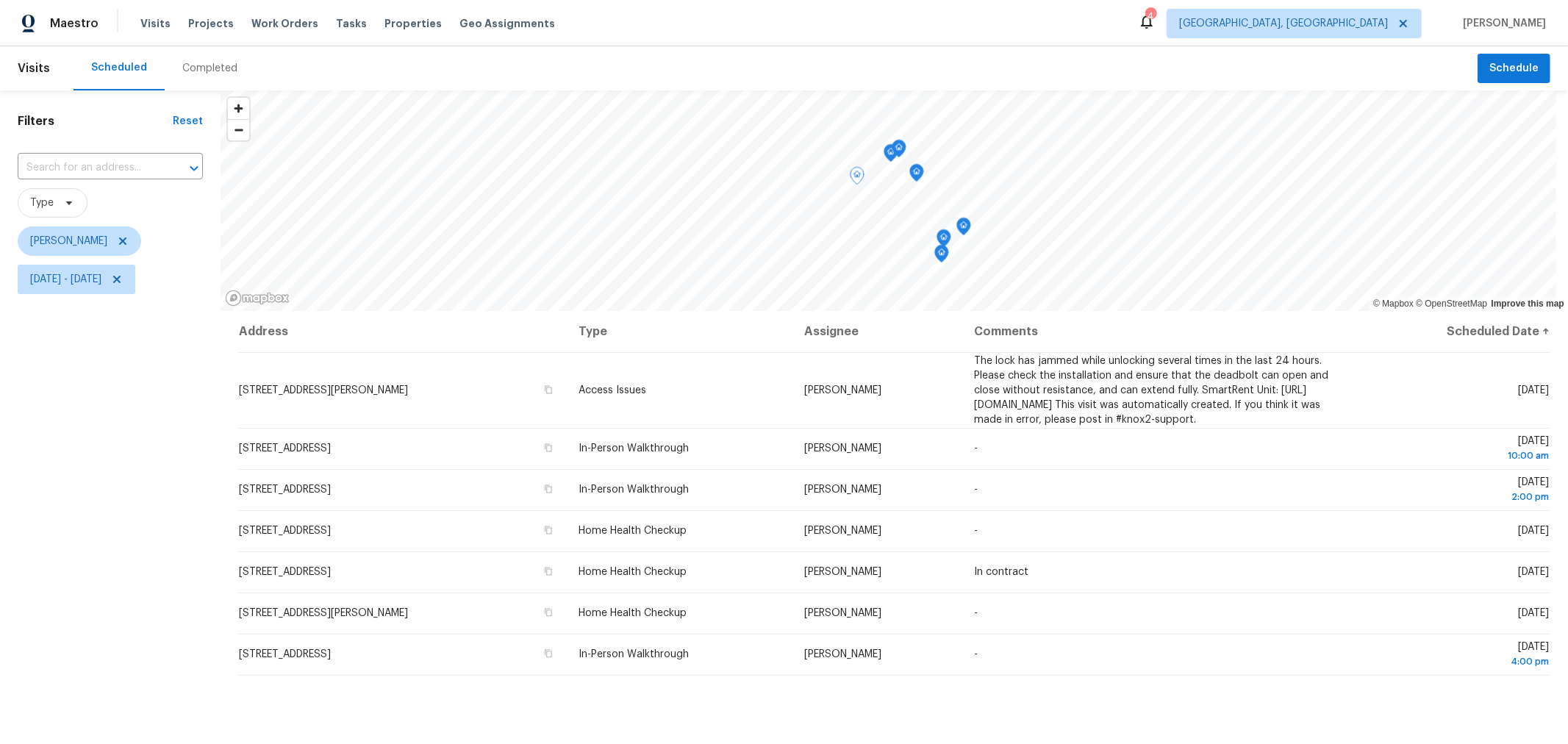
click at [916, 176] on icon "Map marker" at bounding box center [917, 173] width 13 height 17
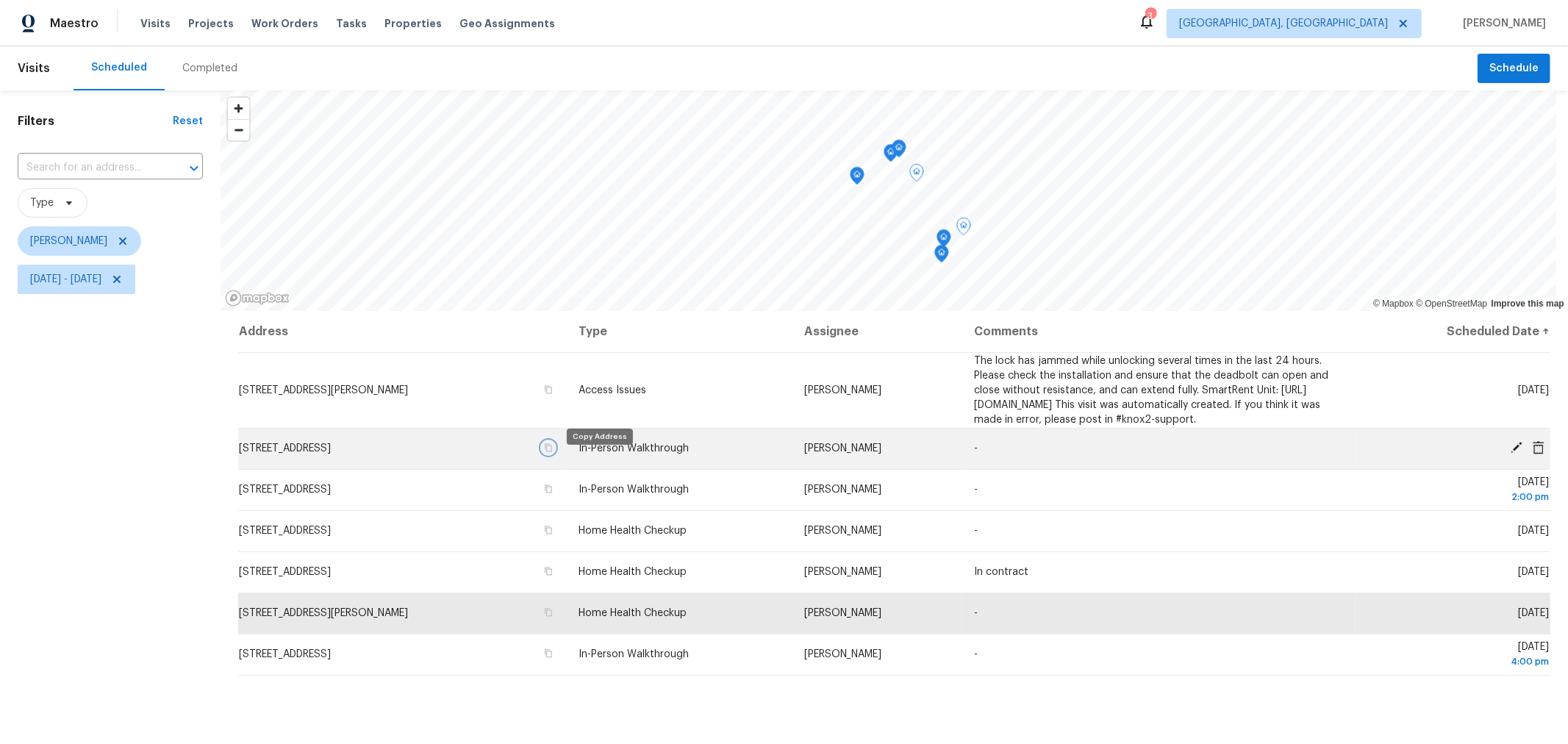
click at [553, 452] on icon "button" at bounding box center [548, 449] width 9 height 9
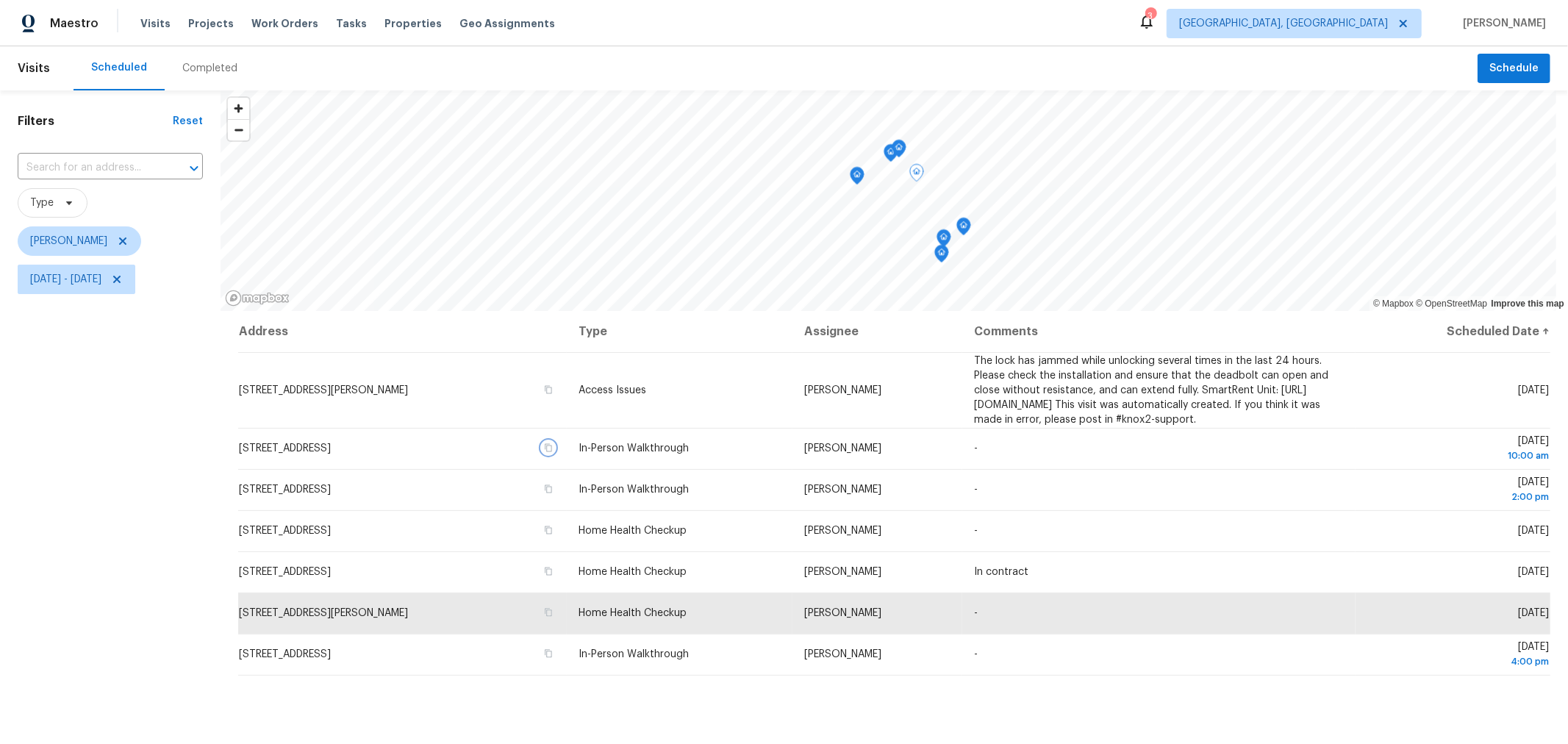
click at [941, 261] on icon "Map marker" at bounding box center [942, 254] width 13 height 17
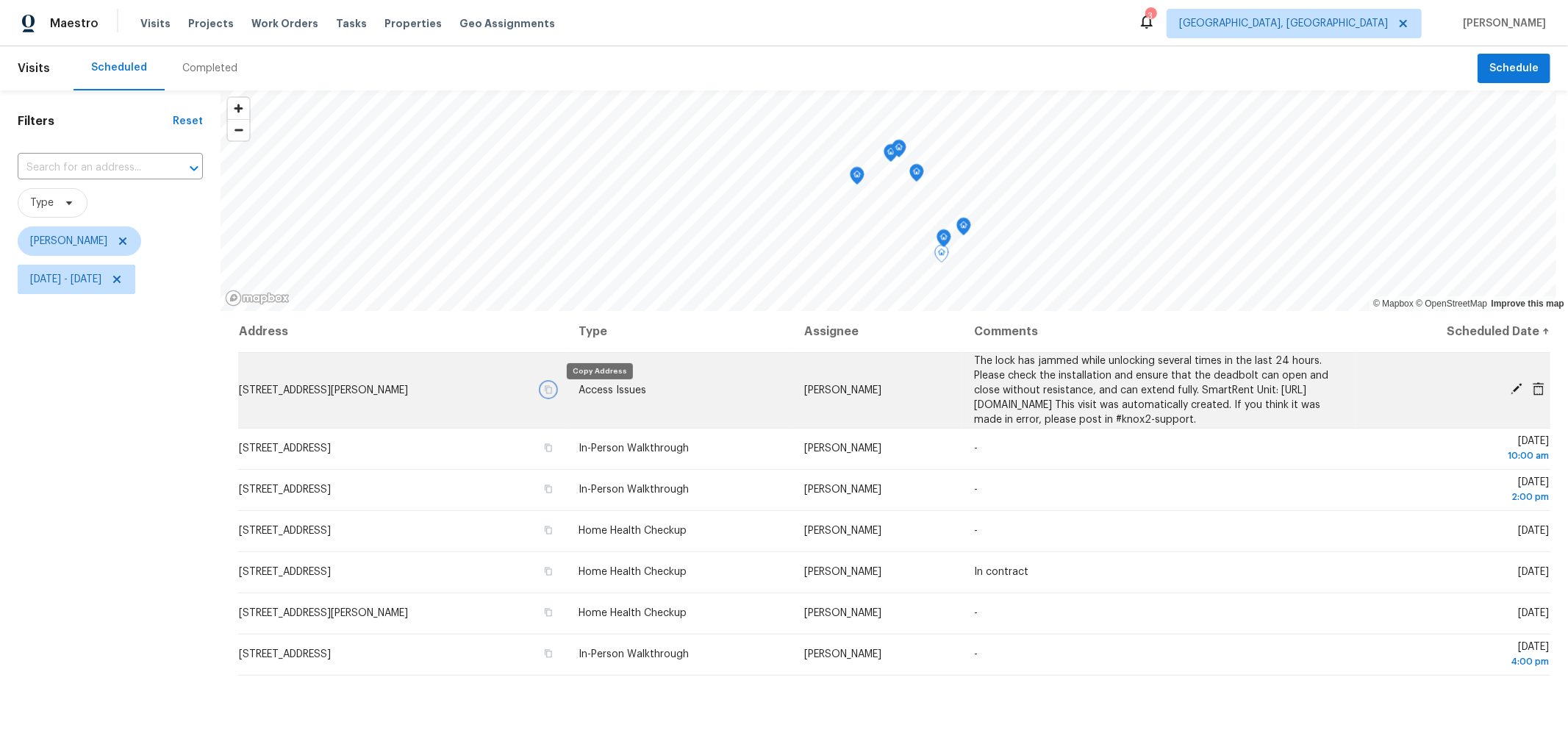
click at [552, 394] on icon "button" at bounding box center [548, 389] width 7 height 8
click at [1511, 394] on icon at bounding box center [1517, 389] width 12 height 12
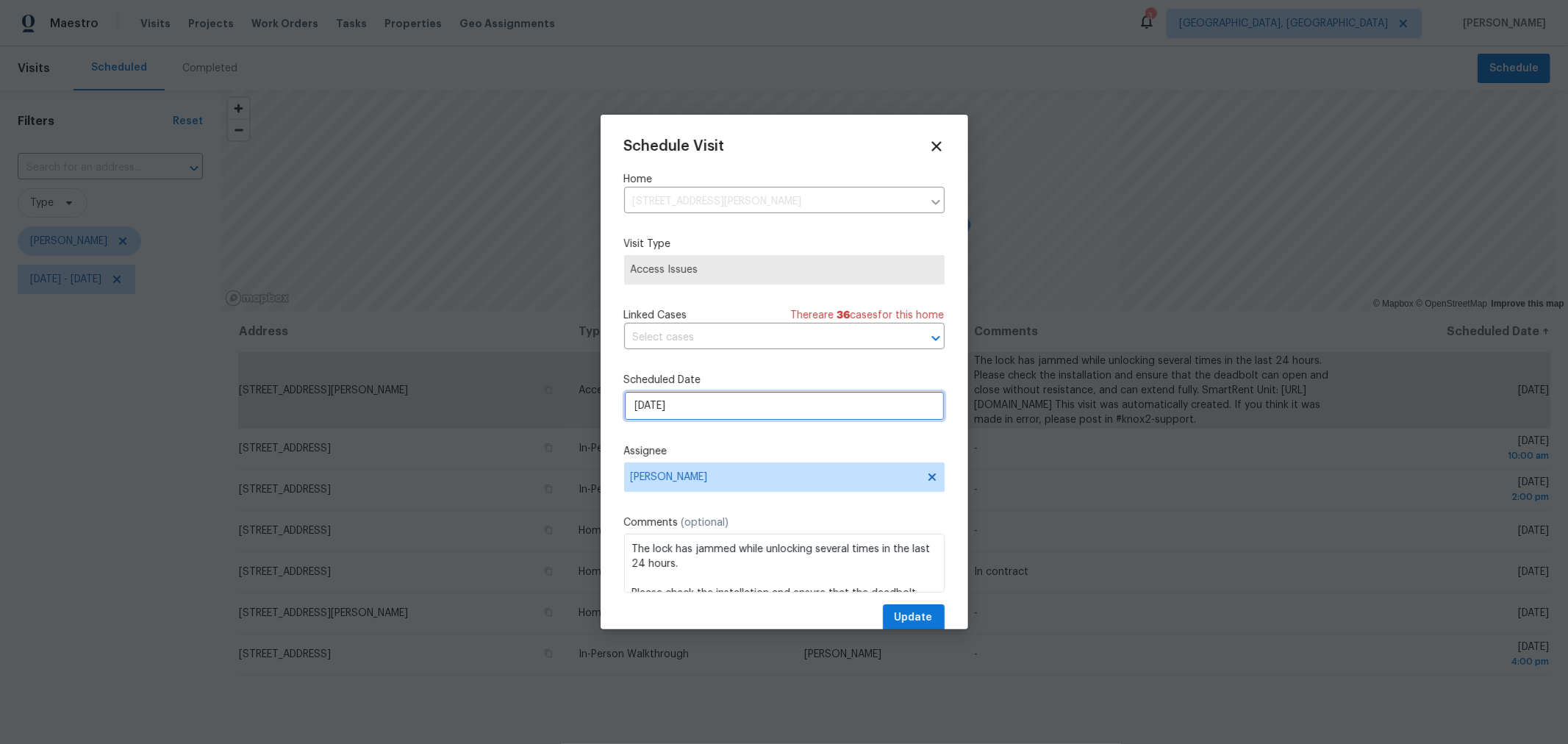
click at [741, 414] on input "8/26/2025" at bounding box center [785, 406] width 321 height 29
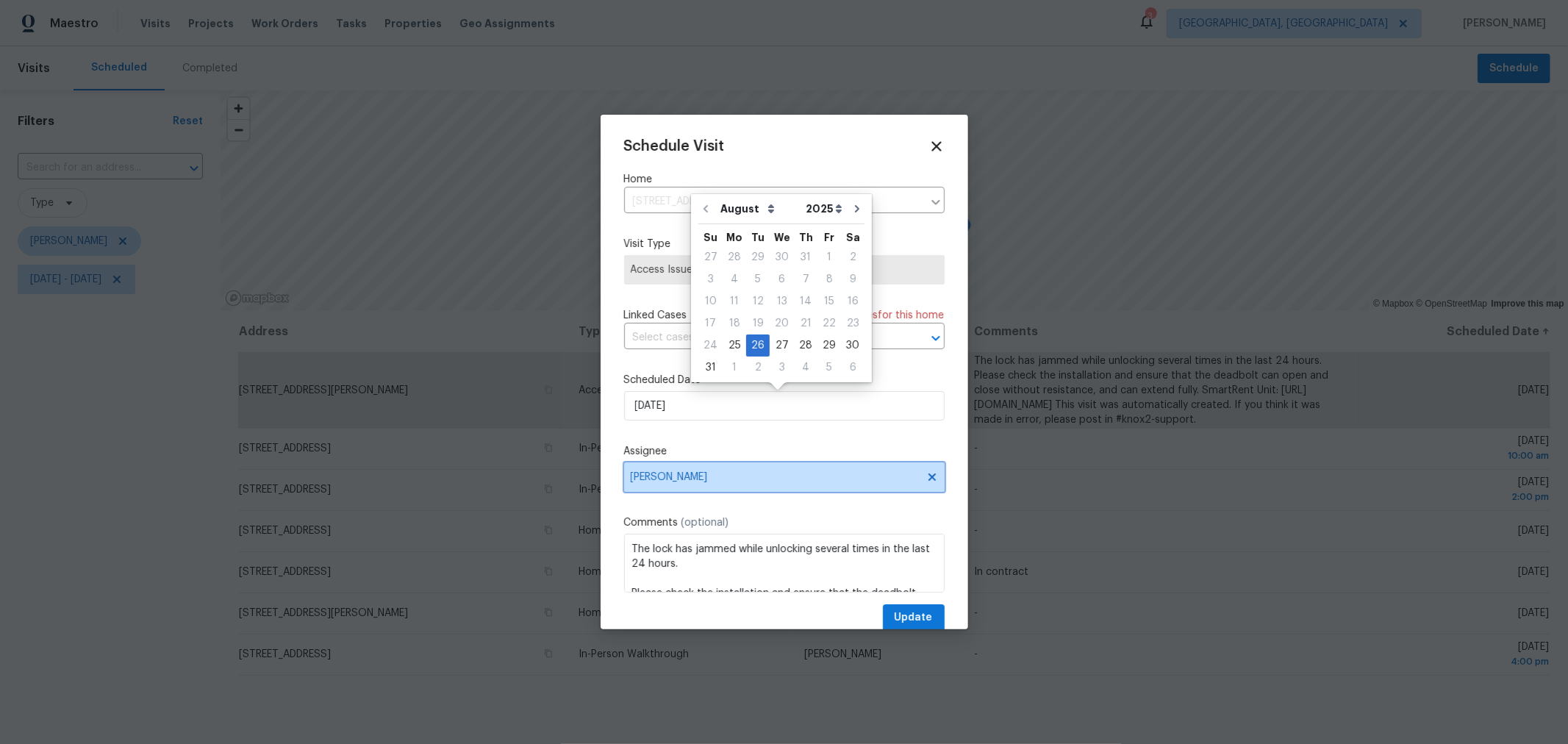
click at [750, 477] on span "[PERSON_NAME]" at bounding box center [775, 477] width 288 height 12
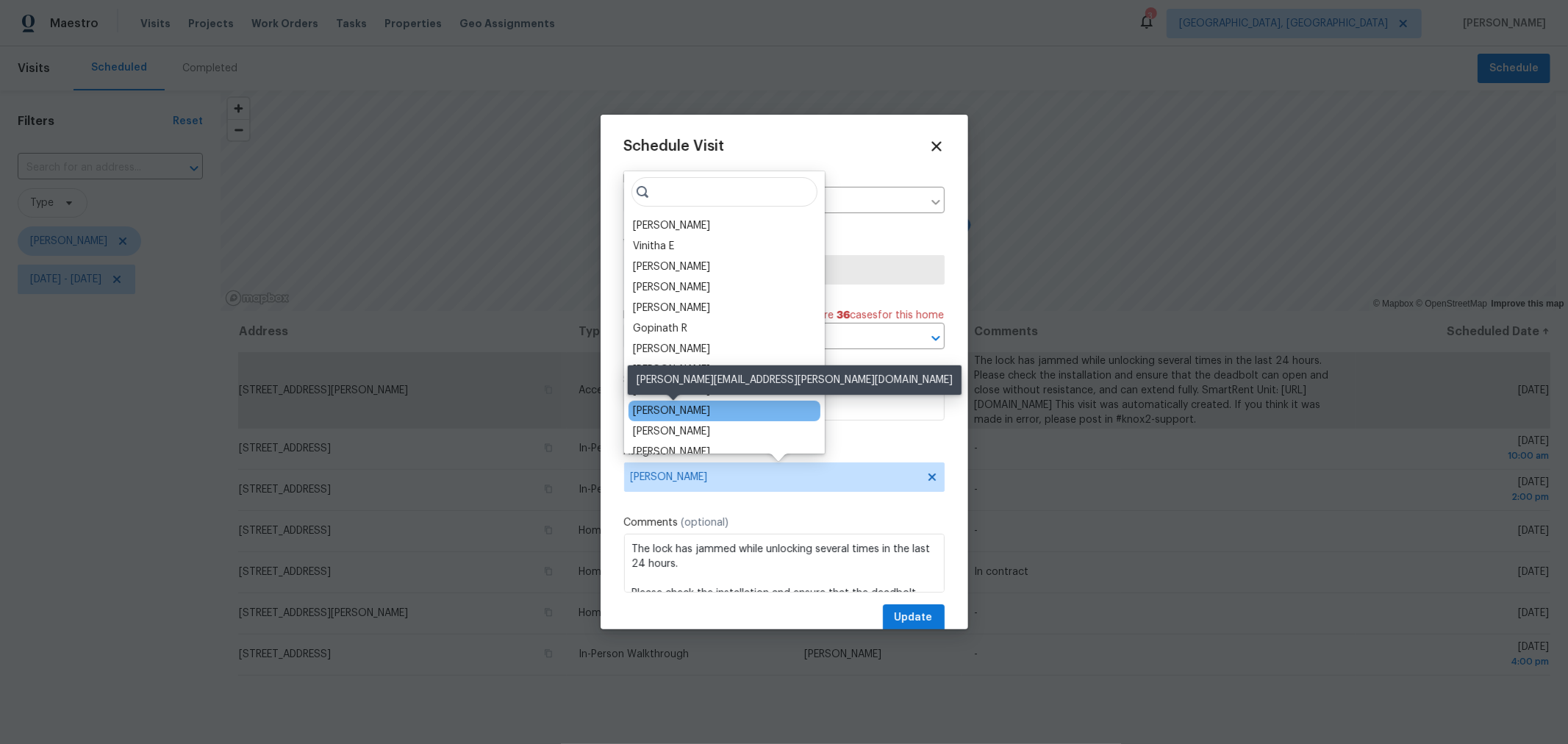
click at [698, 412] on div "Dennis Neuhardt" at bounding box center [671, 411] width 77 height 15
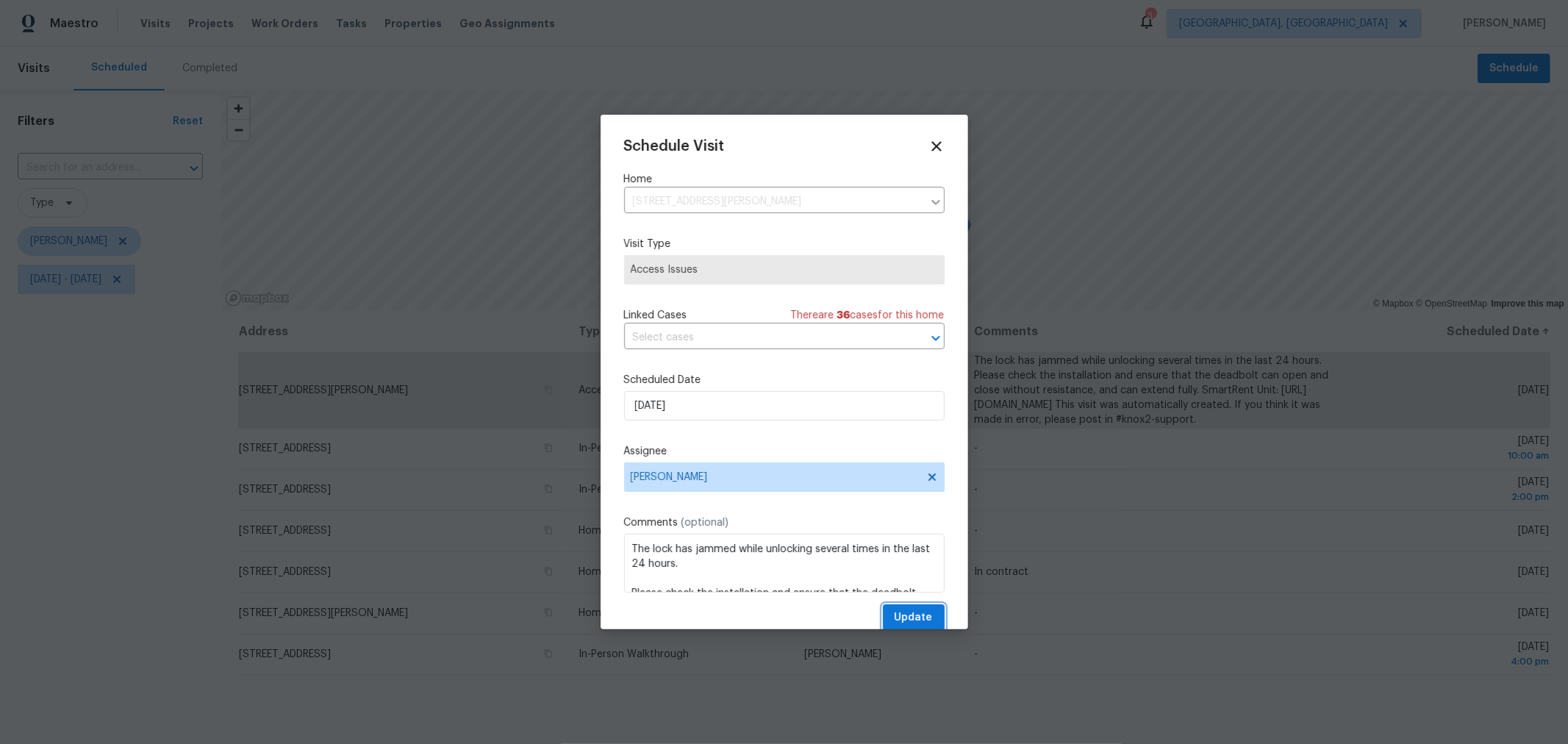
click at [898, 616] on span "Update" at bounding box center [914, 618] width 39 height 18
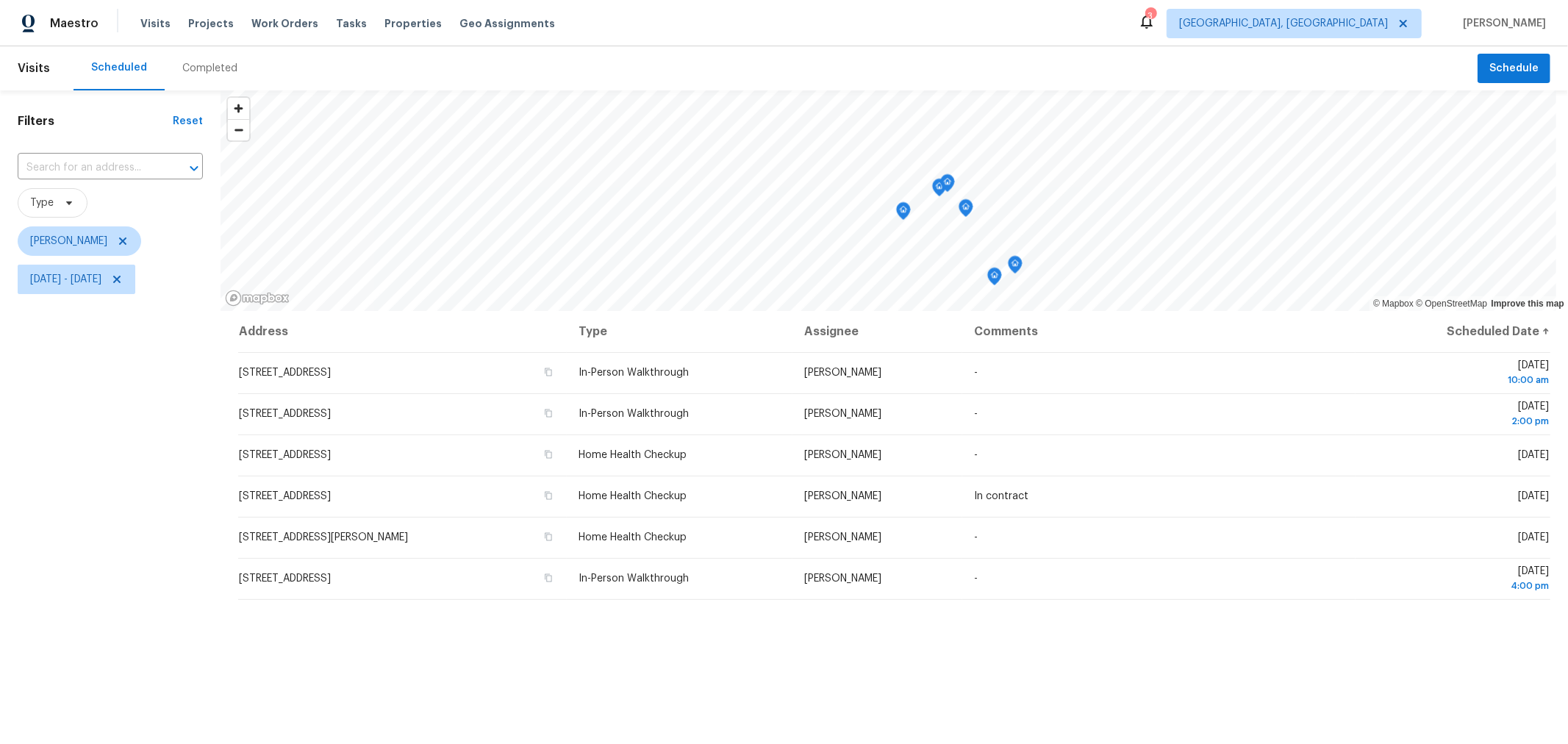
click at [993, 278] on icon "Map marker" at bounding box center [995, 277] width 13 height 17
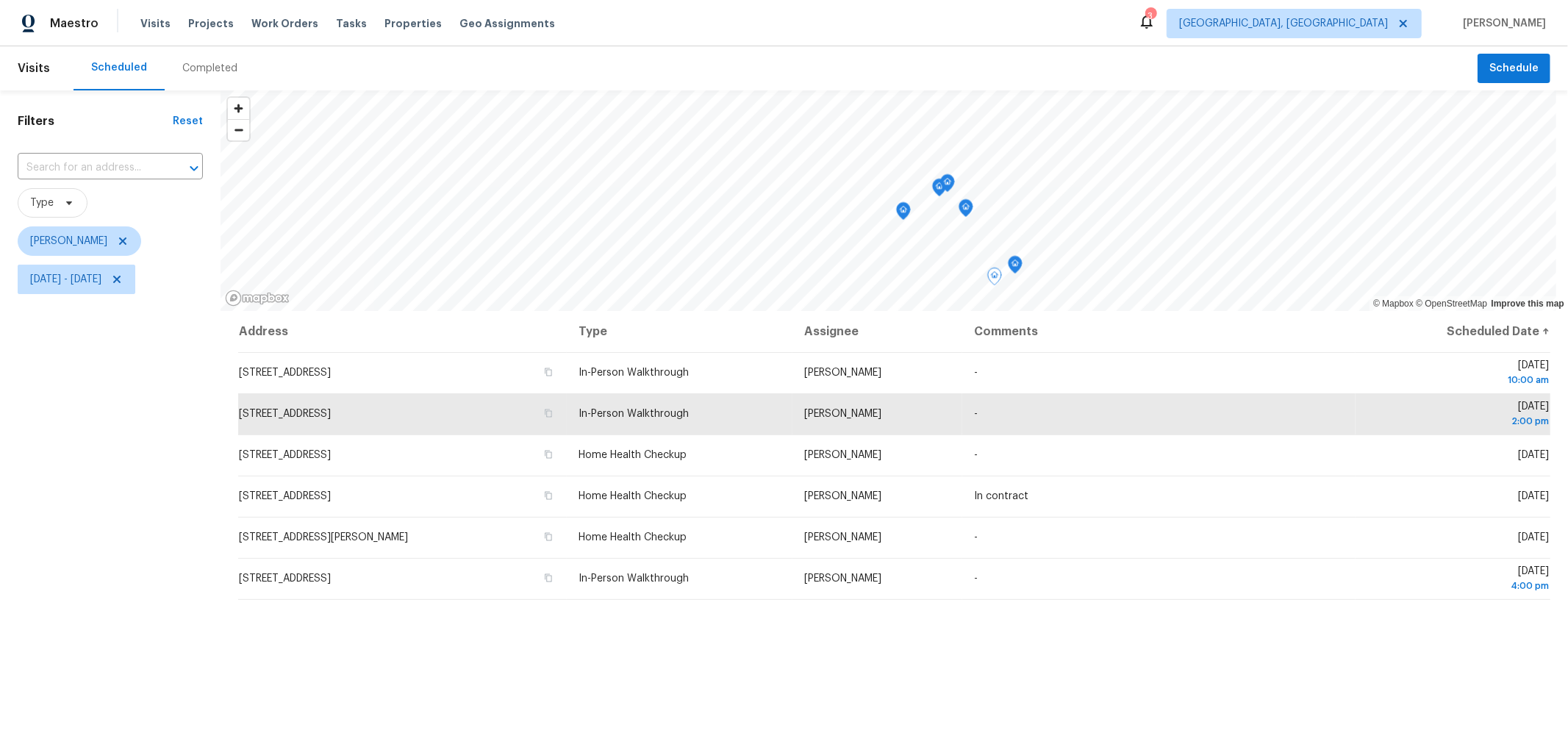
click at [1019, 272] on icon "Map marker" at bounding box center [1015, 265] width 15 height 18
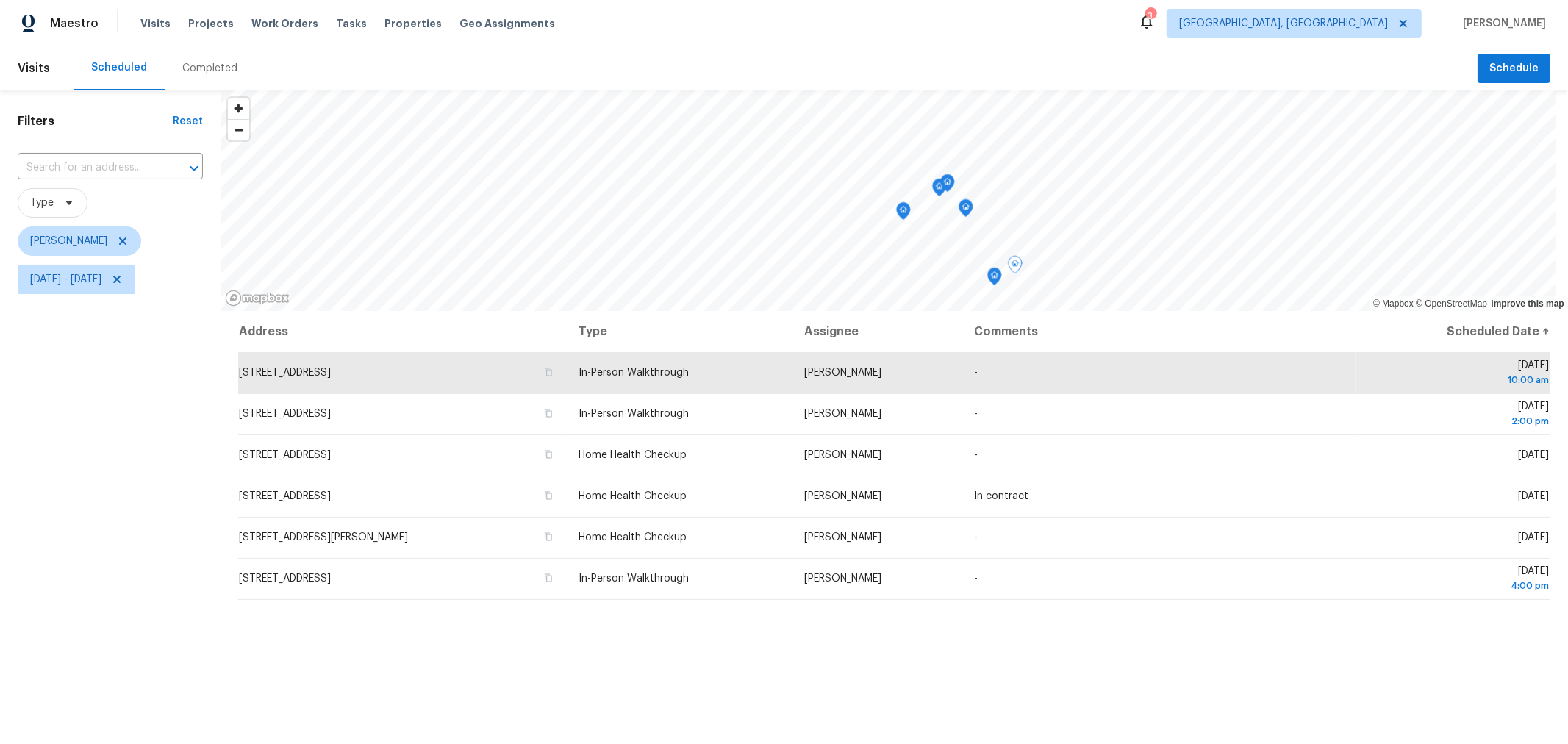
click at [902, 217] on icon "Map marker" at bounding box center [903, 211] width 13 height 17
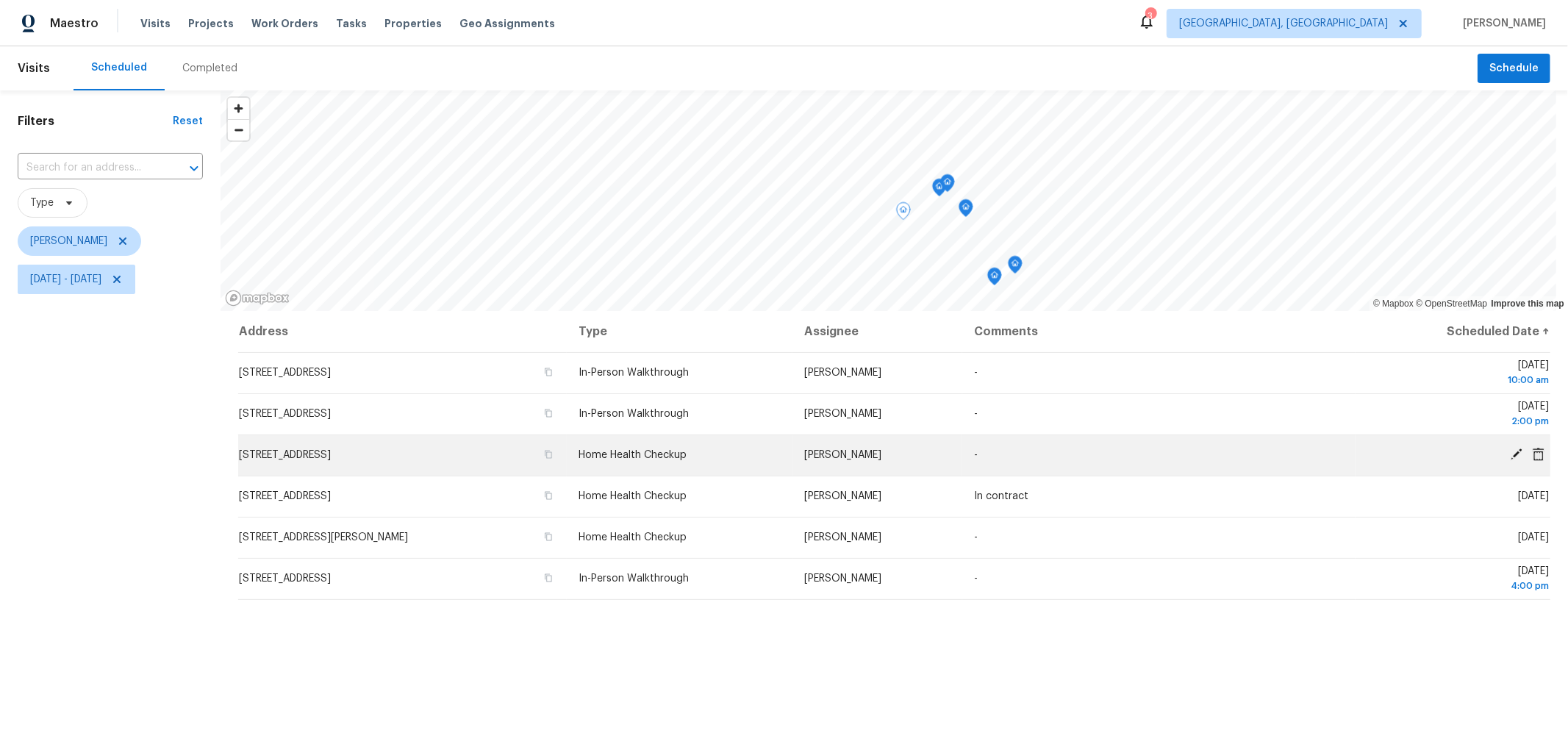
click at [1511, 449] on icon at bounding box center [1517, 454] width 12 height 12
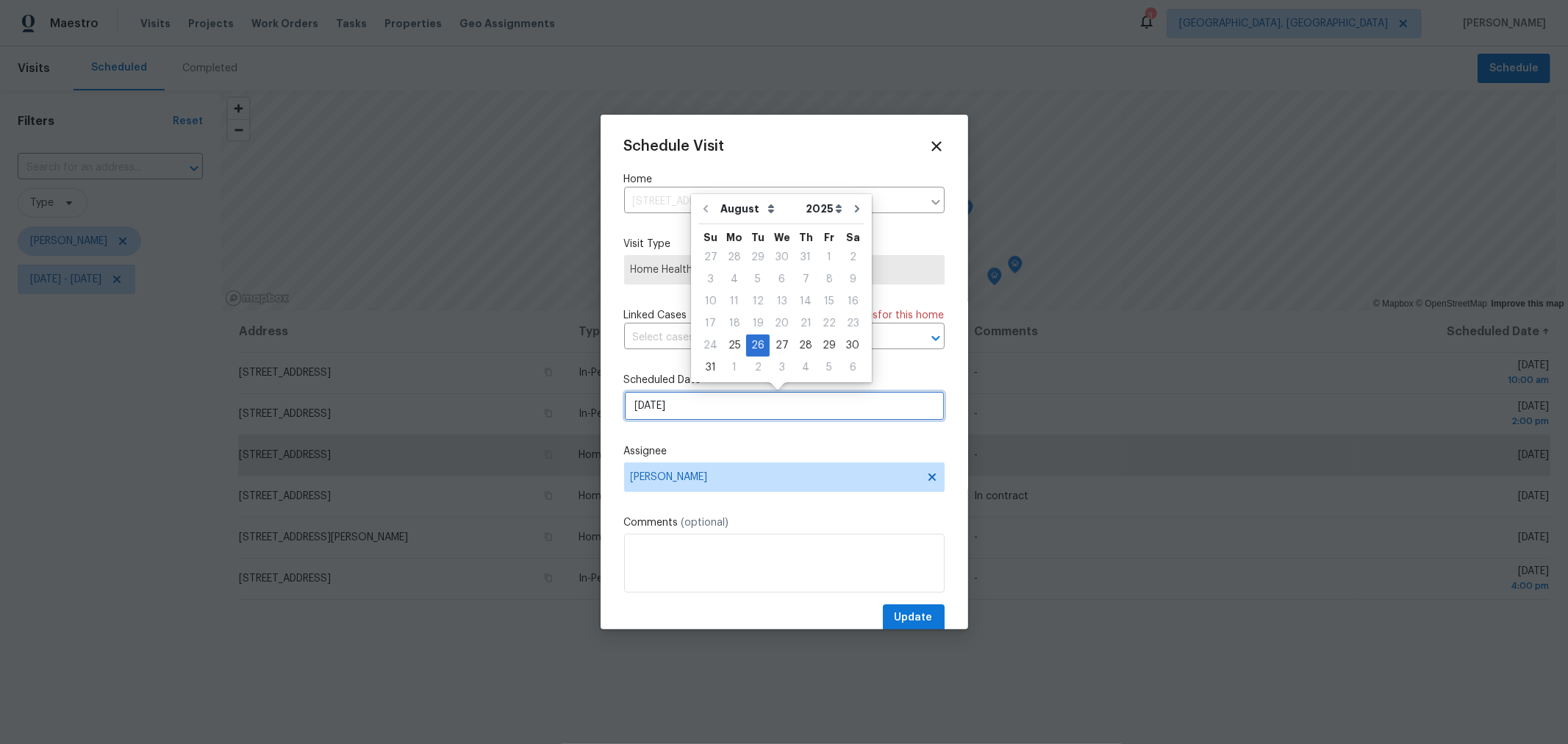
click at [706, 408] on input "8/26/2025" at bounding box center [785, 406] width 321 height 29
click at [774, 344] on div "27" at bounding box center [782, 346] width 24 height 20
type input "8/27/2025"
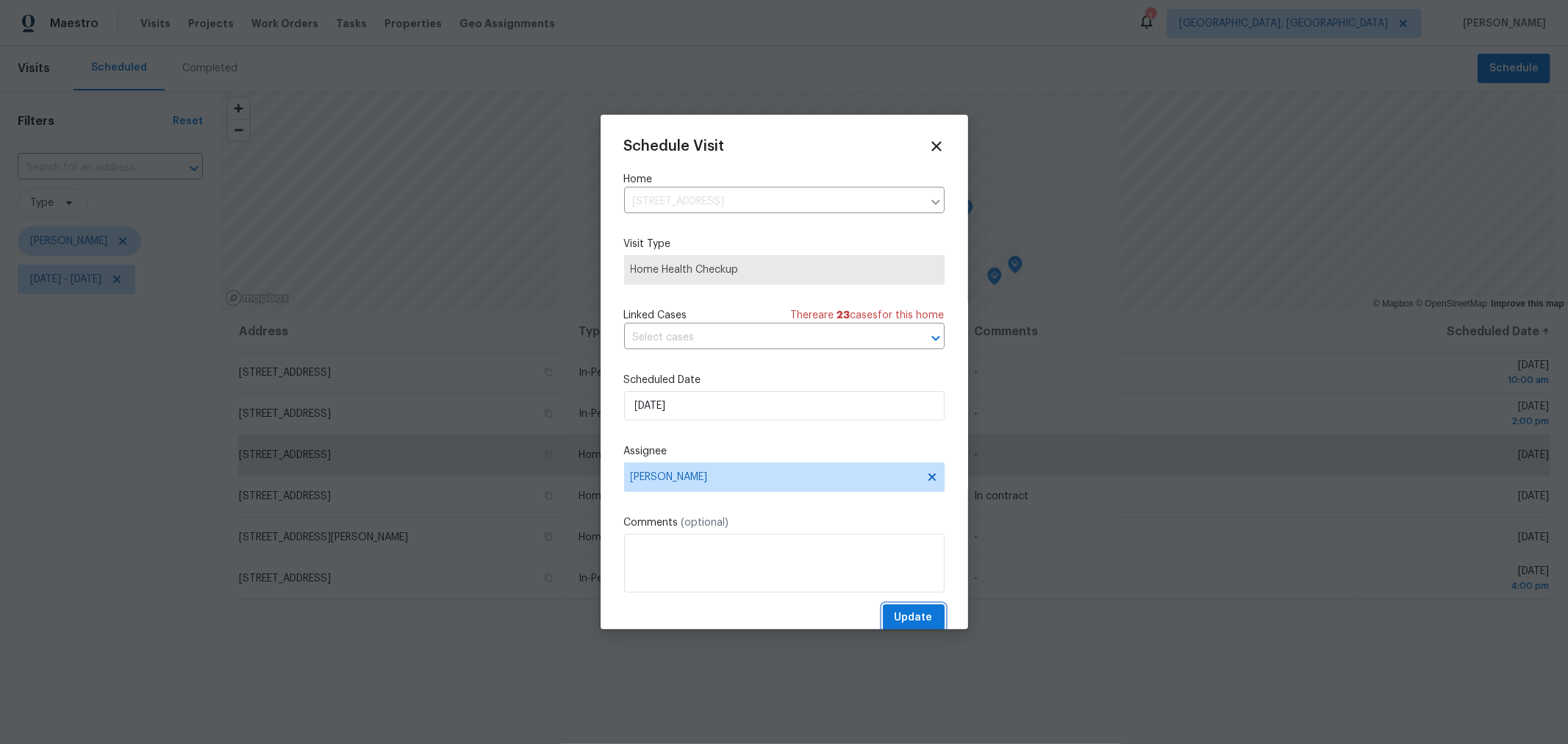
click at [911, 619] on span "Update" at bounding box center [914, 618] width 39 height 18
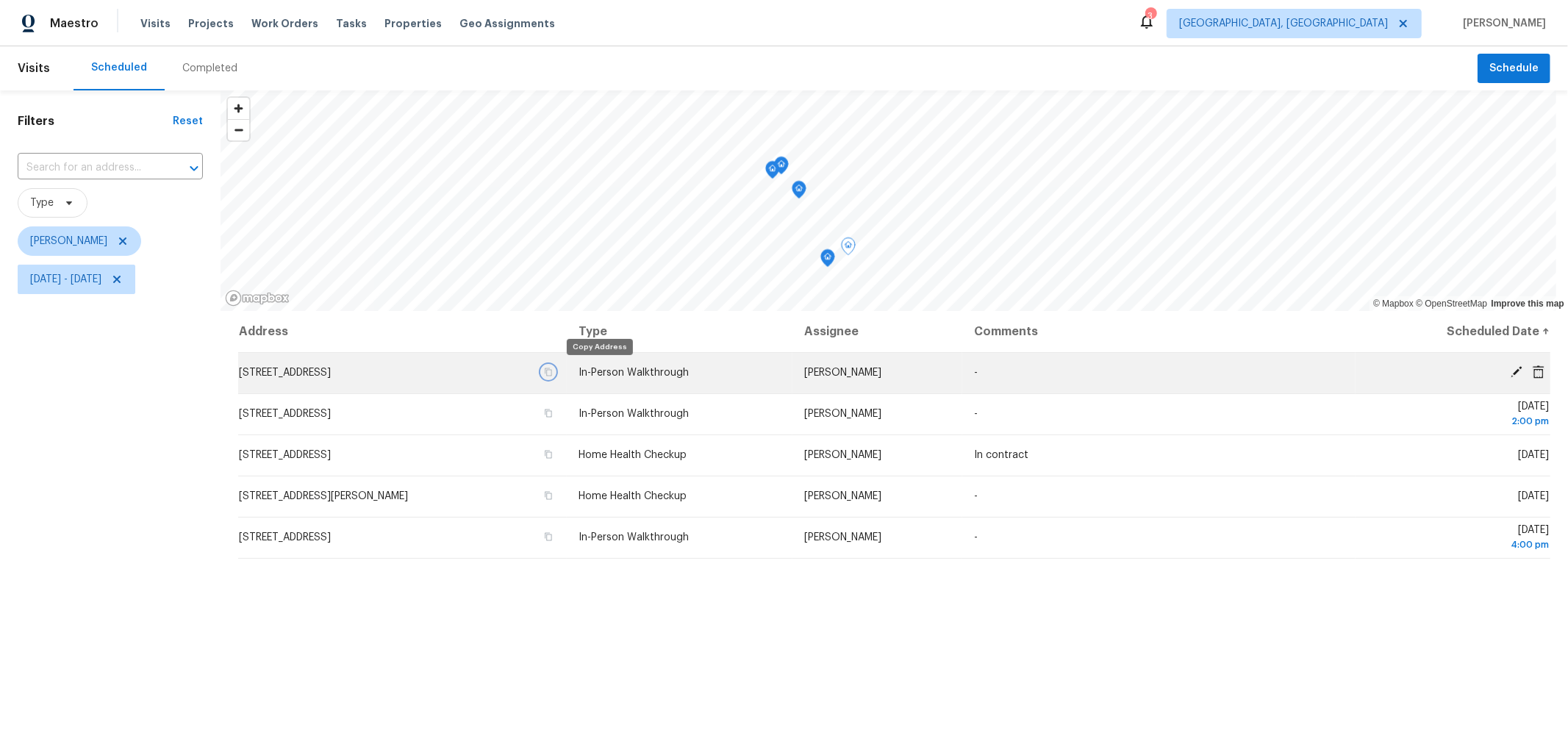
click at [552, 369] on icon "button" at bounding box center [548, 372] width 7 height 8
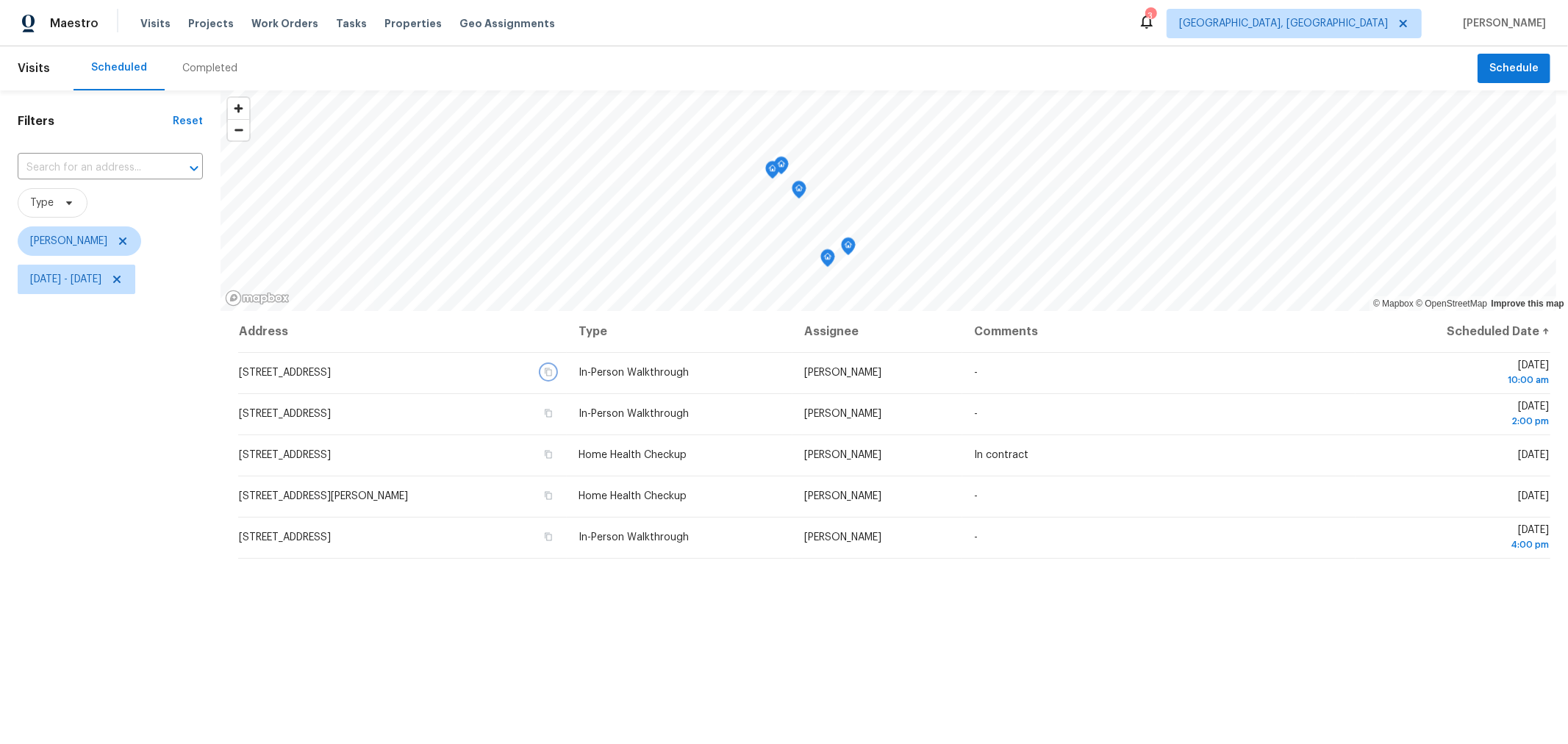
click at [853, 250] on icon "Map marker" at bounding box center [848, 247] width 15 height 18
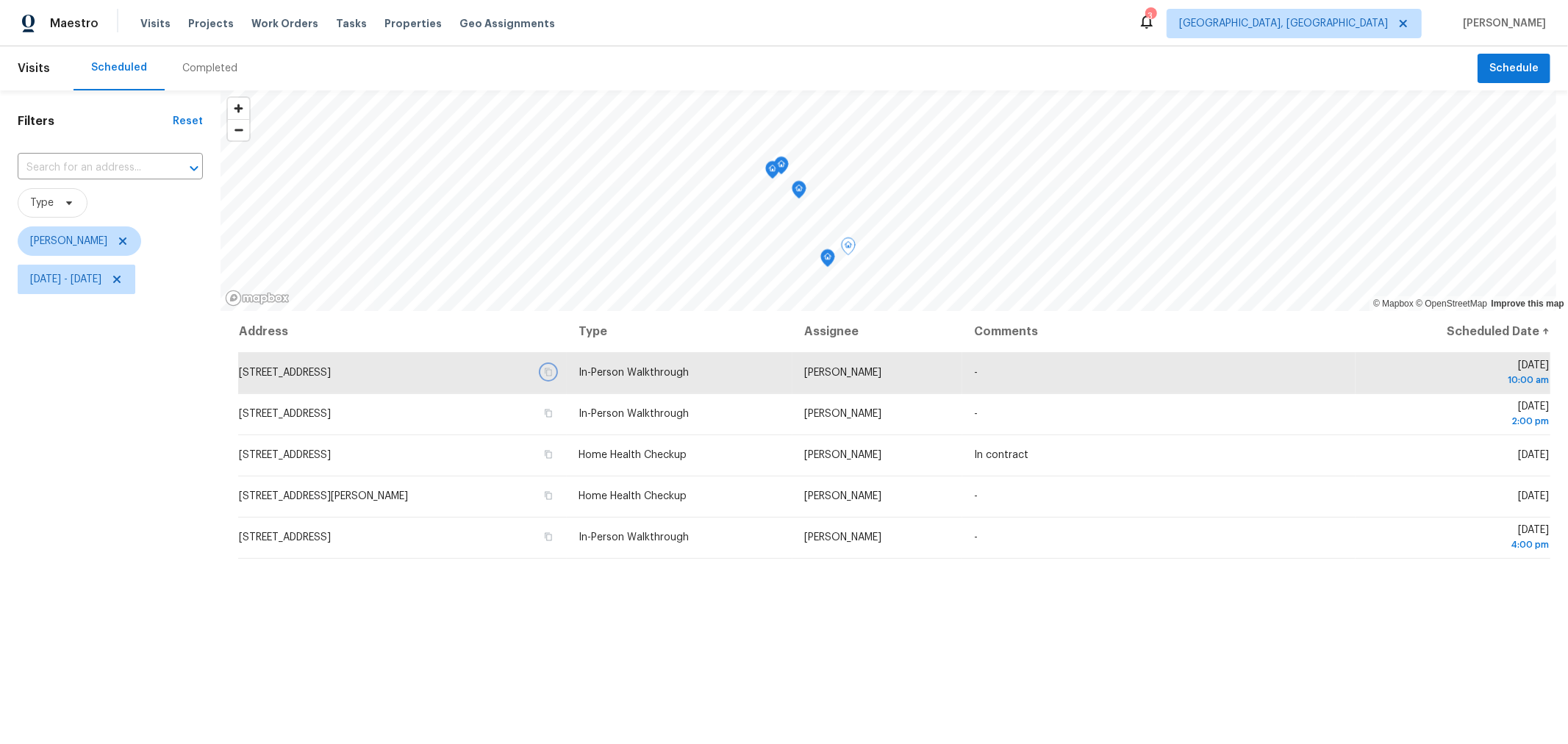
click at [830, 267] on div "Map marker" at bounding box center [828, 261] width 15 height 23
click at [828, 261] on icon "Map marker" at bounding box center [828, 259] width 13 height 17
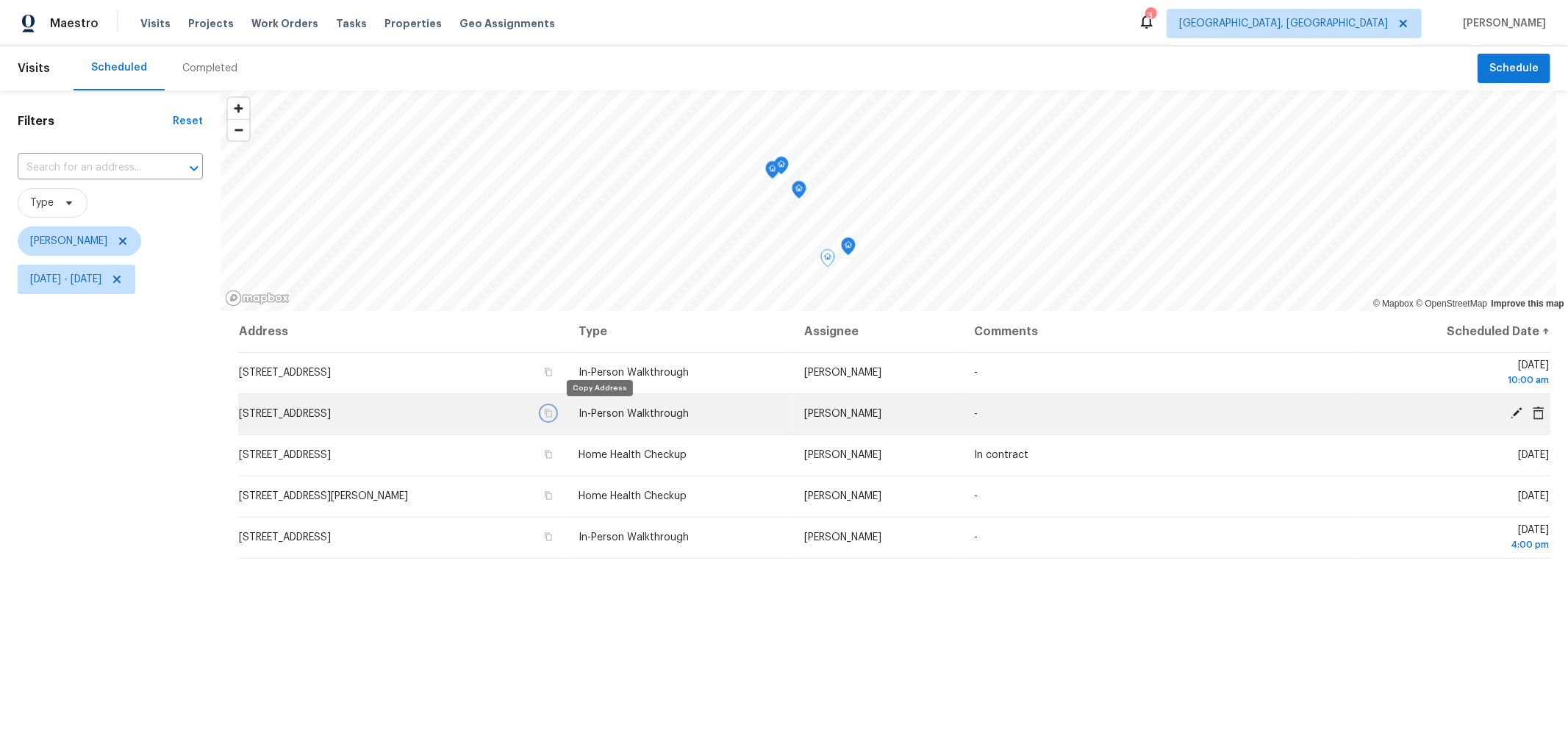
click at [553, 409] on icon "button" at bounding box center [548, 414] width 9 height 9
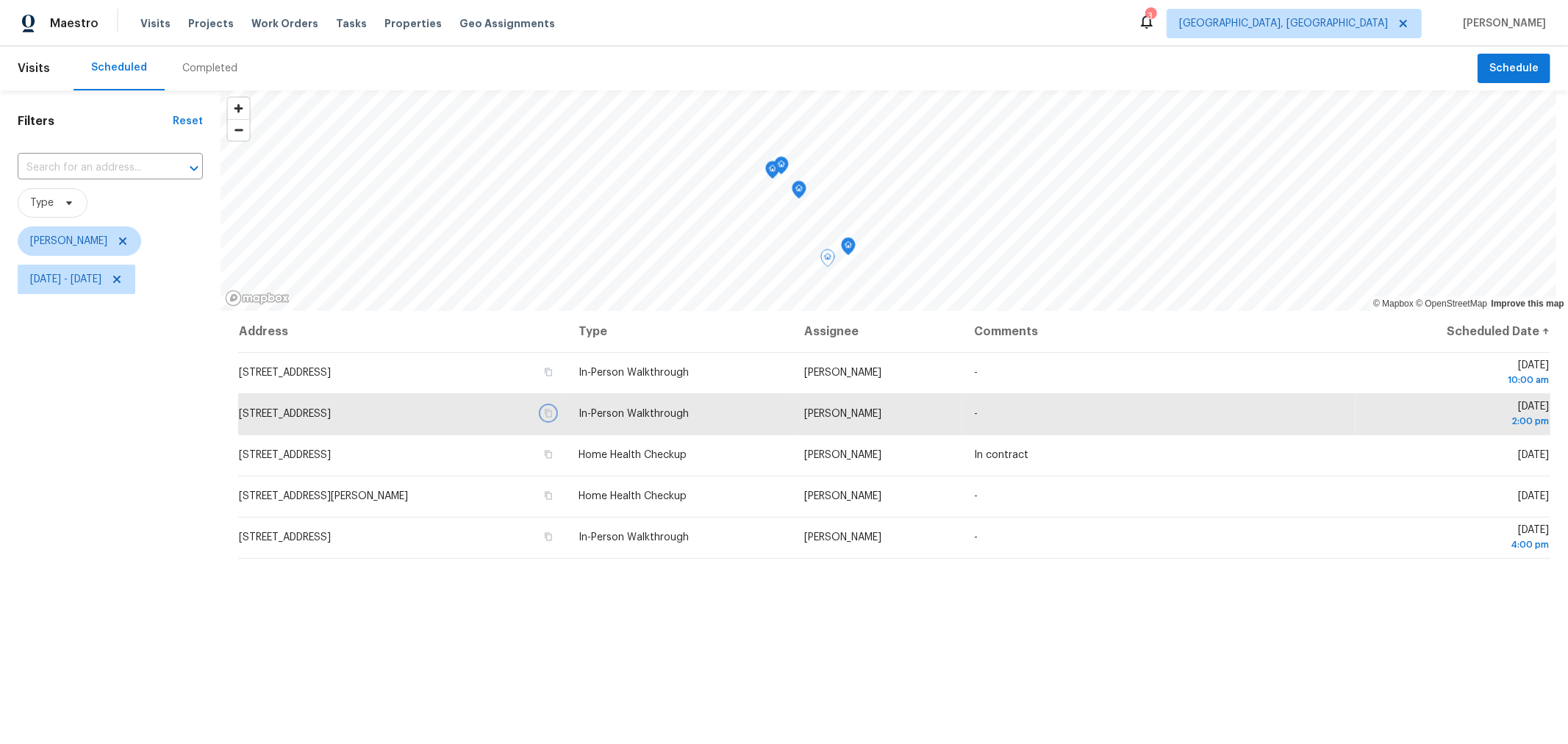
click at [799, 190] on icon "Map marker" at bounding box center [800, 190] width 2 height 2
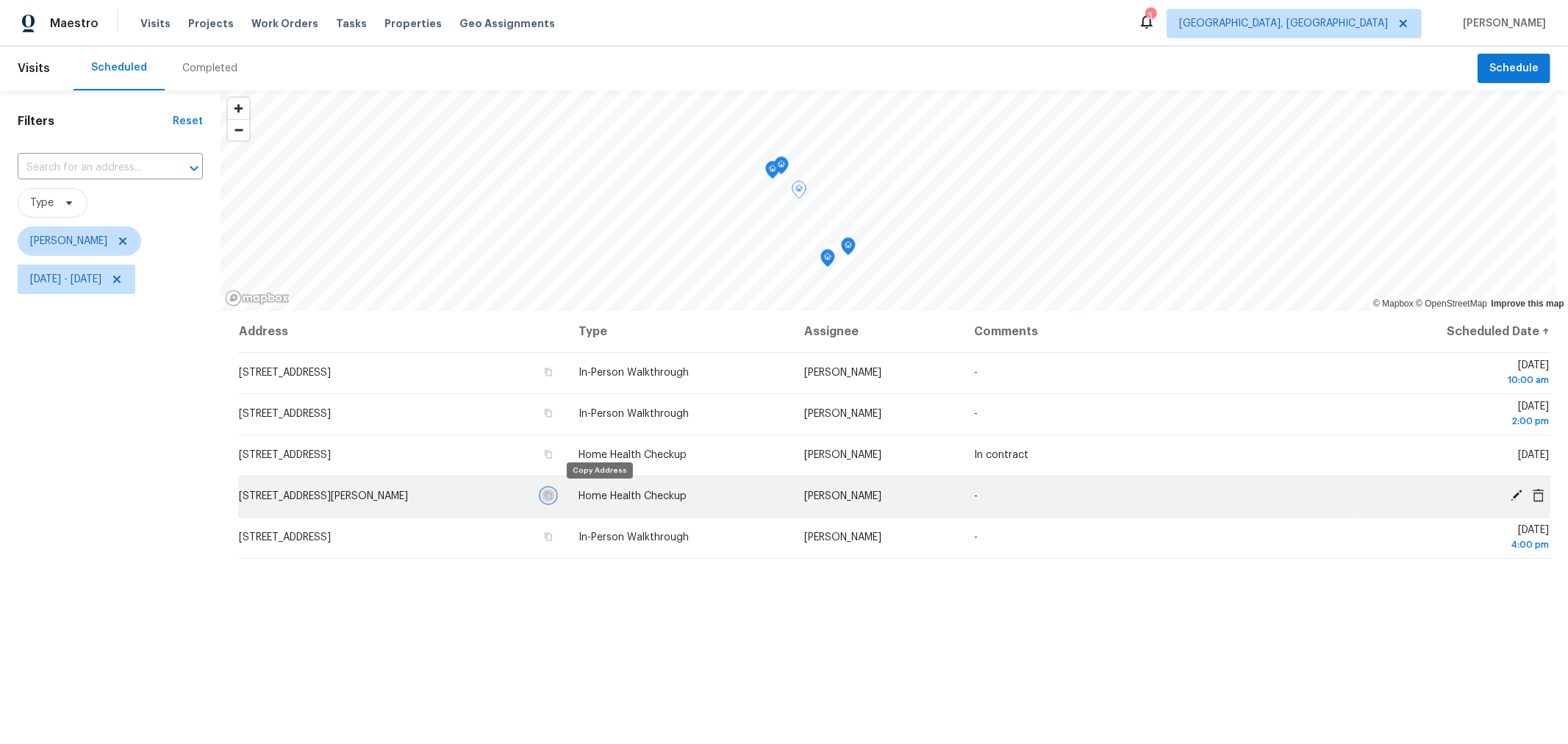
click at [553, 495] on icon "button" at bounding box center [548, 496] width 9 height 9
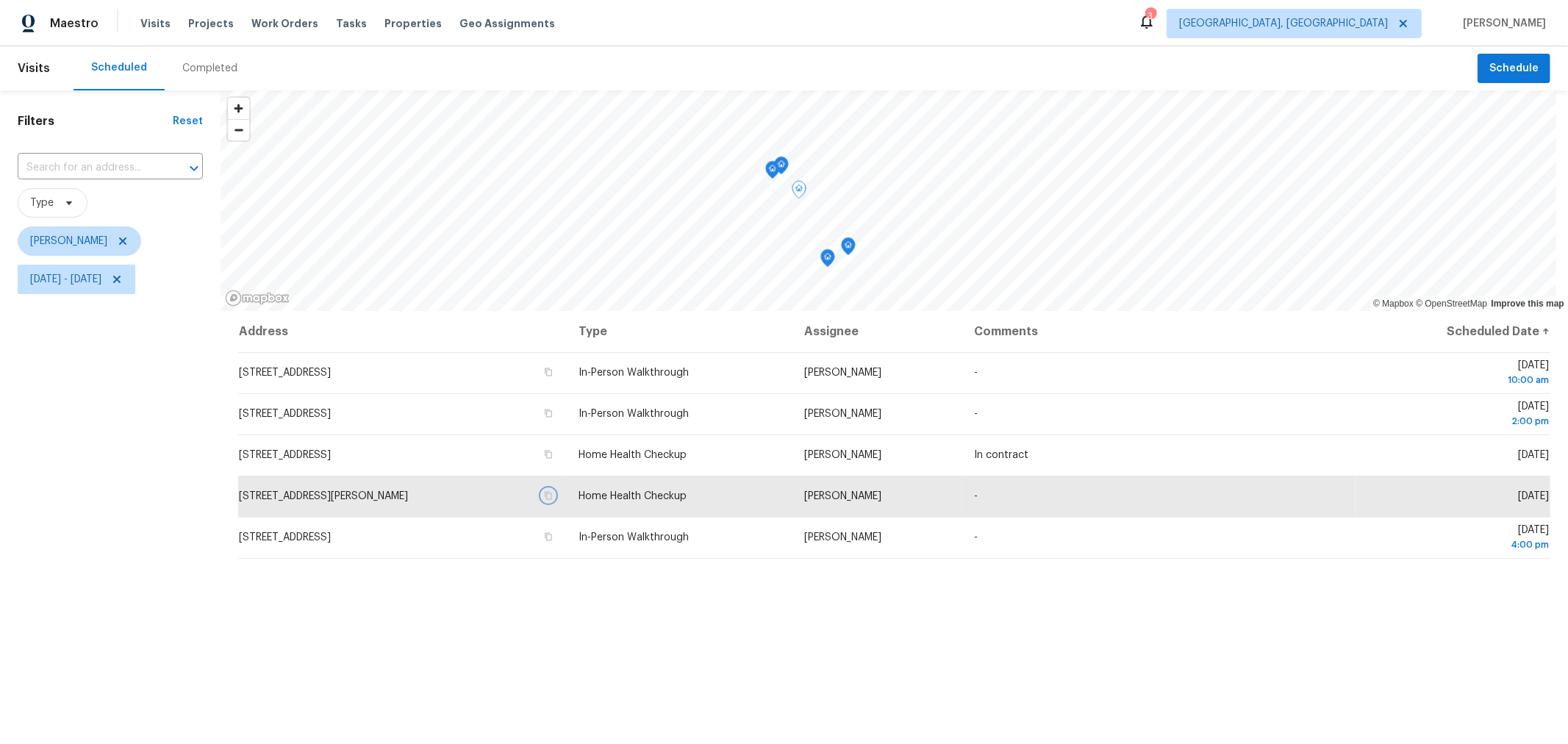
click at [787, 169] on icon "Map marker" at bounding box center [781, 166] width 15 height 18
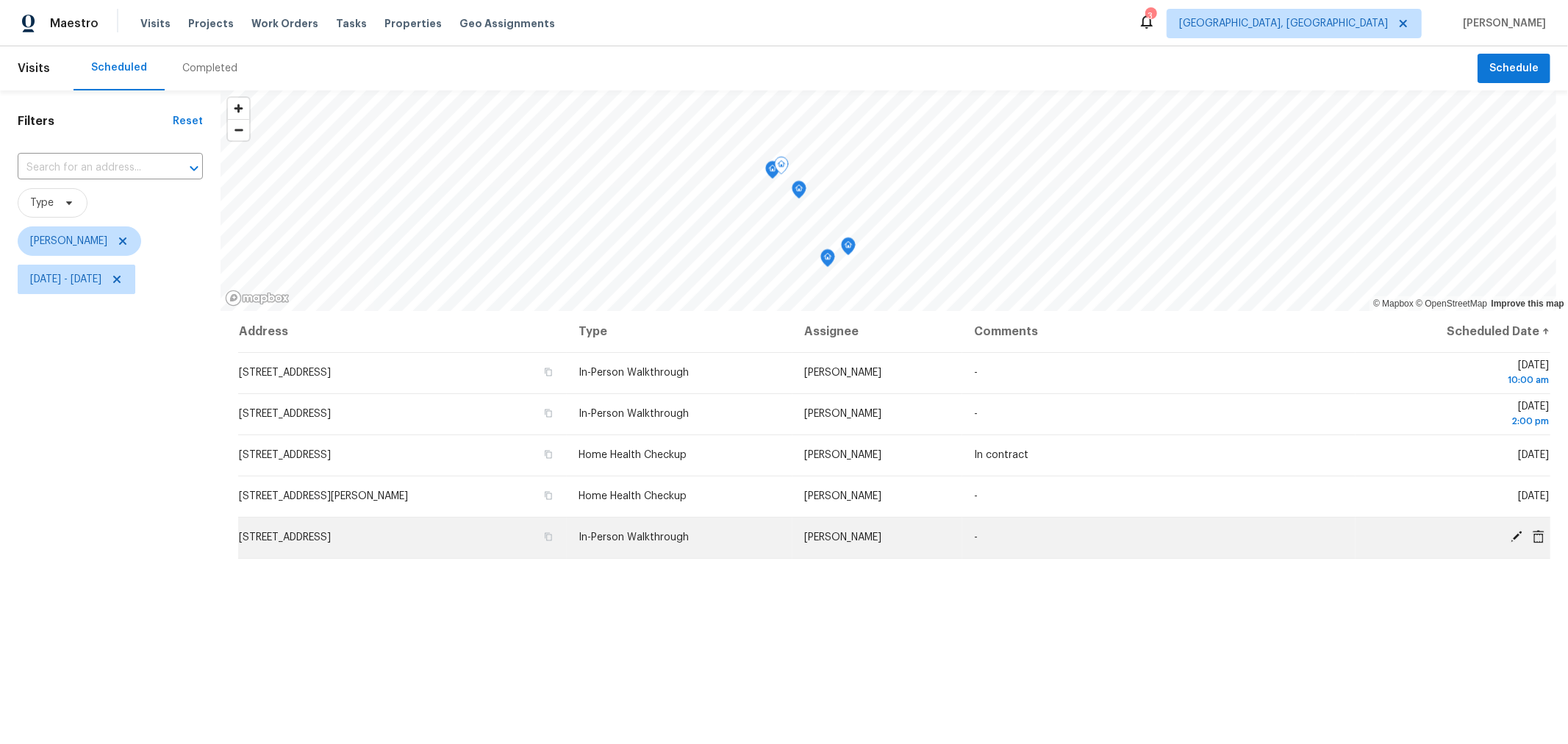
click at [567, 543] on td "[STREET_ADDRESS]" at bounding box center [403, 538] width 328 height 41
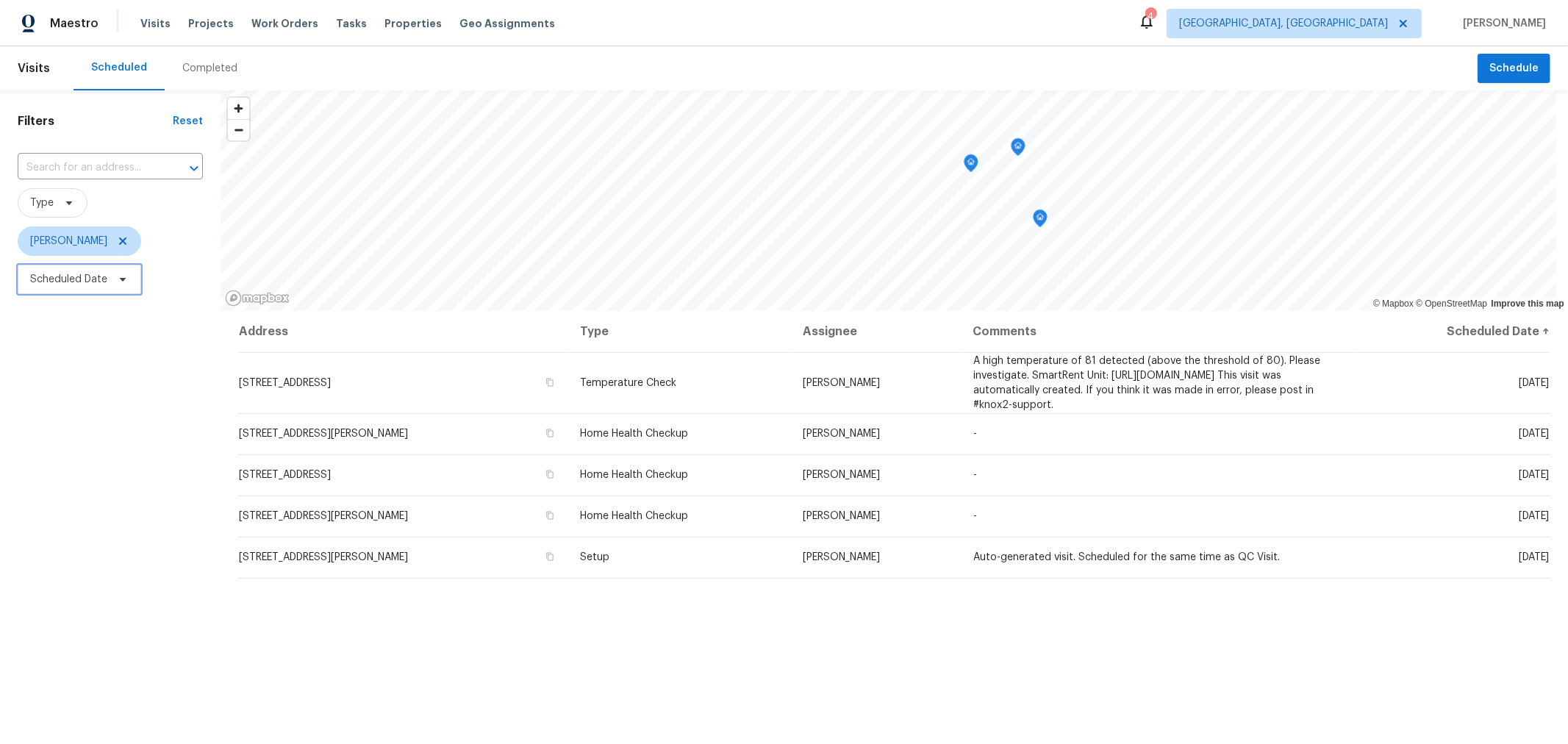
click at [95, 280] on span "Scheduled Date" at bounding box center [69, 280] width 77 height 15
click at [84, 516] on div "Filters Reset ​ Type [PERSON_NAME] Scheduled Date" at bounding box center [110, 499] width 221 height 816
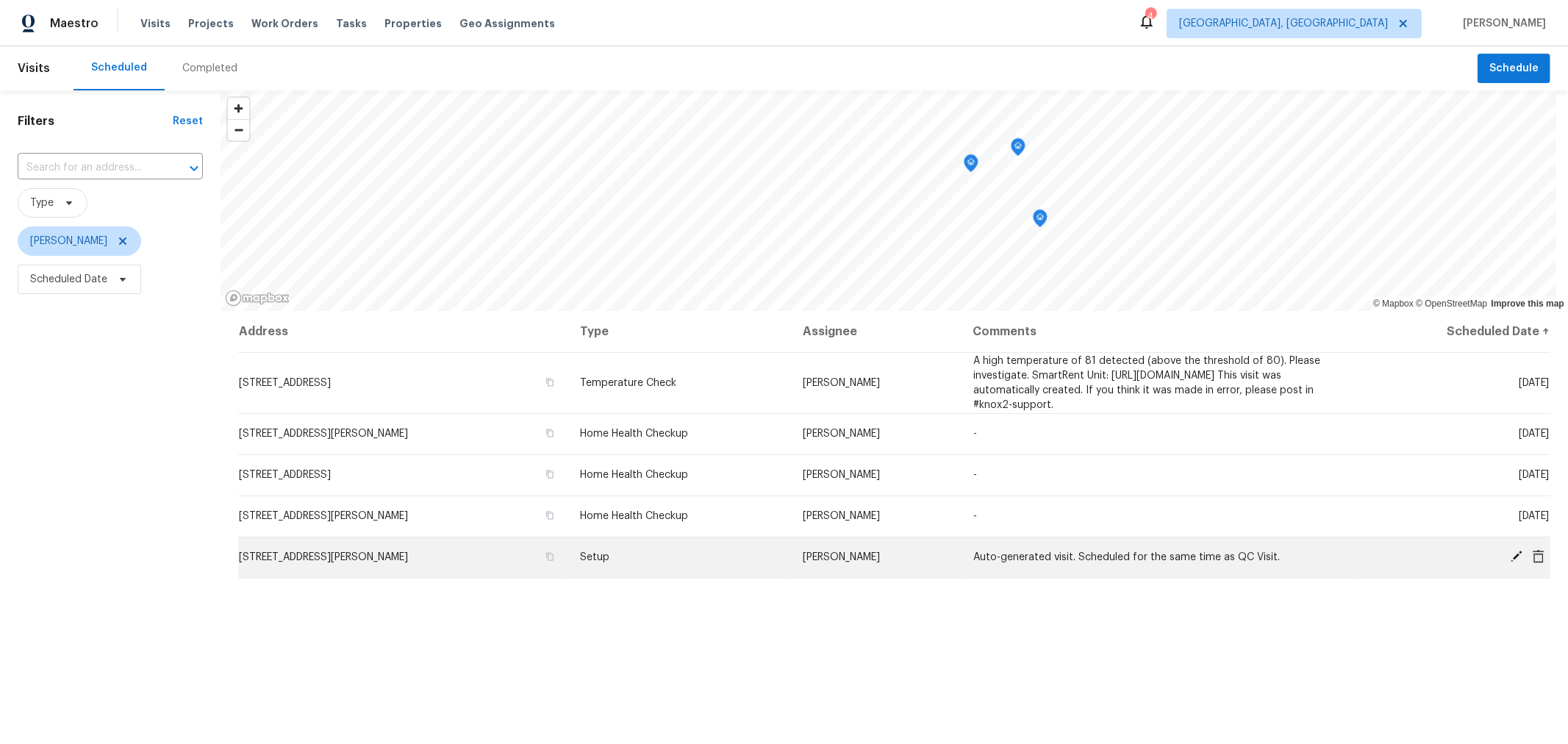
click at [1511, 562] on icon at bounding box center [1517, 557] width 12 height 12
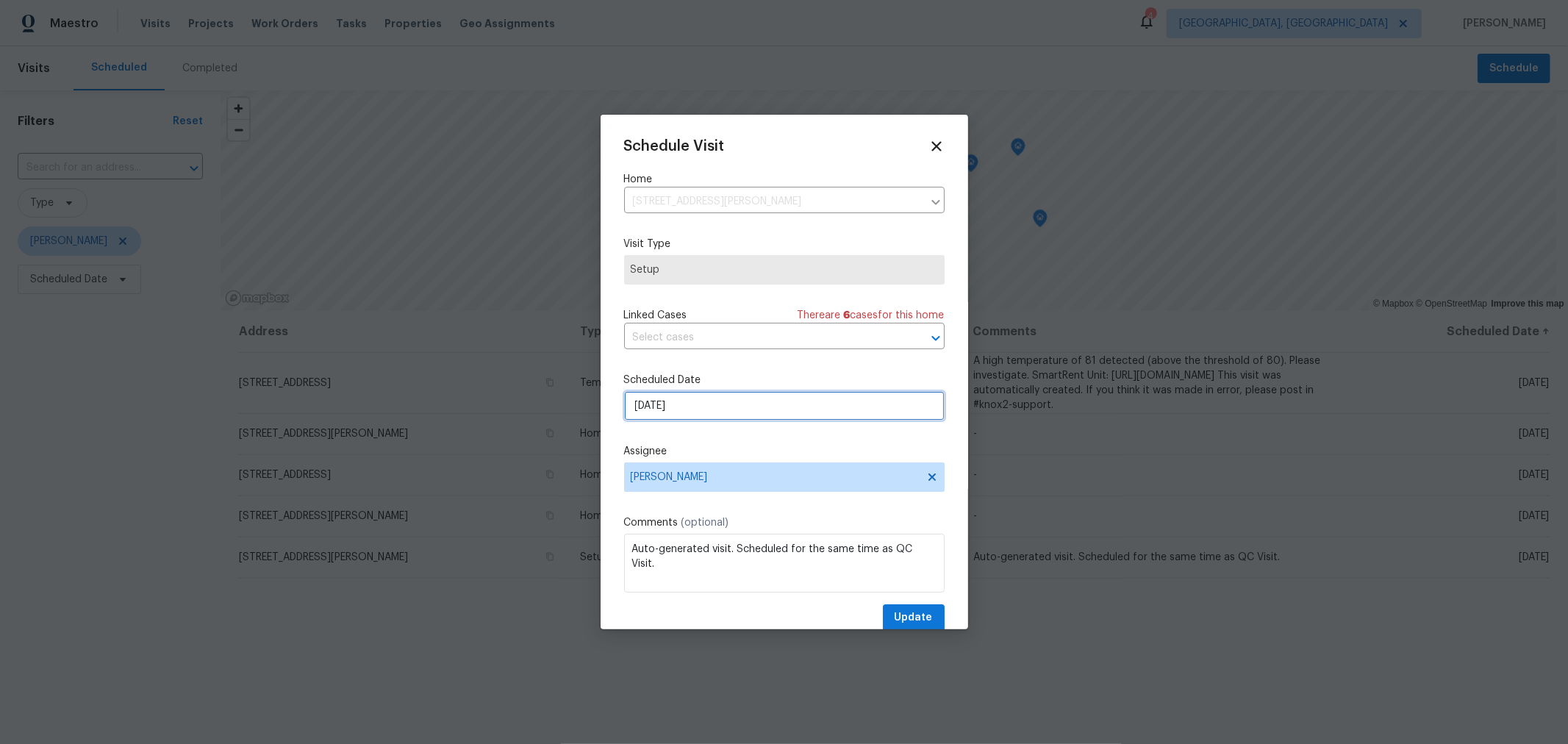
click at [750, 413] on input "[DATE]" at bounding box center [785, 406] width 321 height 29
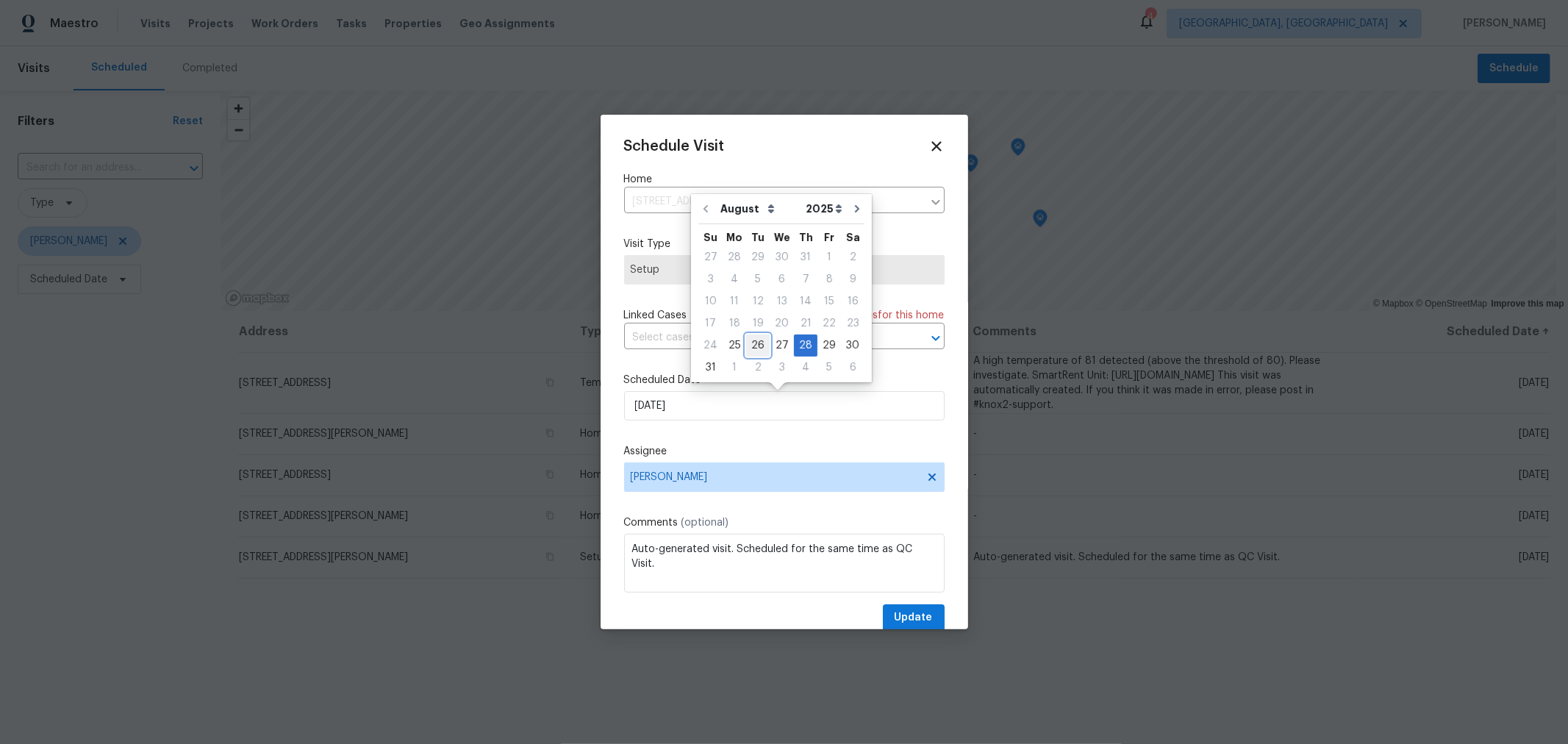
click at [749, 350] on div "26" at bounding box center [758, 346] width 24 height 20
type input "[DATE]"
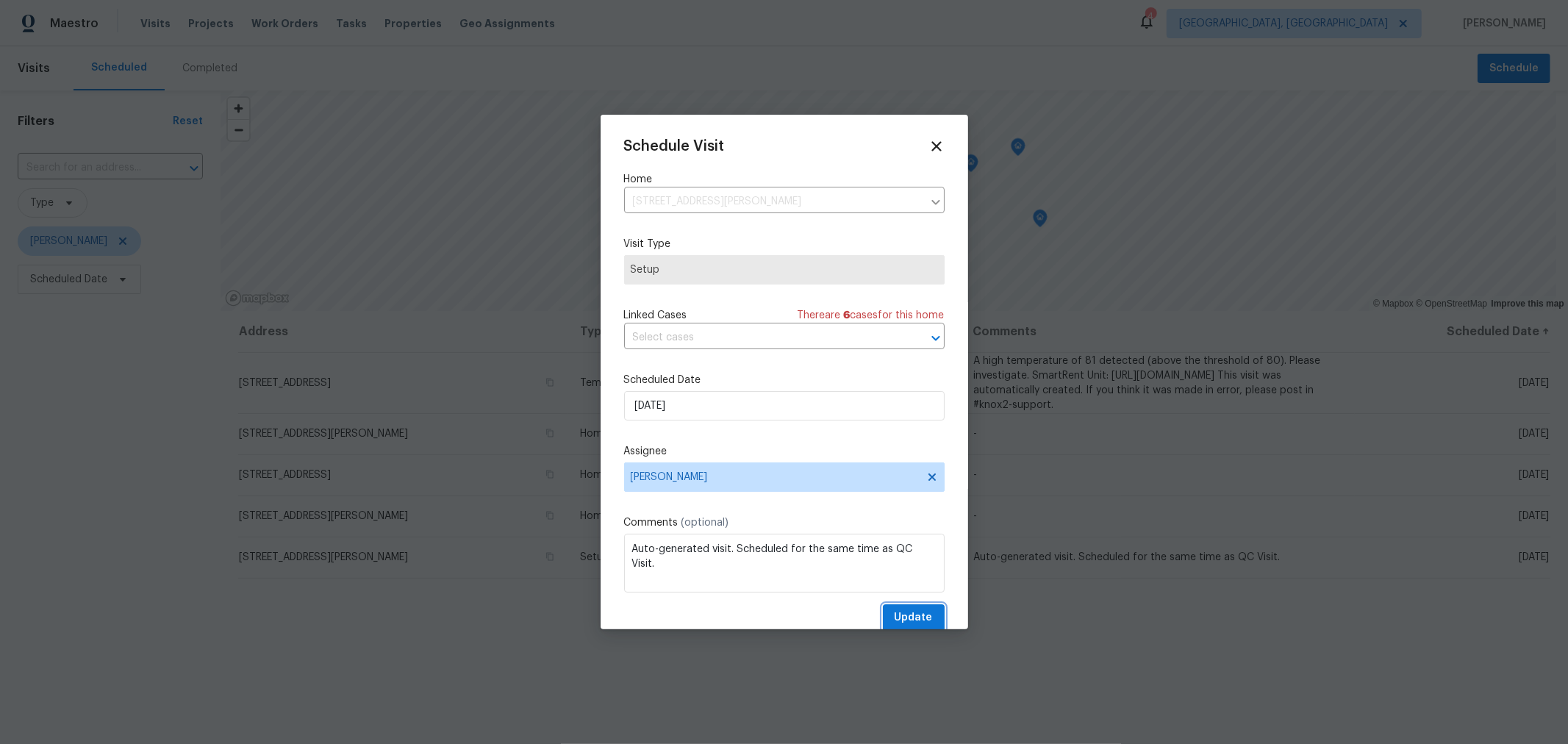
click at [895, 614] on span "Update" at bounding box center [914, 618] width 39 height 18
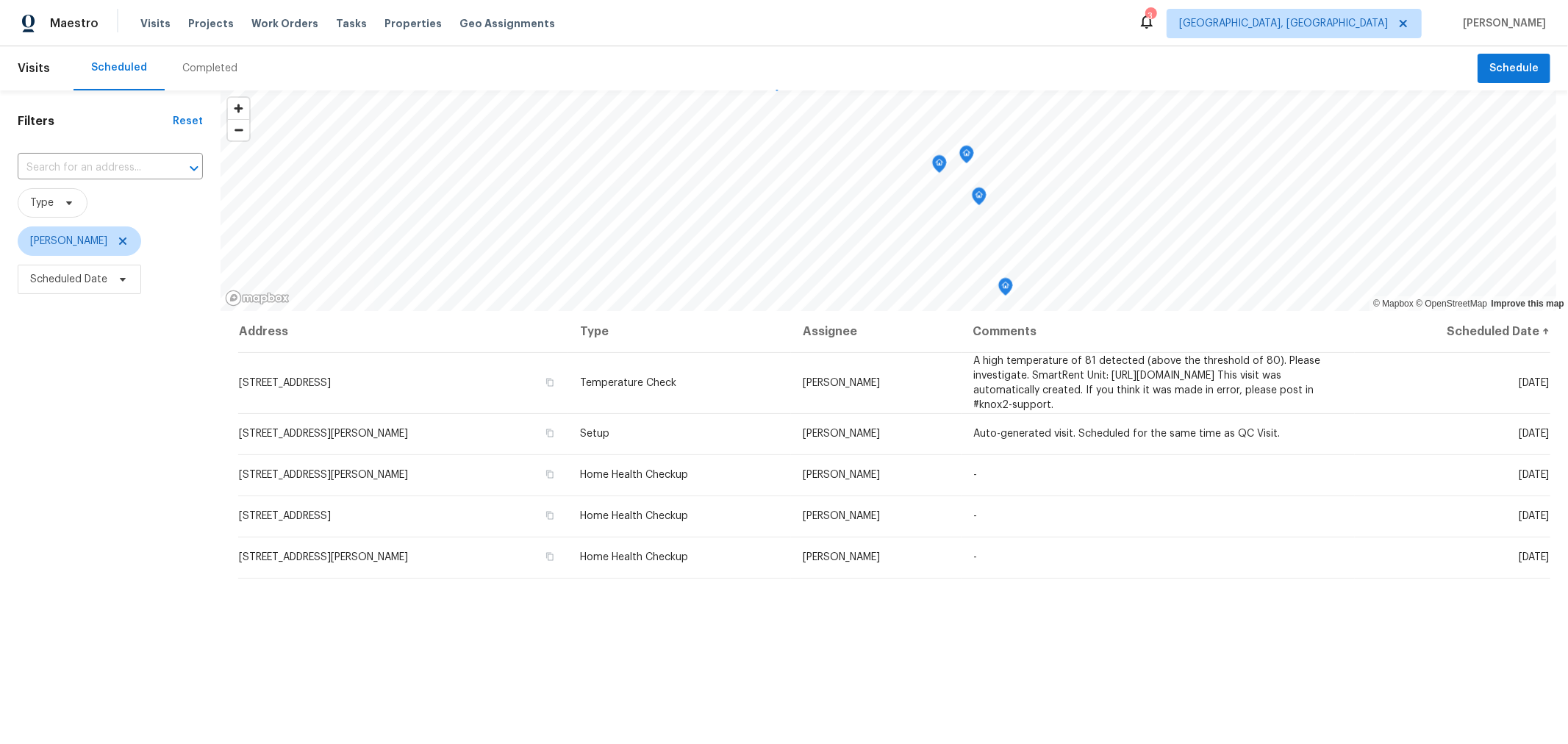
click at [1008, 293] on icon "Map marker" at bounding box center [1006, 287] width 13 height 17
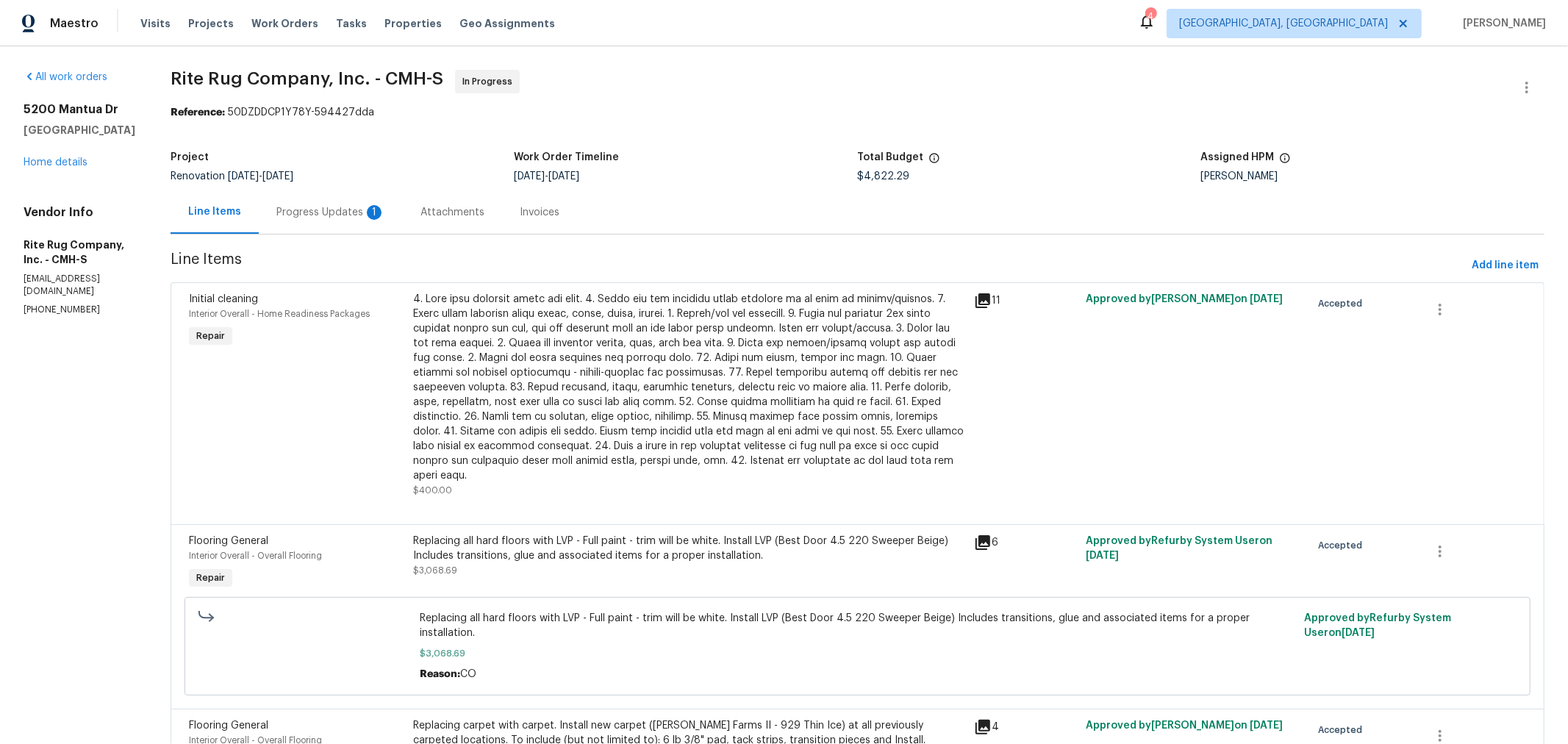
click at [318, 200] on div "Progress Updates 1" at bounding box center [330, 212] width 144 height 43
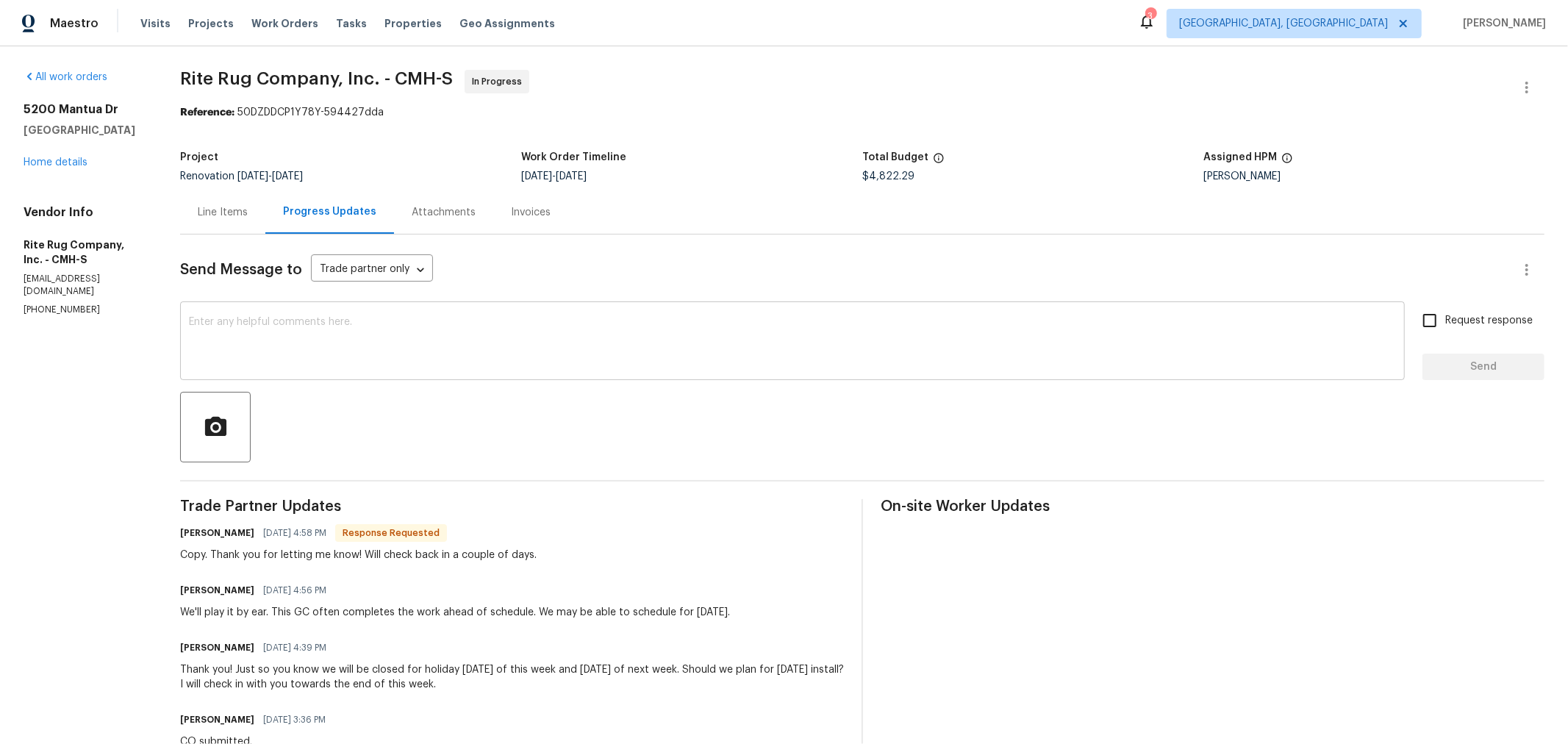
click at [514, 328] on textarea at bounding box center [792, 343] width 1208 height 51
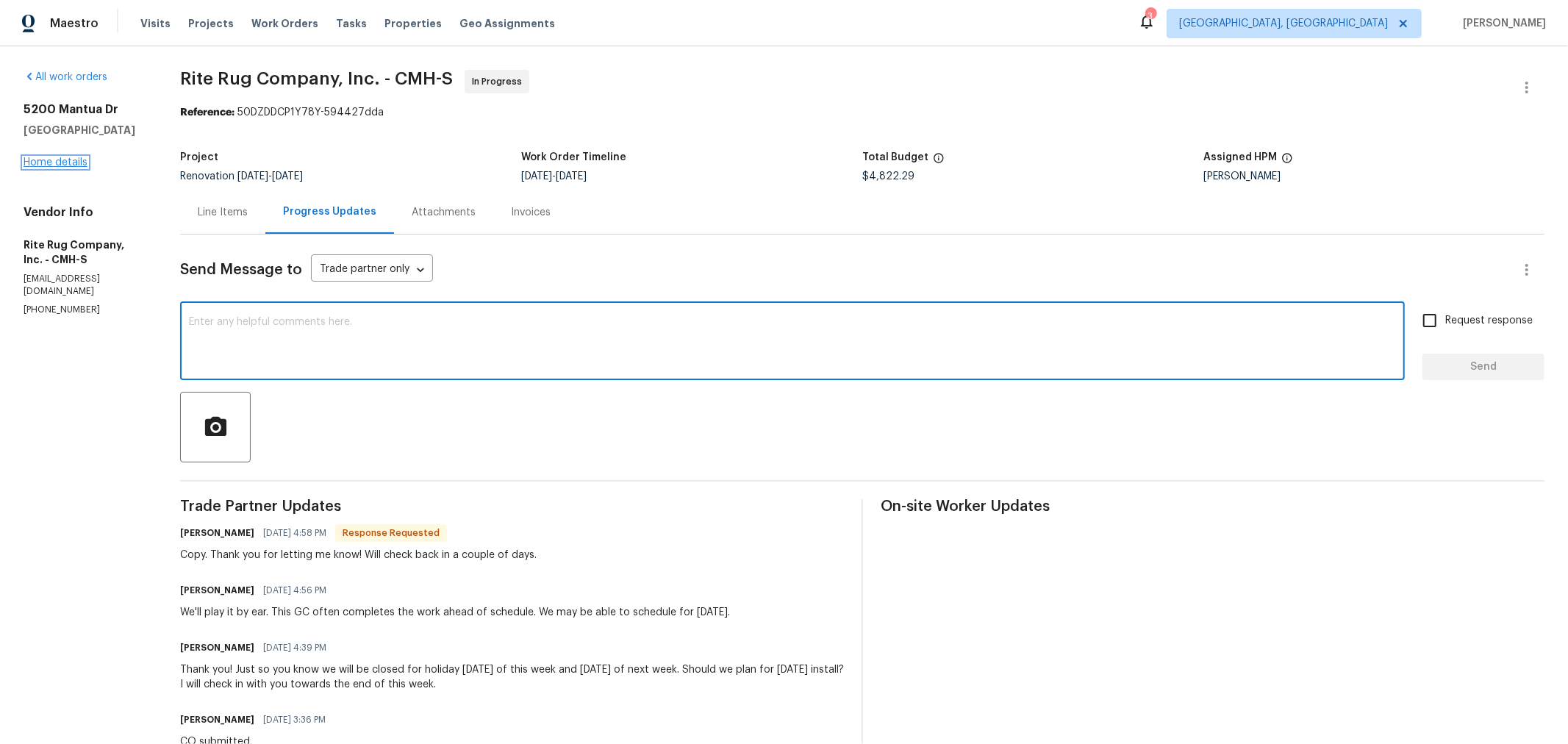
click at [61, 168] on link "Home details" at bounding box center [56, 162] width 64 height 10
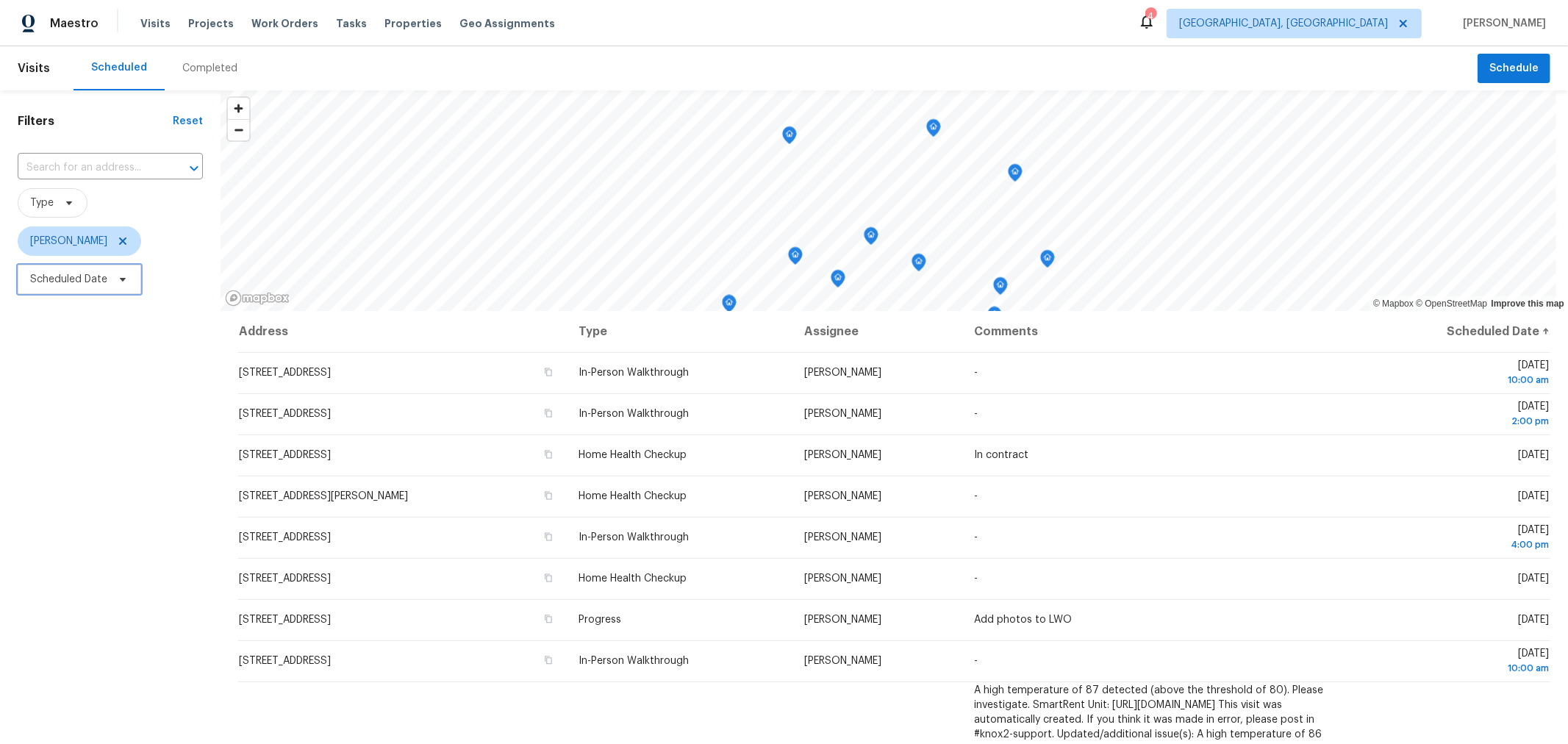
click at [64, 276] on span "Scheduled Date" at bounding box center [69, 280] width 77 height 15
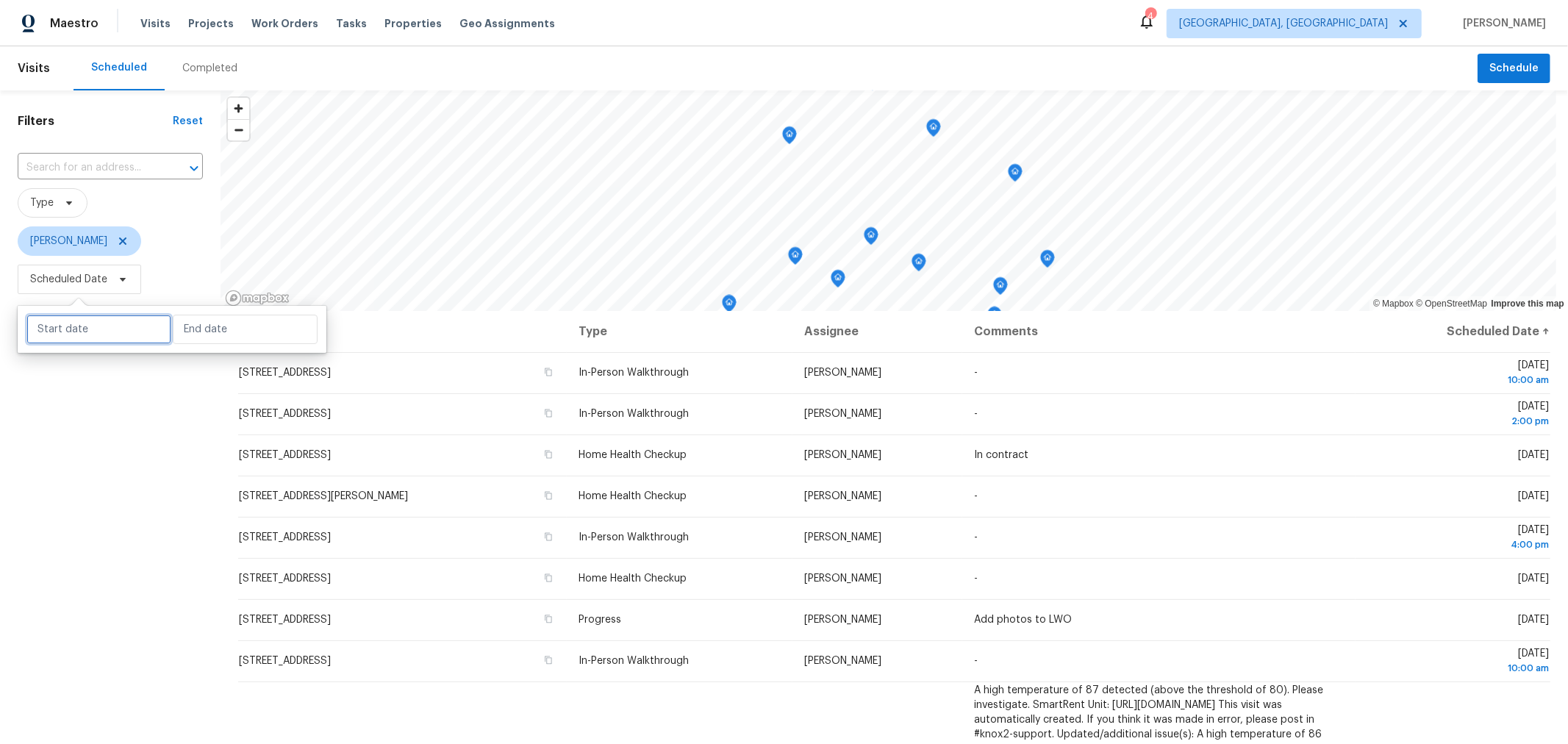
click at [85, 339] on input "text" at bounding box center [99, 329] width 145 height 29
select select "7"
select select "2025"
select select "8"
select select "2025"
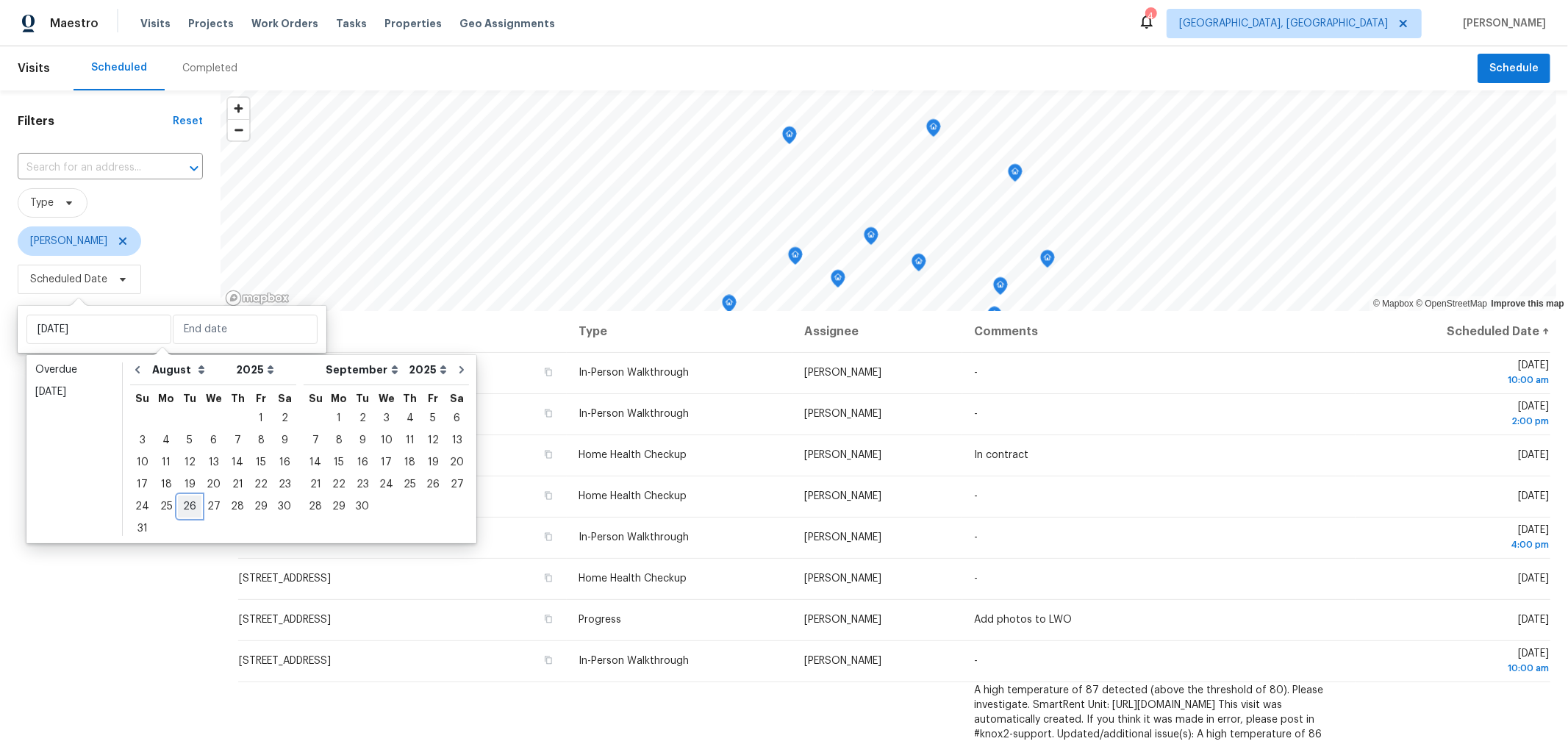
click at [181, 504] on div "26" at bounding box center [190, 506] width 24 height 20
type input "[DATE]"
click at [181, 504] on div "26" at bounding box center [190, 506] width 24 height 20
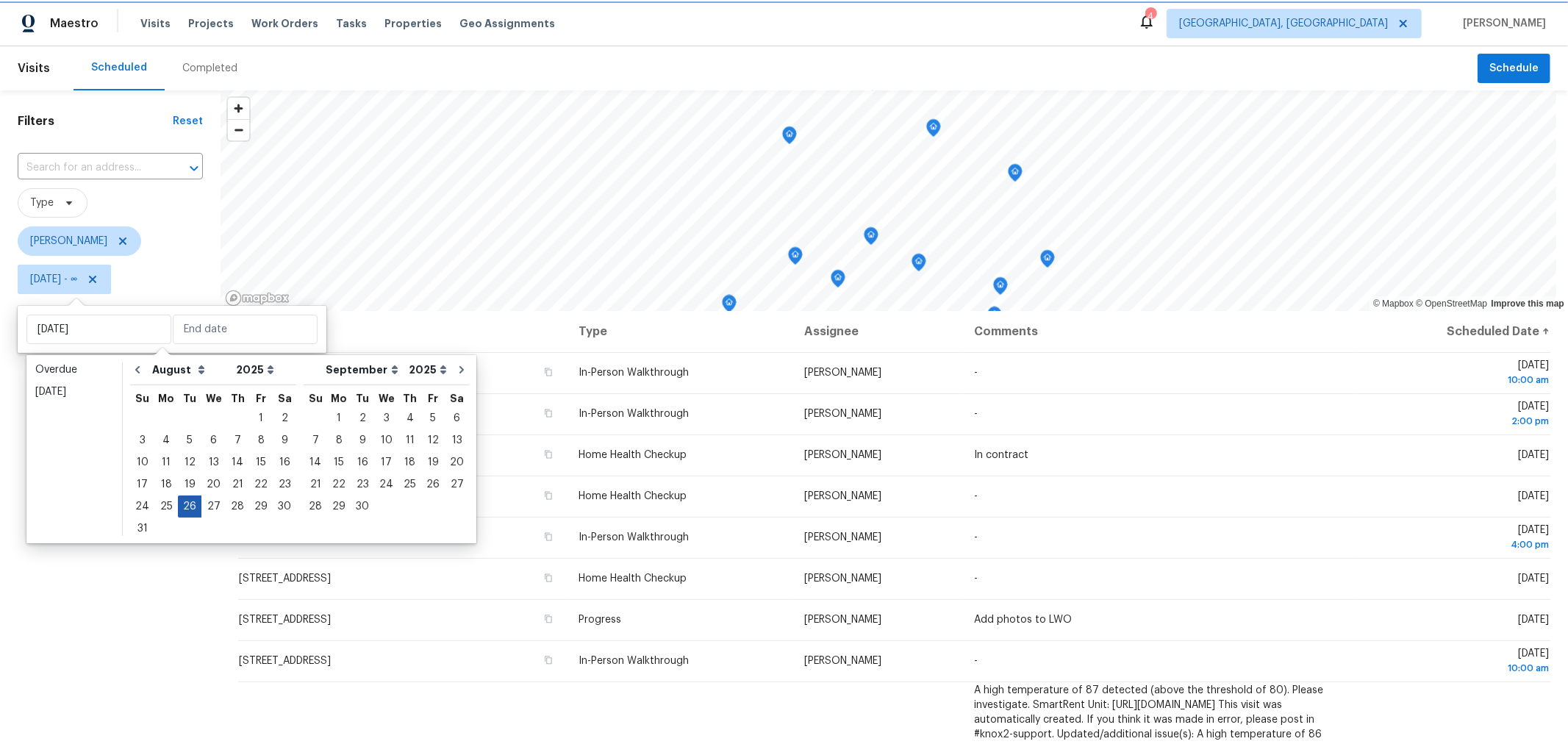
type input "[DATE]"
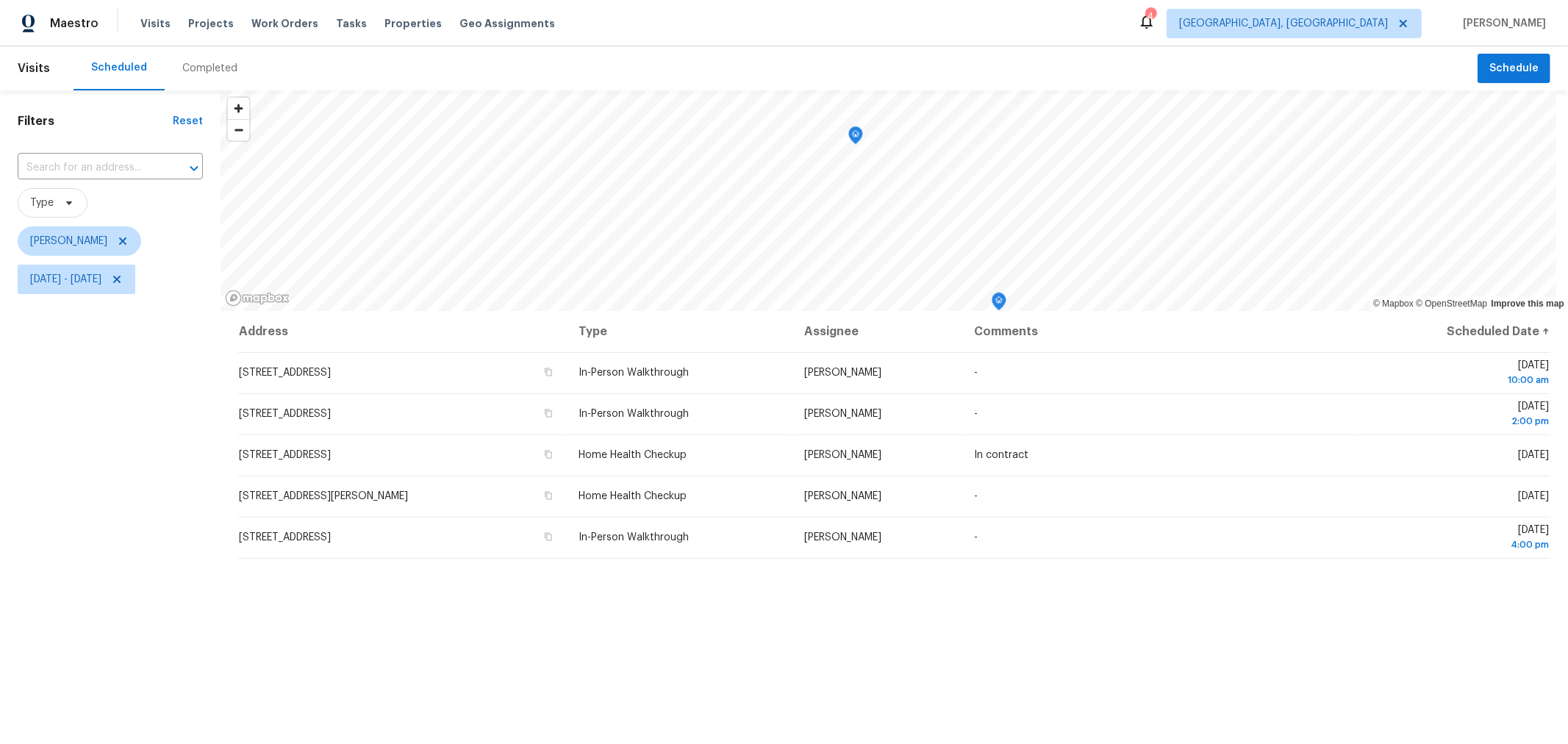
click at [147, 602] on div "Filters Reset ​ Type [PERSON_NAME] [DATE] - [DATE]" at bounding box center [110, 499] width 221 height 816
click at [860, 152] on icon "Map marker" at bounding box center [859, 153] width 13 height 17
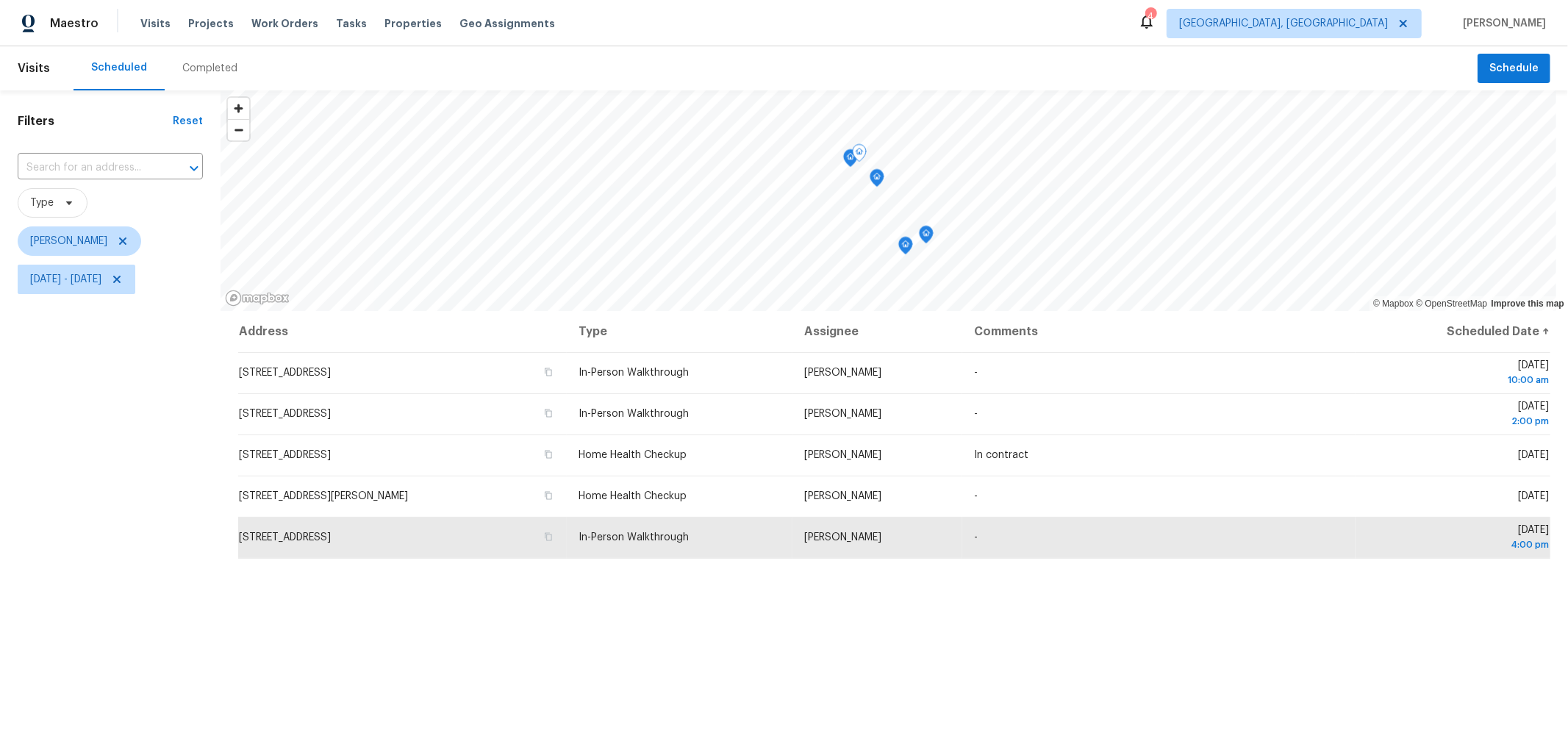
click at [847, 162] on icon "Map marker" at bounding box center [851, 159] width 13 height 17
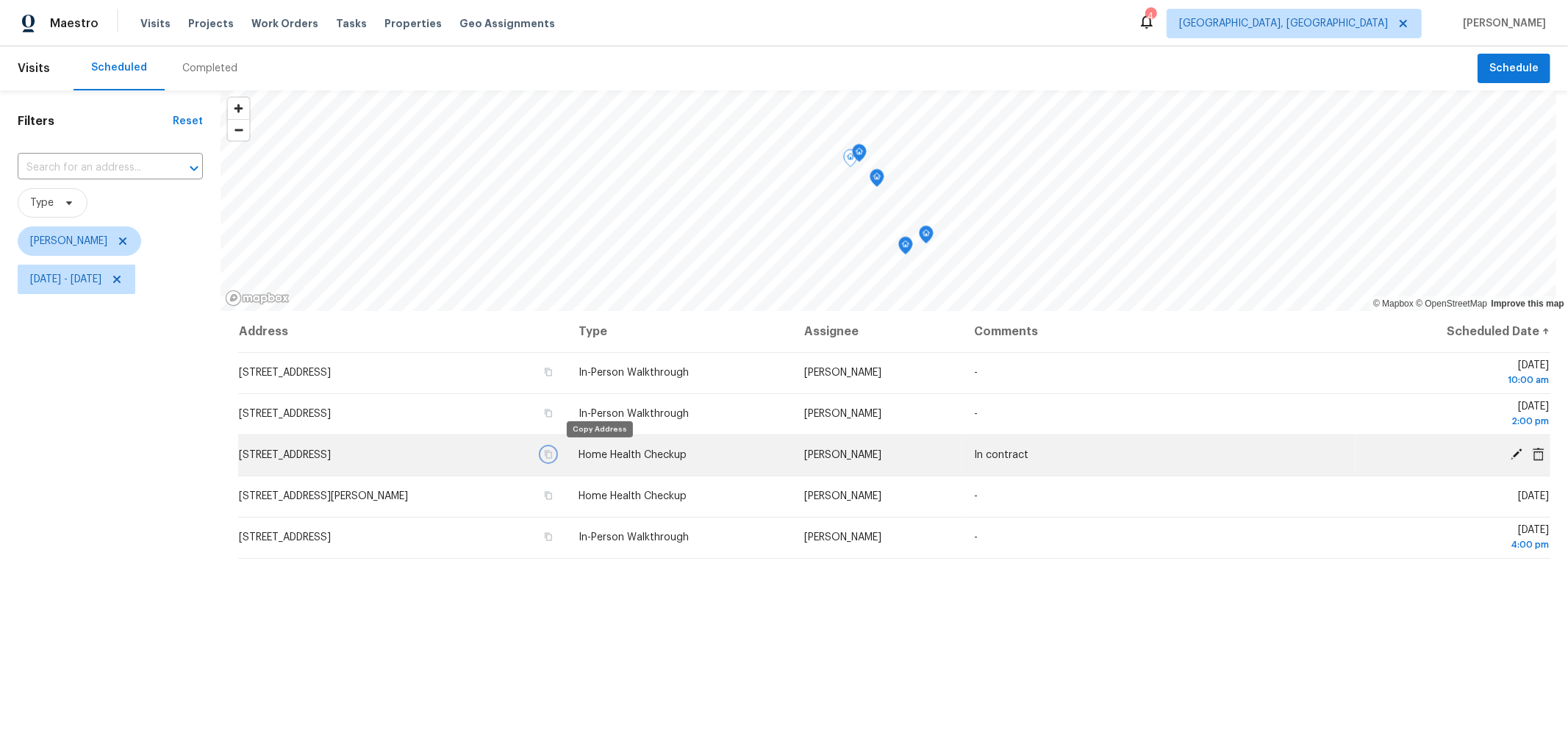
click at [553, 454] on icon "button" at bounding box center [548, 455] width 9 height 9
